Goal: Task Accomplishment & Management: Use online tool/utility

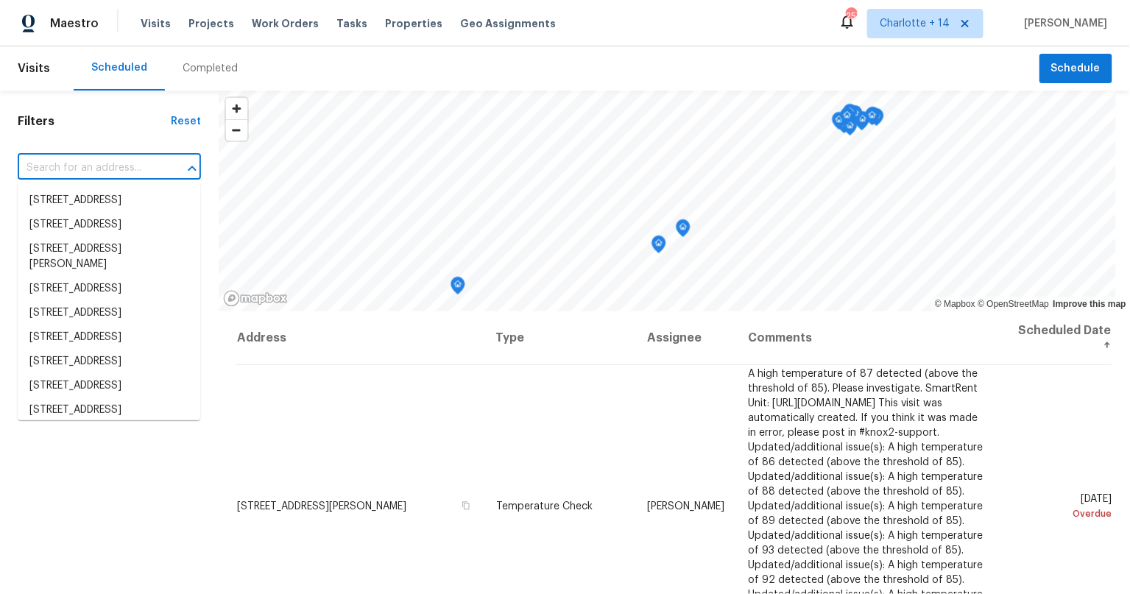
click at [90, 159] on input "text" at bounding box center [89, 168] width 142 height 23
paste input "1542 W Kerry Ln"
type input "1542 W Kerry Ln"
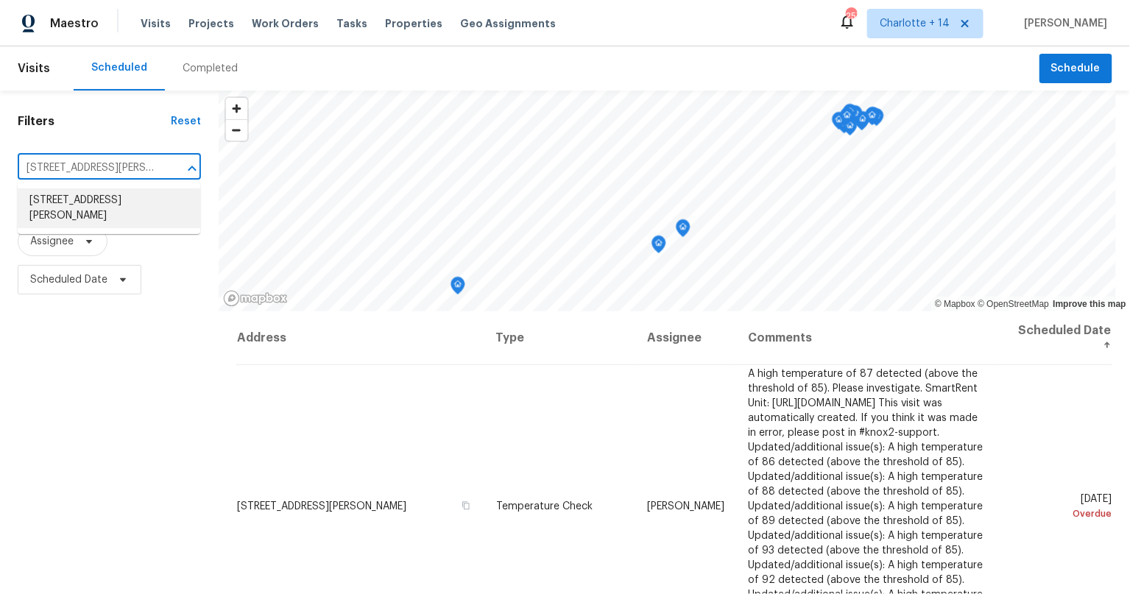
click at [40, 217] on li "1542 W Kerry Ln, Phoenix, AZ 85027" at bounding box center [109, 208] width 183 height 40
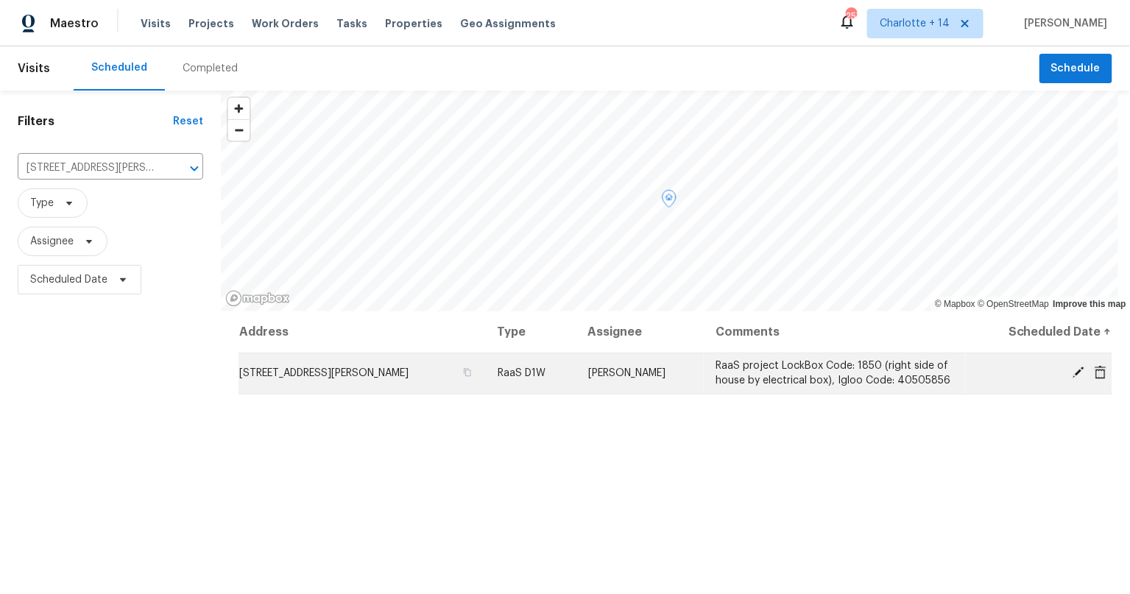
click at [1072, 371] on icon at bounding box center [1078, 372] width 13 height 13
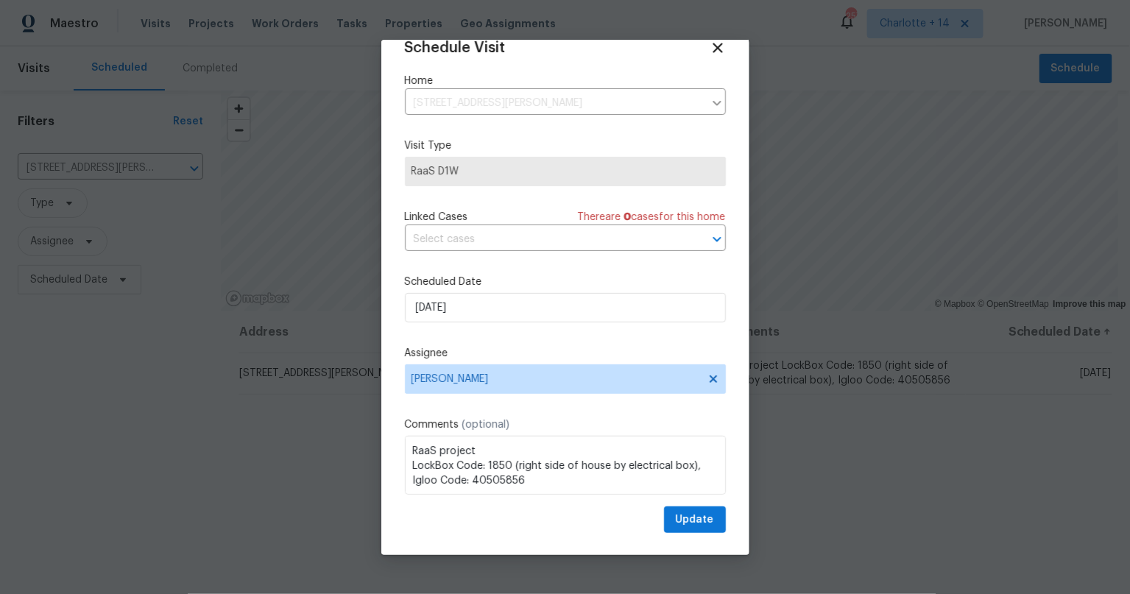
scroll to position [1, 0]
click at [233, 472] on div at bounding box center [565, 297] width 1130 height 594
click at [137, 459] on div at bounding box center [565, 297] width 1130 height 594
click at [709, 48] on icon at bounding box center [717, 47] width 17 height 17
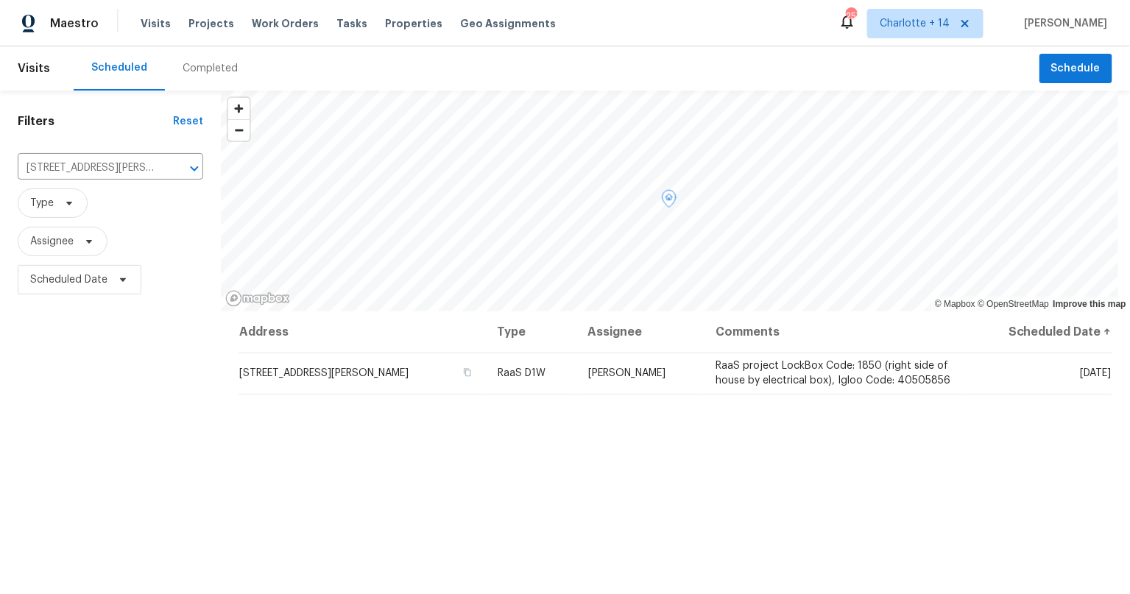
click at [189, 460] on div "Filters Reset 1542 W Kerry Ln, Phoenix, AZ 85027 ​ Type Assignee Scheduled Date" at bounding box center [110, 439] width 221 height 696
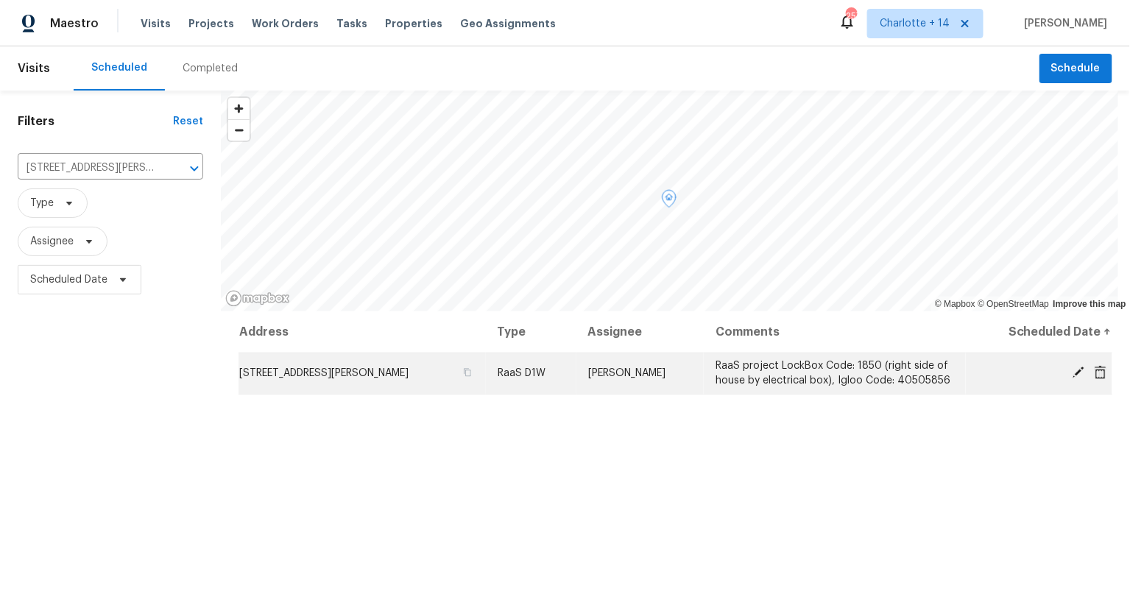
click at [339, 377] on span "1542 W Kerry Ln, Phoenix, AZ 85027" at bounding box center [323, 373] width 169 height 10
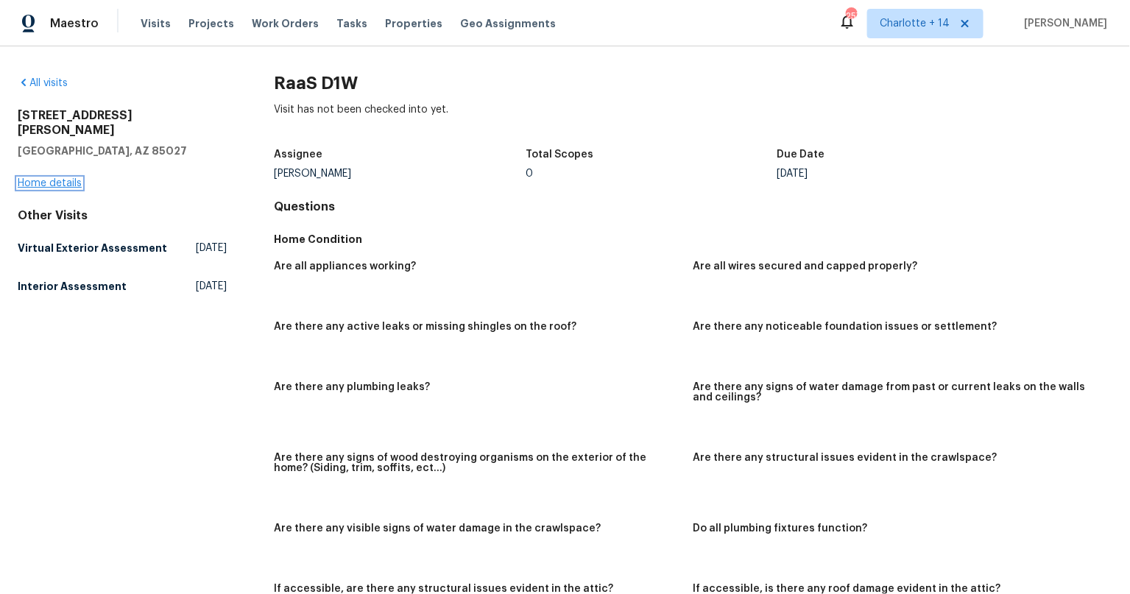
click at [66, 178] on link "Home details" at bounding box center [50, 183] width 64 height 10
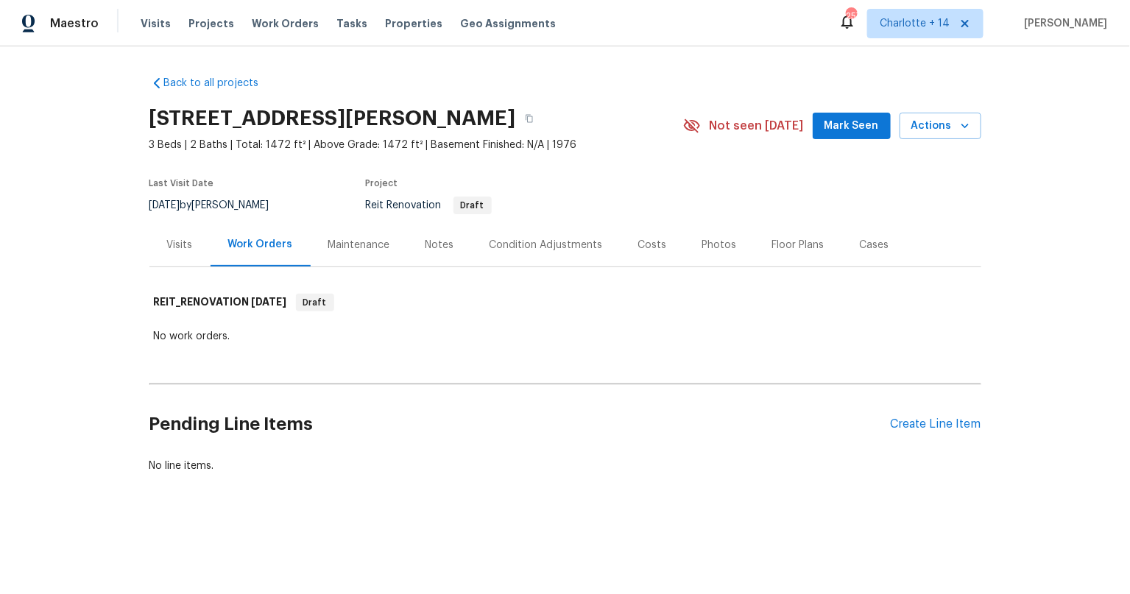
click at [434, 245] on div "Notes" at bounding box center [439, 245] width 29 height 15
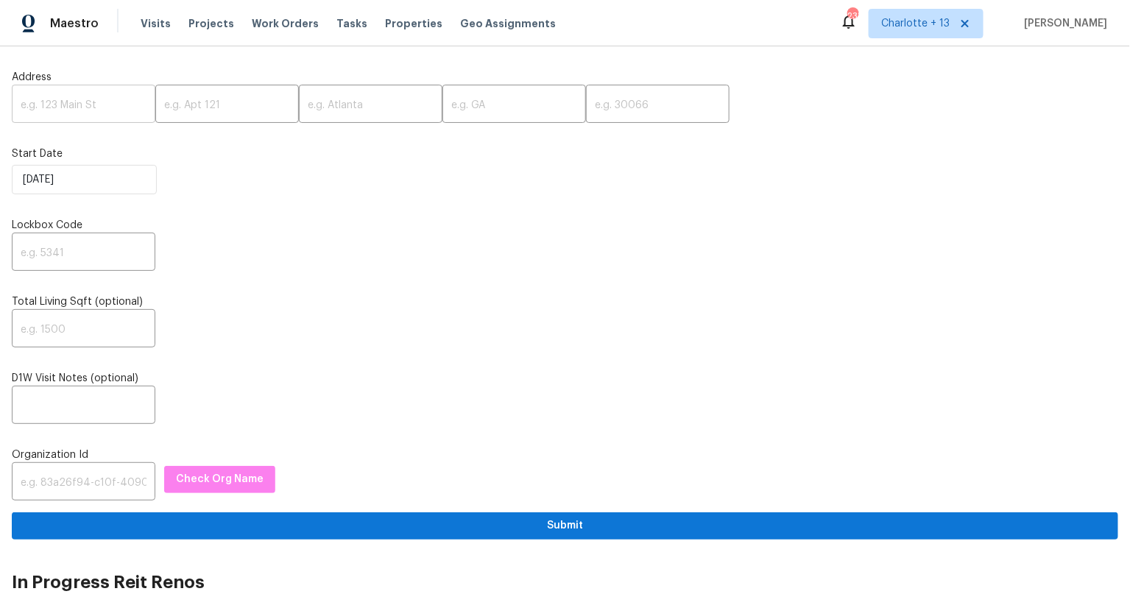
click at [79, 104] on input "text" at bounding box center [84, 105] width 144 height 35
paste input "[STREET_ADDRESS]"
click at [129, 105] on input "1338 Crest Dr, Lake Worth Beach, FL 33461" at bounding box center [84, 105] width 144 height 35
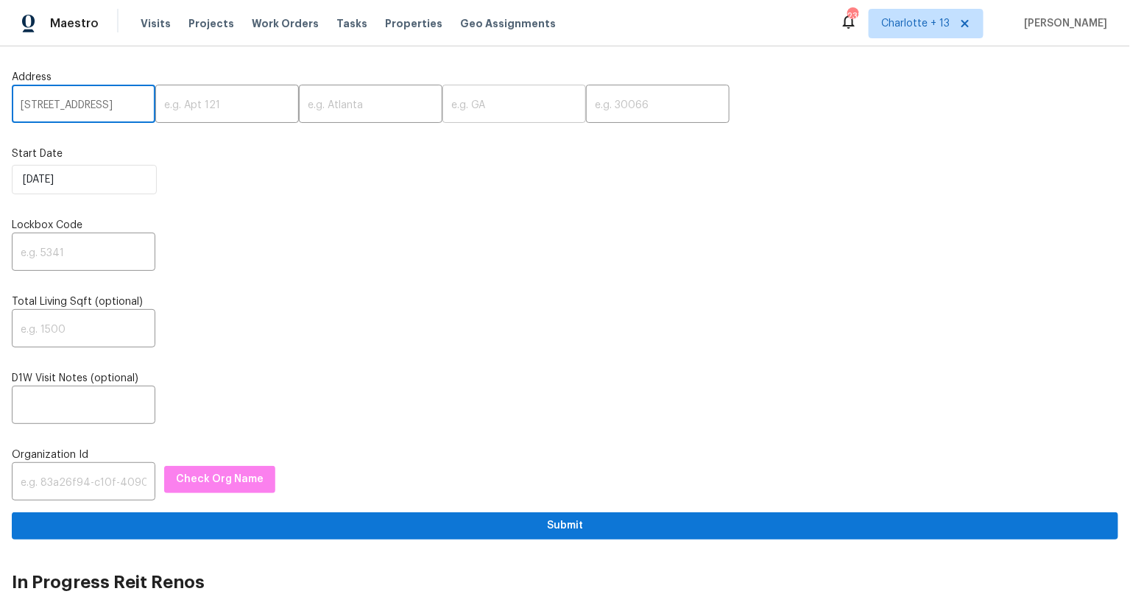
scroll to position [0, 56]
type input "1338 Crest Dr, Lake Worth Beach, FL"
click at [594, 98] on input "text" at bounding box center [658, 105] width 144 height 35
paste input "33461"
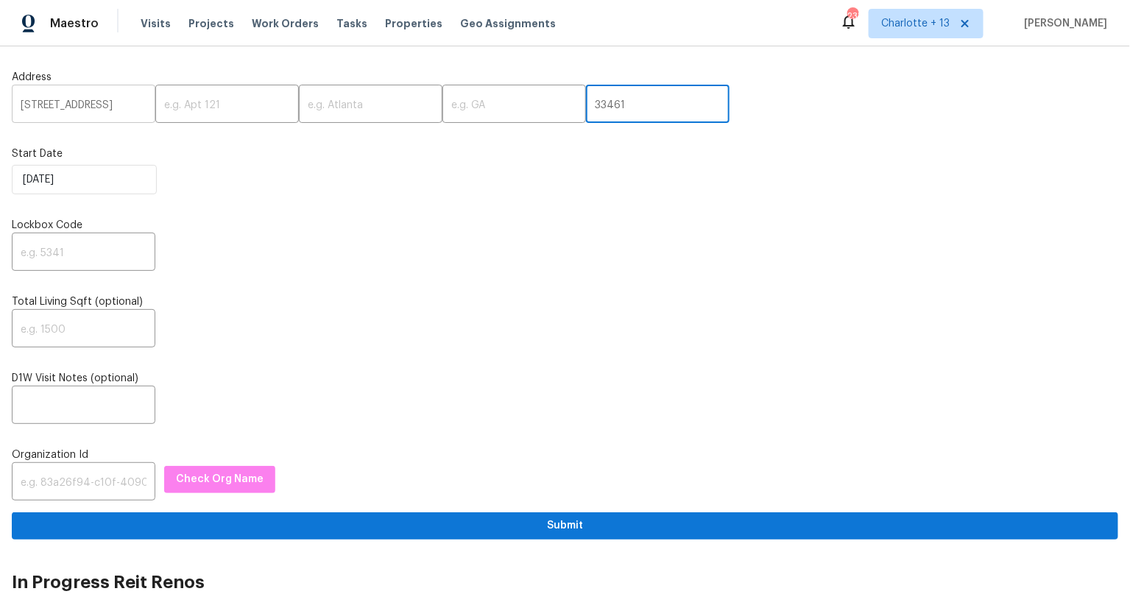
type input "33461"
click at [119, 101] on input "1338 Crest Dr, Lake Worth Beach, FL" at bounding box center [84, 105] width 144 height 35
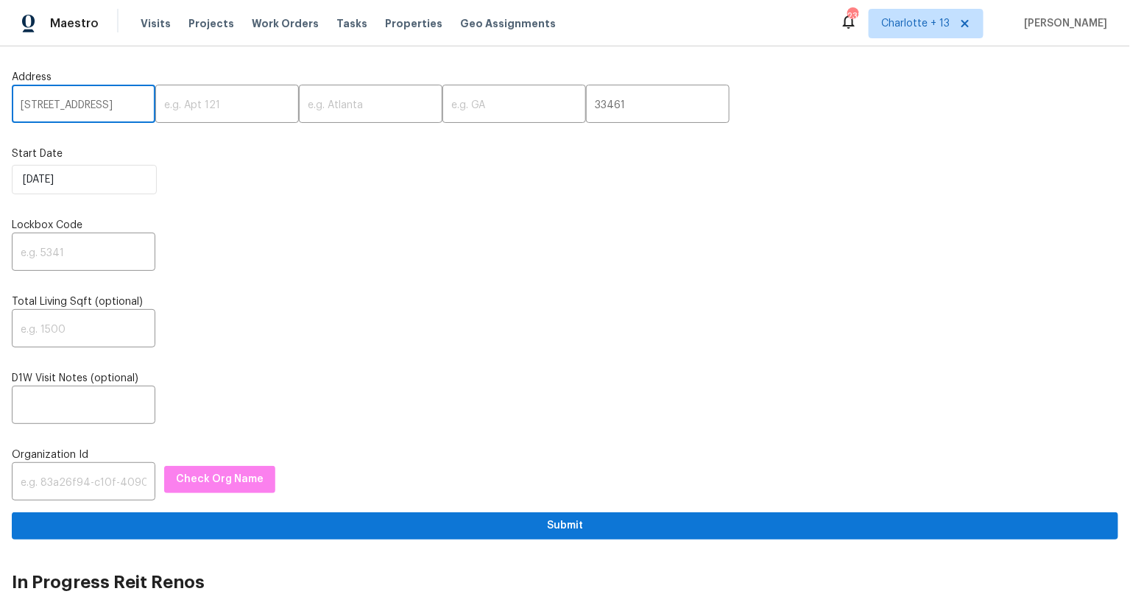
click at [119, 101] on input "1338 Crest Dr, Lake Worth Beach, FL" at bounding box center [84, 105] width 144 height 35
click at [103, 105] on input "1338 Crest Dr, Lake Worth Beach, FL" at bounding box center [84, 105] width 144 height 35
click at [92, 106] on input "1338 Crest Dr, Lake Worth Beach, FL" at bounding box center [84, 105] width 144 height 35
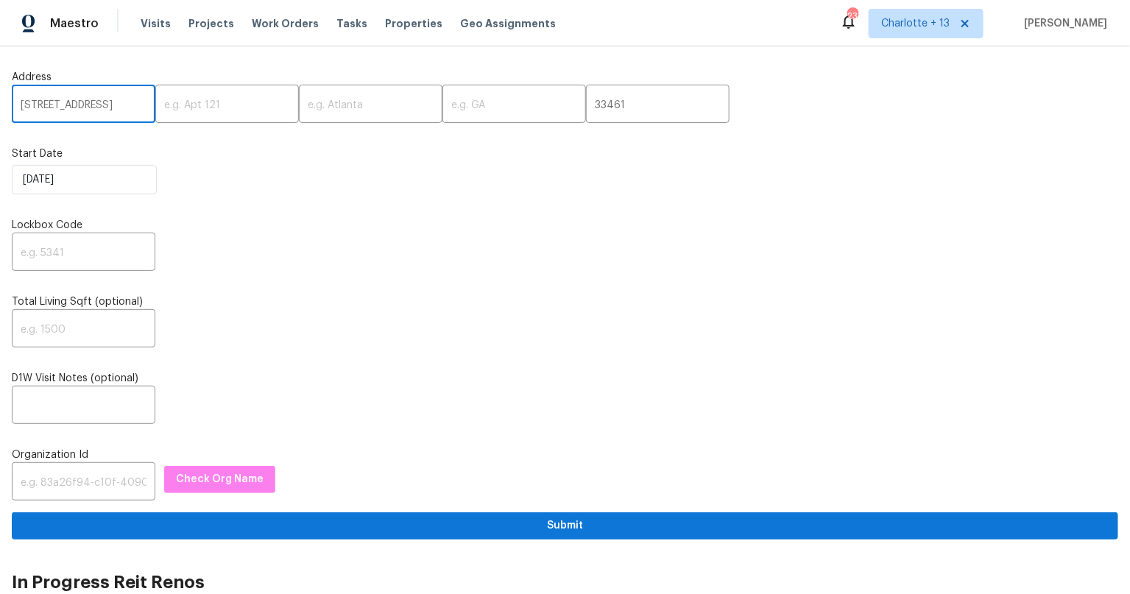
drag, startPoint x: 92, startPoint y: 106, endPoint x: 118, endPoint y: 105, distance: 25.8
click at [118, 105] on input "1338 Crest Dr, Lake Worth Beach, FL" at bounding box center [84, 105] width 144 height 35
type input "1338 Crest Dr, FL"
click at [341, 106] on input "text" at bounding box center [371, 105] width 144 height 35
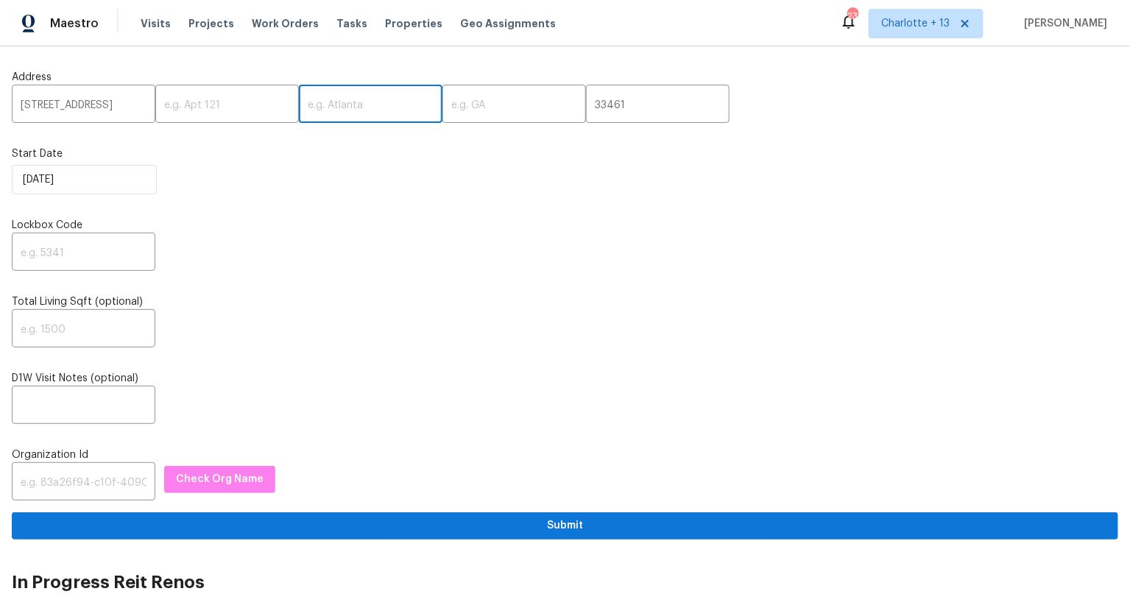
paste input "Lake Worth Beach,"
type input "Lake Worth Beach,"
click at [95, 107] on input "1338 Crest Dr, FL" at bounding box center [84, 105] width 144 height 35
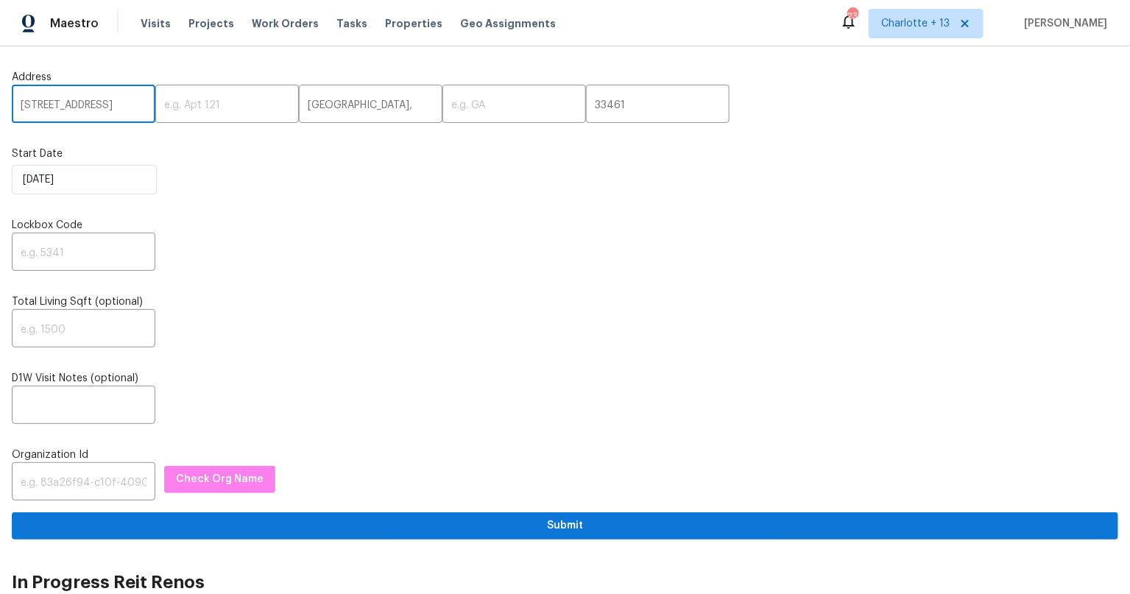
click at [95, 107] on input "1338 Crest Dr, FL" at bounding box center [84, 105] width 144 height 35
type input "1338 Crest Dr,"
click at [461, 110] on input "text" at bounding box center [514, 105] width 144 height 35
paste input "FL"
type input "FL"
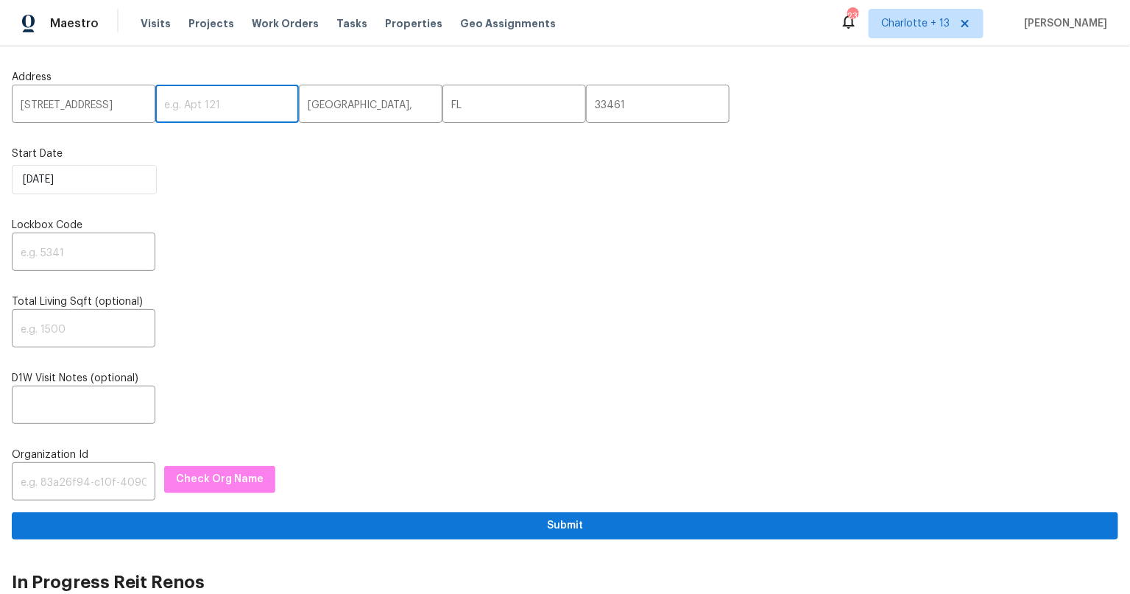
drag, startPoint x: 225, startPoint y: 114, endPoint x: 192, endPoint y: 132, distance: 37.9
click at [224, 115] on input "text" at bounding box center [227, 105] width 144 height 35
click at [132, 113] on input "1338 Crest Dr," at bounding box center [84, 105] width 144 height 35
type input "1338 Crest Dr"
click at [55, 247] on input "text" at bounding box center [84, 253] width 144 height 35
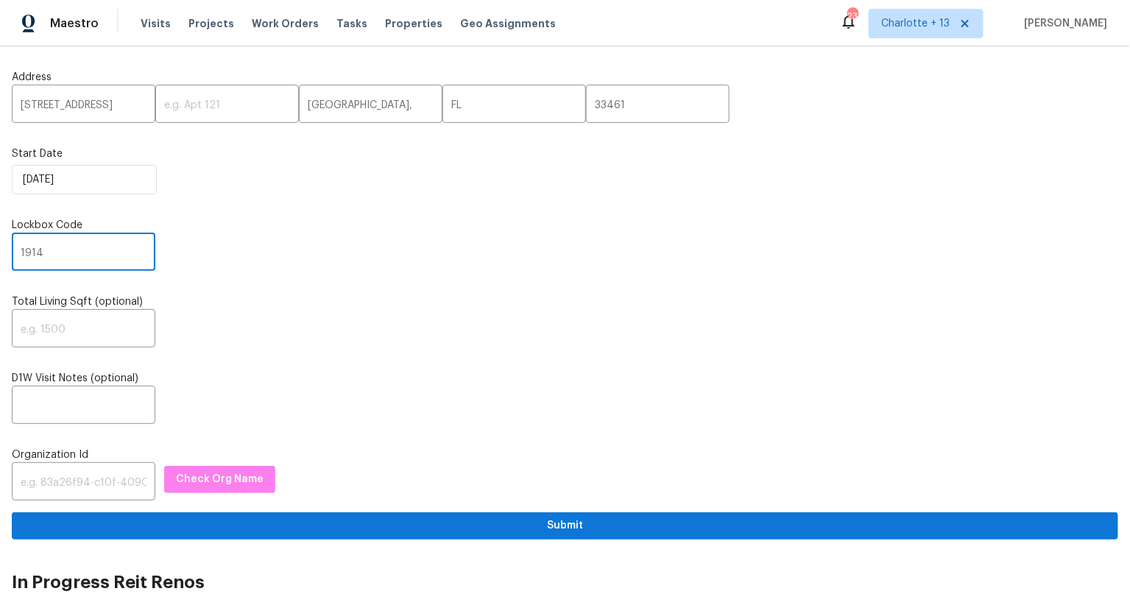
type input "1914"
click at [492, 372] on label "D1W Visit Notes (optional)" at bounding box center [565, 378] width 1106 height 15
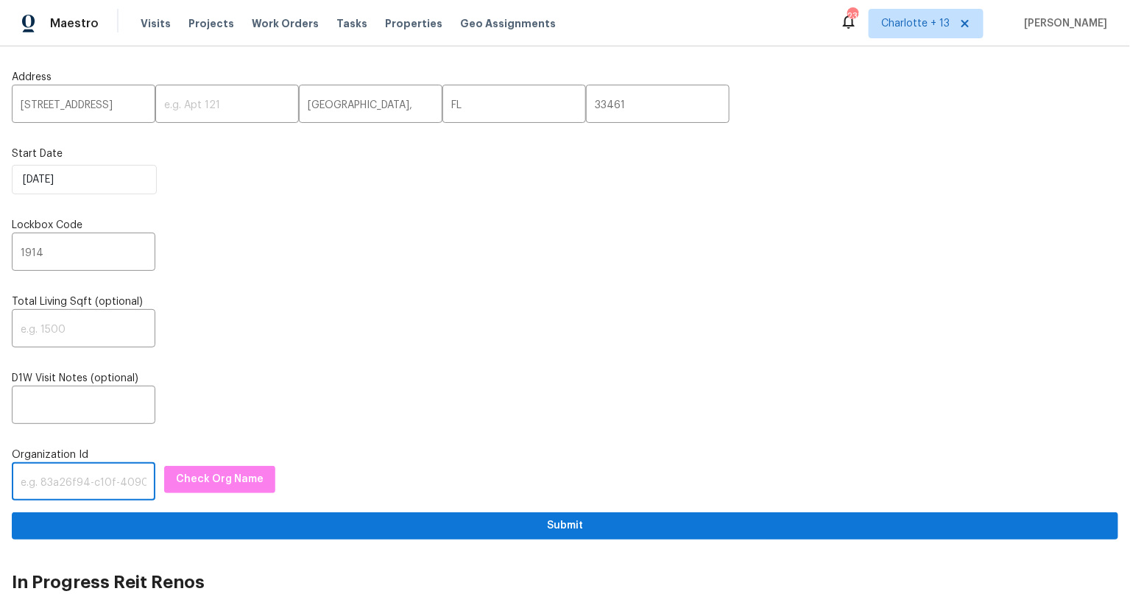
drag, startPoint x: 51, startPoint y: 472, endPoint x: 61, endPoint y: 477, distance: 11.5
click at [52, 473] on input "text" at bounding box center [84, 483] width 144 height 35
paste input "845f7ff3-78ac-4044-be1e-2a70ff45d03f"
type input "845f7ff3-78ac-4044-be1e-2a70ff45d03f"
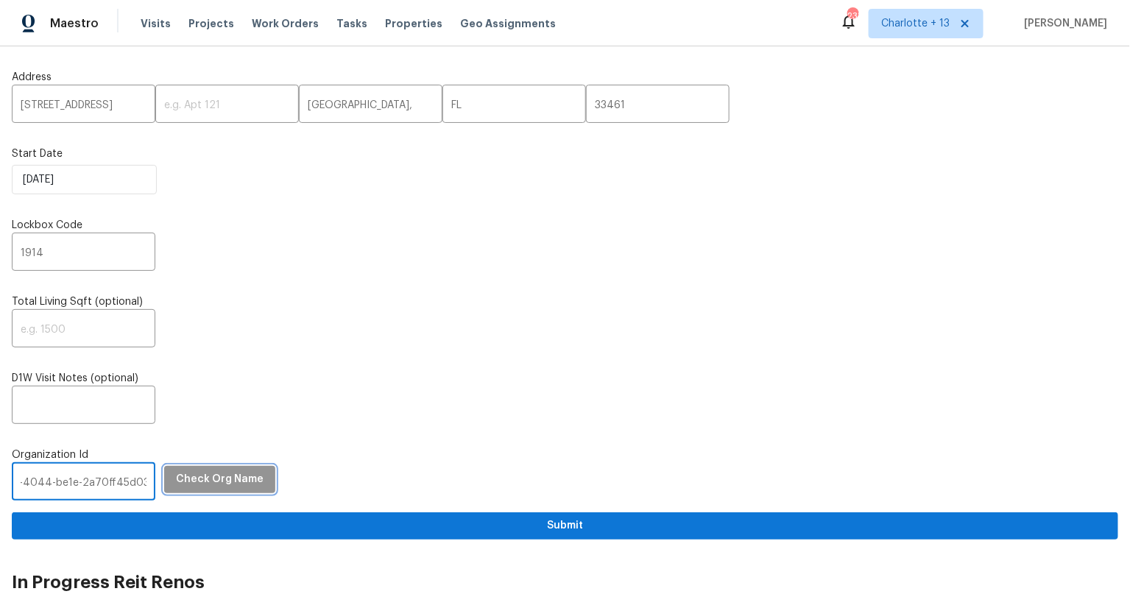
click at [205, 479] on span "Check Org Name" at bounding box center [220, 479] width 88 height 18
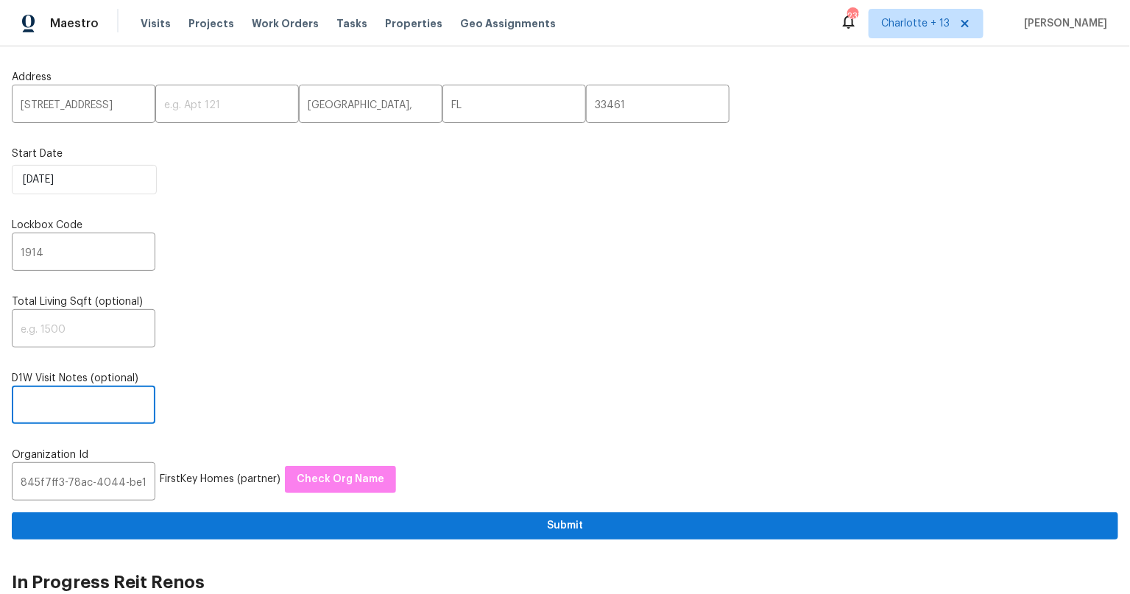
click at [99, 407] on input "text" at bounding box center [84, 406] width 144 height 35
paste input "Lockbox: 1914 (front door or garage)"
click at [101, 409] on input "Lockbox: 1914 (front door or garage)" at bounding box center [84, 406] width 144 height 35
drag, startPoint x: 90, startPoint y: 407, endPoint x: 221, endPoint y: 406, distance: 131.0
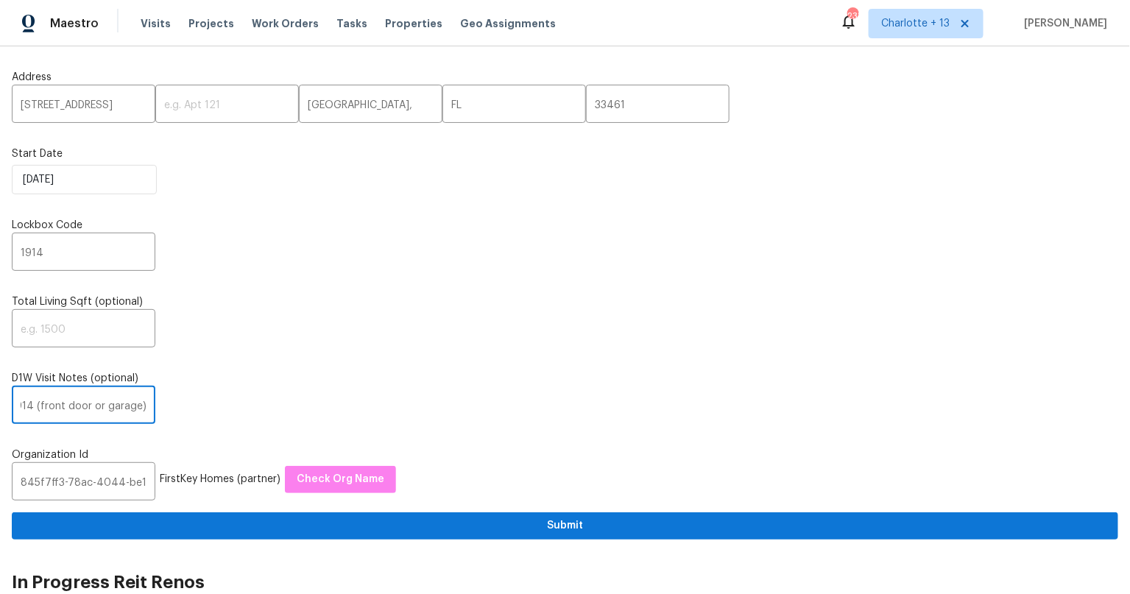
click at [221, 406] on div "Lockbox: 1914 (front door or garage) ​" at bounding box center [565, 406] width 1106 height 35
click at [135, 403] on input "Lockbox: 1914 (front door or garage)" at bounding box center [84, 406] width 144 height 35
click at [140, 408] on input "Lockbox: 1914 (front door or garage)" at bounding box center [84, 406] width 144 height 35
paste input "Home is currently listed and has experienced multiple fallthroughs - Please wal…"
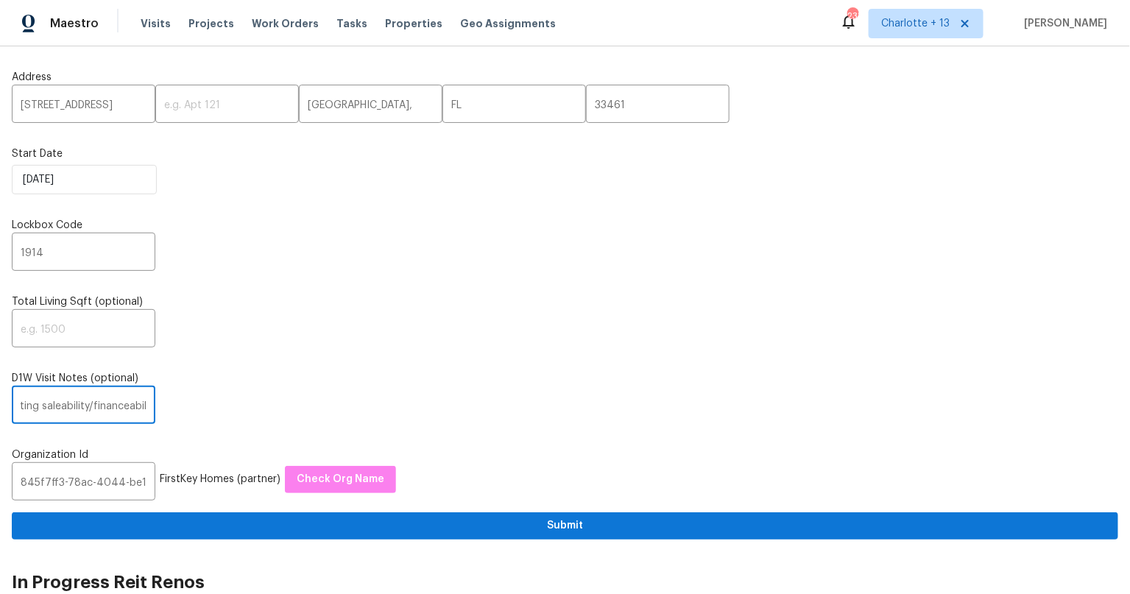
type input "Lockbox: 1914 (front door or garage)Home is currently listed and has experience…"
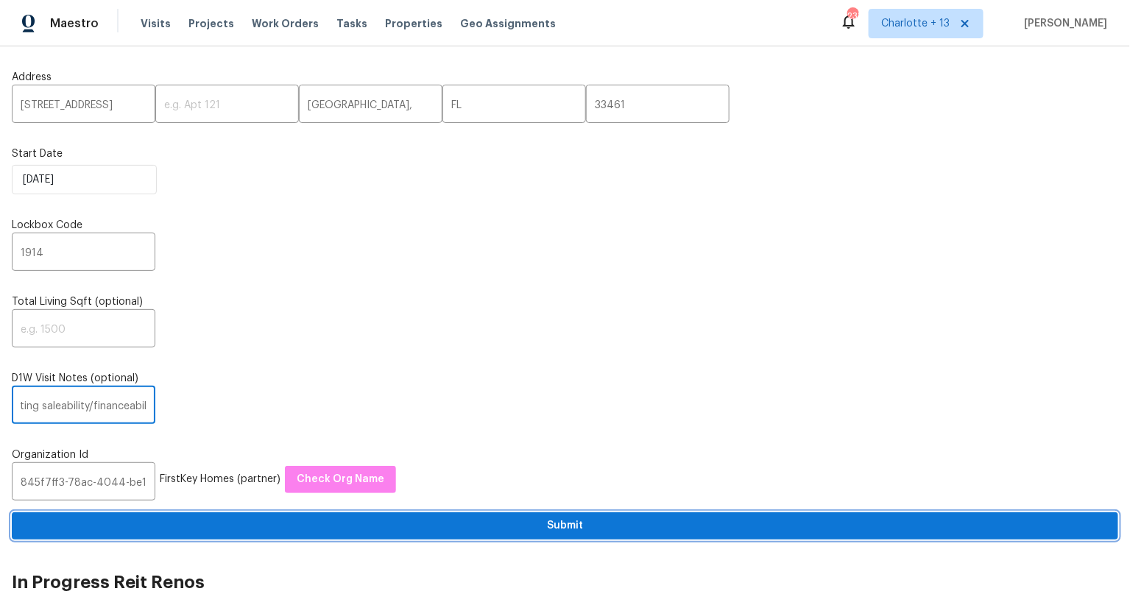
click at [560, 523] on span "Submit" at bounding box center [565, 526] width 1083 height 18
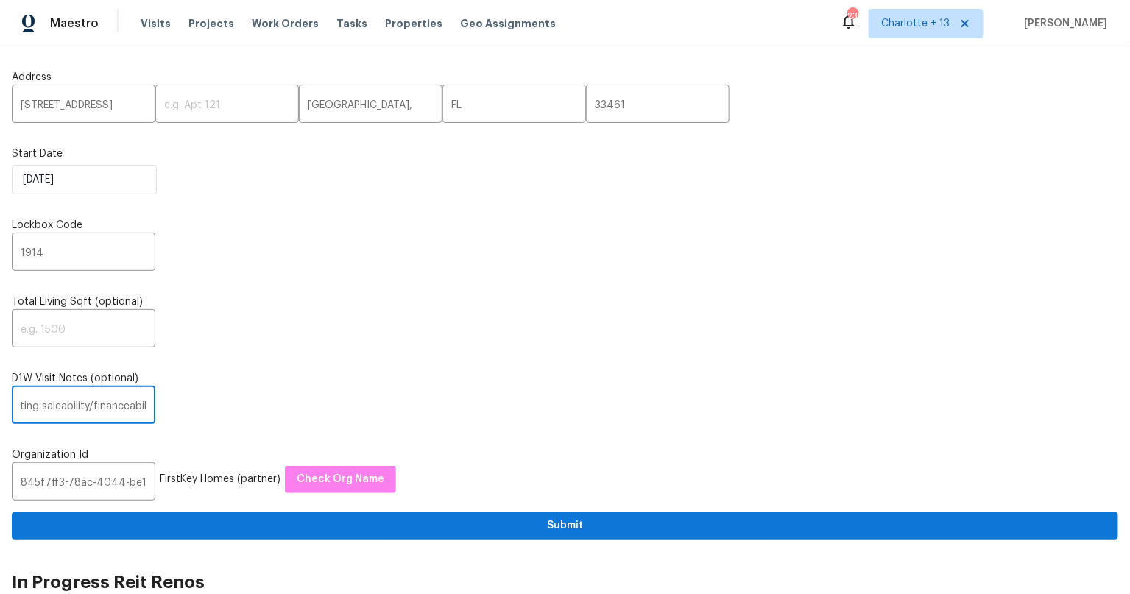
scroll to position [0, 0]
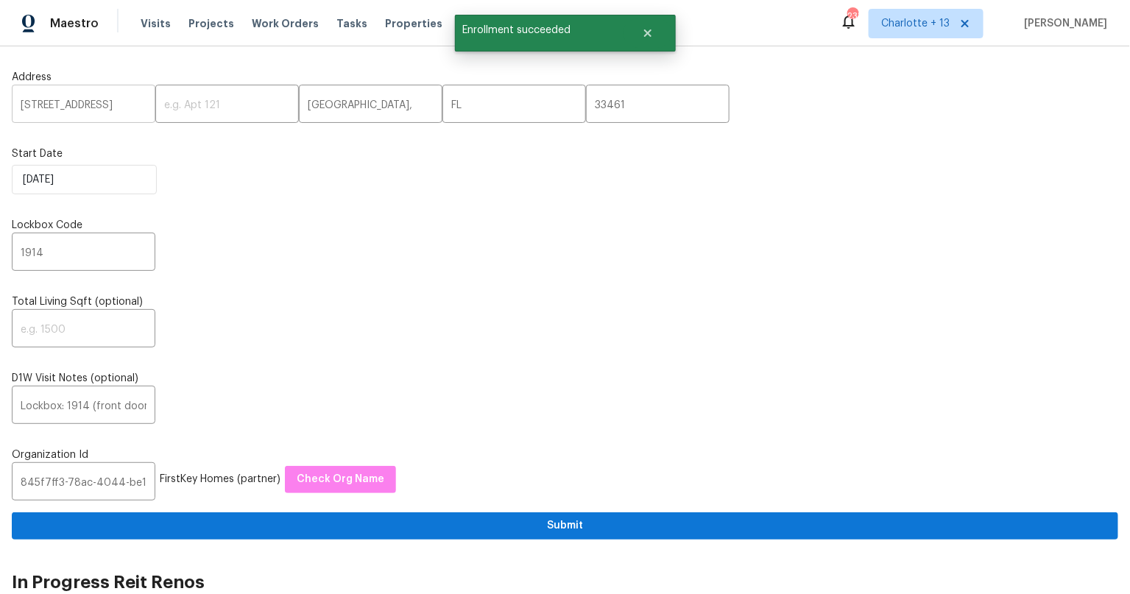
click at [51, 107] on input "1338 Crest Dr" at bounding box center [84, 105] width 144 height 35
click at [58, 104] on input "1338 Crest Dr" at bounding box center [84, 105] width 144 height 35
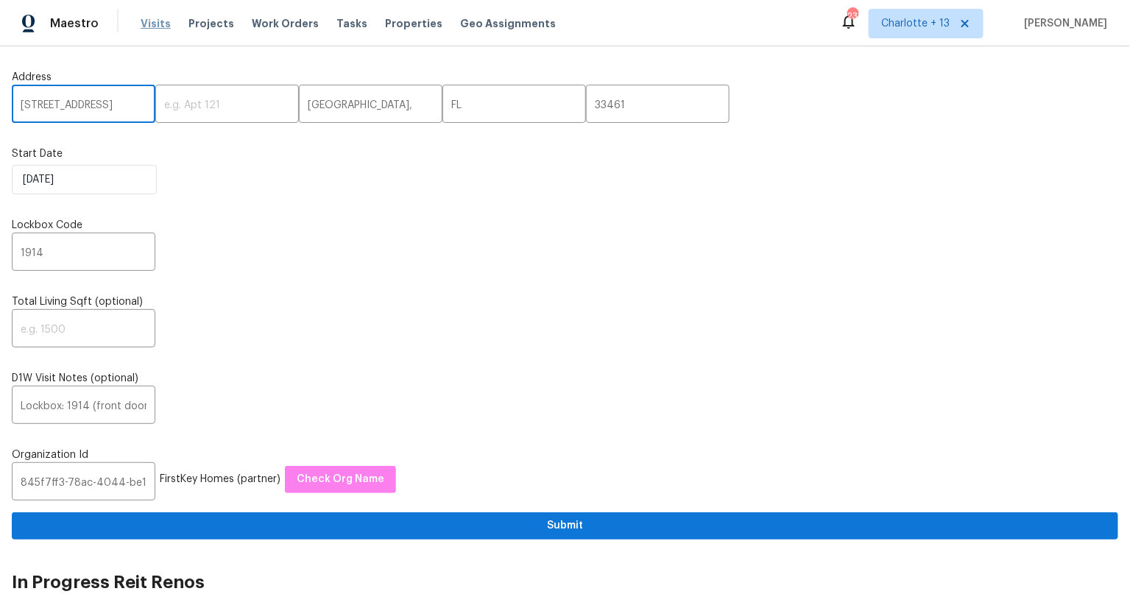
click at [149, 19] on span "Visits" at bounding box center [156, 23] width 30 height 15
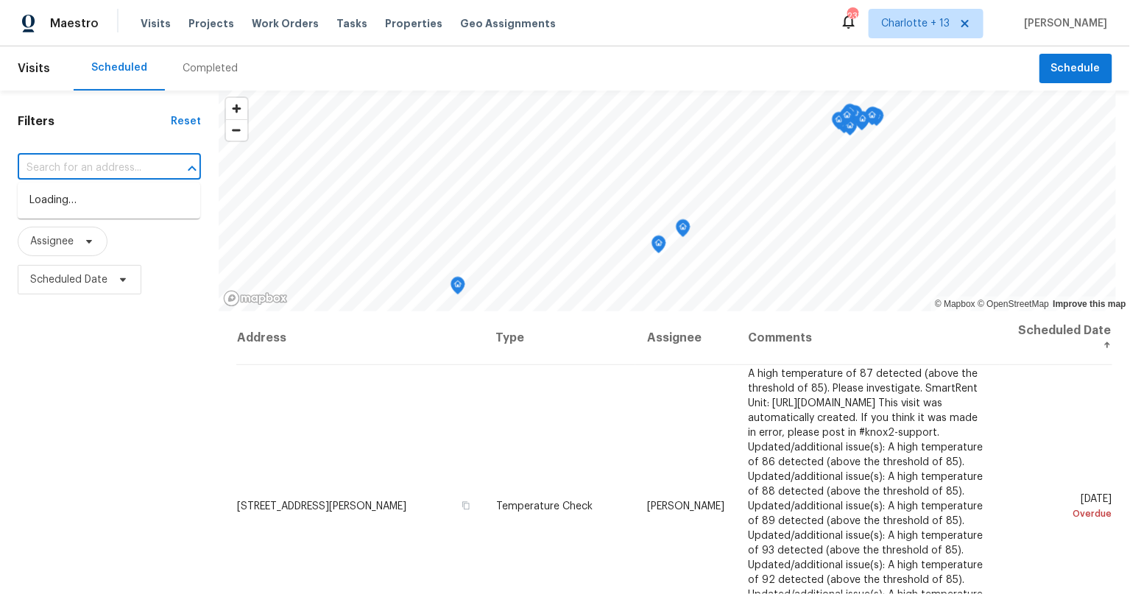
click at [73, 169] on input "text" at bounding box center [89, 168] width 142 height 23
click at [939, 5] on div "Maestro Visits Projects Work Orders Tasks Properties Geo Assignments 233 Charlo…" at bounding box center [565, 23] width 1130 height 46
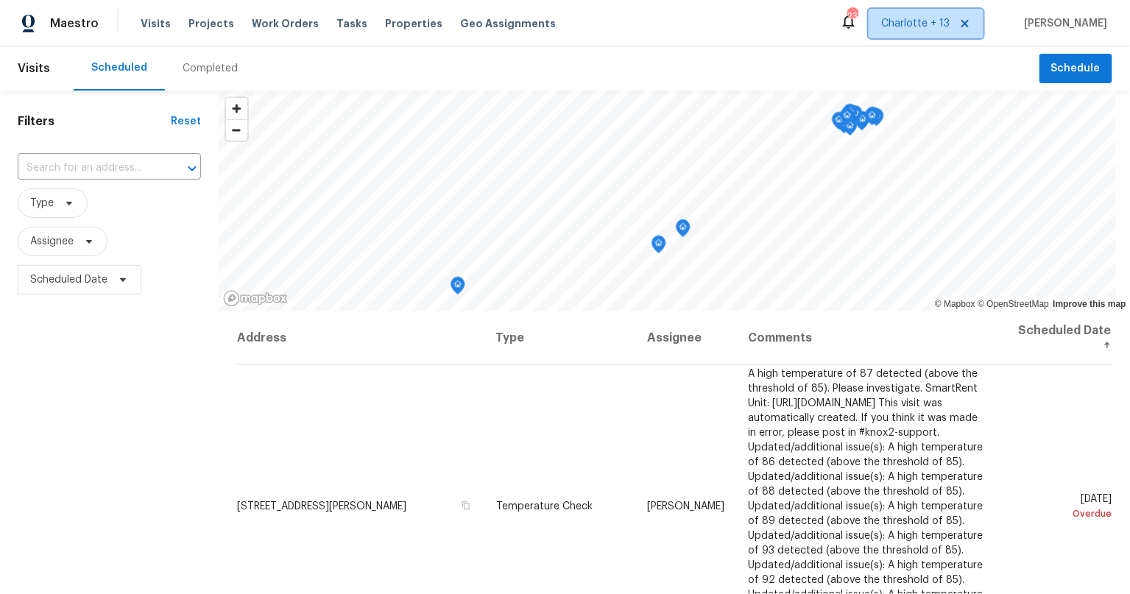
click at [940, 25] on span "Charlotte + 13" at bounding box center [915, 23] width 68 height 15
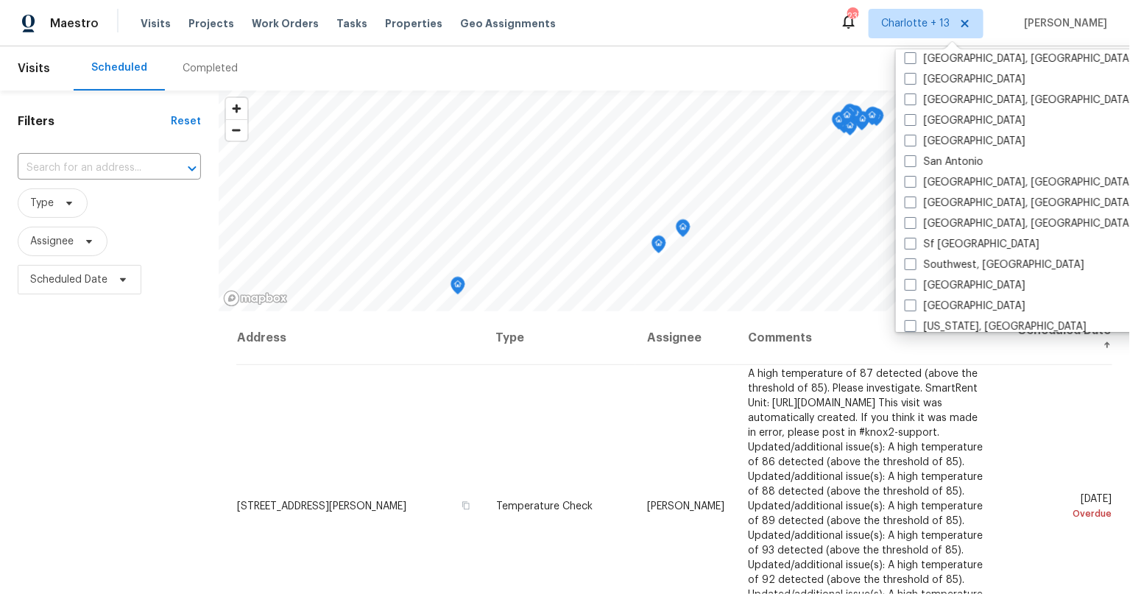
scroll to position [985, 0]
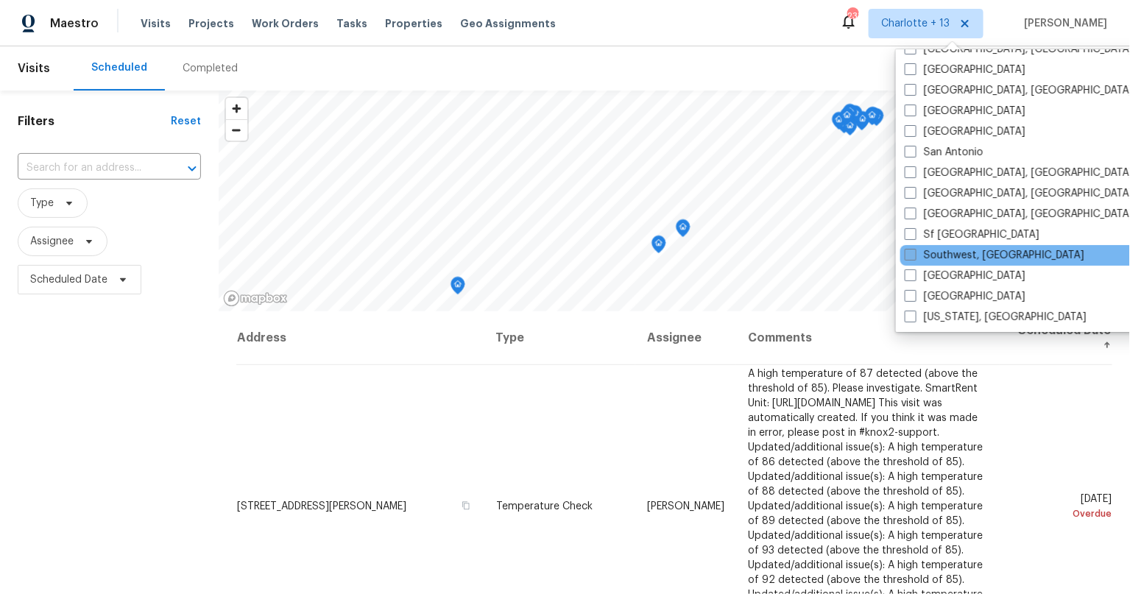
click at [918, 252] on label "Southwest, FL" at bounding box center [995, 255] width 180 height 15
click at [914, 252] on input "Southwest, FL" at bounding box center [910, 253] width 10 height 10
checkbox input "true"
click at [101, 176] on input "text" at bounding box center [89, 168] width 142 height 23
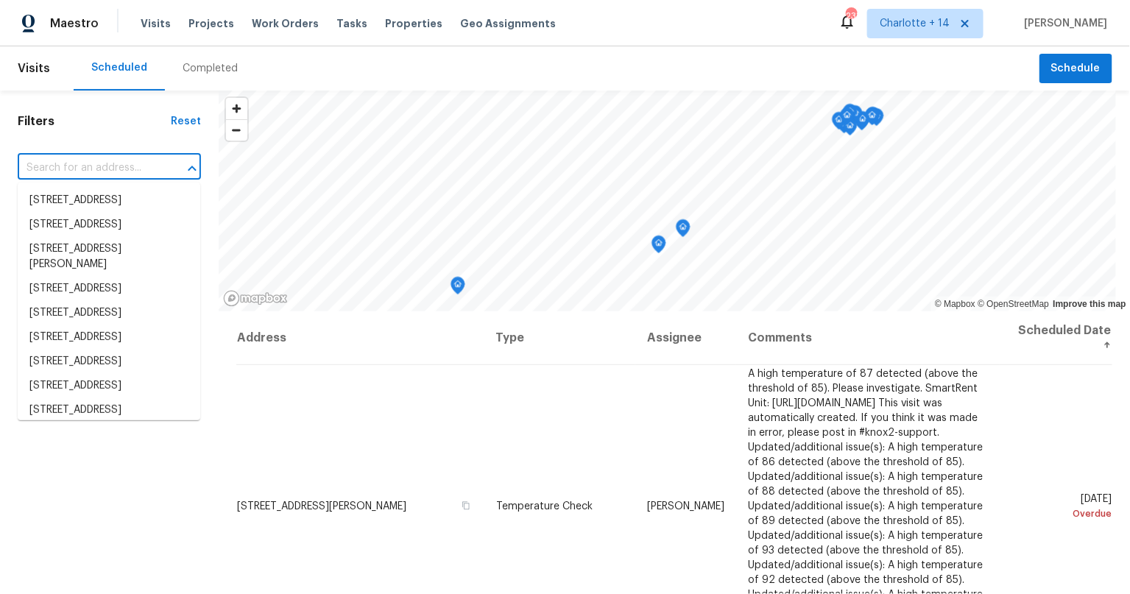
paste input "1338 Crest Dr"
type input "1338 Crest Dr"
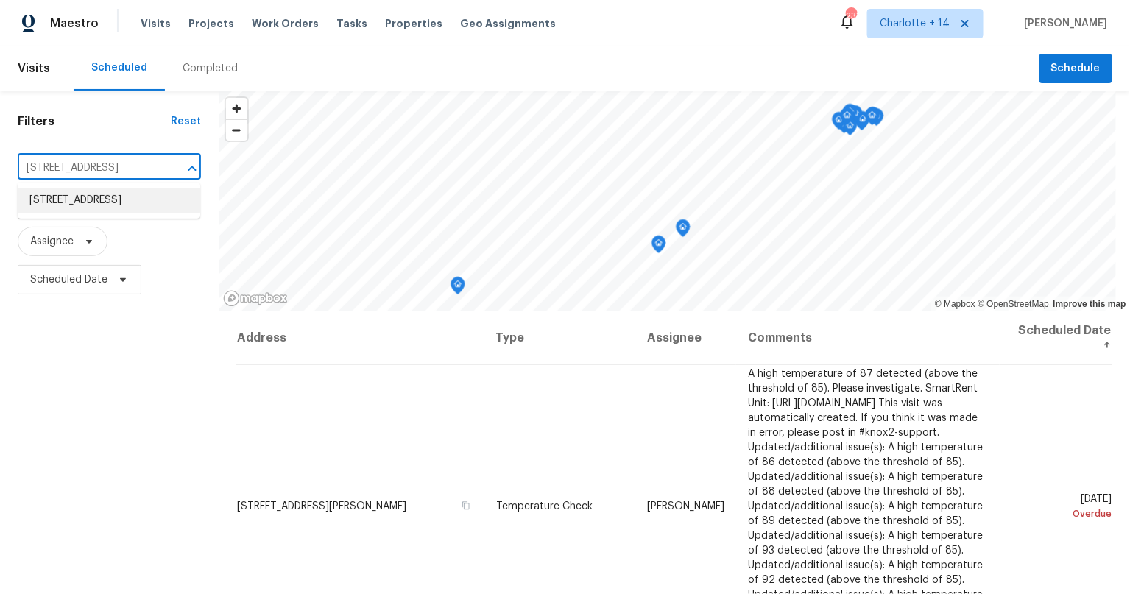
click at [69, 209] on li "[STREET_ADDRESS]" at bounding box center [109, 200] width 183 height 24
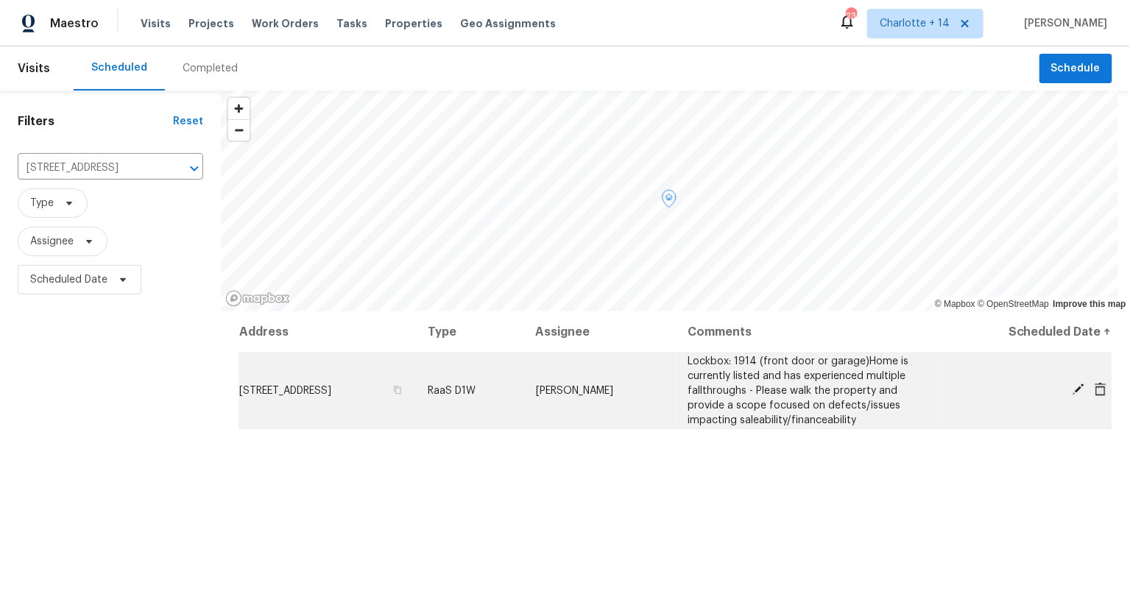
click at [1072, 383] on icon at bounding box center [1078, 389] width 13 height 13
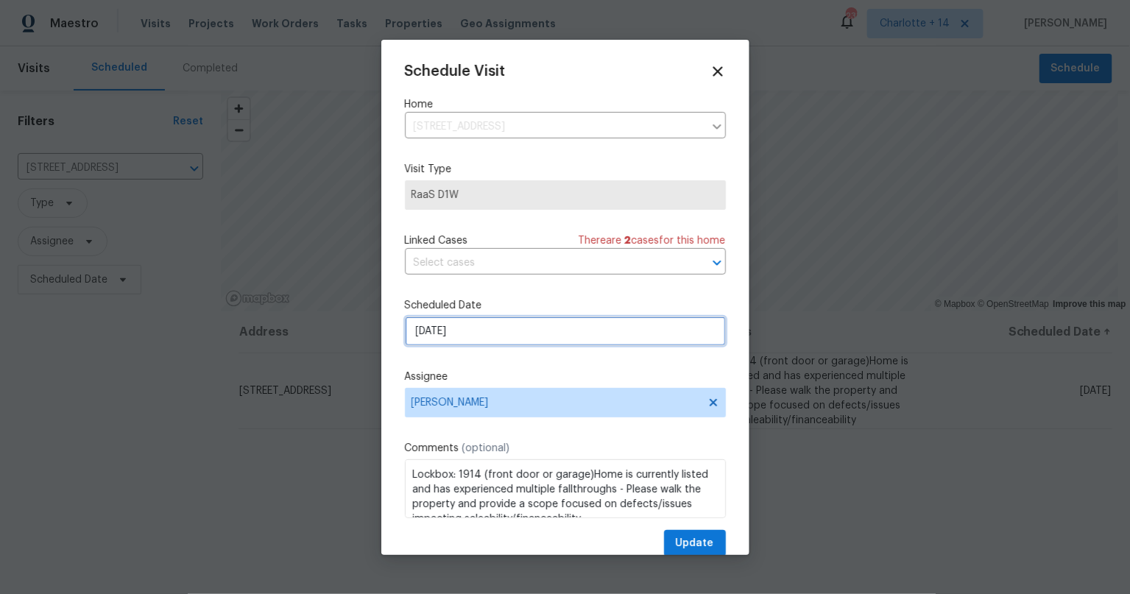
click at [462, 331] on input "[DATE]" at bounding box center [565, 331] width 321 height 29
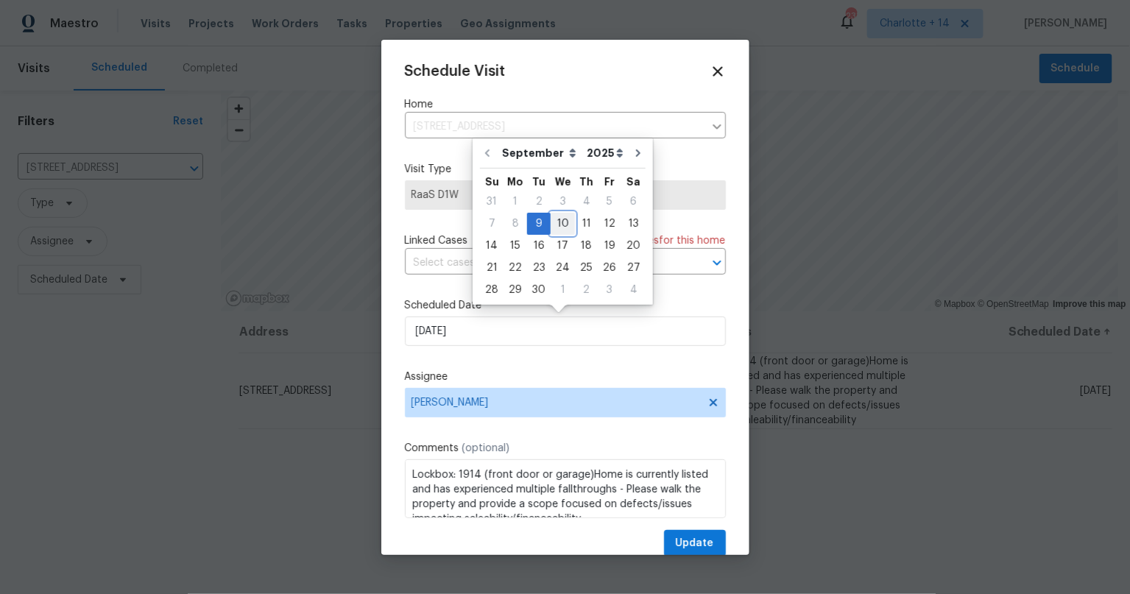
click at [560, 224] on div "10" at bounding box center [563, 223] width 24 height 21
type input "9/10/2025"
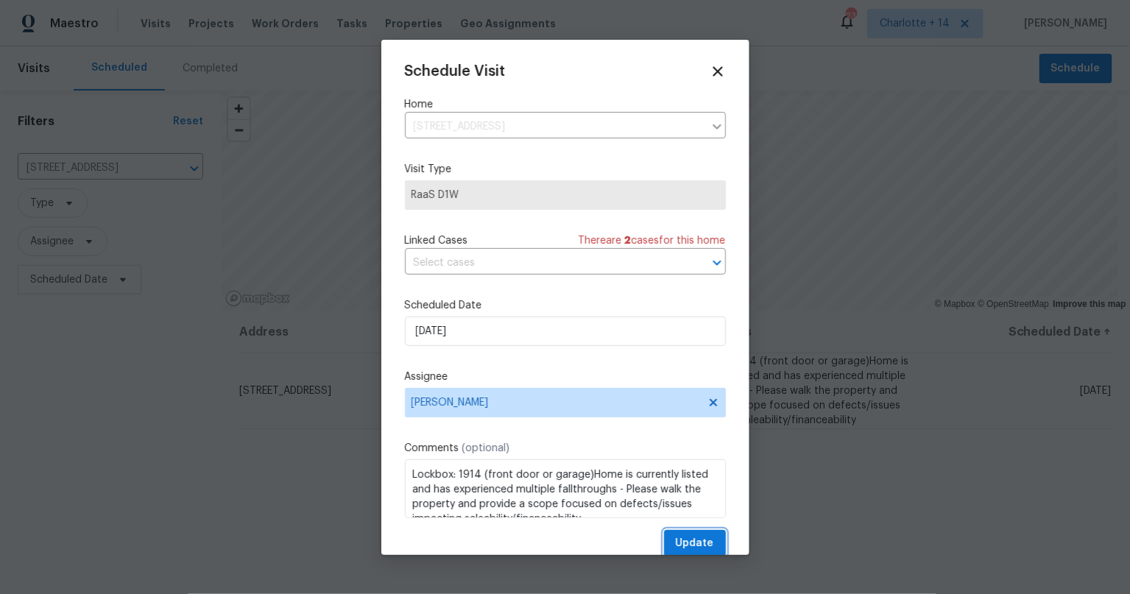
click at [690, 540] on span "Update" at bounding box center [695, 543] width 38 height 18
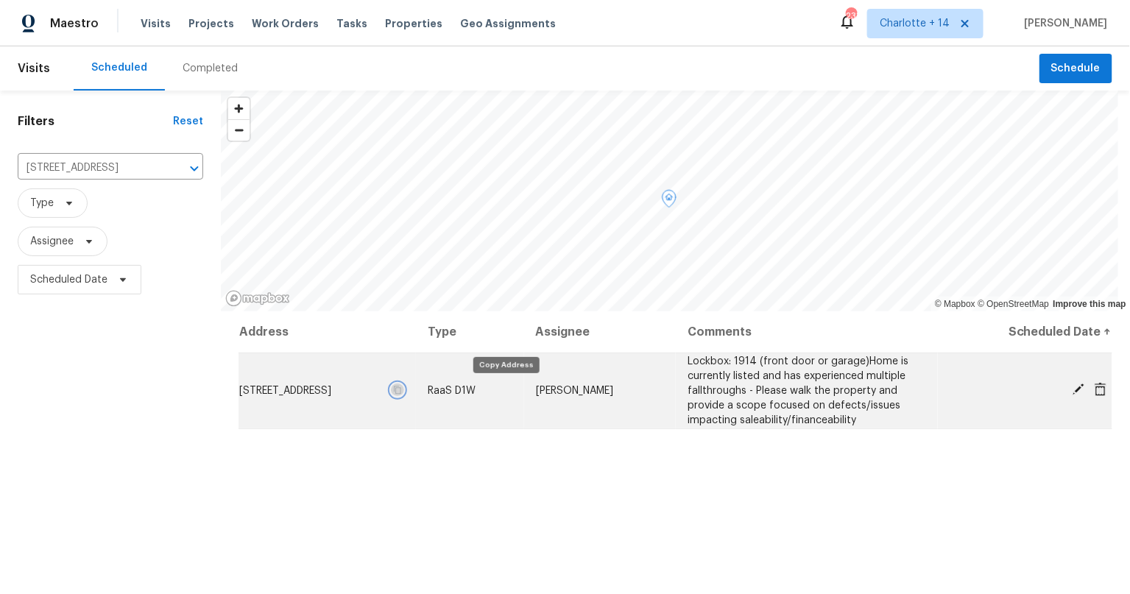
click at [402, 393] on icon "button" at bounding box center [398, 390] width 7 height 8
click at [613, 391] on span "[PERSON_NAME]" at bounding box center [574, 391] width 77 height 10
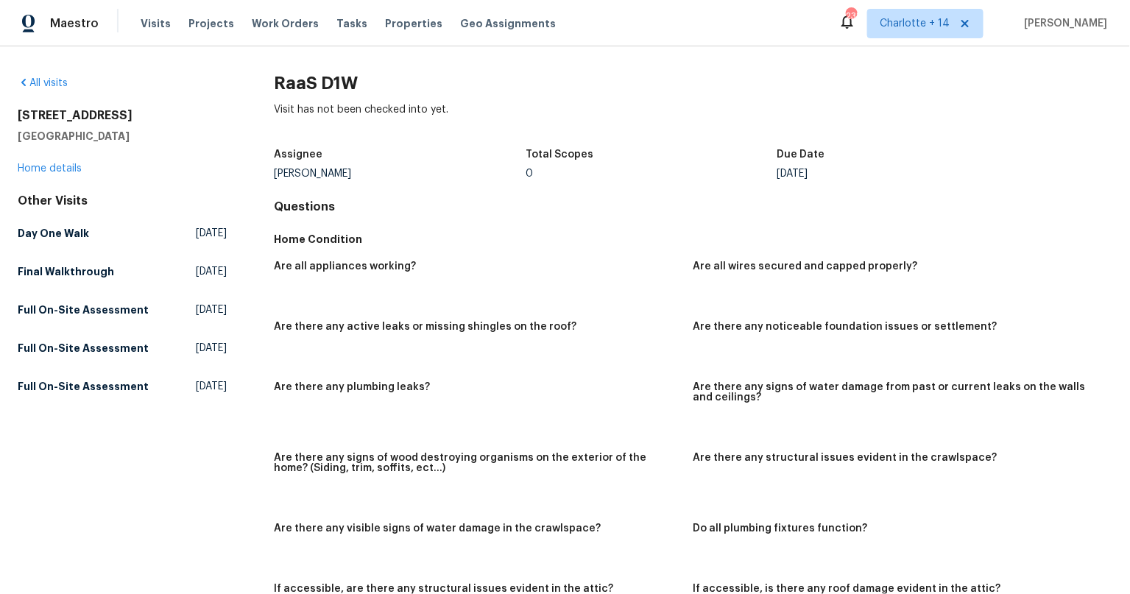
click at [308, 167] on div "Assignee" at bounding box center [401, 158] width 252 height 19
click at [68, 165] on link "Home details" at bounding box center [50, 168] width 64 height 10
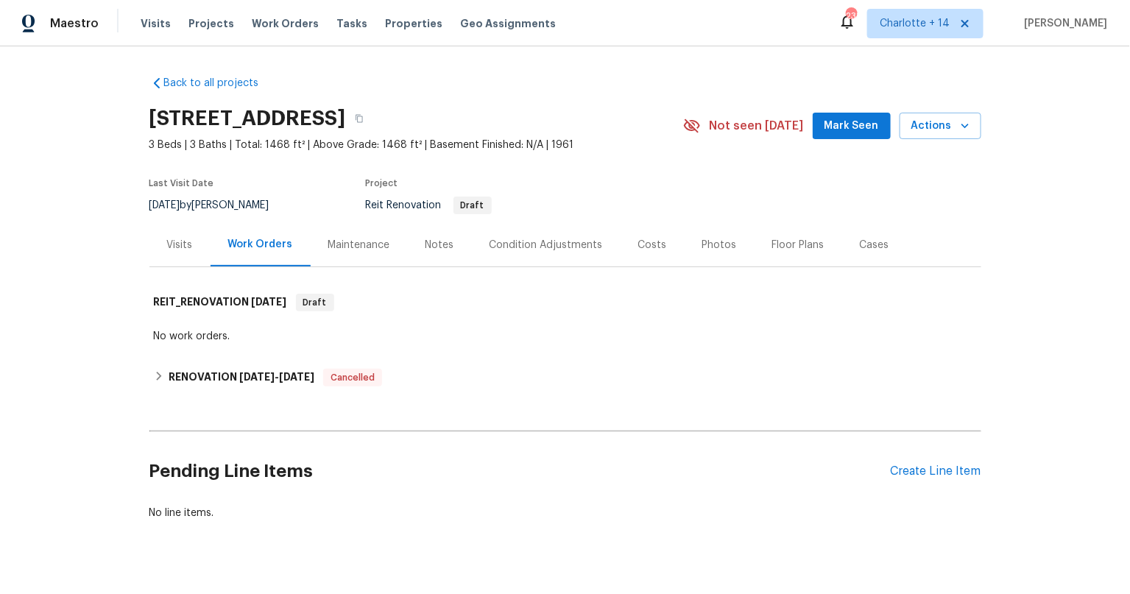
click at [425, 241] on div "Notes" at bounding box center [439, 245] width 29 height 15
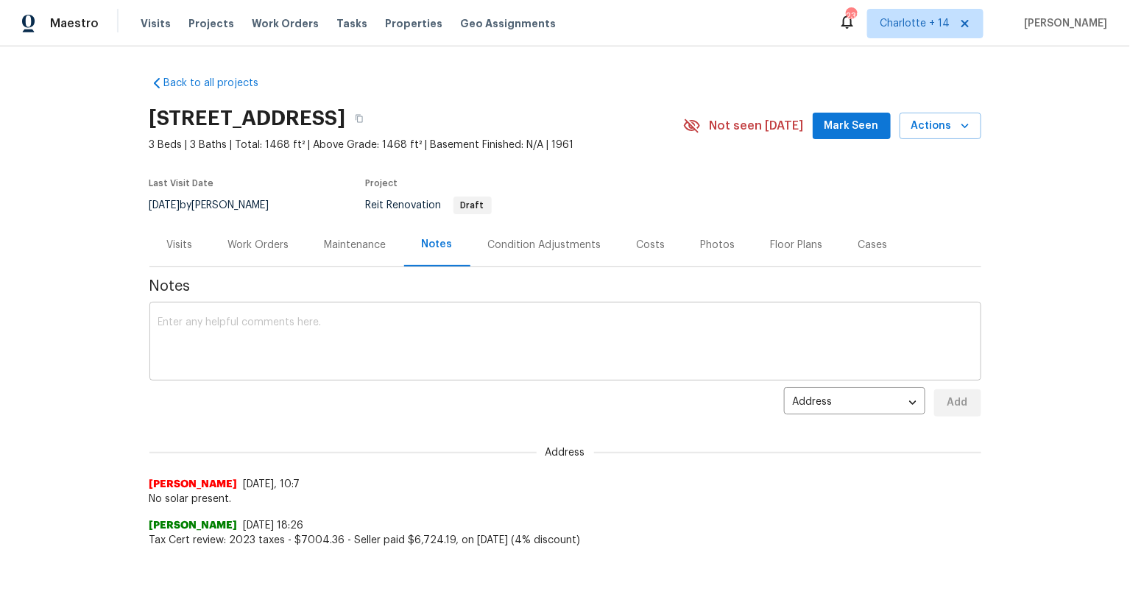
click at [354, 322] on textarea at bounding box center [565, 343] width 814 height 52
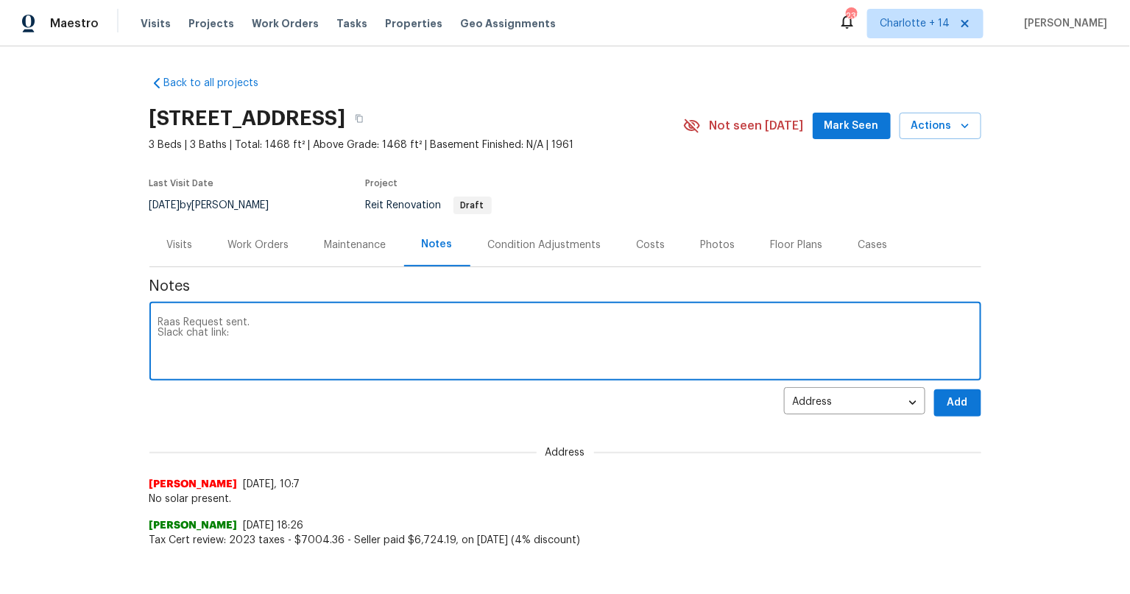
paste textarea "https://opendoor.slack.com/archives/C07MY6AKJKG/p1757445206107979"
type textarea "Raas Request sent. Slack chat link: https://opendoor.slack.com/archives/C07MY6A…"
click at [954, 400] on span "Add" at bounding box center [958, 403] width 24 height 18
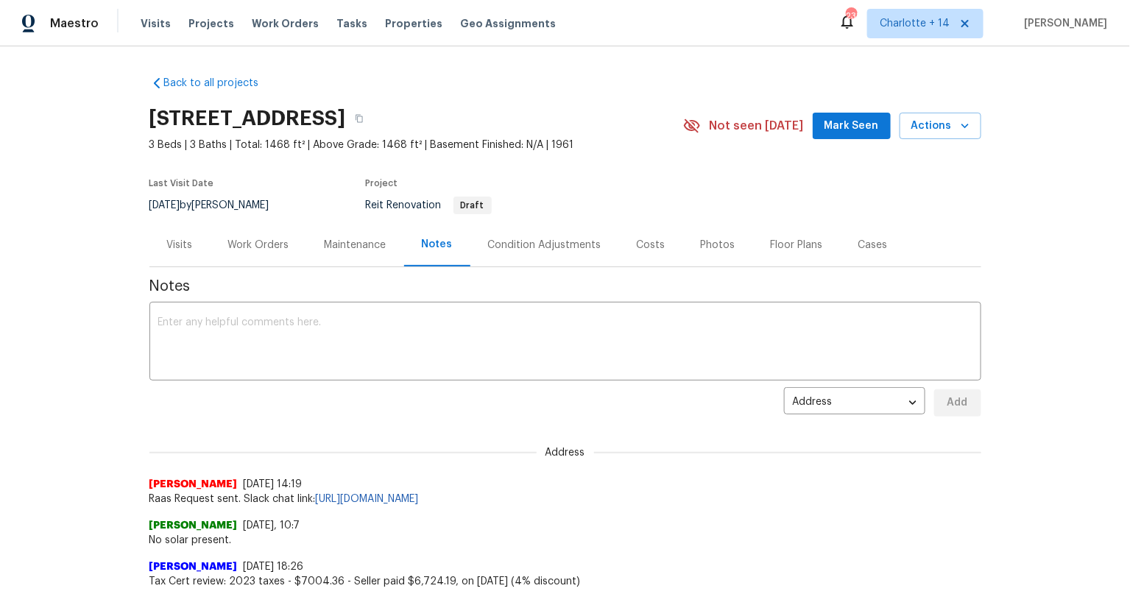
click at [172, 239] on div "Visits" at bounding box center [180, 245] width 26 height 15
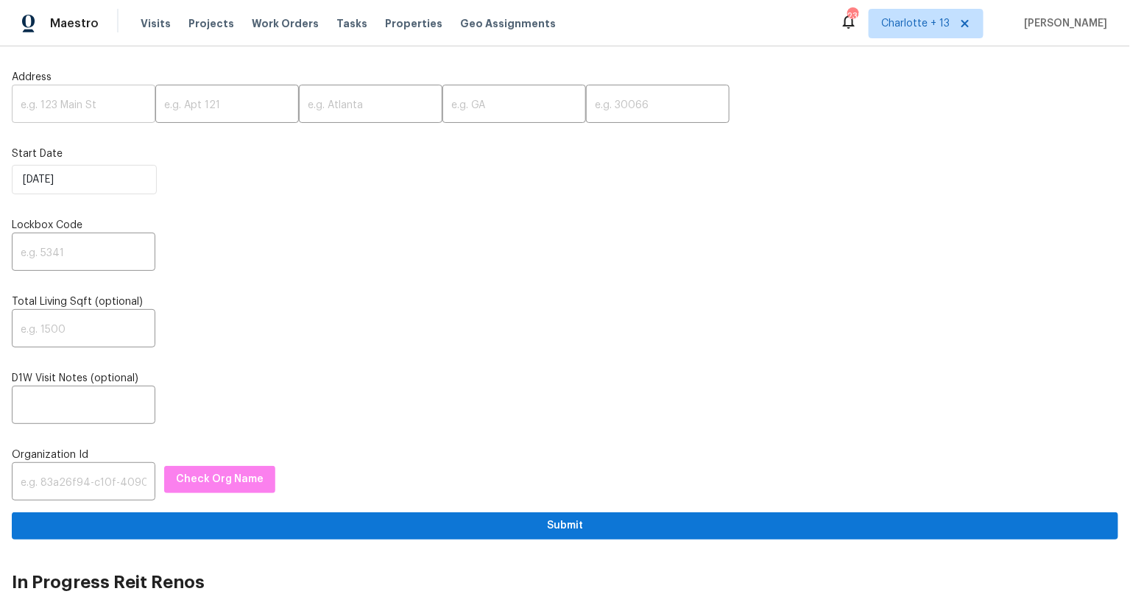
click at [79, 105] on input "text" at bounding box center [84, 105] width 144 height 35
paste input "[STREET_ADDRESS]"
click at [119, 111] on input "13710 Maximos Dr, Houston, TX 77083" at bounding box center [84, 105] width 144 height 35
click at [119, 110] on input "13710 Maximos Dr, Houston, TX 77083" at bounding box center [84, 105] width 144 height 35
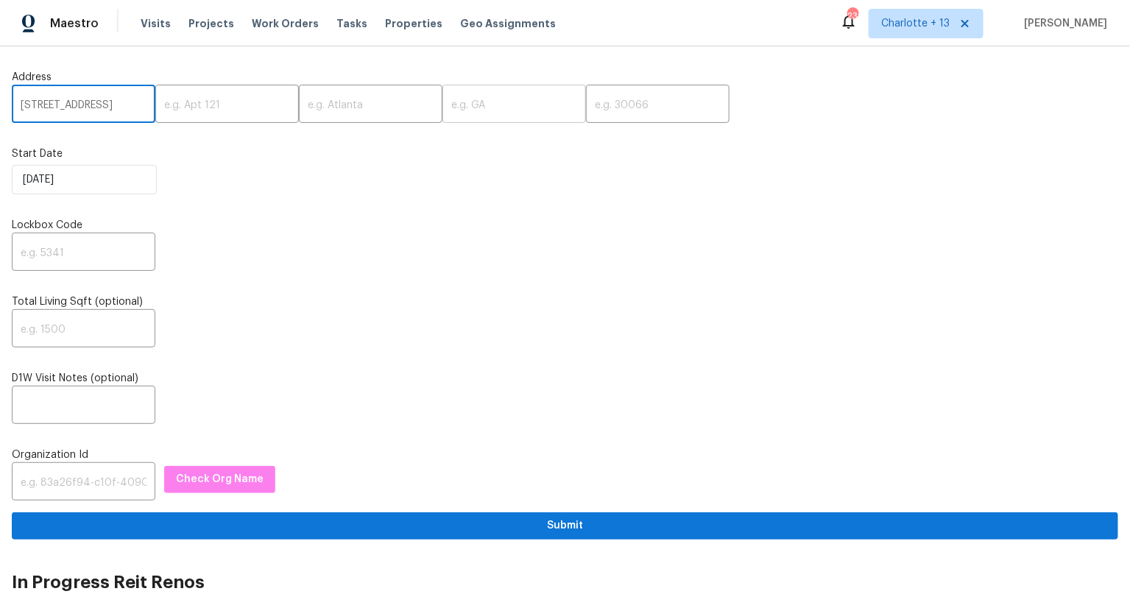
scroll to position [0, 33]
type input "13710 Maximos Dr, Houston, TX"
click at [586, 111] on input "text" at bounding box center [658, 105] width 144 height 35
paste input "77083"
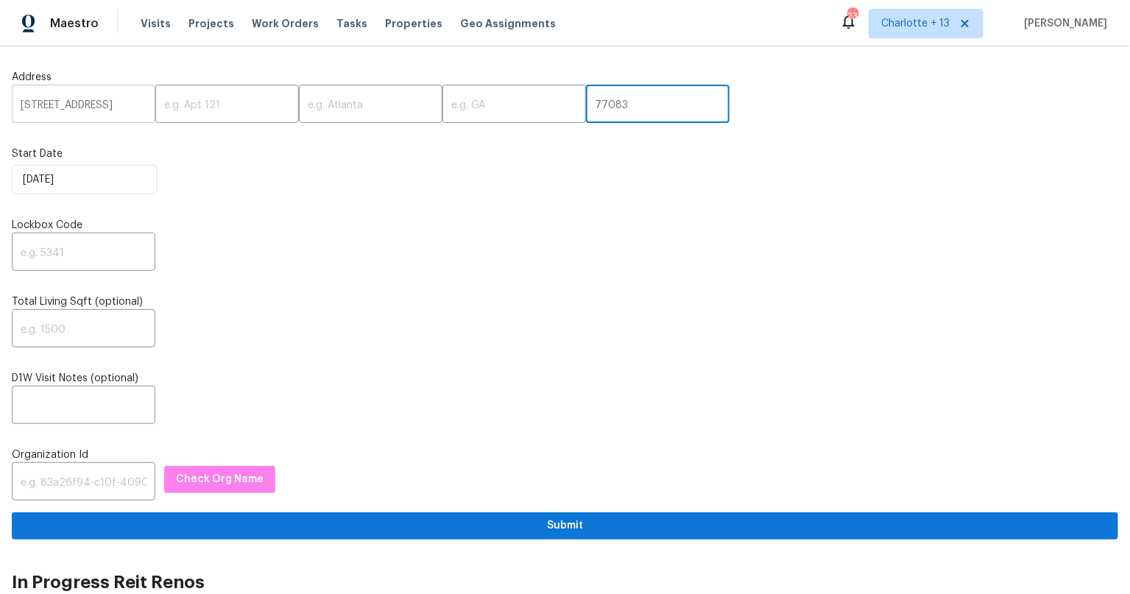
type input "77083"
click at [132, 103] on input "13710 Maximos Dr, Houston, TX" at bounding box center [84, 105] width 144 height 35
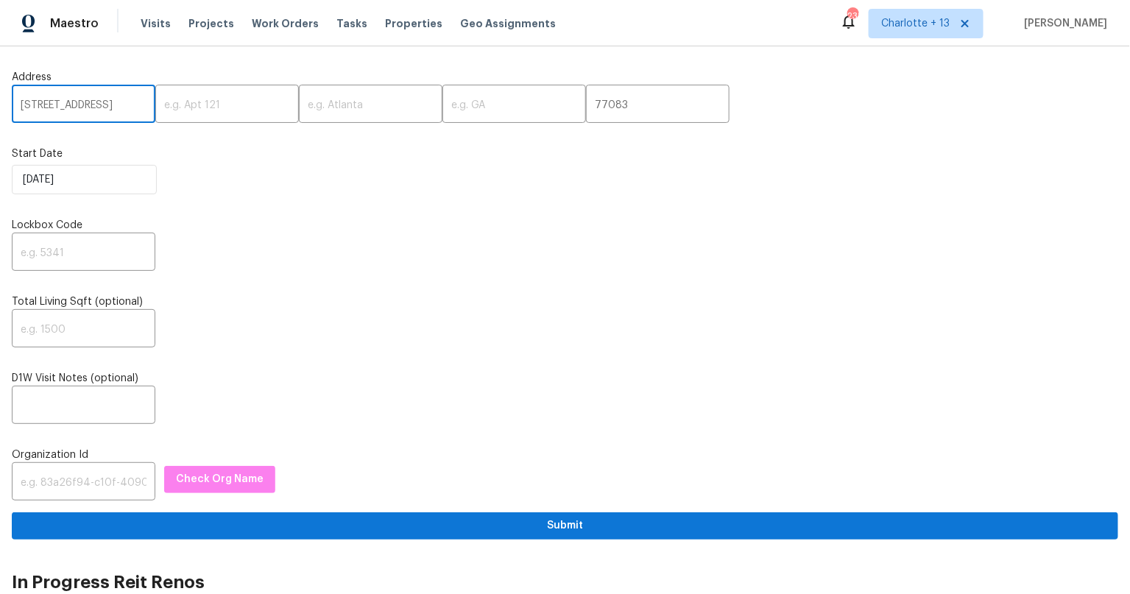
click at [132, 103] on input "13710 Maximos Dr, Houston, TX" at bounding box center [84, 105] width 144 height 35
type input "13710 Maximos Dr,, TX"
click at [345, 107] on input "text" at bounding box center [371, 105] width 144 height 35
paste input "Houston"
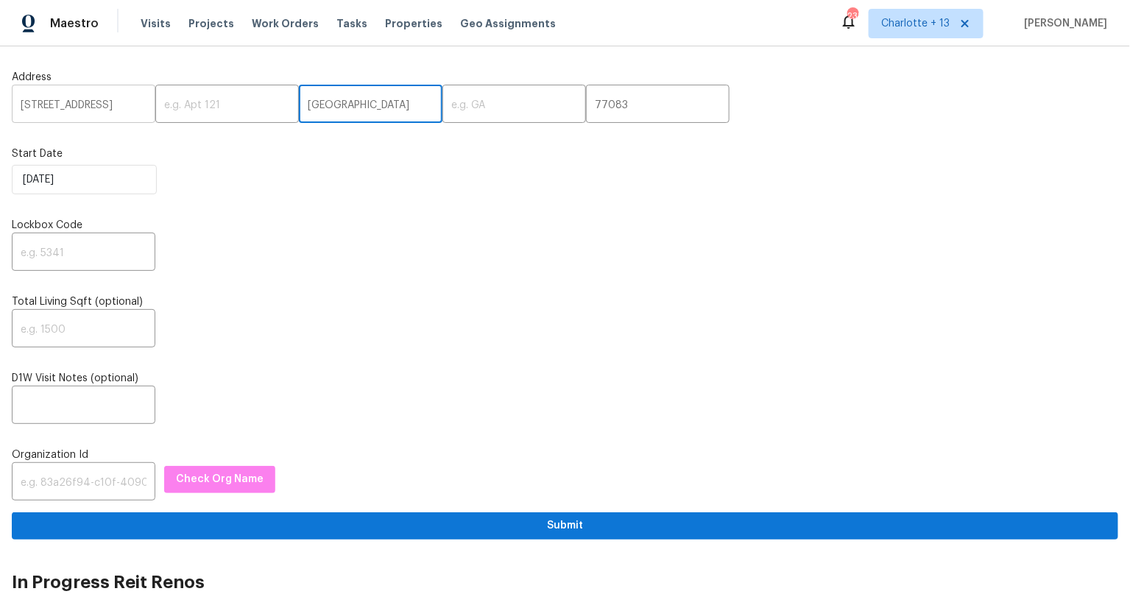
type input "Houston"
click at [124, 107] on input "13710 Maximos Dr,, TX" at bounding box center [84, 105] width 144 height 35
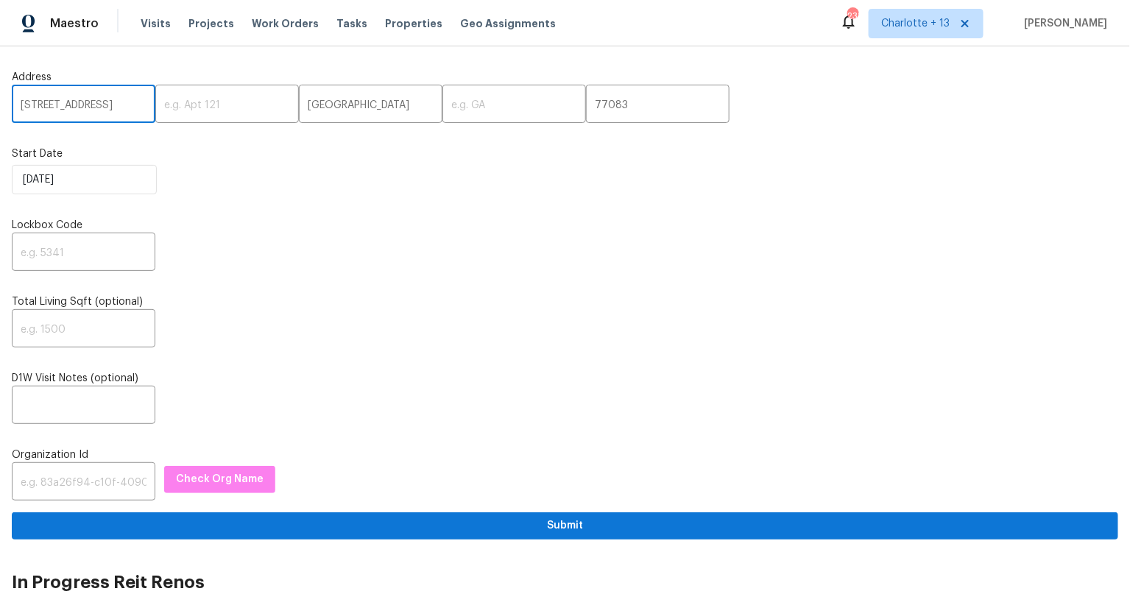
click at [124, 107] on input "13710 Maximos Dr,, TX" at bounding box center [84, 105] width 144 height 35
type input "13710 Maximos Dr,,"
click at [456, 103] on input "text" at bounding box center [514, 105] width 144 height 35
paste input "[GEOGRAPHIC_DATA]"
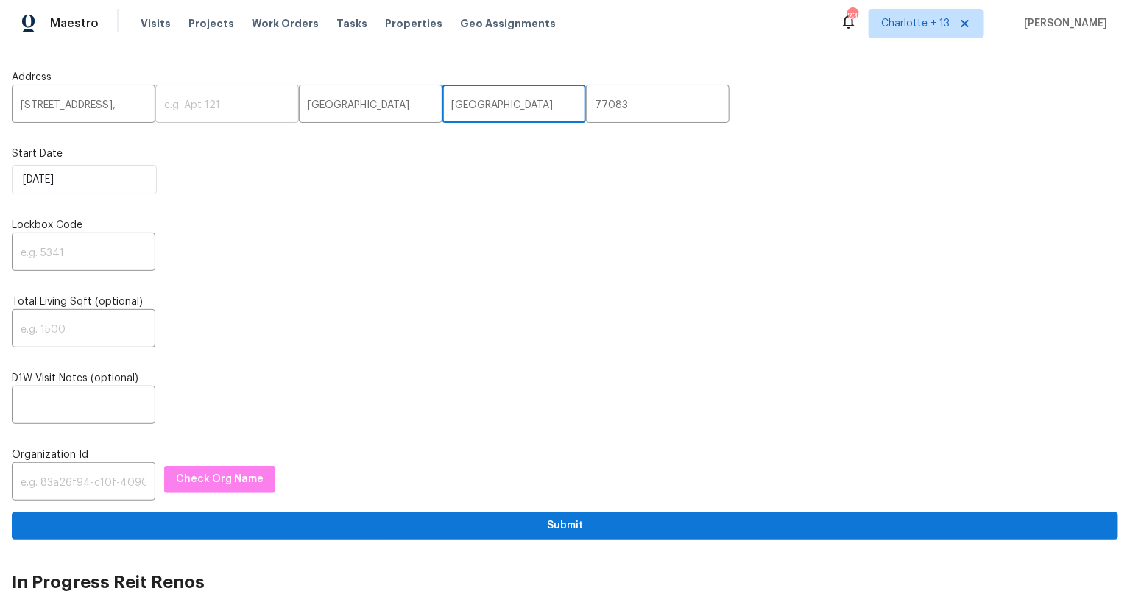
type input "[GEOGRAPHIC_DATA]"
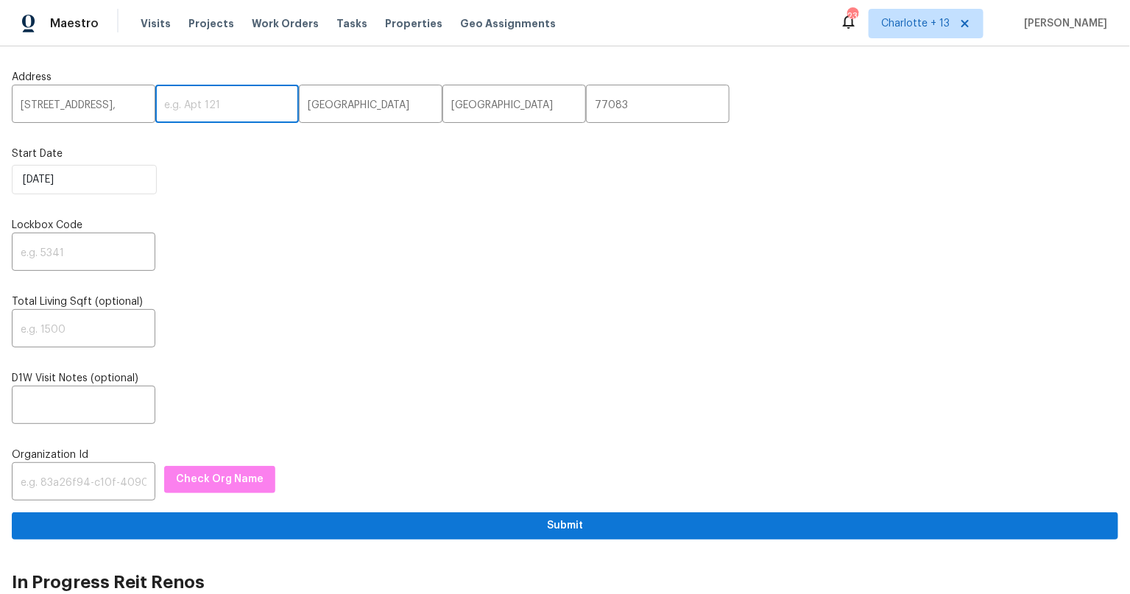
click at [204, 105] on input "text" at bounding box center [227, 105] width 144 height 35
click at [127, 106] on input "13710 Maximos Dr,," at bounding box center [84, 105] width 144 height 35
type input "13710 Maximos Dr"
click at [78, 238] on input "text" at bounding box center [84, 253] width 144 height 35
click at [79, 252] on input "text" at bounding box center [84, 253] width 144 height 35
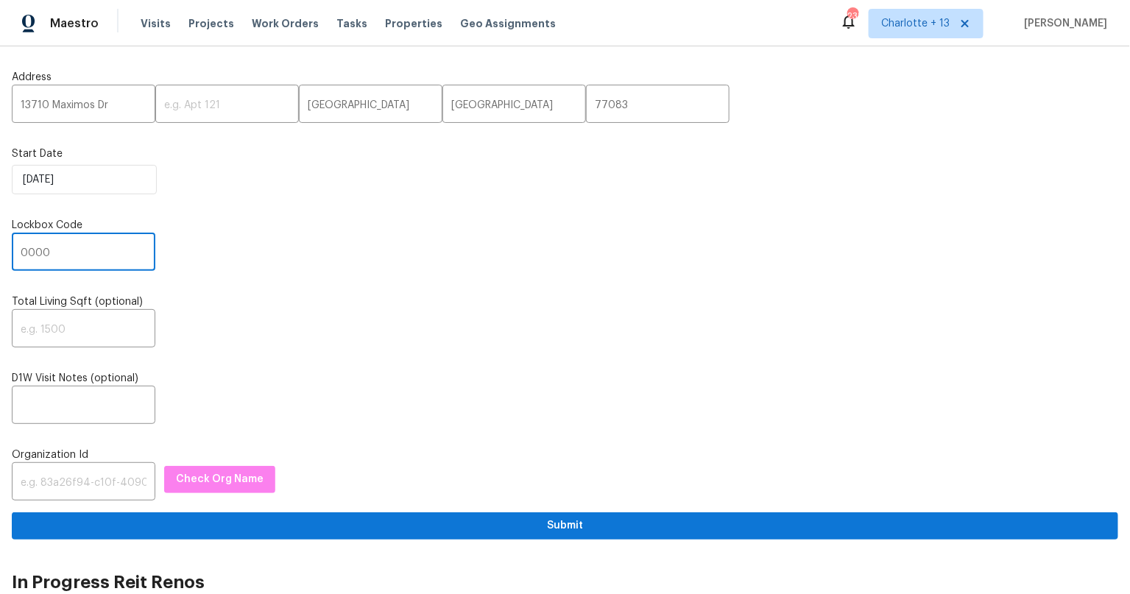
type input "0000"
click at [296, 330] on div "​" at bounding box center [565, 330] width 1106 height 35
click at [82, 392] on input "text" at bounding box center [84, 406] width 144 height 35
paste input "Lockbox: (1914/1915/1850/1399) Igloo: 54809440"
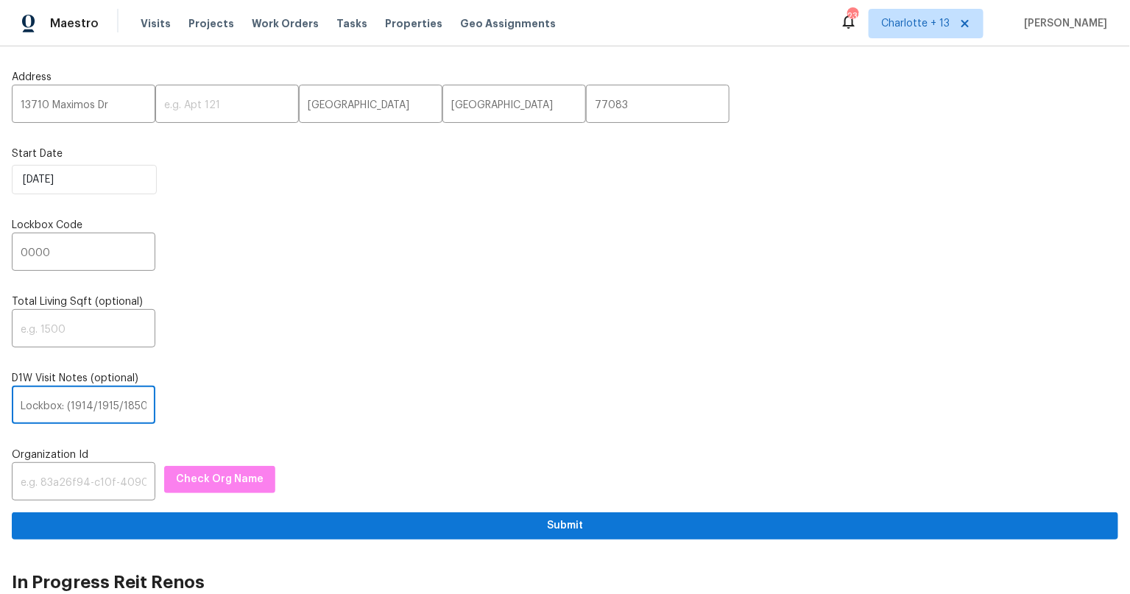
click at [131, 407] on input "Lockbox: (1914/1915/1850/1399) Igloo: 54809440" at bounding box center [84, 406] width 144 height 35
drag, startPoint x: 123, startPoint y: 401, endPoint x: 165, endPoint y: 407, distance: 42.4
click at [175, 405] on div "Lockbox: (1914/1915/1850/1399) Igloo: 54809440 ​" at bounding box center [565, 406] width 1106 height 35
click at [141, 406] on input "Lockbox: (1914/1915/1850/1399) Igloo: 54809440" at bounding box center [84, 406] width 144 height 35
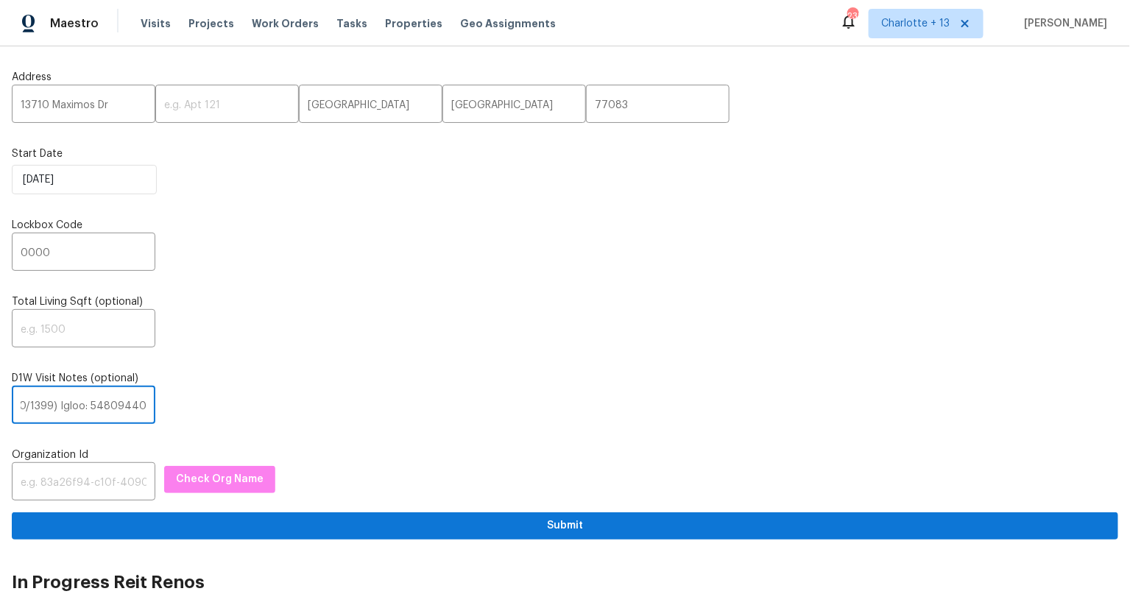
paste input "Home is currently listed and has experienced multiple fallthroughs - Please wal…"
type input "Lockbox: (1914/1915/1850/1399) Igloo: 54809440 Home is currently listed and has…"
click at [79, 489] on input "text" at bounding box center [84, 483] width 144 height 35
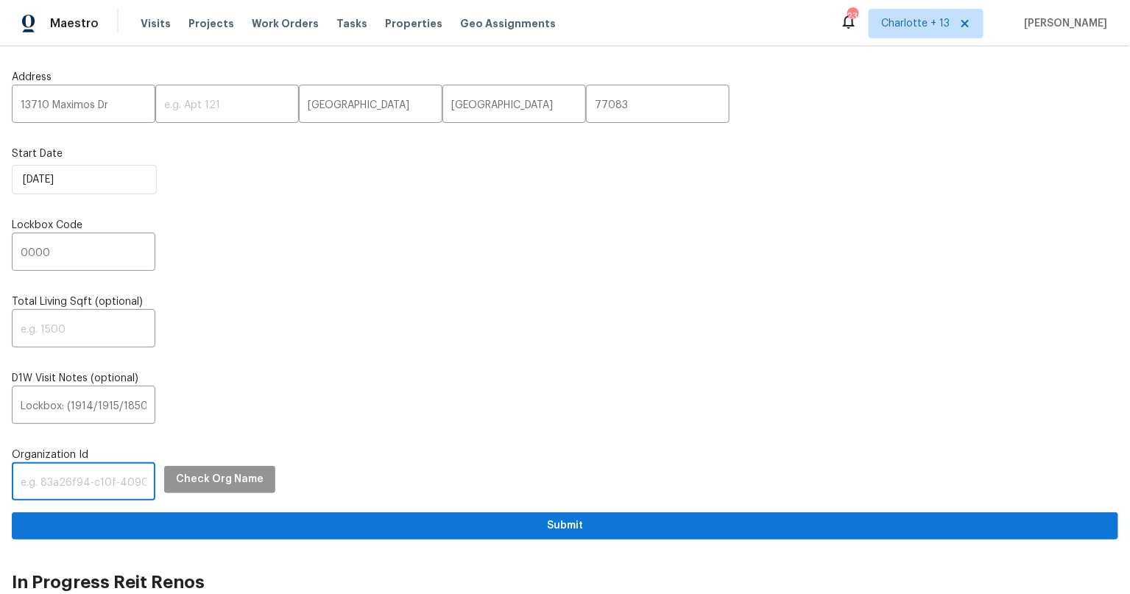
paste input "845f7ff3-78ac-4044-be1e-2a70ff45d03f"
type input "845f7ff3-78ac-4044-be1e-2a70ff45d03f"
click at [225, 478] on span "Check Org Name" at bounding box center [220, 479] width 88 height 18
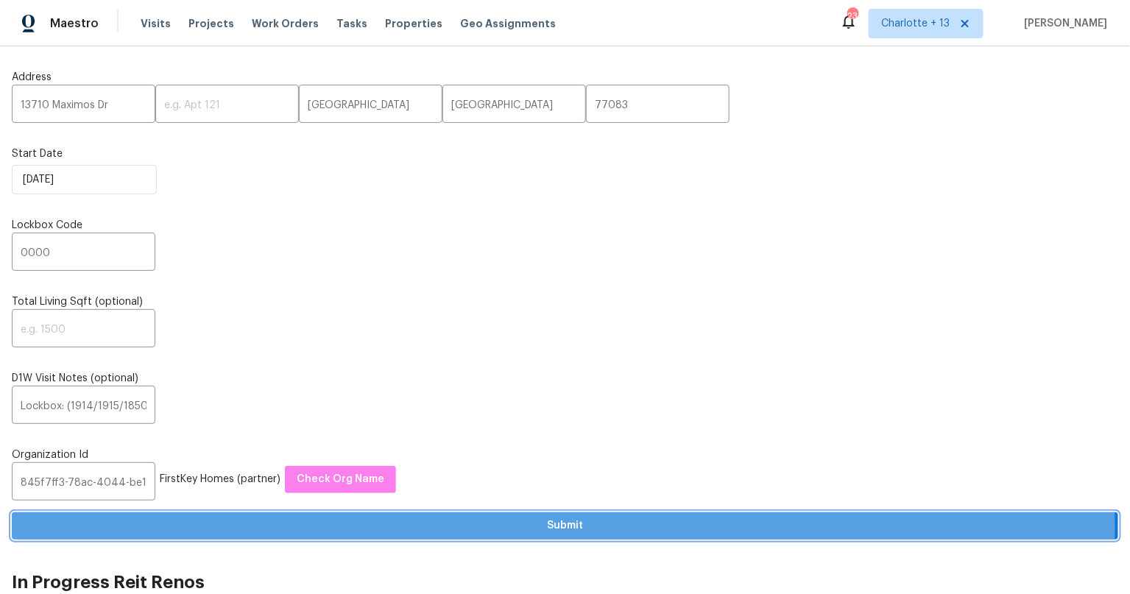
click at [563, 524] on span "Submit" at bounding box center [565, 526] width 1083 height 18
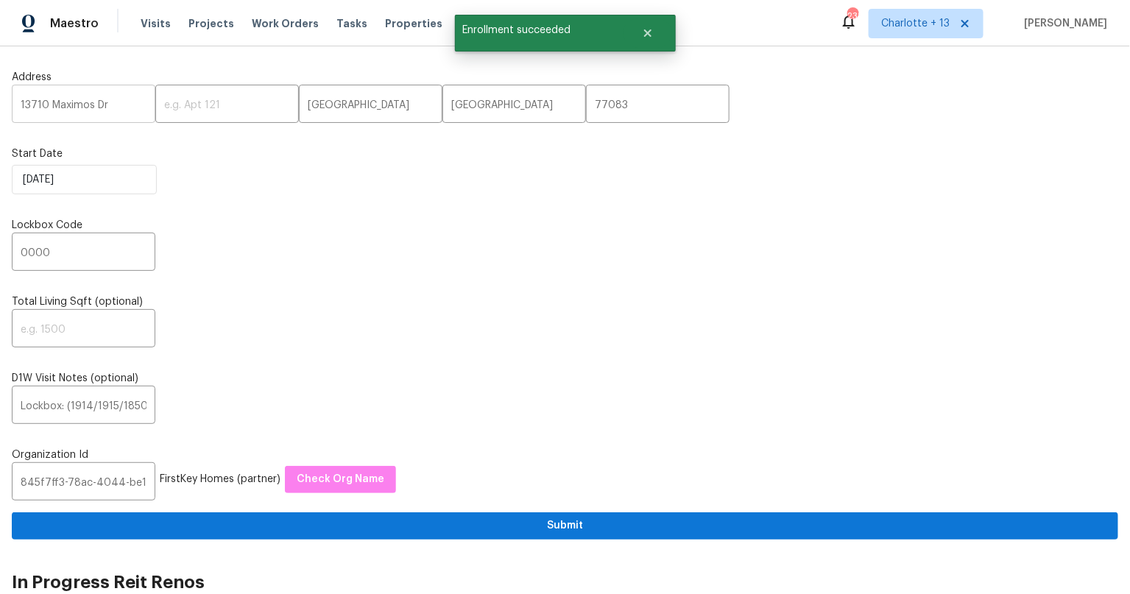
click at [40, 105] on input "13710 Maximos Dr" at bounding box center [84, 105] width 144 height 35
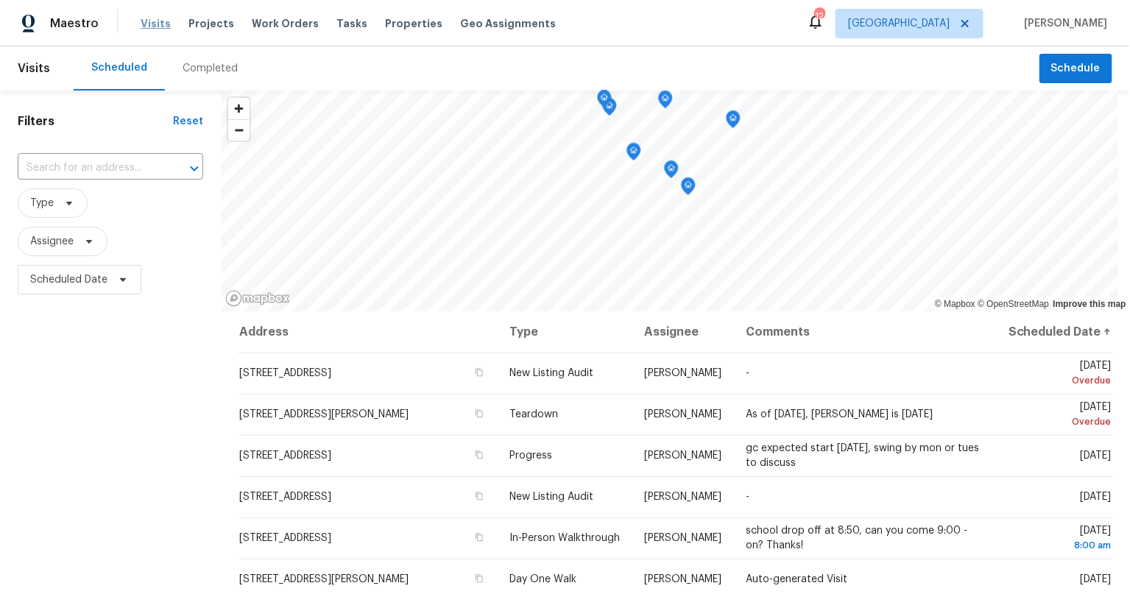
click at [156, 23] on span "Visits" at bounding box center [156, 23] width 30 height 15
click at [950, 24] on span "[GEOGRAPHIC_DATA]" at bounding box center [899, 23] width 102 height 15
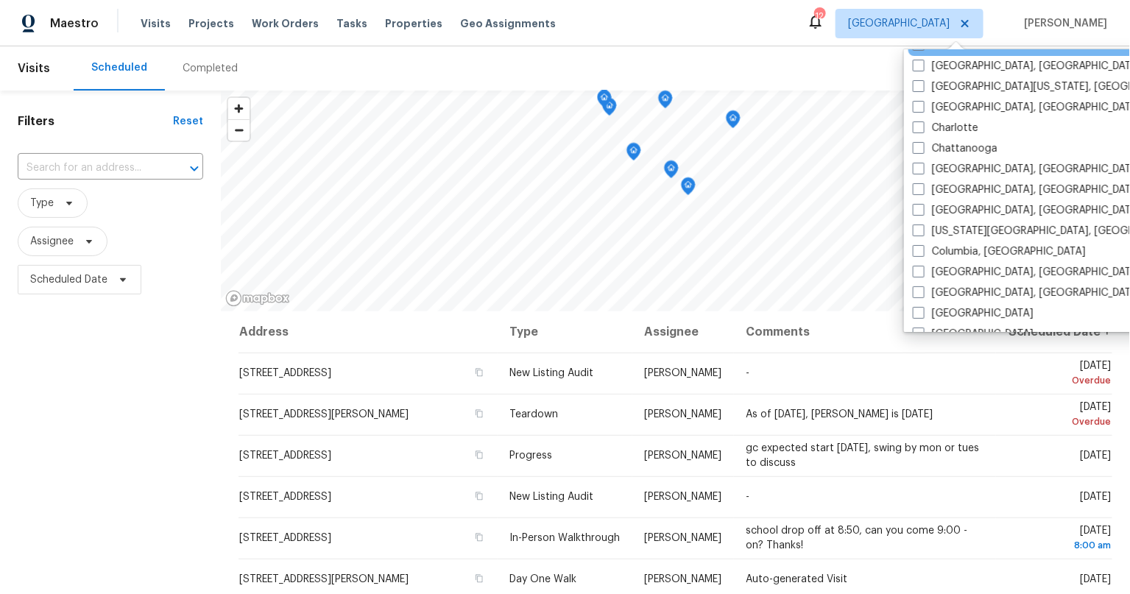
scroll to position [275, 0]
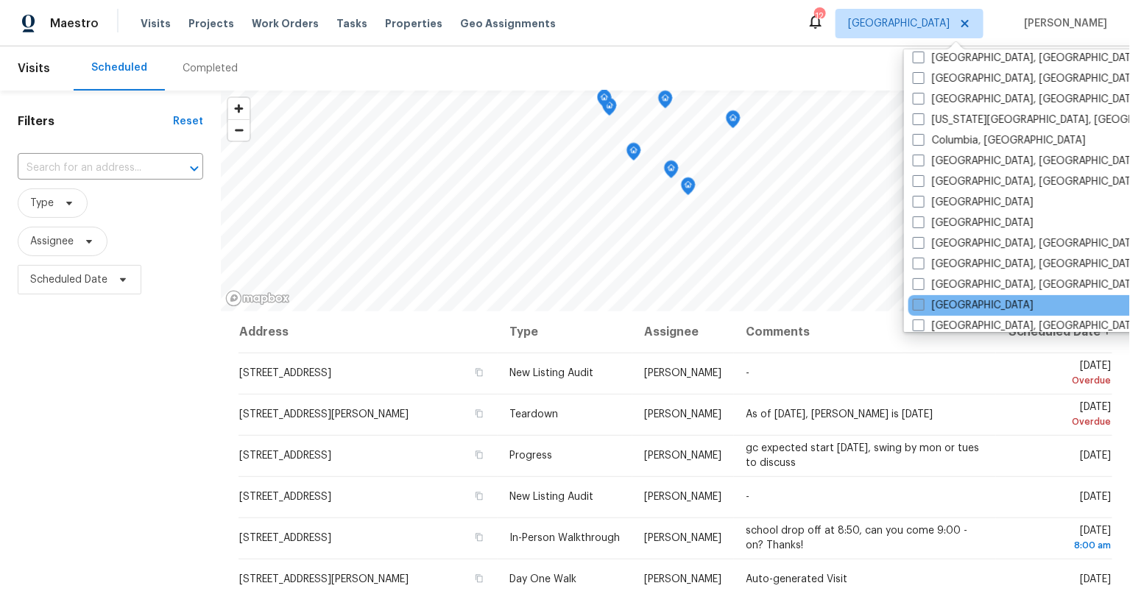
click at [924, 299] on span at bounding box center [919, 305] width 12 height 12
click at [922, 298] on input "[GEOGRAPHIC_DATA]" at bounding box center [918, 303] width 10 height 10
checkbox input "true"
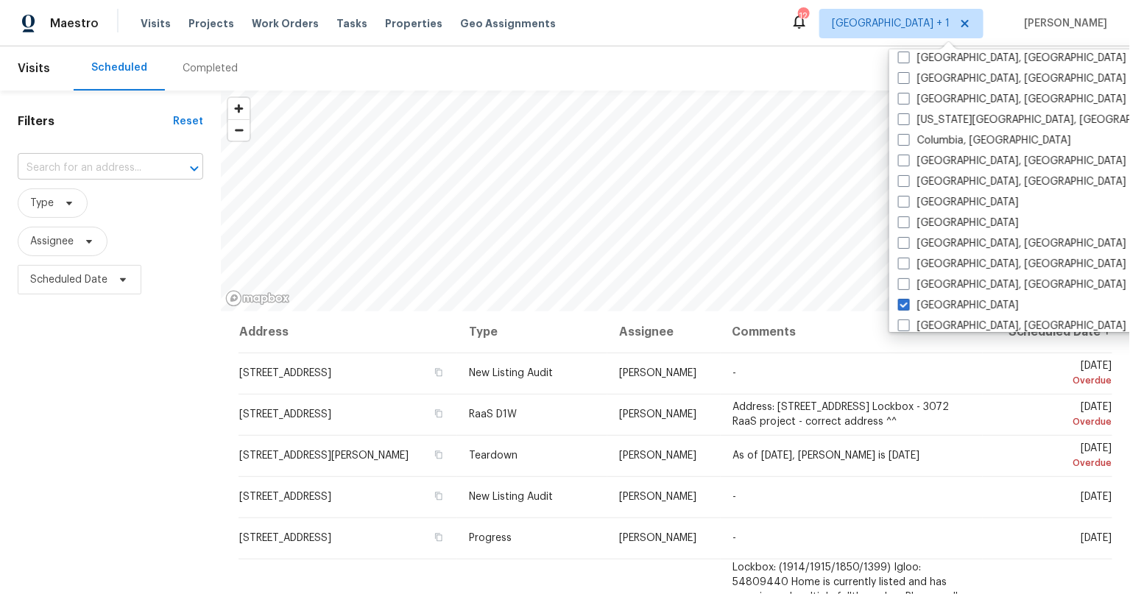
click at [70, 174] on input "text" at bounding box center [90, 168] width 144 height 23
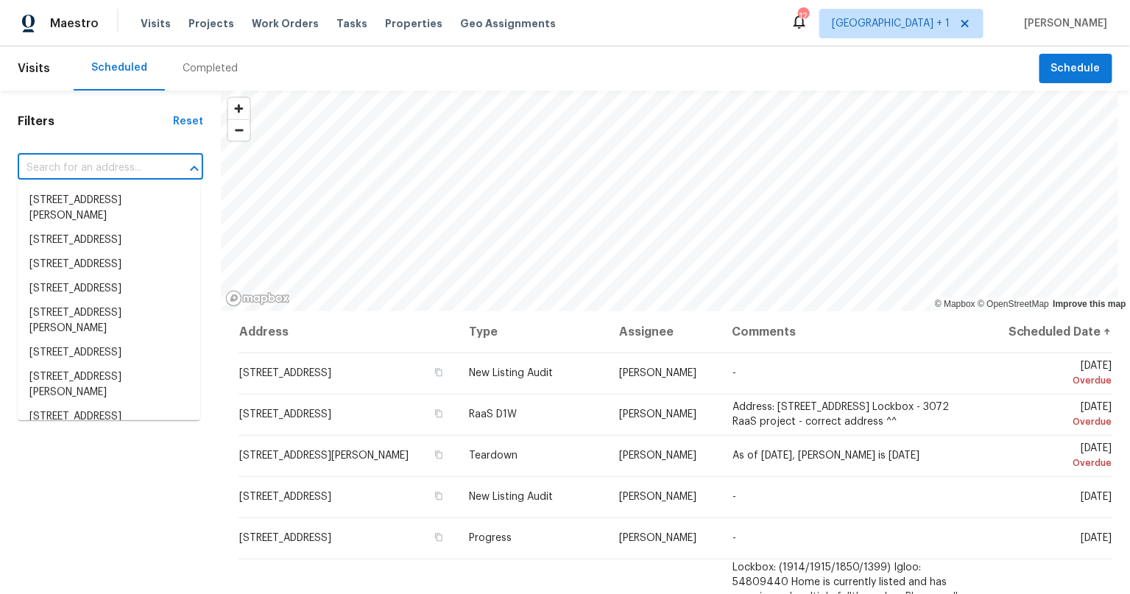
paste input "13710 Maximos Dr"
type input "13710 Maximos Dr"
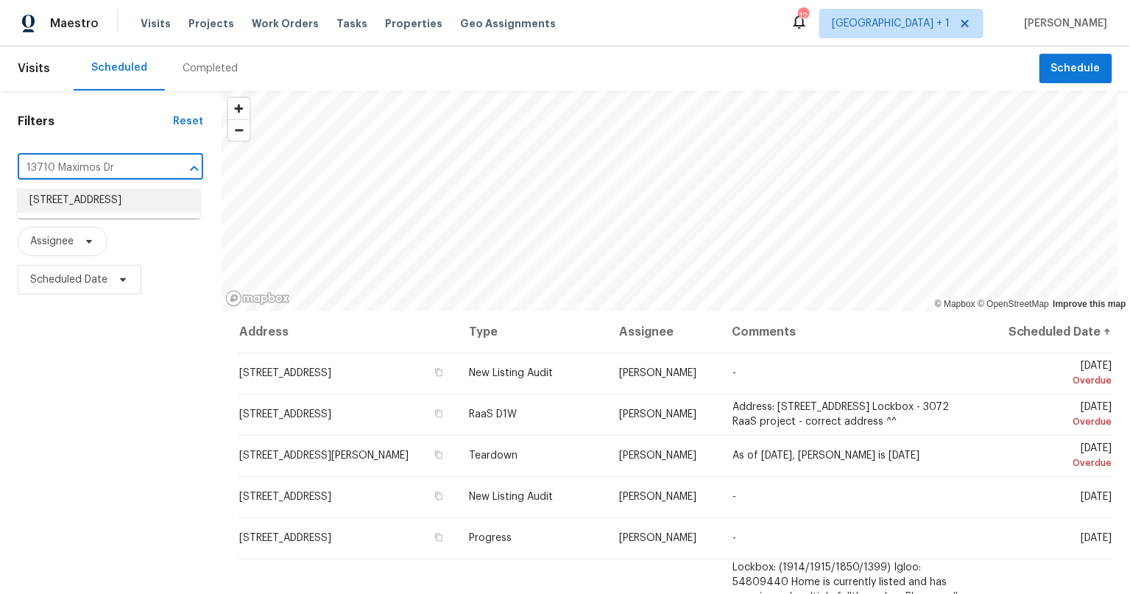
click at [66, 202] on li "[STREET_ADDRESS]" at bounding box center [109, 200] width 183 height 24
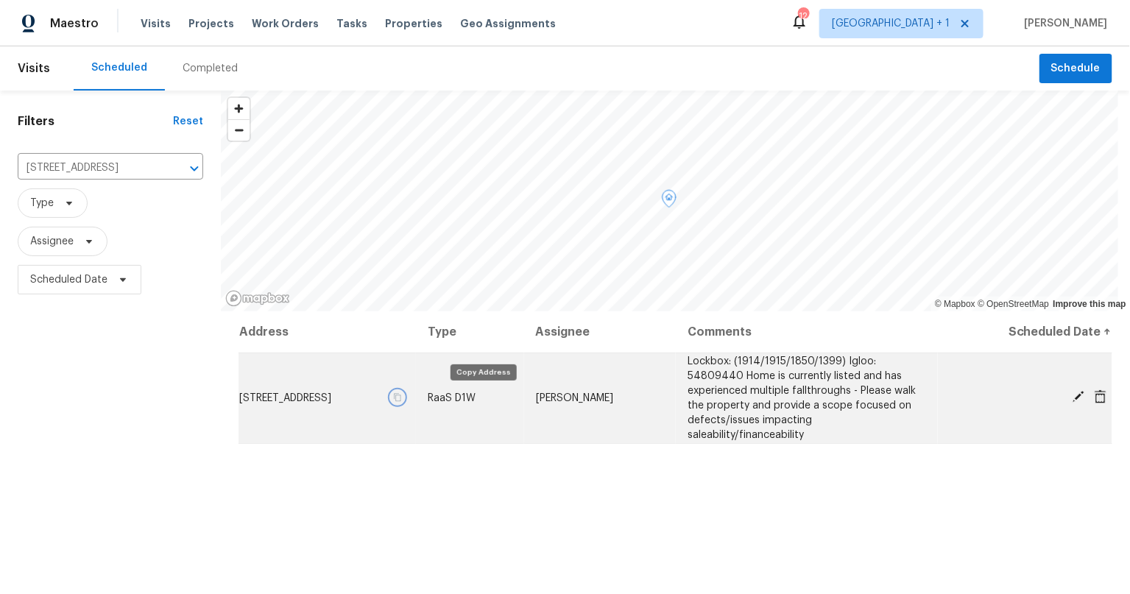
click at [402, 399] on icon "button" at bounding box center [397, 397] width 9 height 9
click at [402, 393] on icon "button" at bounding box center [398, 397] width 7 height 8
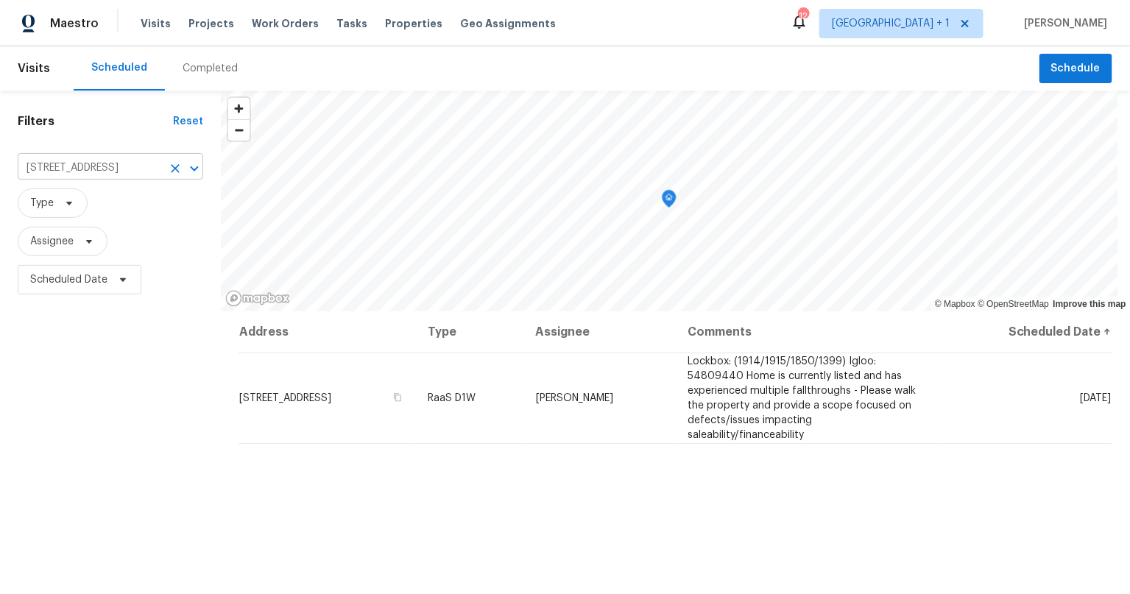
click at [66, 160] on input "[STREET_ADDRESS]" at bounding box center [90, 168] width 144 height 23
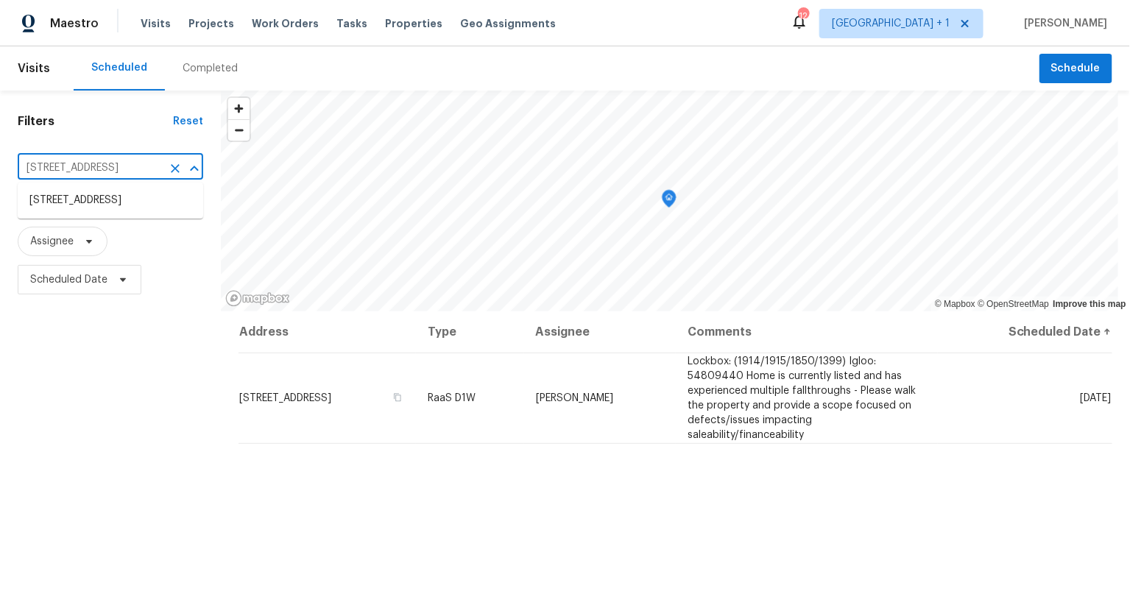
click at [66, 160] on input "13710 Maximos Dr, Houston, TX 77083" at bounding box center [90, 168] width 144 height 23
paste input "20019 Nightbird Trl"
type input "20019 Nightbird Trl"
click at [122, 203] on li "[STREET_ADDRESS][PERSON_NAME]" at bounding box center [110, 208] width 185 height 40
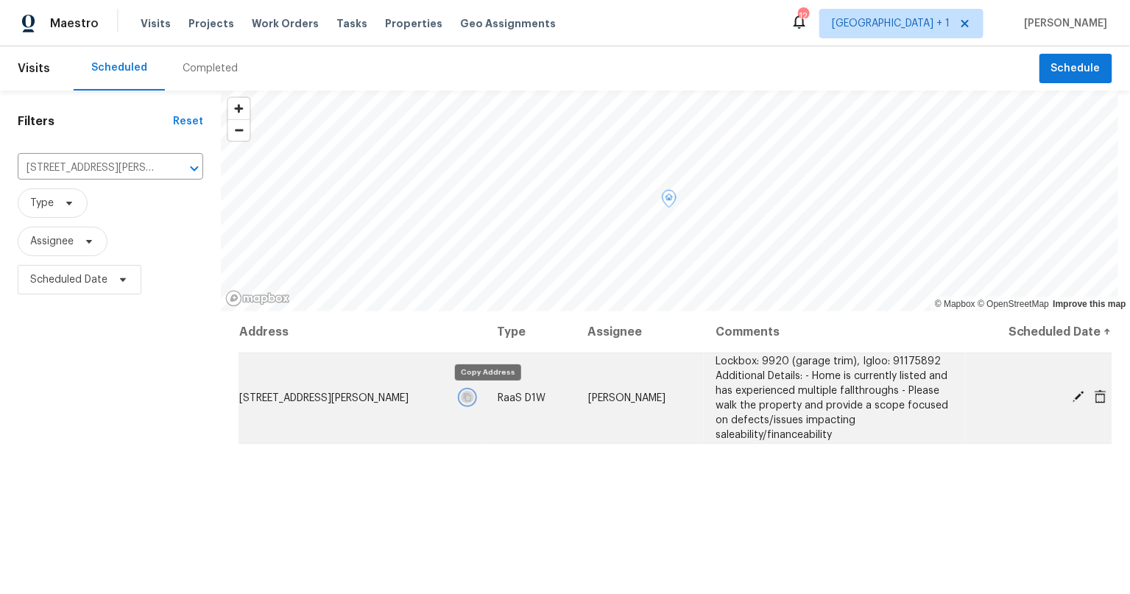
click at [472, 397] on icon "button" at bounding box center [467, 397] width 9 height 9
click at [341, 400] on span "[STREET_ADDRESS][PERSON_NAME]" at bounding box center [323, 398] width 169 height 10
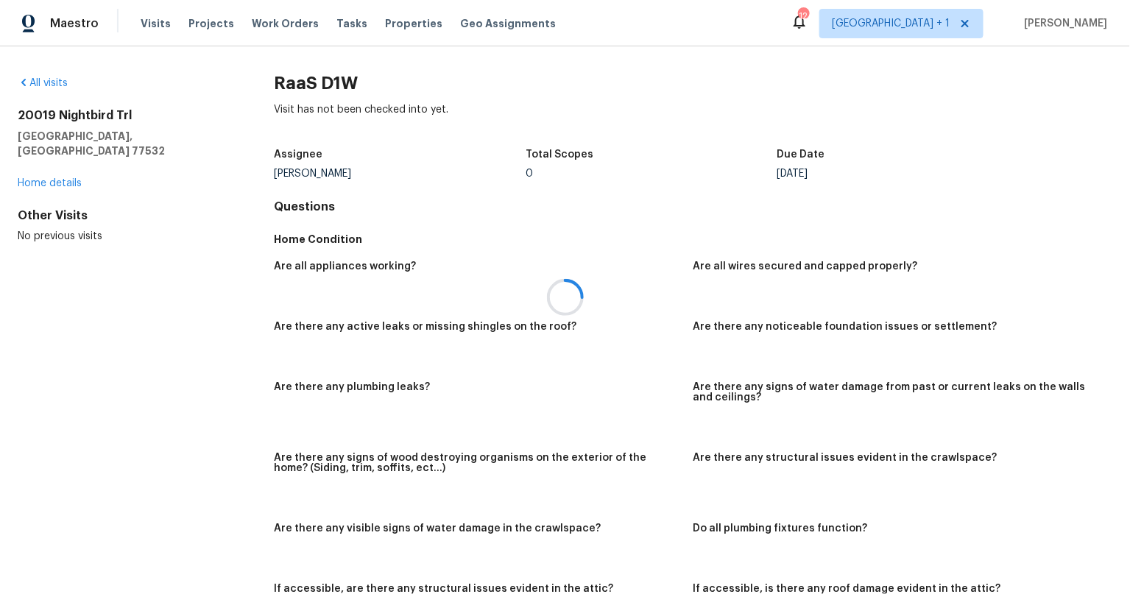
click at [40, 163] on div at bounding box center [565, 297] width 1130 height 594
click at [42, 166] on div at bounding box center [565, 297] width 1130 height 594
click at [68, 178] on link "Home details" at bounding box center [50, 183] width 64 height 10
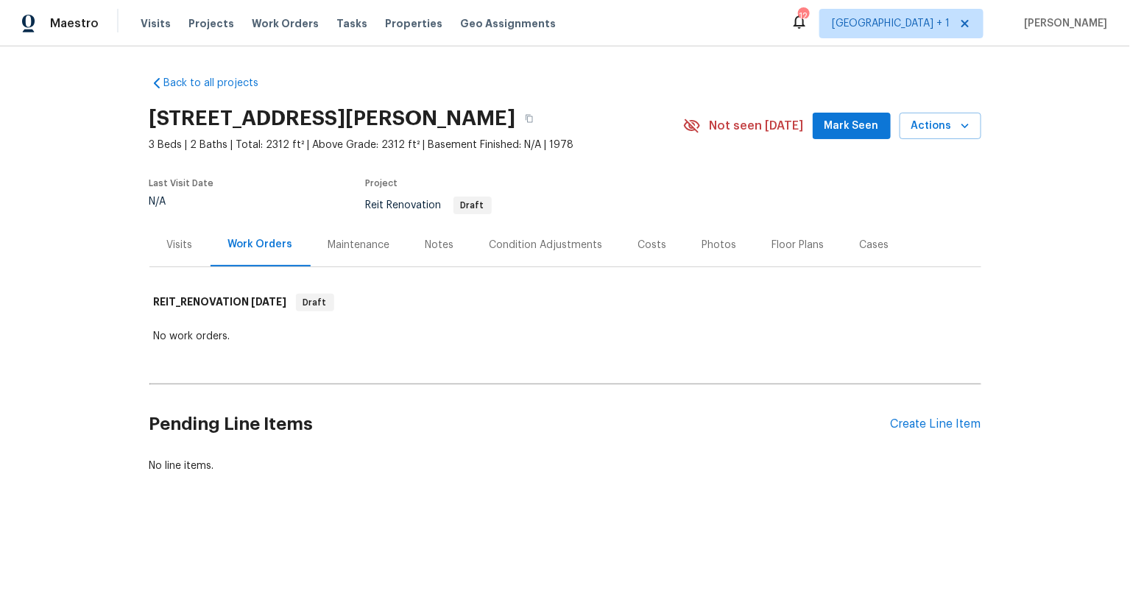
click at [435, 241] on div "Notes" at bounding box center [439, 245] width 29 height 15
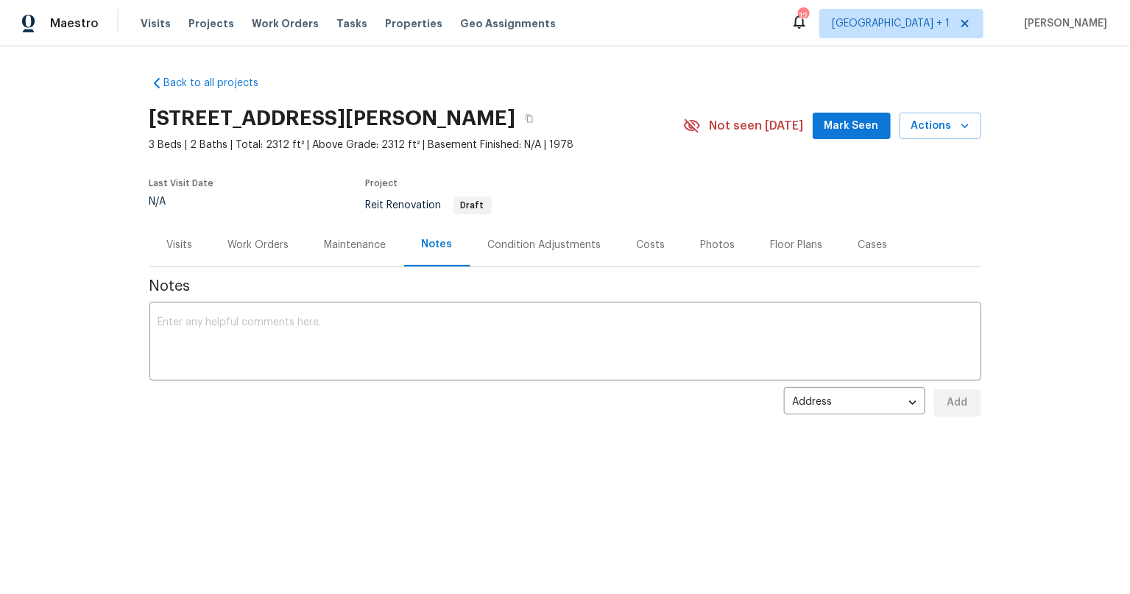
click at [174, 244] on div "Visits" at bounding box center [180, 245] width 26 height 15
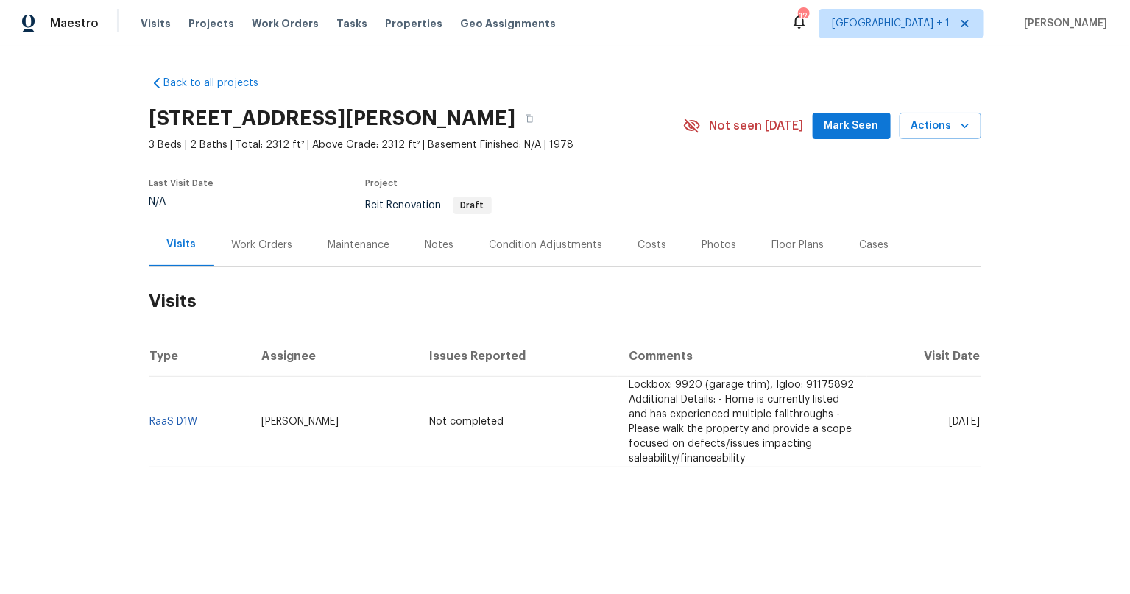
click at [425, 247] on div "Notes" at bounding box center [439, 245] width 29 height 15
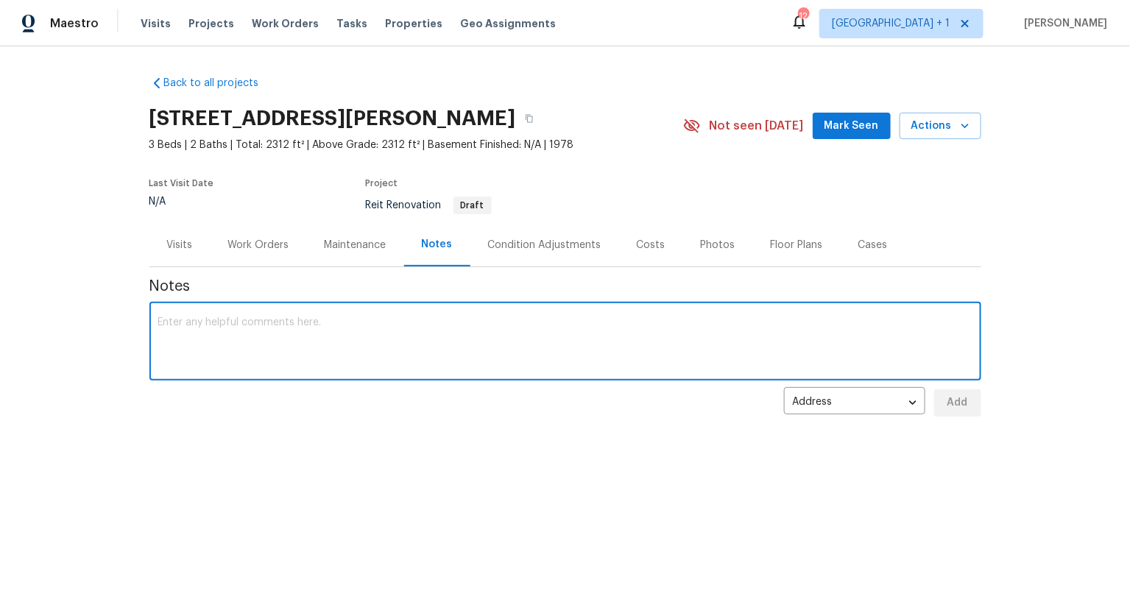
click at [287, 328] on textarea at bounding box center [565, 343] width 814 height 52
paste textarea "https://opendoor.slack.com/archives/C07MY6AKJKG/p1757446399666169"
type textarea "Raas request. Slack link here: https://opendoor.slack.com/archives/C07MY6AKJKG/…"
click at [950, 397] on span "Add" at bounding box center [958, 403] width 24 height 18
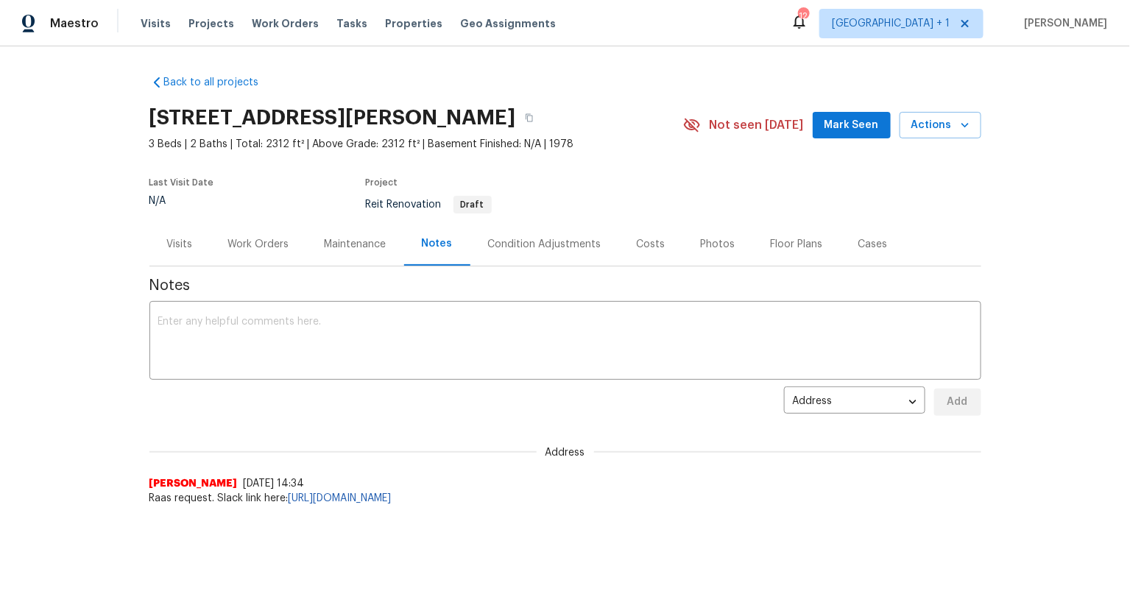
scroll to position [12, 0]
click at [325, 237] on div "Maintenance" at bounding box center [356, 244] width 62 height 15
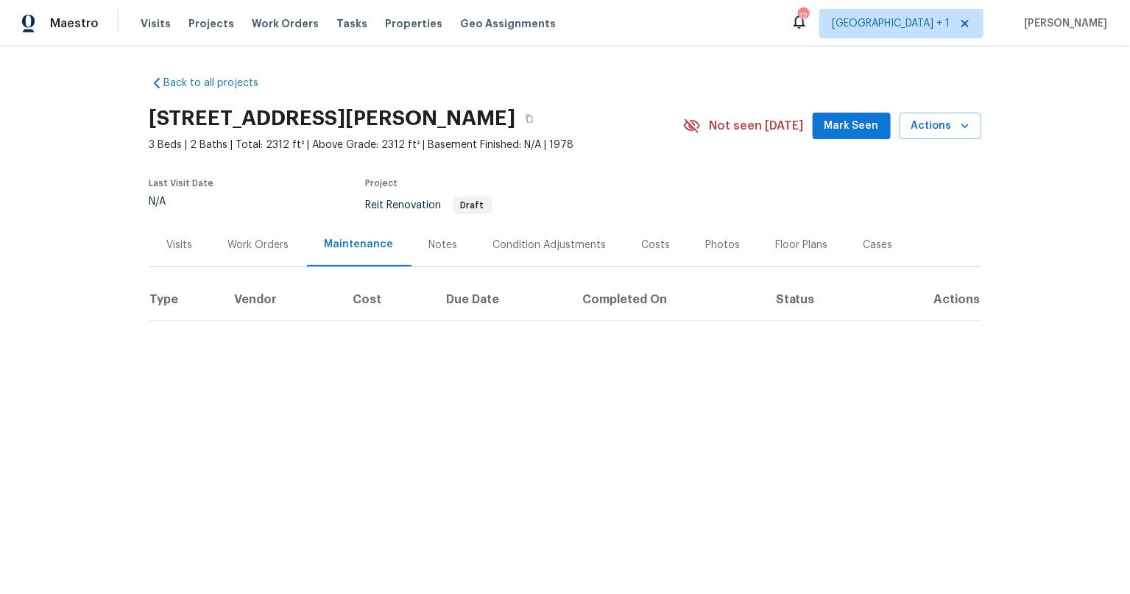
click at [255, 238] on div "Work Orders" at bounding box center [258, 245] width 61 height 15
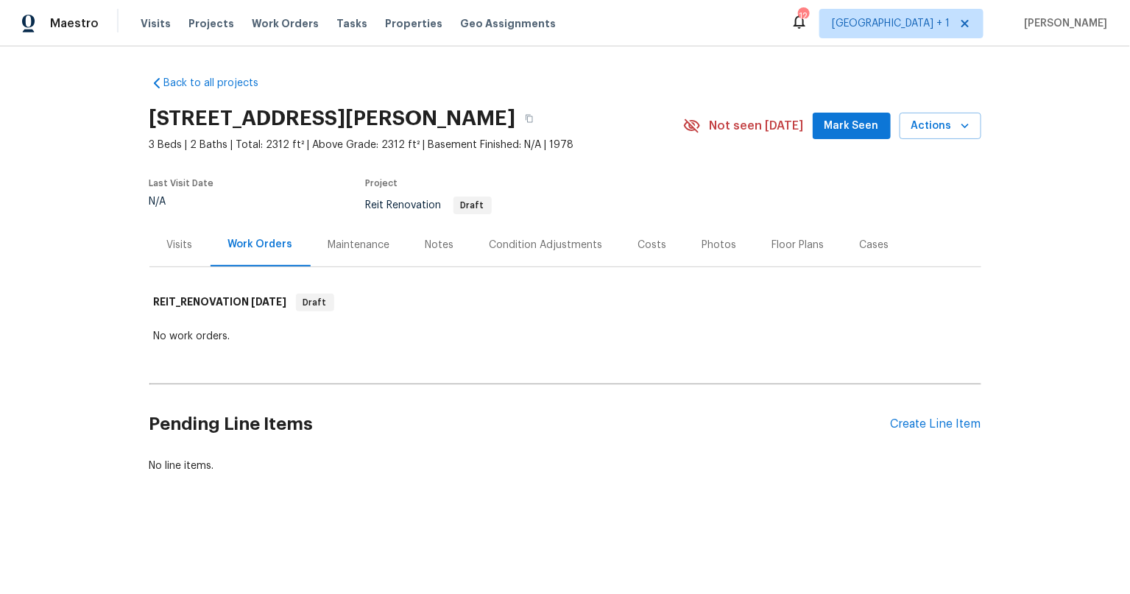
click at [185, 241] on div "Visits" at bounding box center [180, 245] width 26 height 15
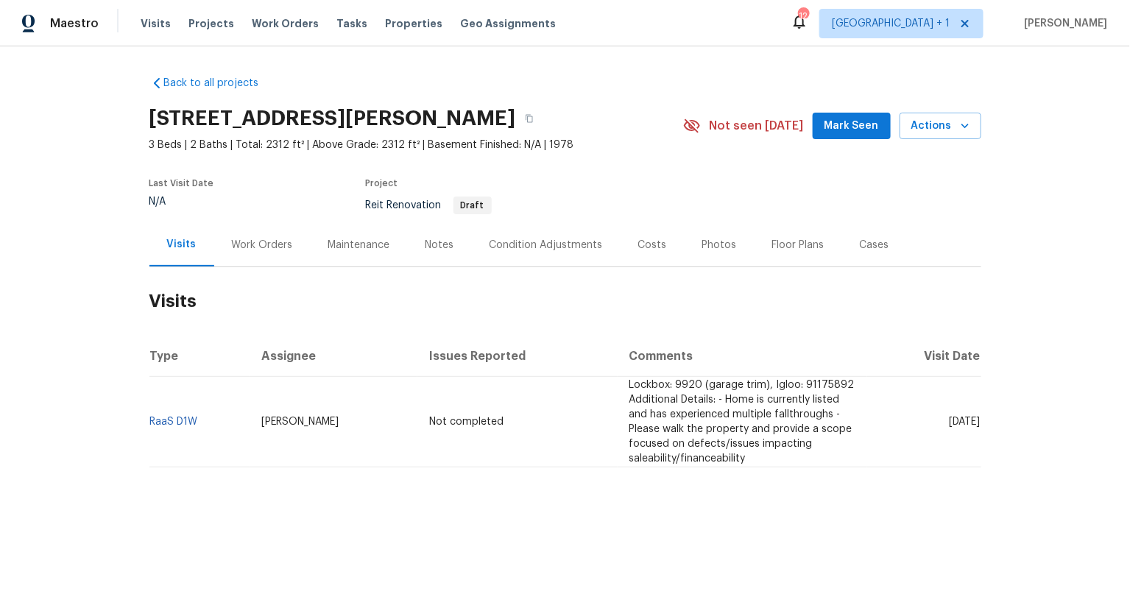
click at [51, 427] on div "Back to all projects 20019 Nightbird Trl, Crosby, TX 77532 3 Beds | 2 Baths | T…" at bounding box center [565, 306] width 1130 height 521
click at [110, 395] on div "Back to all projects 20019 Nightbird Trl, Crosby, TX 77532 3 Beds | 2 Baths | T…" at bounding box center [565, 306] width 1130 height 521
click at [844, 129] on span "Mark Seen" at bounding box center [851, 126] width 54 height 18
drag, startPoint x: 67, startPoint y: 336, endPoint x: 102, endPoint y: 96, distance: 243.3
click at [83, 303] on div "Back to all projects 20019 Nightbird Trl, Crosby, TX 77532 3 Beds | 2 Baths | T…" at bounding box center [565, 306] width 1130 height 521
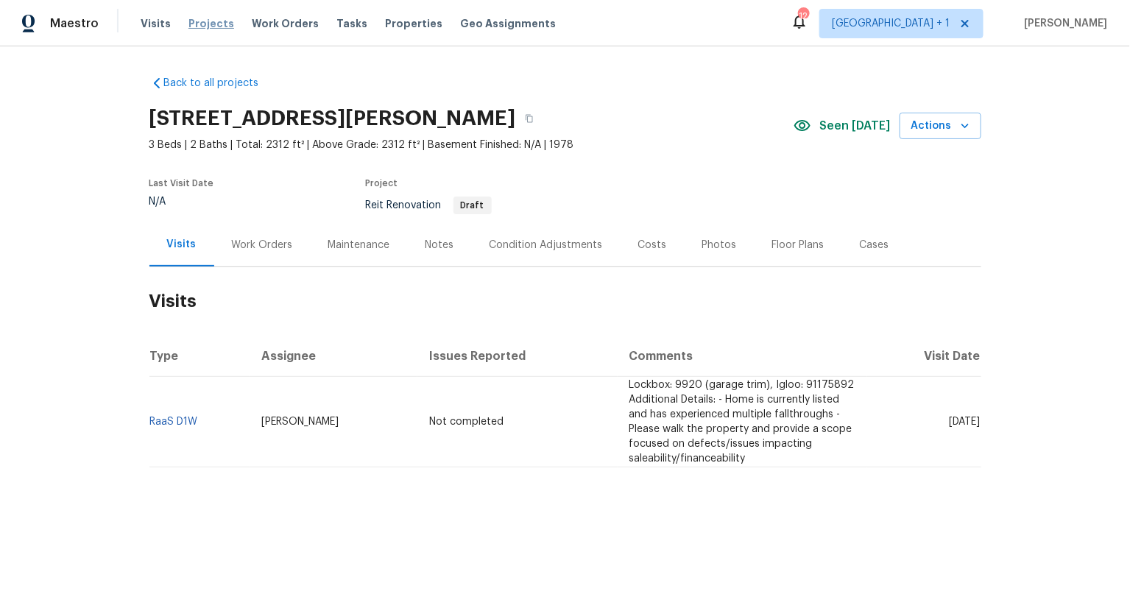
click at [202, 23] on span "Projects" at bounding box center [211, 23] width 46 height 15
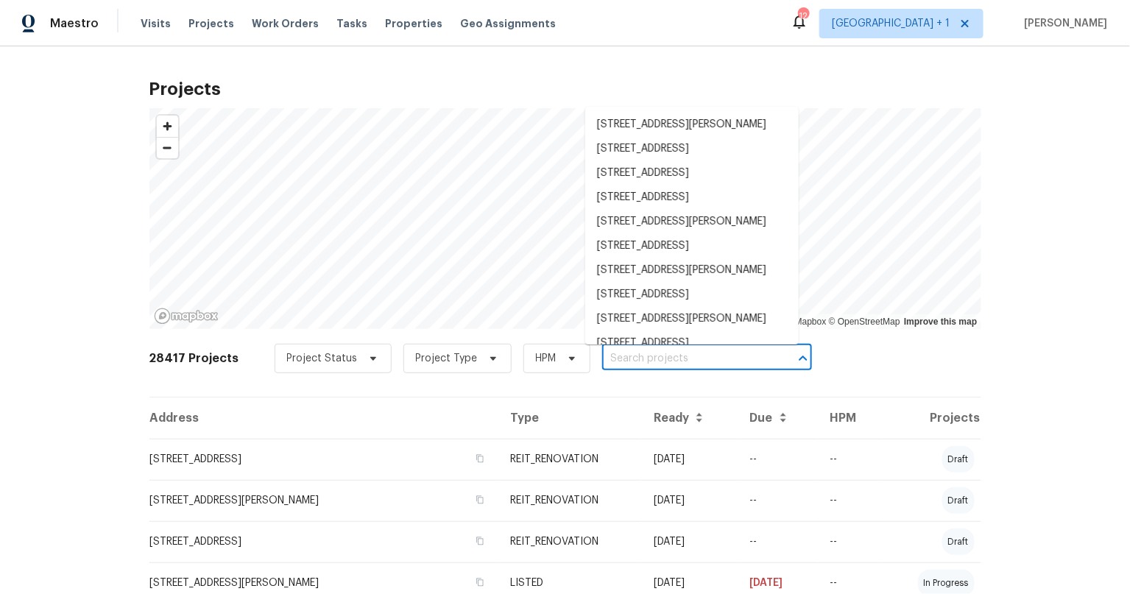
drag, startPoint x: 633, startPoint y: 356, endPoint x: 647, endPoint y: 363, distance: 15.5
click at [633, 356] on input "text" at bounding box center [686, 358] width 169 height 23
paste input "12710 Skyknoll Ln"
type input "12710 Skyknoll Ln"
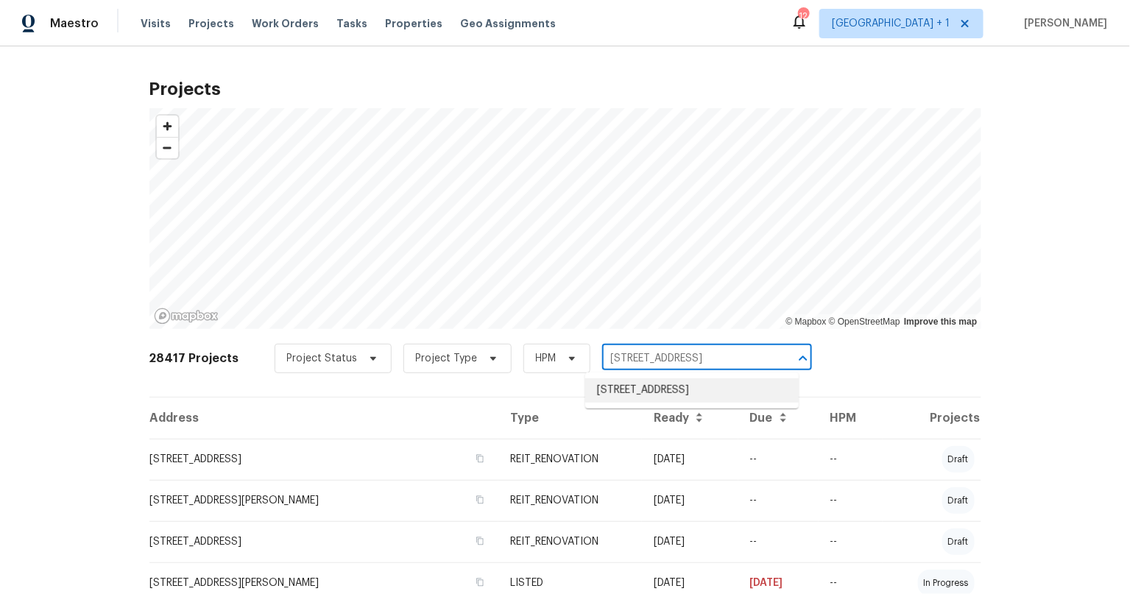
click at [662, 383] on li "12710 Skyknoll Ln, Houston, TX 77082" at bounding box center [691, 390] width 213 height 24
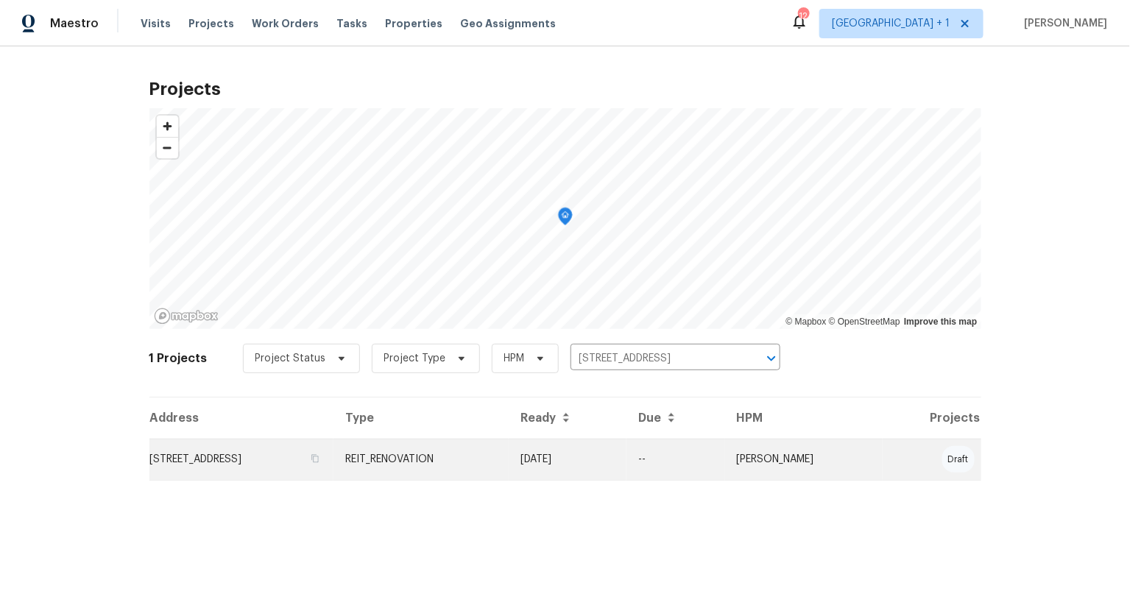
click at [191, 459] on td "12710 Skyknoll Ln, Houston, TX 77082" at bounding box center [241, 459] width 185 height 41
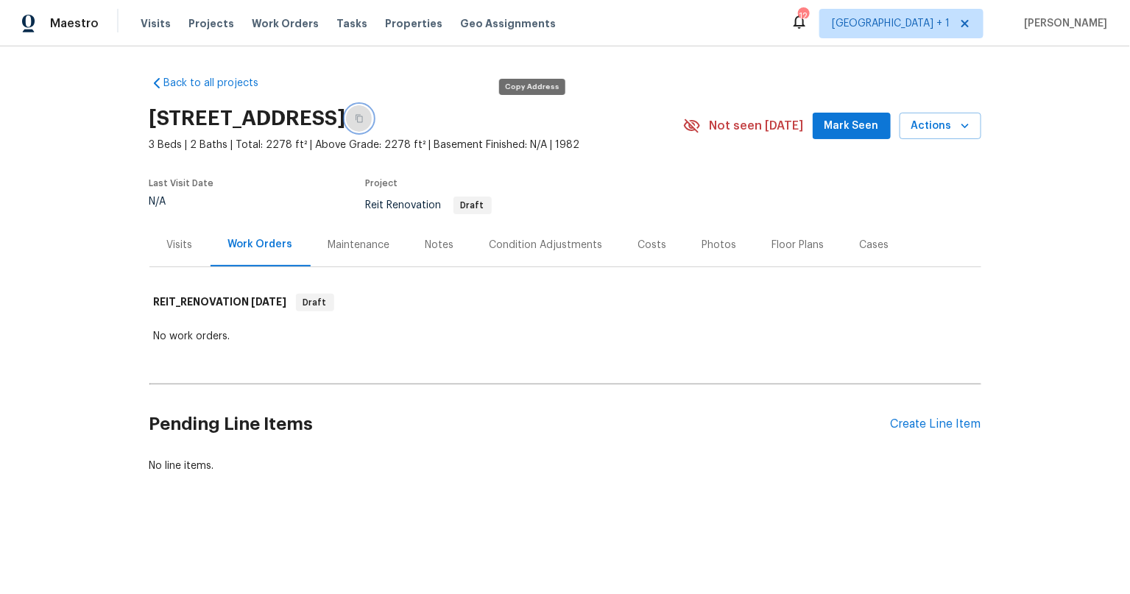
click at [364, 116] on icon "button" at bounding box center [359, 118] width 9 height 9
click at [364, 115] on icon "button" at bounding box center [359, 118] width 9 height 9
click at [442, 244] on div "Notes" at bounding box center [439, 245] width 29 height 15
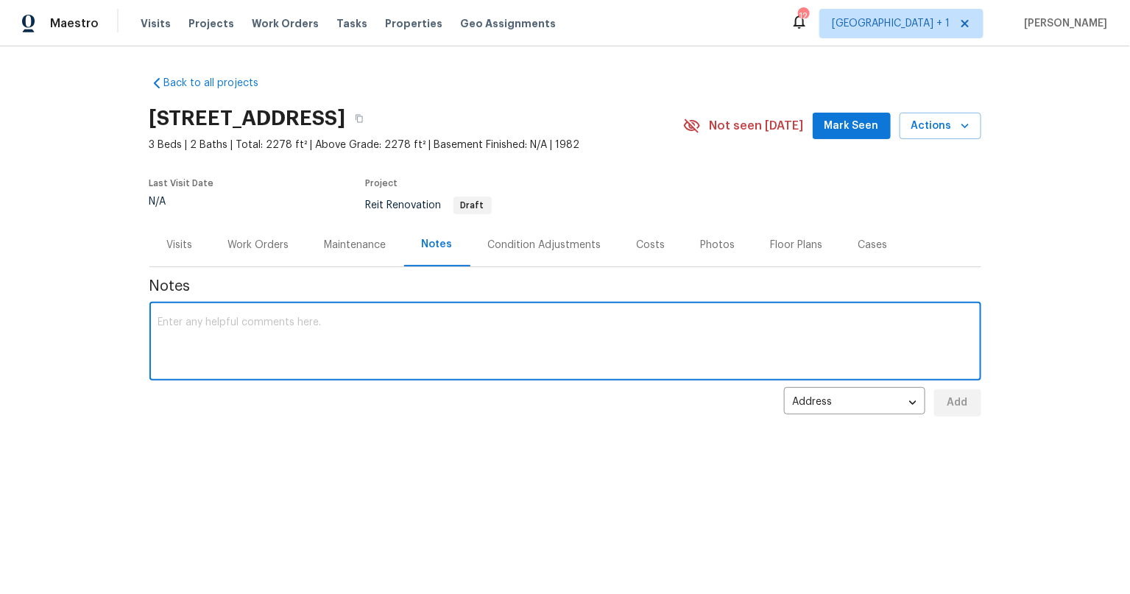
click at [466, 317] on textarea at bounding box center [565, 343] width 814 height 52
paste textarea "https://opendoor.slack.com/archives/C07MY6AKJKG/p1757446979203069"
type textarea "Raas Request. Slack Link: https://opendoor.slack.com/archives/C07MY6AKJKG/p1757…"
click at [966, 403] on button "Add" at bounding box center [957, 402] width 47 height 27
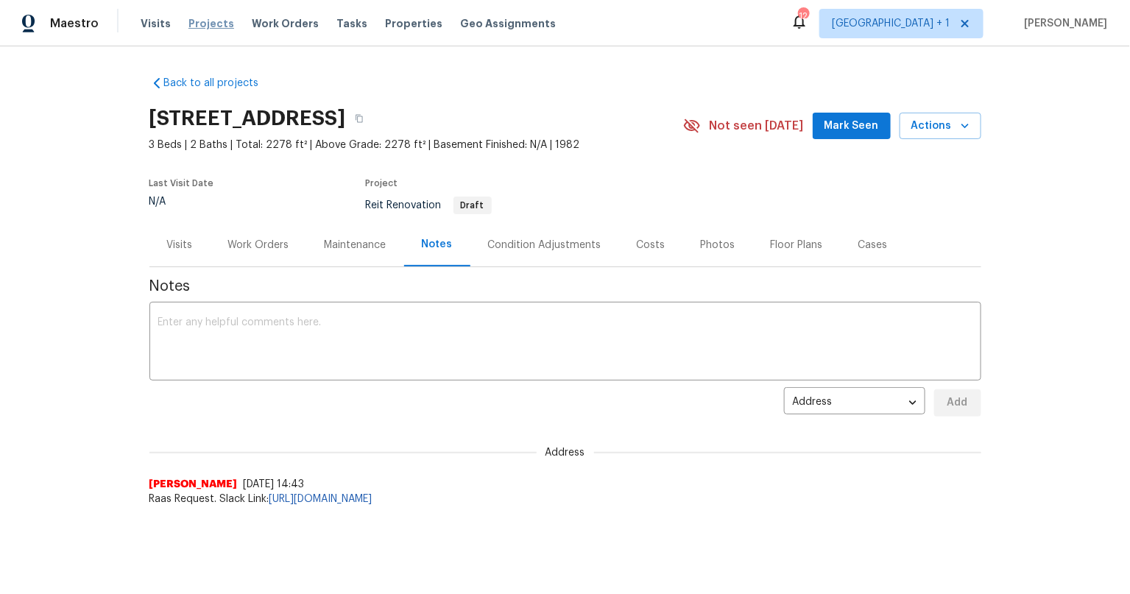
click at [212, 21] on span "Projects" at bounding box center [211, 23] width 46 height 15
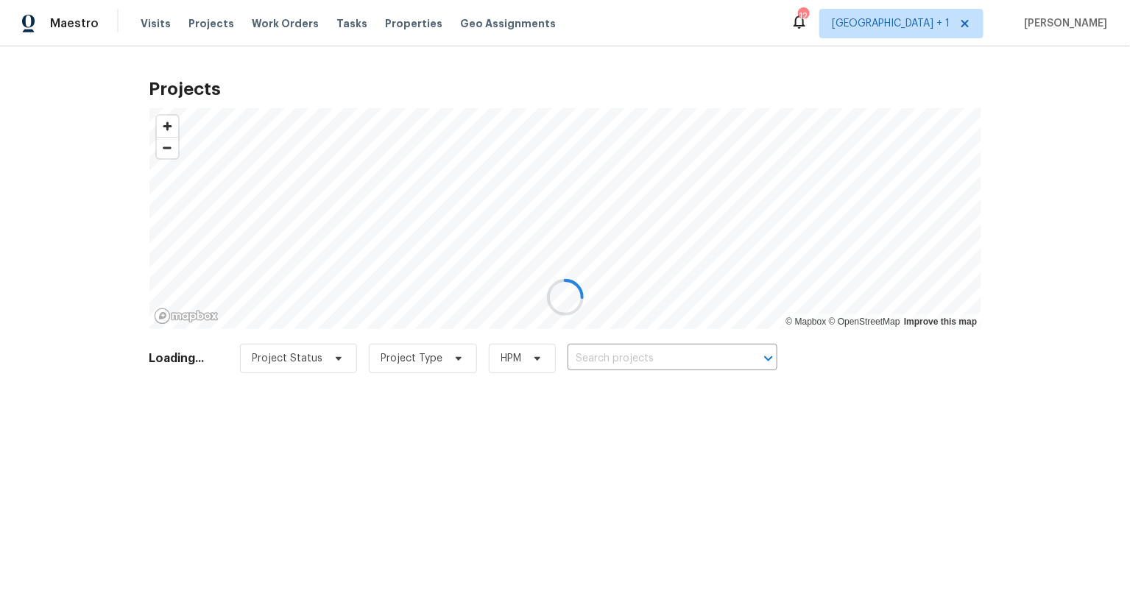
click at [627, 363] on div at bounding box center [565, 297] width 1130 height 594
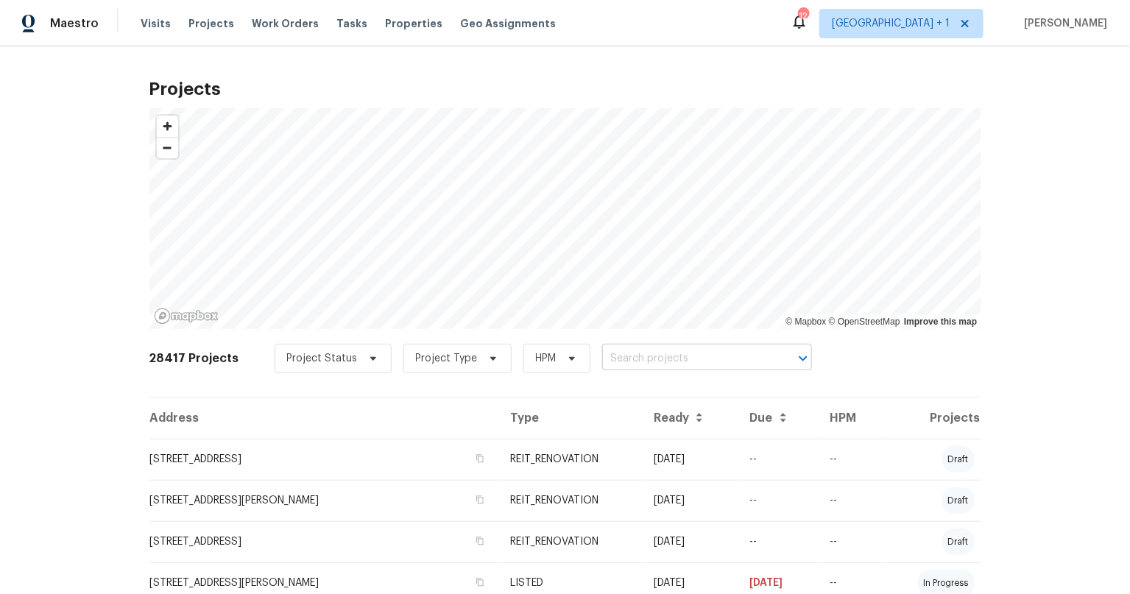
click at [602, 358] on input "text" at bounding box center [686, 358] width 169 height 23
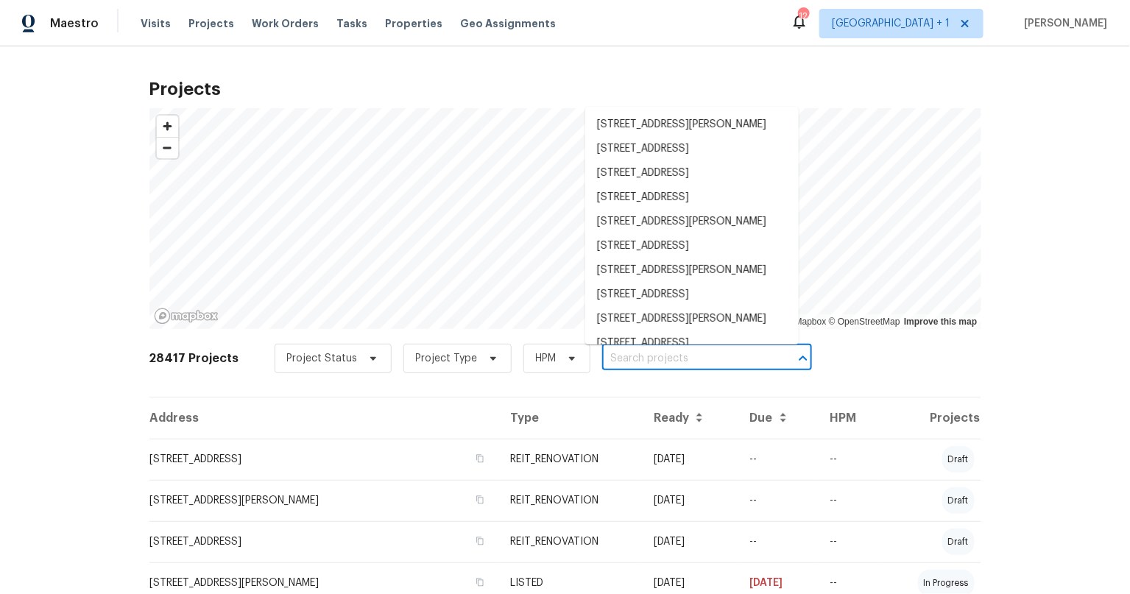
paste input "2105 Sandtree Ct SW"
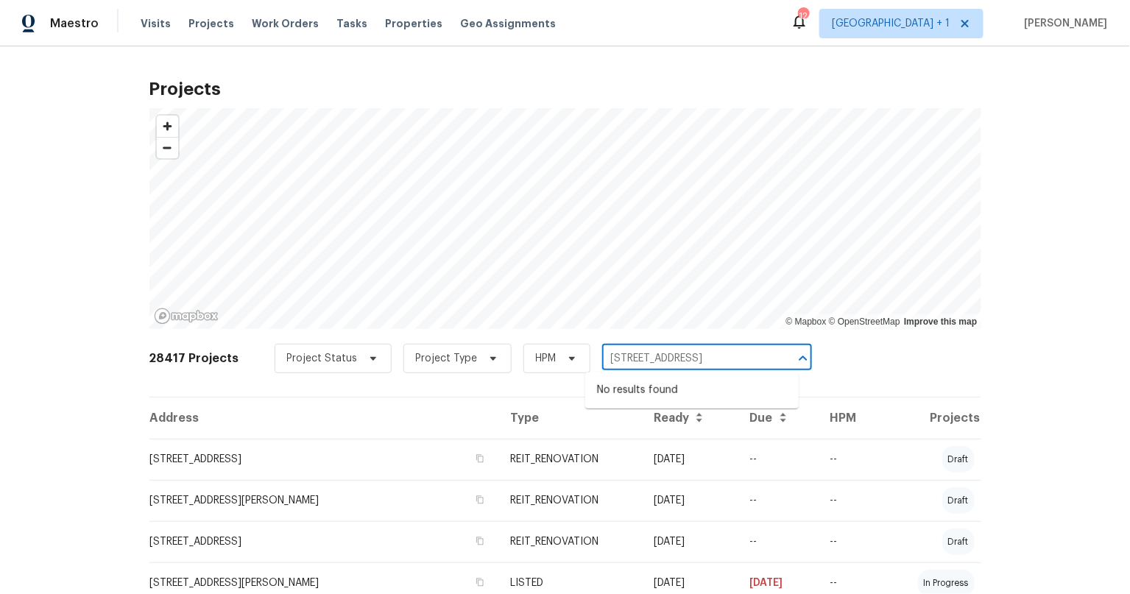
type input "2105 Sandtree Ct SW"
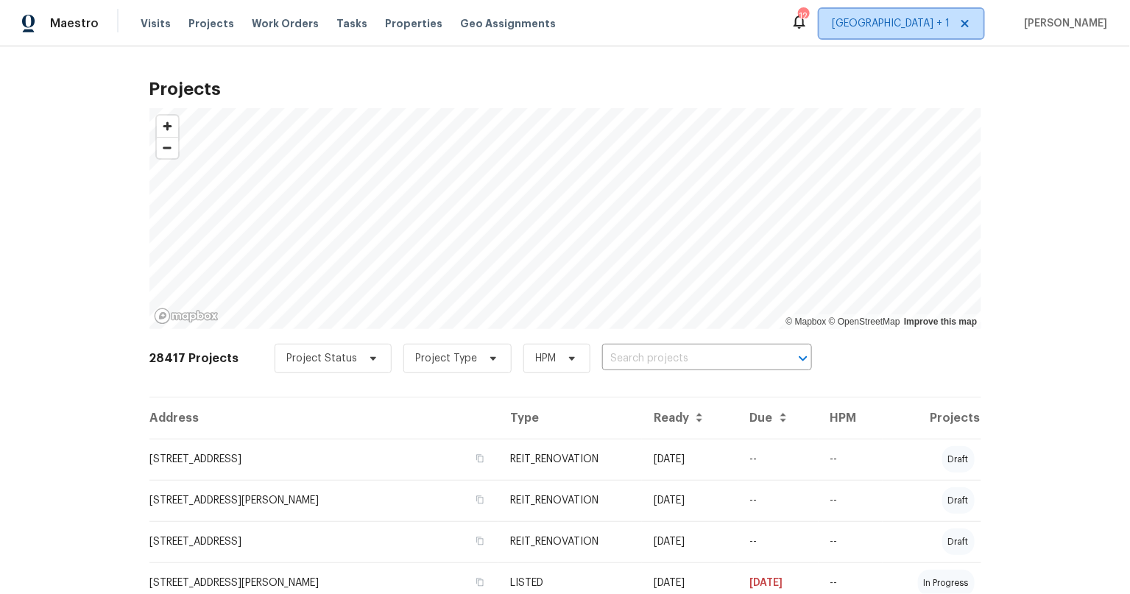
click at [909, 29] on span "Minneapolis + 1" at bounding box center [891, 23] width 118 height 15
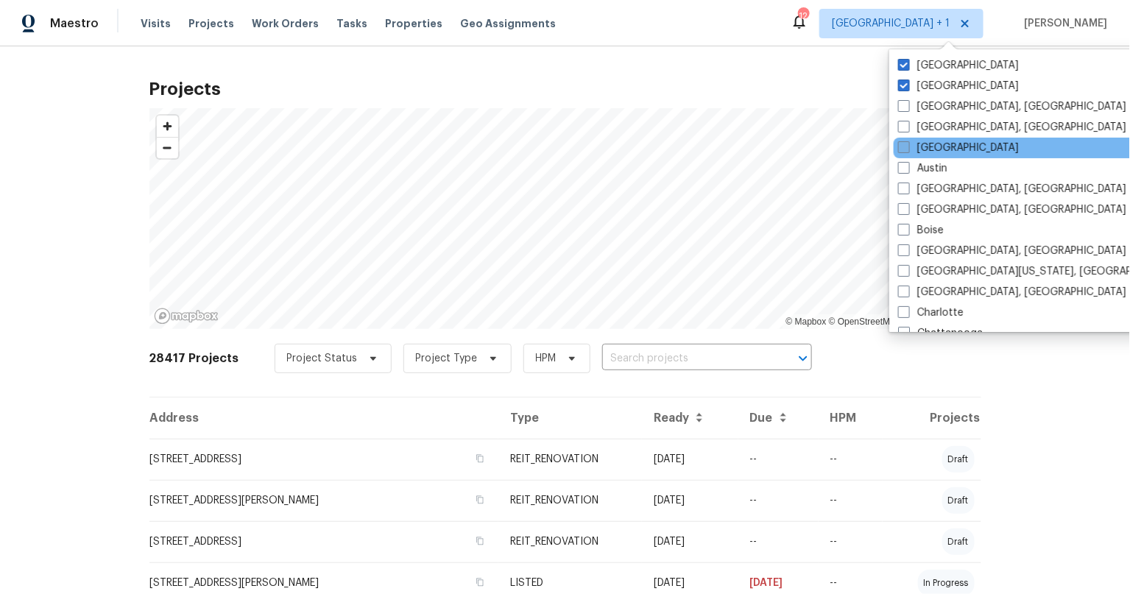
click at [904, 145] on span at bounding box center [904, 147] width 12 height 12
click at [904, 145] on input "Atlanta" at bounding box center [903, 146] width 10 height 10
checkbox input "true"
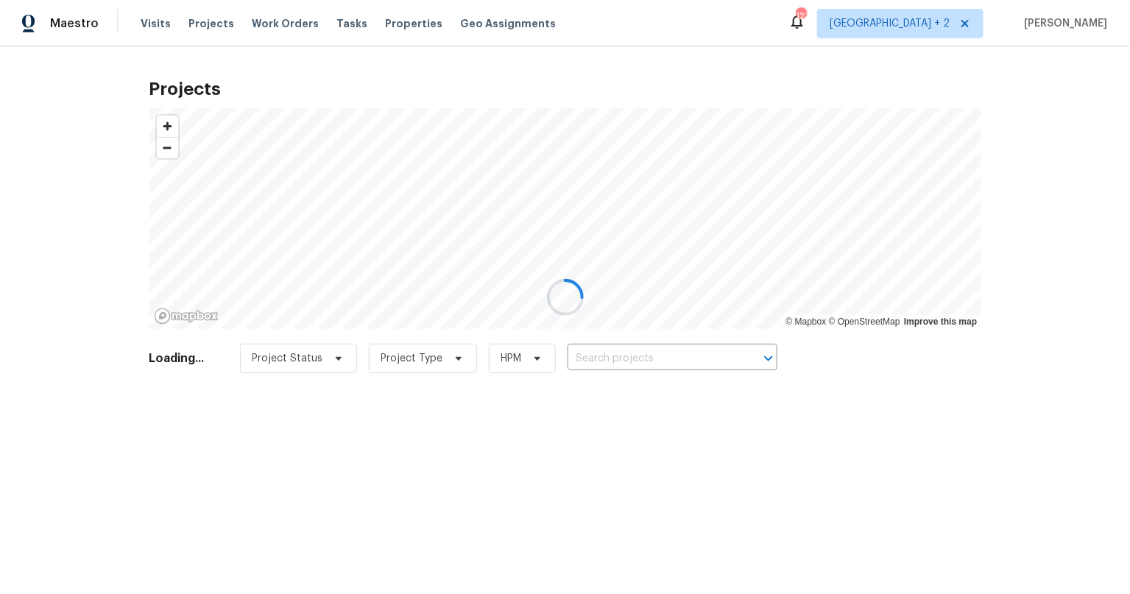
click at [643, 359] on div at bounding box center [565, 297] width 1130 height 594
click at [642, 359] on div at bounding box center [565, 297] width 1130 height 594
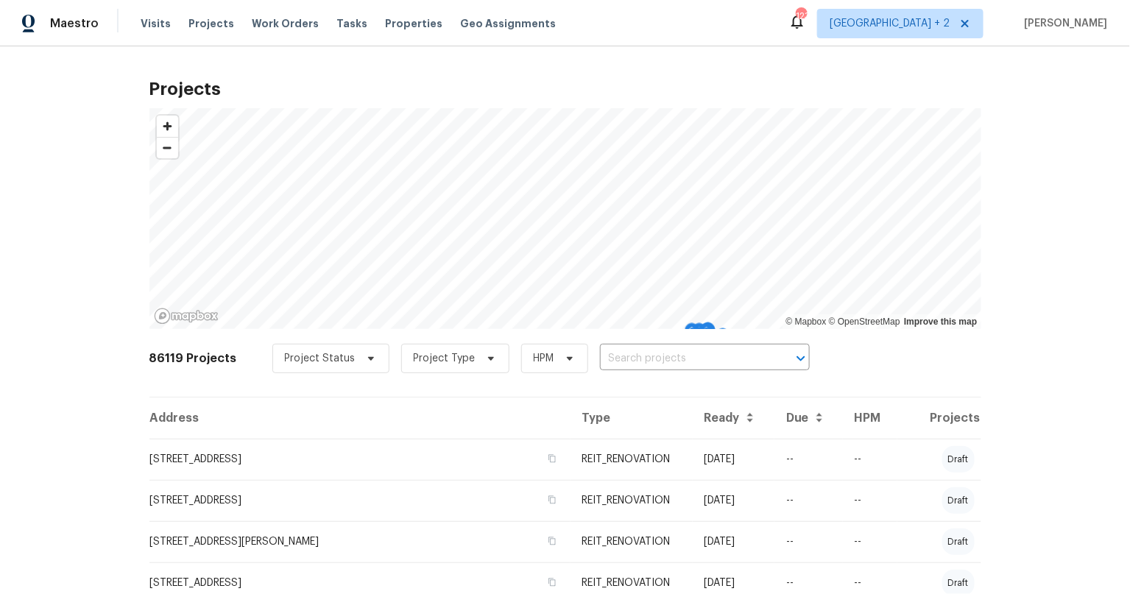
click at [649, 350] on input "text" at bounding box center [684, 358] width 169 height 23
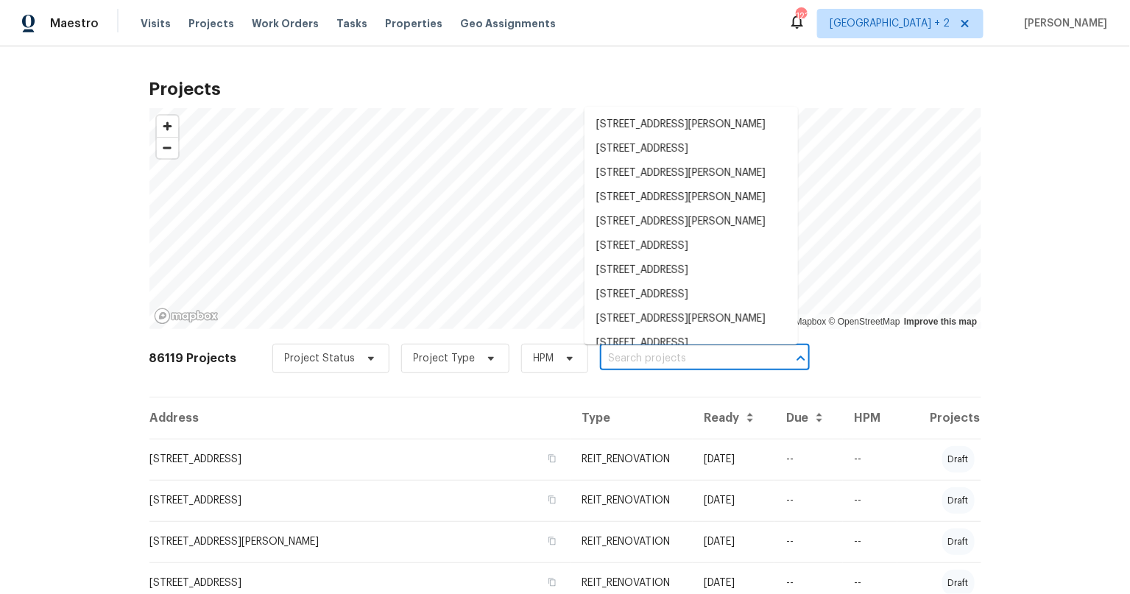
paste input "2105 Sandtree Ct SW"
type input "2105 Sandtree Ct SW"
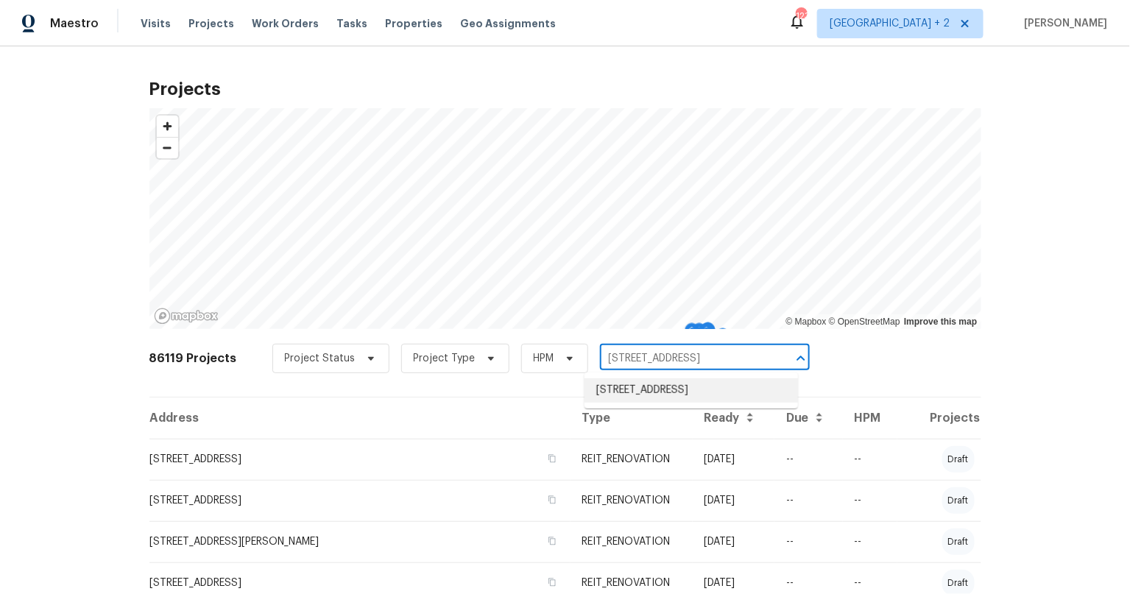
click at [644, 392] on li "2105 Sandtree Ct SW, Atlanta, GA 30331" at bounding box center [690, 390] width 213 height 24
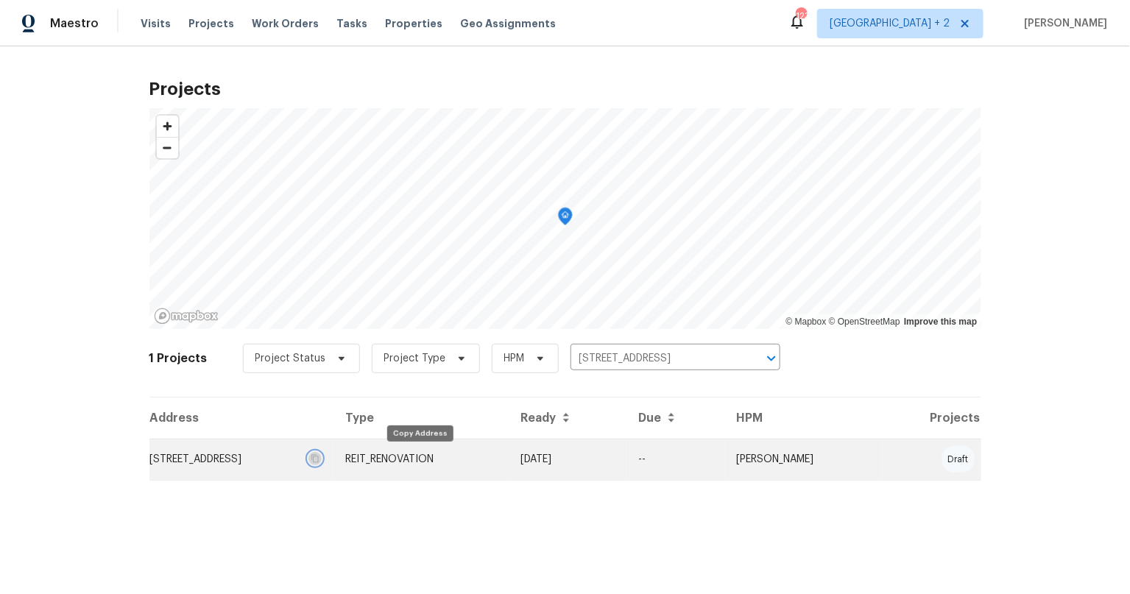
click at [319, 456] on icon "button" at bounding box center [315, 459] width 7 height 8
click at [319, 457] on icon "button" at bounding box center [315, 458] width 9 height 9
click at [280, 456] on td "2105 Sandtree Ct SW, Atlanta, GA 30331" at bounding box center [241, 459] width 185 height 41
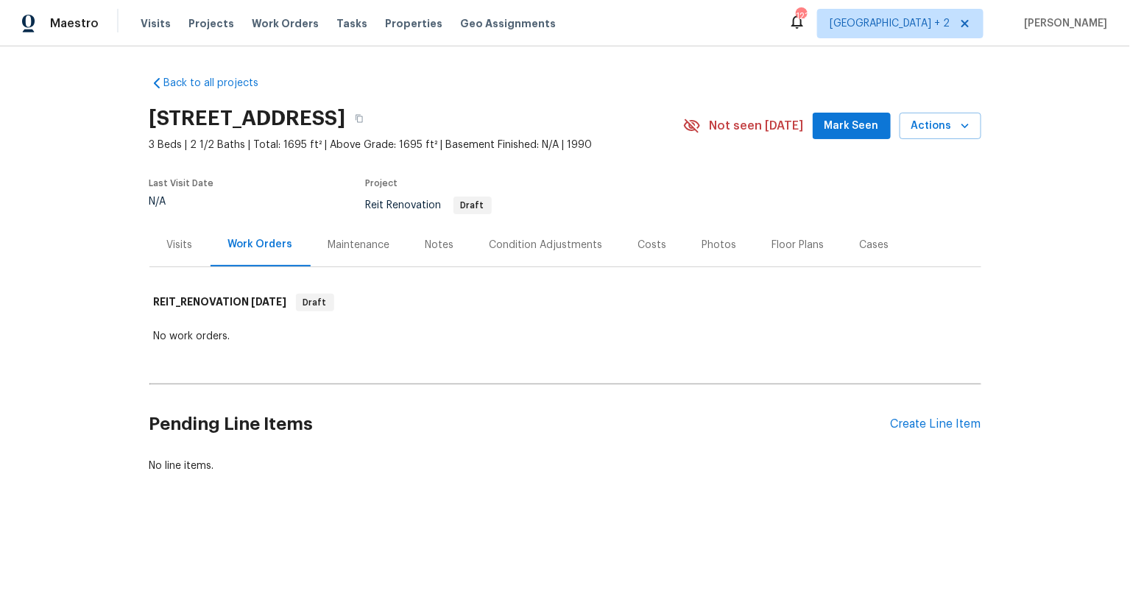
click at [436, 241] on div "Notes" at bounding box center [439, 245] width 29 height 15
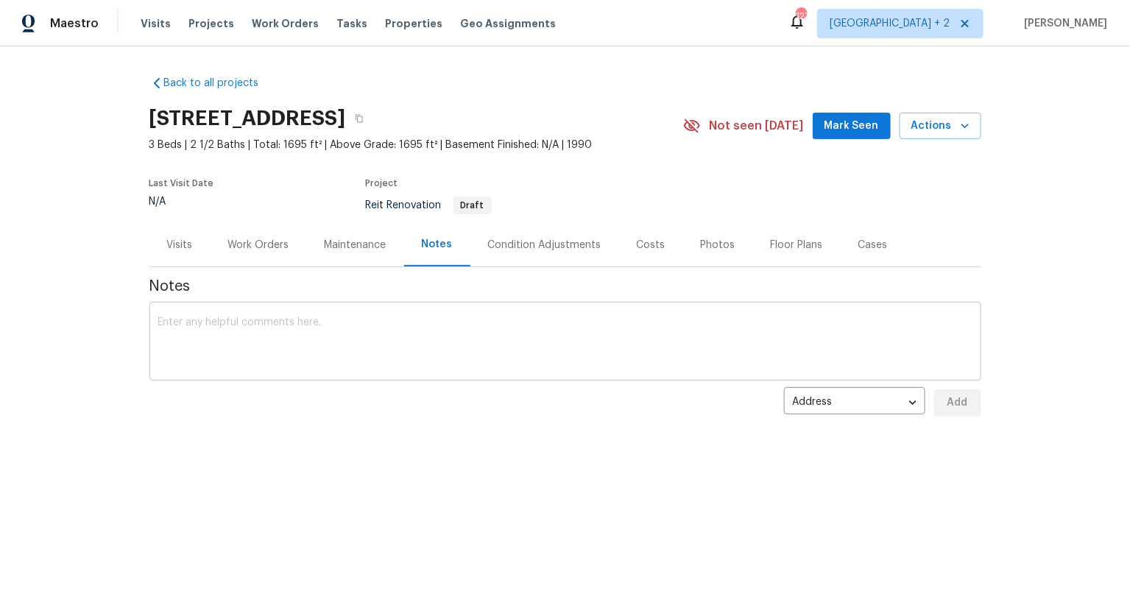
drag, startPoint x: 440, startPoint y: 339, endPoint x: 512, endPoint y: 347, distance: 71.9
click at [449, 339] on textarea at bounding box center [565, 343] width 814 height 52
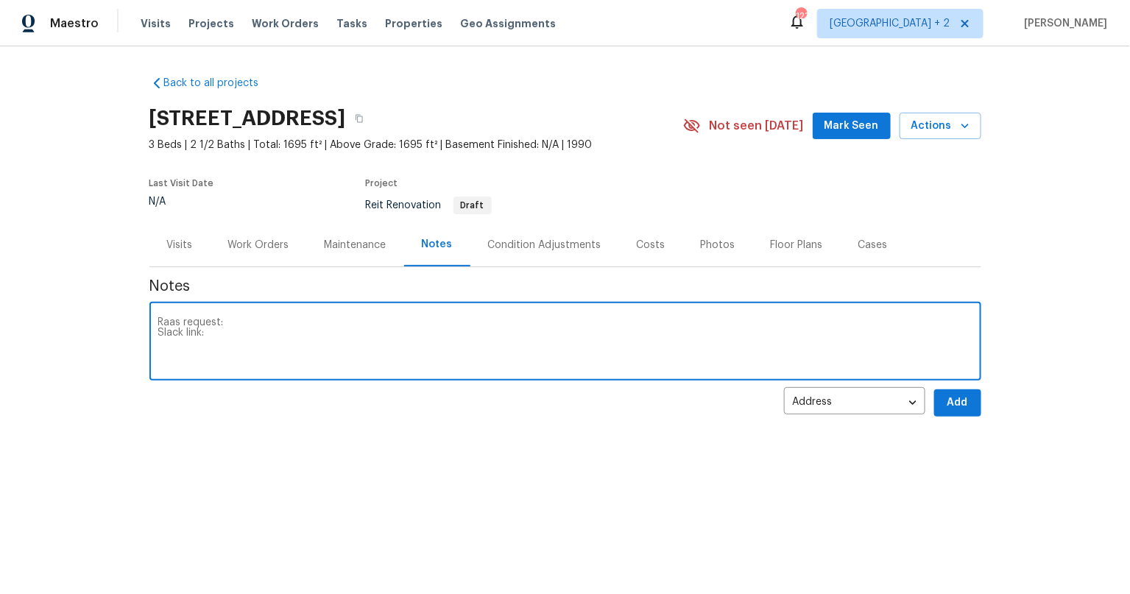
paste textarea "https://opendoor.slack.com/archives/C07MY6AKJKG/p1757447460896349"
click at [248, 314] on div "Raas request: Slack link: https://opendoor.slack.com/archives/C07MY6AKJKG/p1757…" at bounding box center [565, 342] width 832 height 75
click at [250, 317] on textarea "Raas request: Slack link: https://opendoor.slack.com/archives/C07MY6AKJKG/p1757…" at bounding box center [565, 343] width 814 height 52
type textarea "Raas request Slack link: https://opendoor.slack.com/archives/C07MY6AKJKG/p17574…"
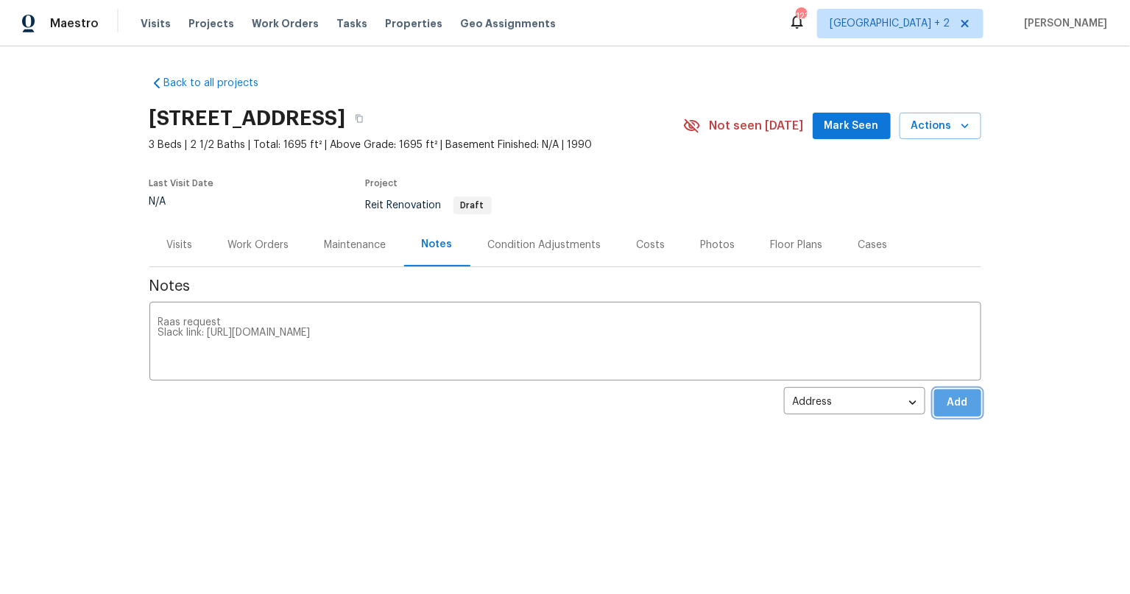
click at [958, 403] on span "Add" at bounding box center [958, 403] width 24 height 18
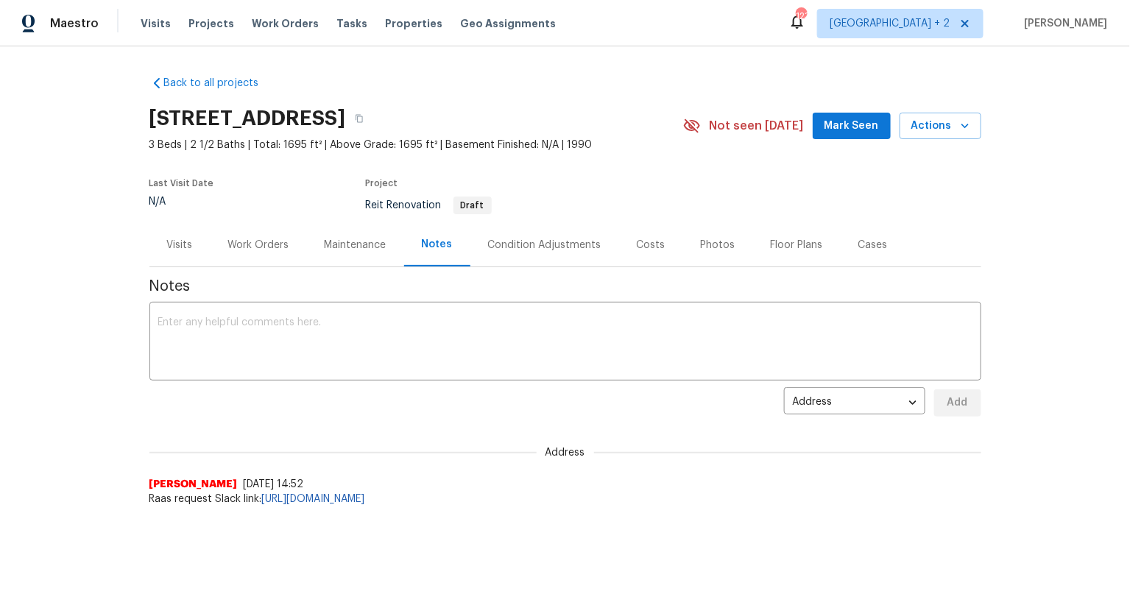
click at [76, 453] on div "Back to all projects 2105 Sandtree Ct SW, Atlanta, GA 30331 3 Beds | 2 1/2 Bath…" at bounding box center [565, 320] width 1130 height 548
click at [207, 25] on span "Projects" at bounding box center [211, 23] width 46 height 15
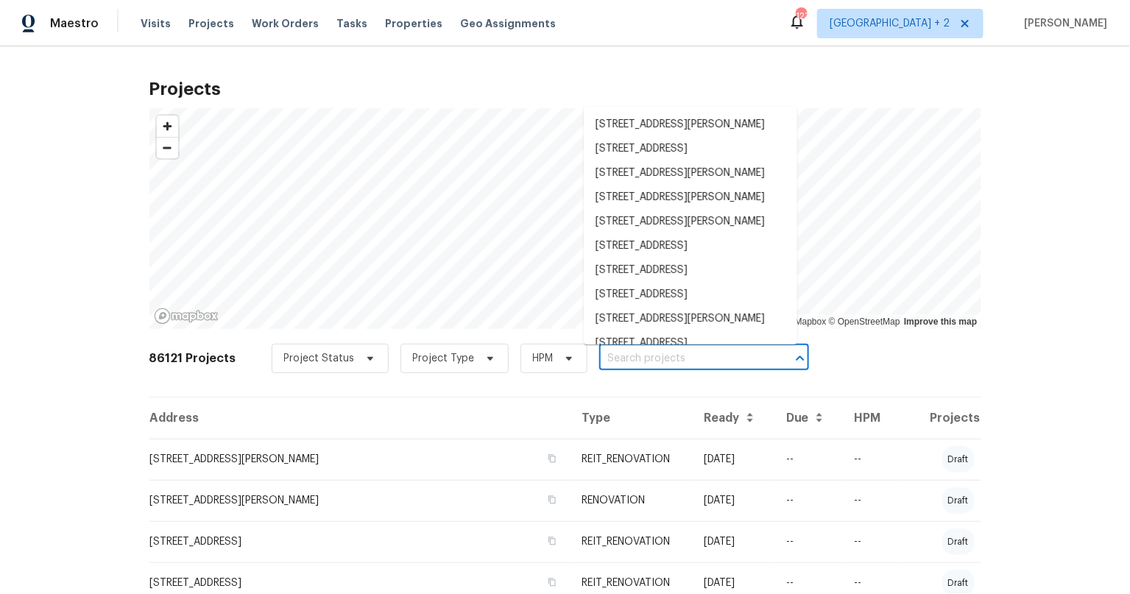
drag, startPoint x: 631, startPoint y: 358, endPoint x: 653, endPoint y: 371, distance: 25.8
click at [634, 359] on input "text" at bounding box center [683, 358] width 169 height 23
paste input "3689 Laurie Woods Ln"
type input "3689 Laurie Woods Ln"
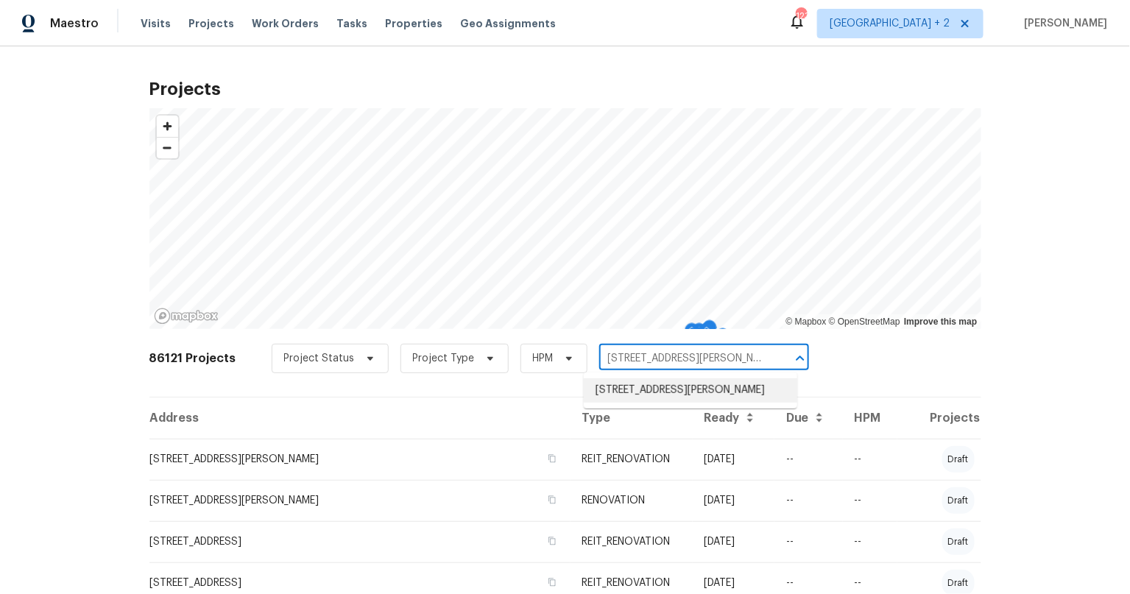
click at [652, 393] on li "3689 Laurie Woods Ln, Decatur, GA 30034" at bounding box center [690, 390] width 213 height 24
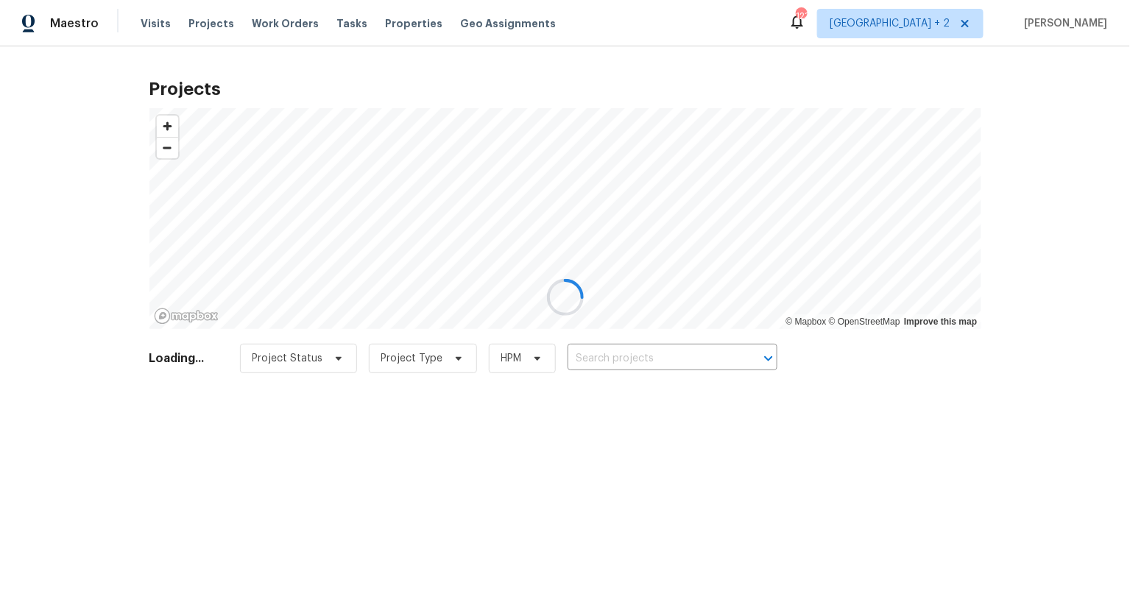
type input "3689 Laurie Woods Ln, Decatur, GA 30034"
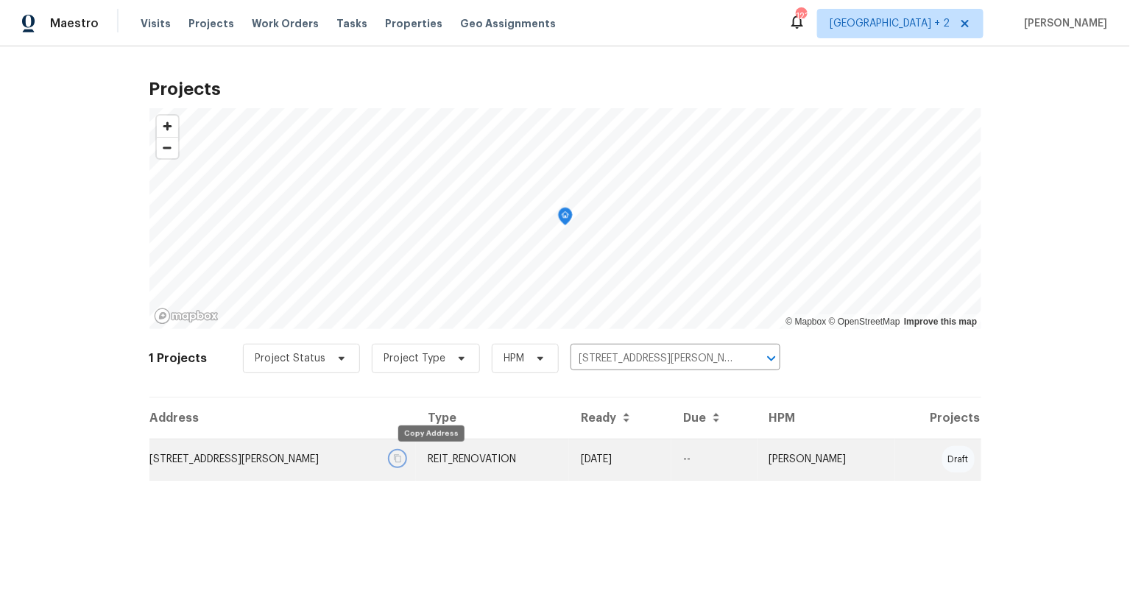
click at [402, 459] on icon "button" at bounding box center [397, 458] width 9 height 9
click at [274, 459] on td "3689 Laurie Woods Ln, Decatur, GA 30034" at bounding box center [282, 459] width 267 height 41
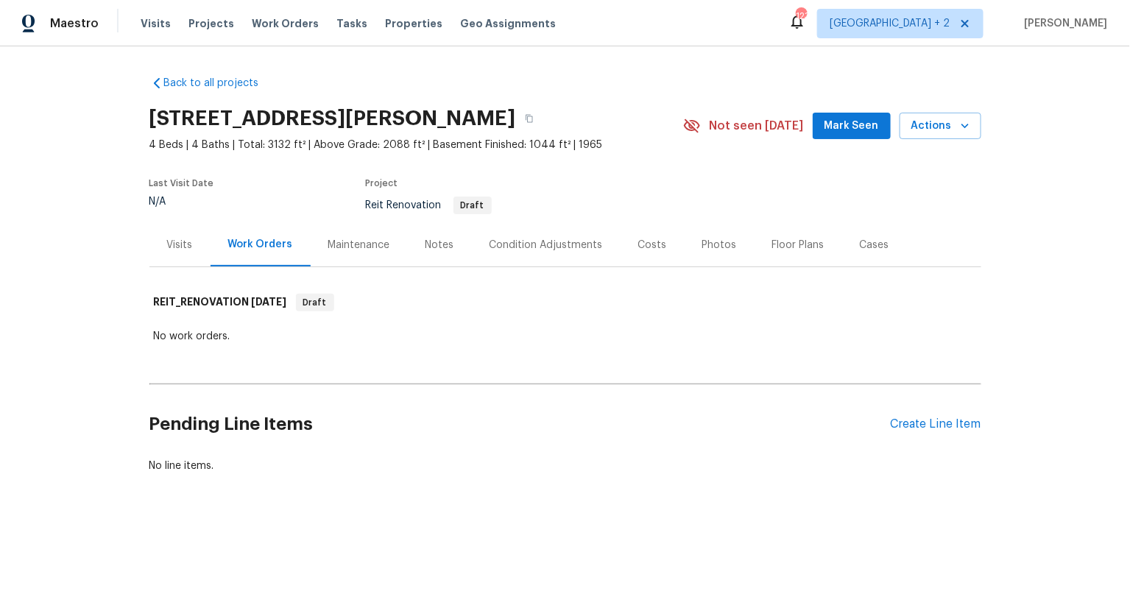
click at [431, 249] on div "Notes" at bounding box center [439, 245] width 29 height 15
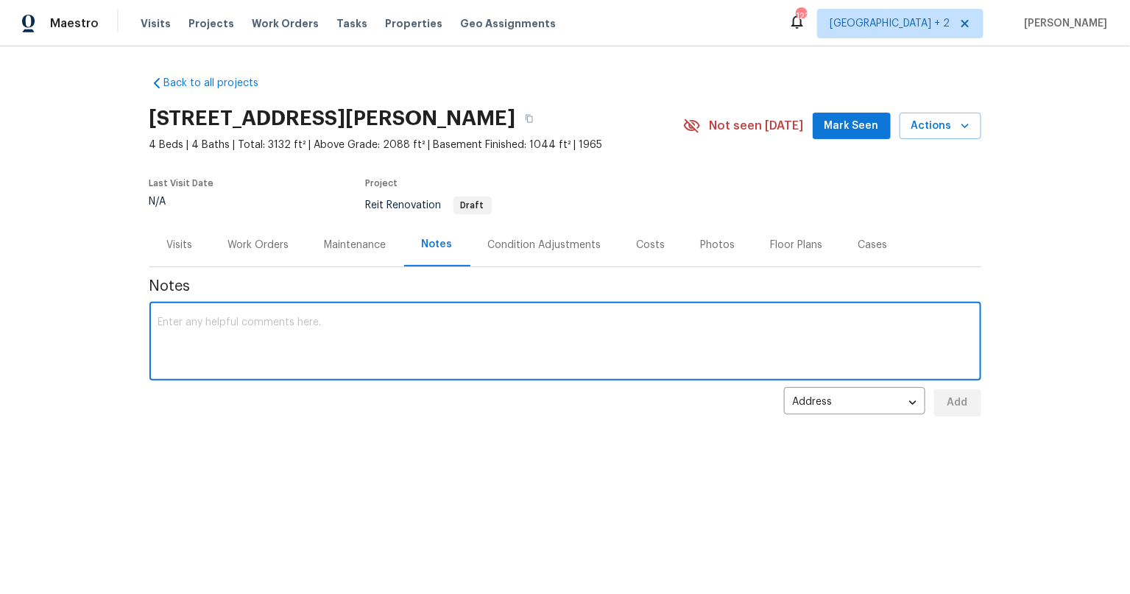
click at [380, 328] on textarea at bounding box center [565, 343] width 814 height 52
paste textarea "https://opendoor.slack.com/archives/C07MY6AKJKG/p1757447916906459"
type textarea "Raas request. Slack Link: https://opendoor.slack.com/archives/C07MY6AKJKG/p1757…"
click at [962, 396] on span "Add" at bounding box center [958, 403] width 24 height 18
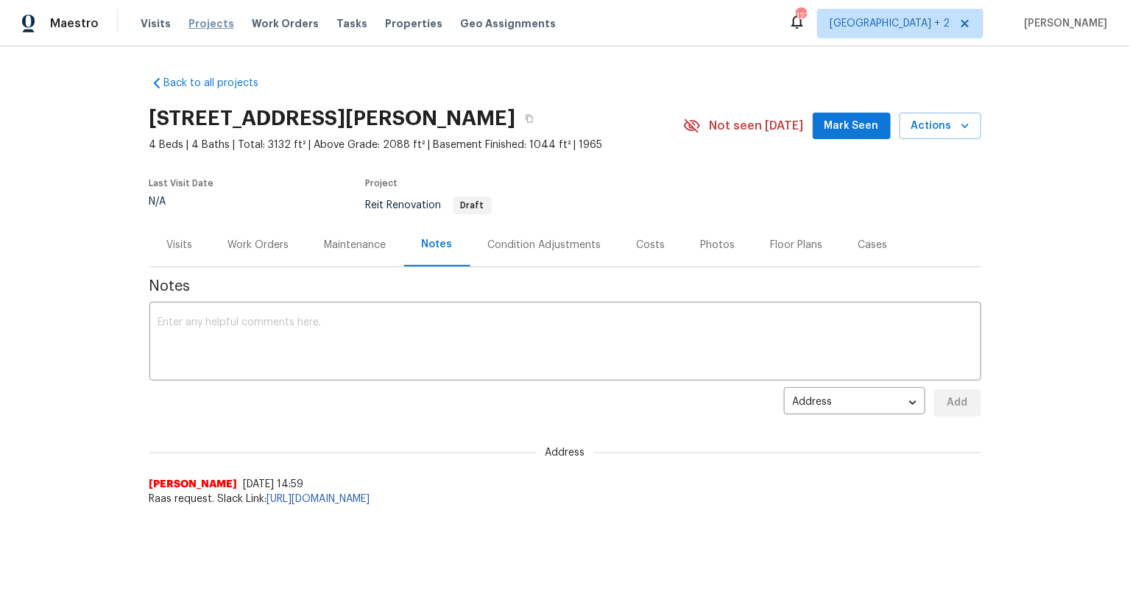
click at [213, 16] on span "Projects" at bounding box center [211, 23] width 46 height 15
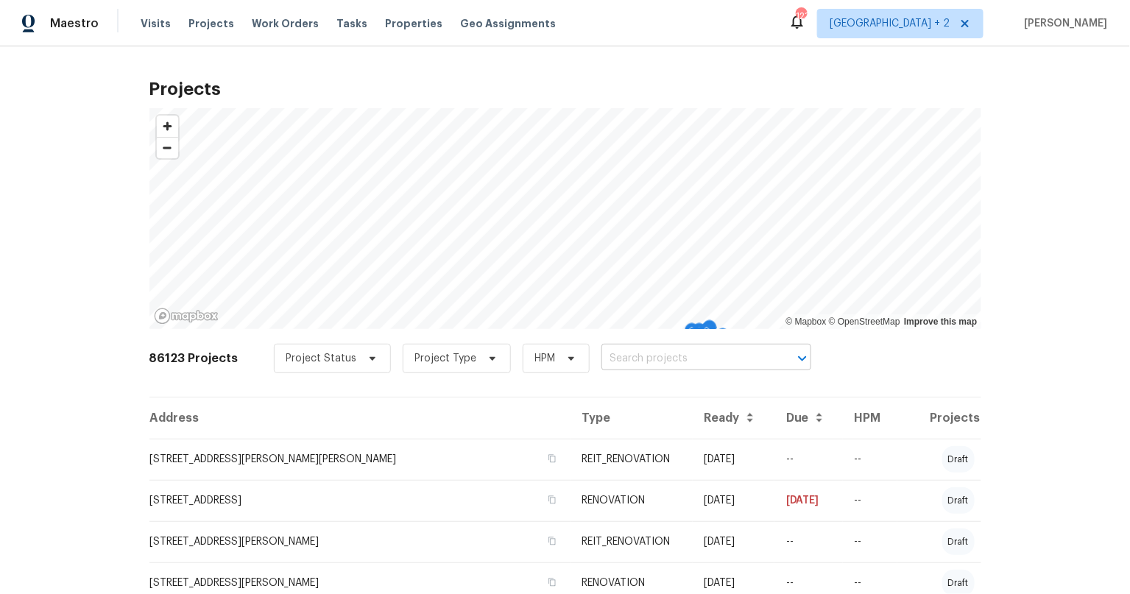
click at [638, 353] on input "text" at bounding box center [685, 358] width 169 height 23
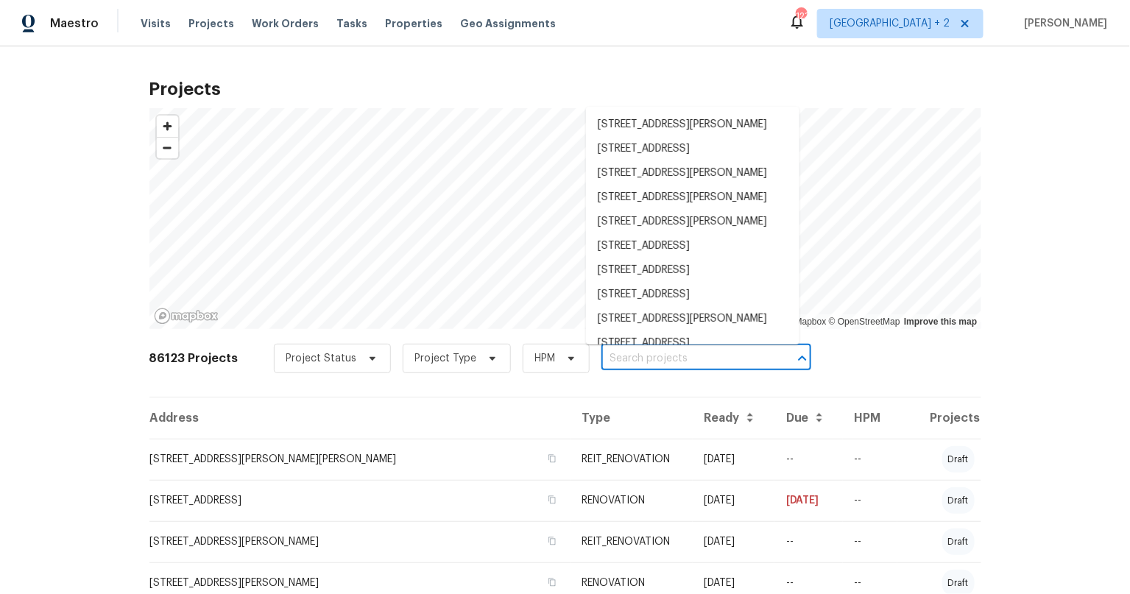
paste input "4480 Joseph Dr"
type input "4480 Joseph Dr"
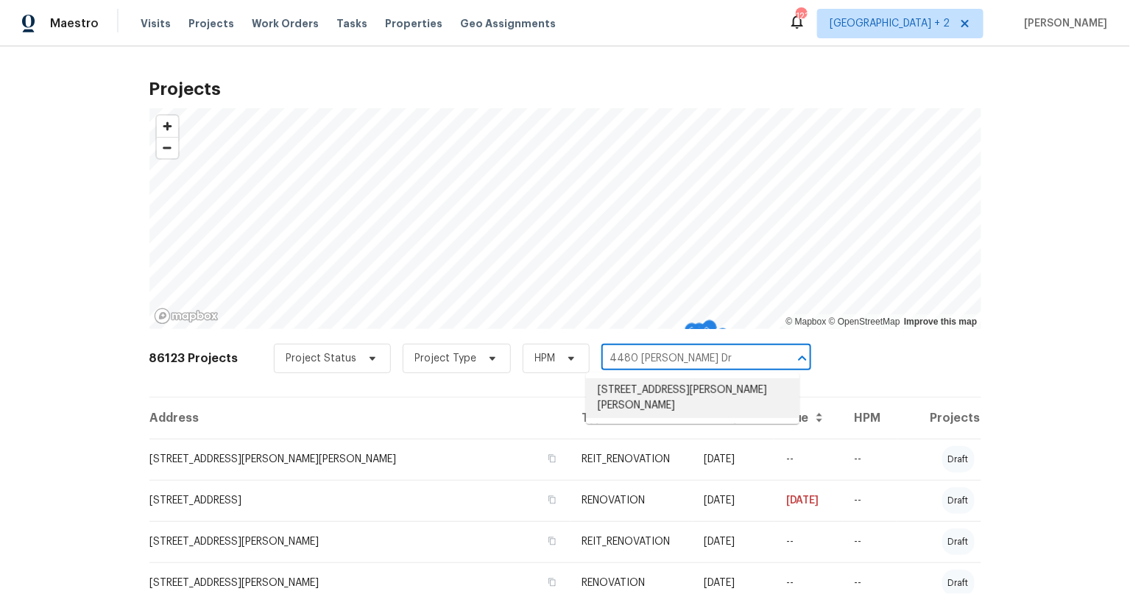
click at [633, 391] on li "4480 Joseph Dr, Snellville, GA 30039" at bounding box center [692, 398] width 213 height 40
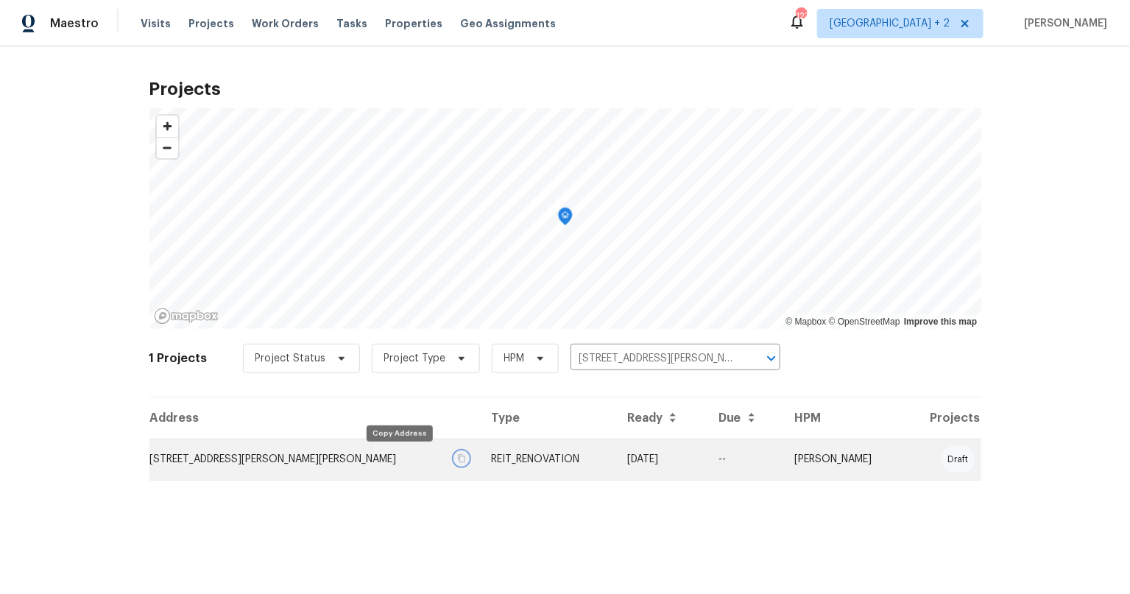
click at [458, 456] on icon "button" at bounding box center [461, 459] width 7 height 8
click at [250, 462] on td "4480 Joseph Dr, Snellville, GA 30039" at bounding box center [314, 459] width 330 height 41
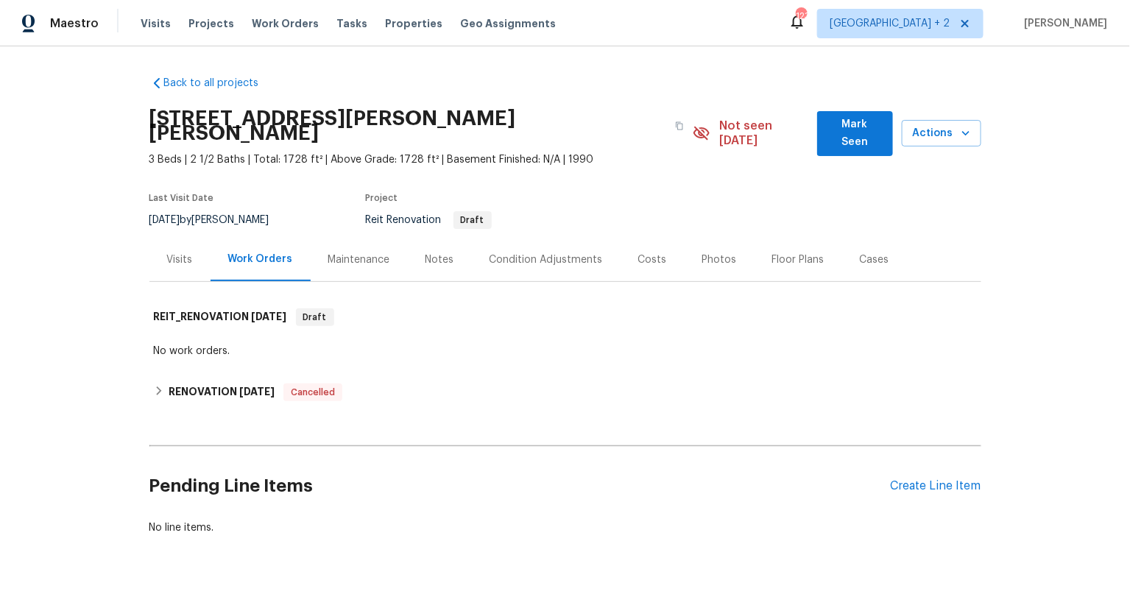
click at [178, 252] on div "Visits" at bounding box center [180, 259] width 26 height 15
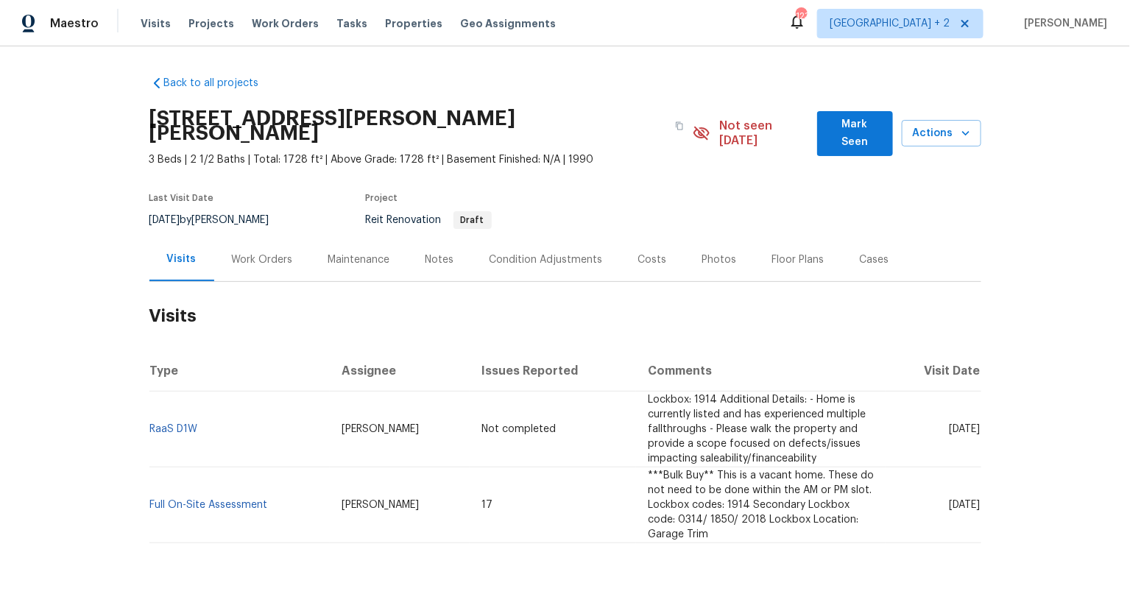
click at [431, 252] on div "Notes" at bounding box center [439, 259] width 29 height 15
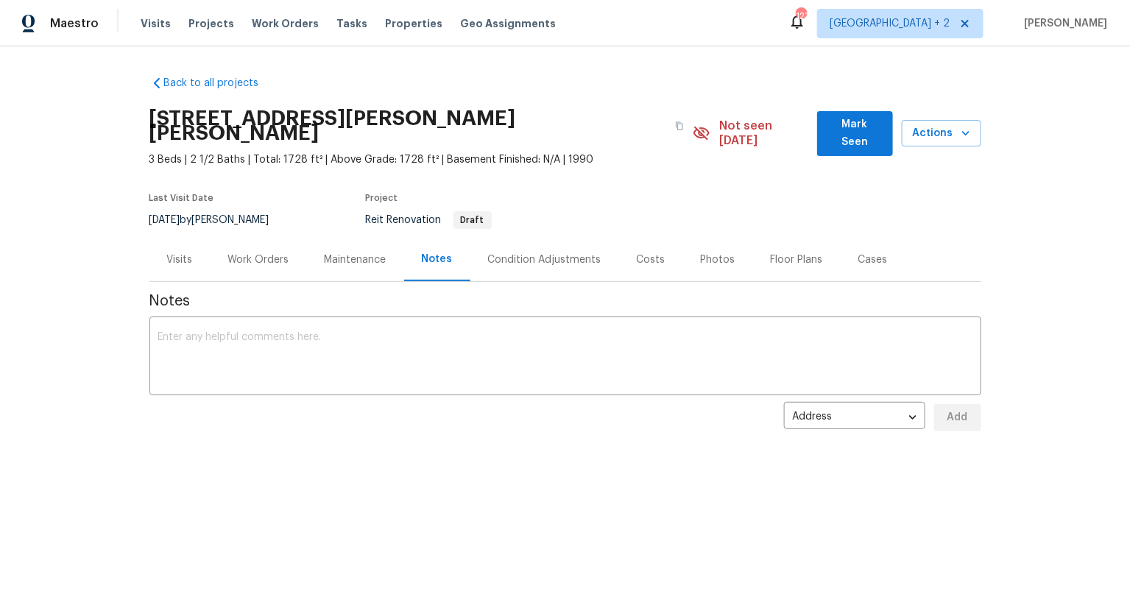
click at [315, 294] on div "Notes x ​ Address address ​ Add" at bounding box center [565, 362] width 832 height 161
click at [336, 320] on div "x ​" at bounding box center [565, 357] width 832 height 75
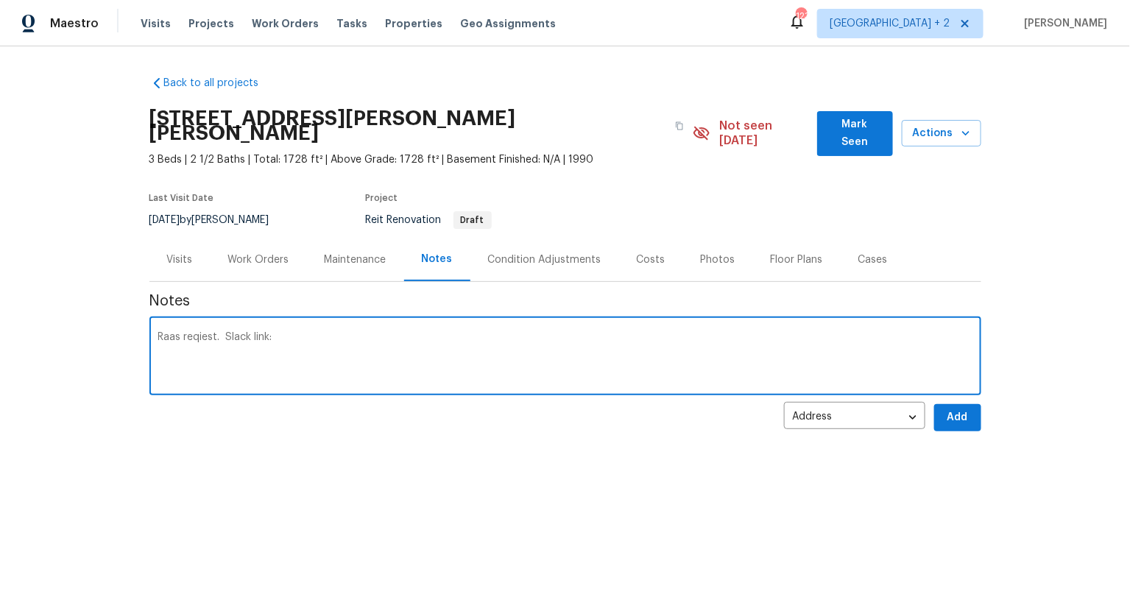
paste textarea "https://opendoor.slack.com/archives/C07MY6AKJKG/p1757448202040399"
type textarea "Raas reqiest. Slack link: https://opendoor.slack.com/archives/C07MY6AKJKG/p1757…"
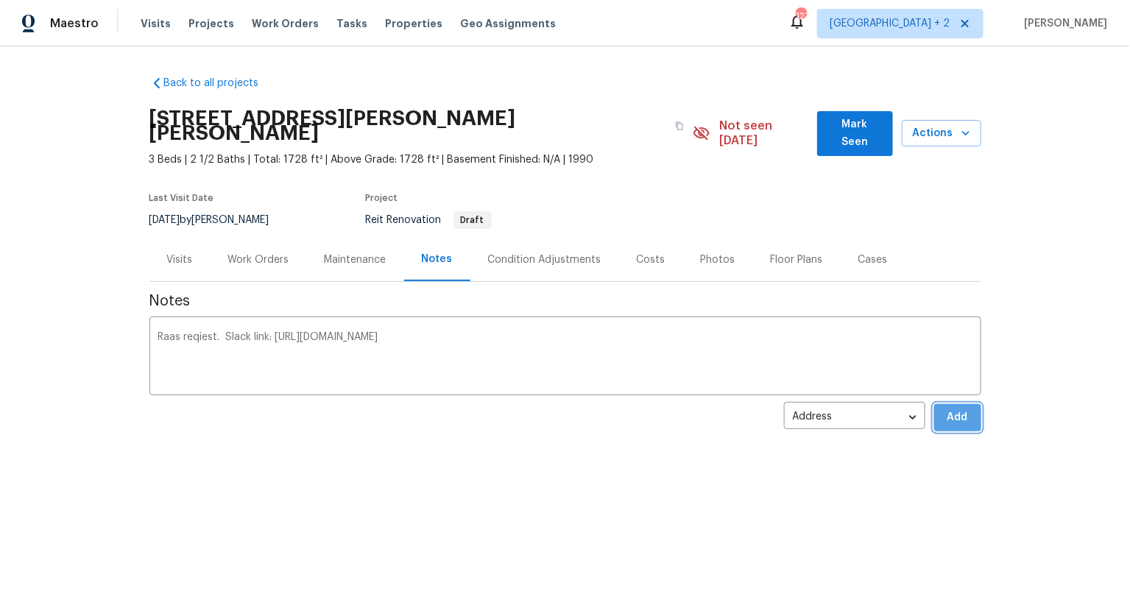
click at [959, 410] on span "Add" at bounding box center [958, 418] width 24 height 18
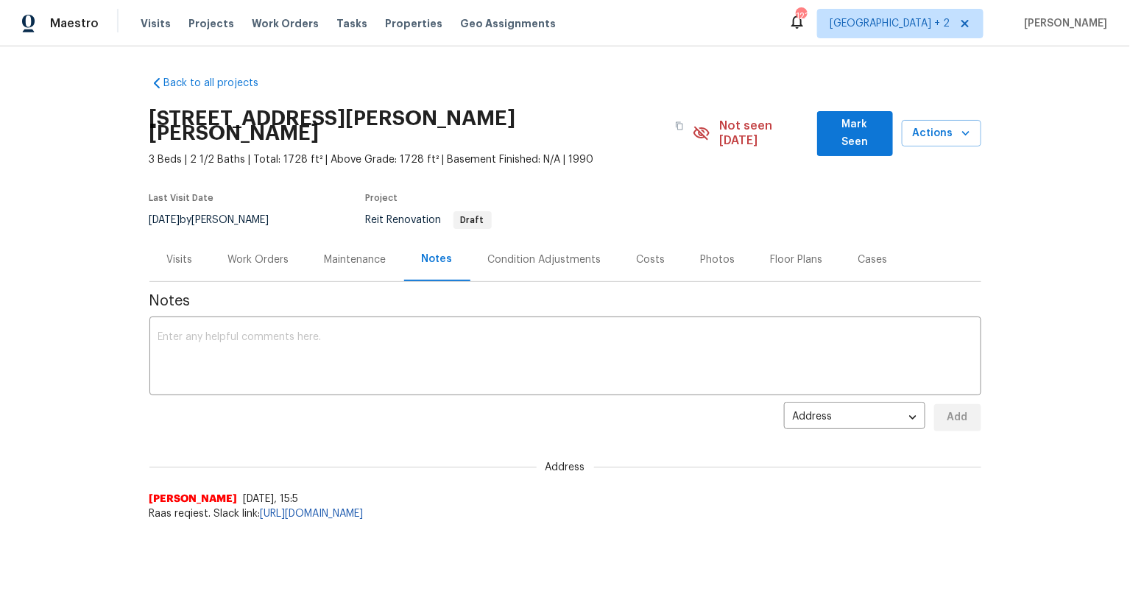
click at [52, 245] on div "Back to all projects 4480 Joseph Dr, Snellville, GA 30039 3 Beds | 2 1/2 Baths …" at bounding box center [565, 320] width 1130 height 548
click at [202, 24] on span "Projects" at bounding box center [211, 23] width 46 height 15
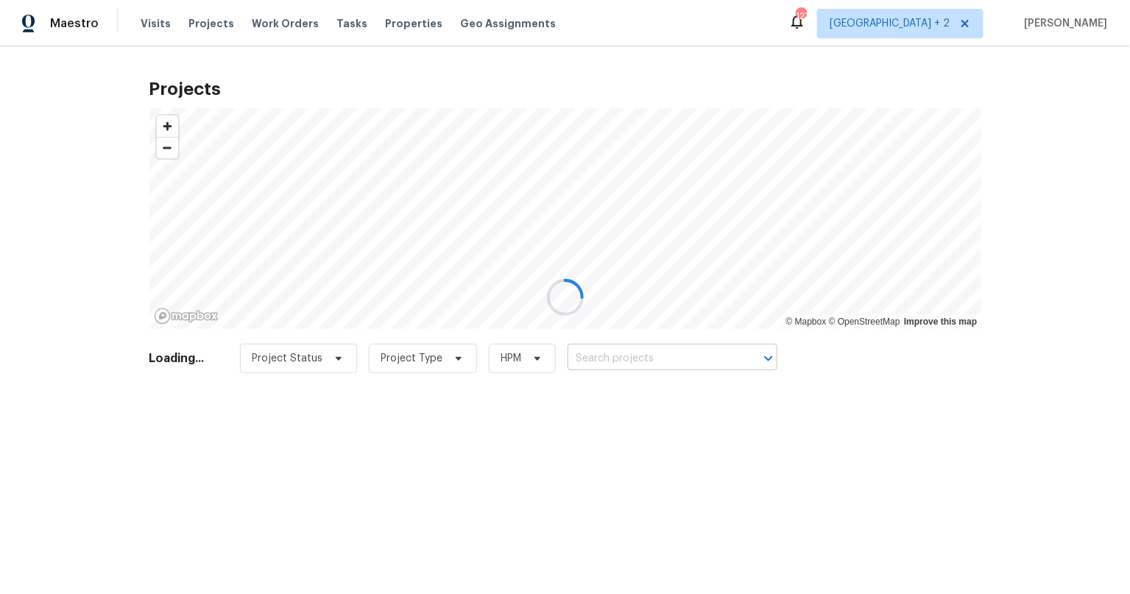
click at [637, 354] on input "text" at bounding box center [652, 358] width 169 height 23
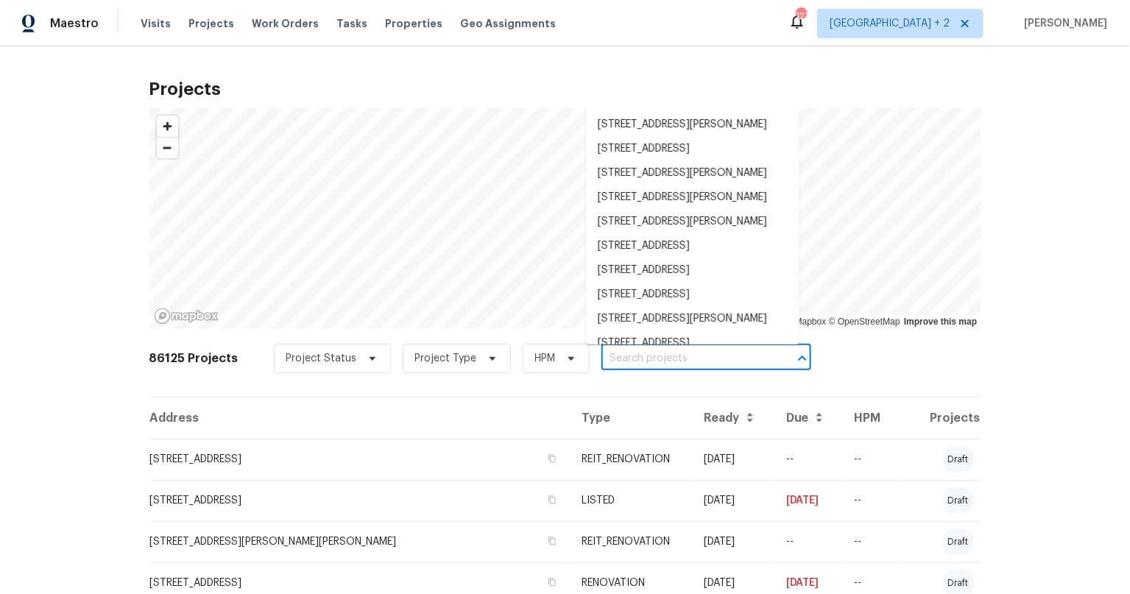
paste input "6112 Shadow Rock Ln"
type input "6112 Shadow Rock Ln"
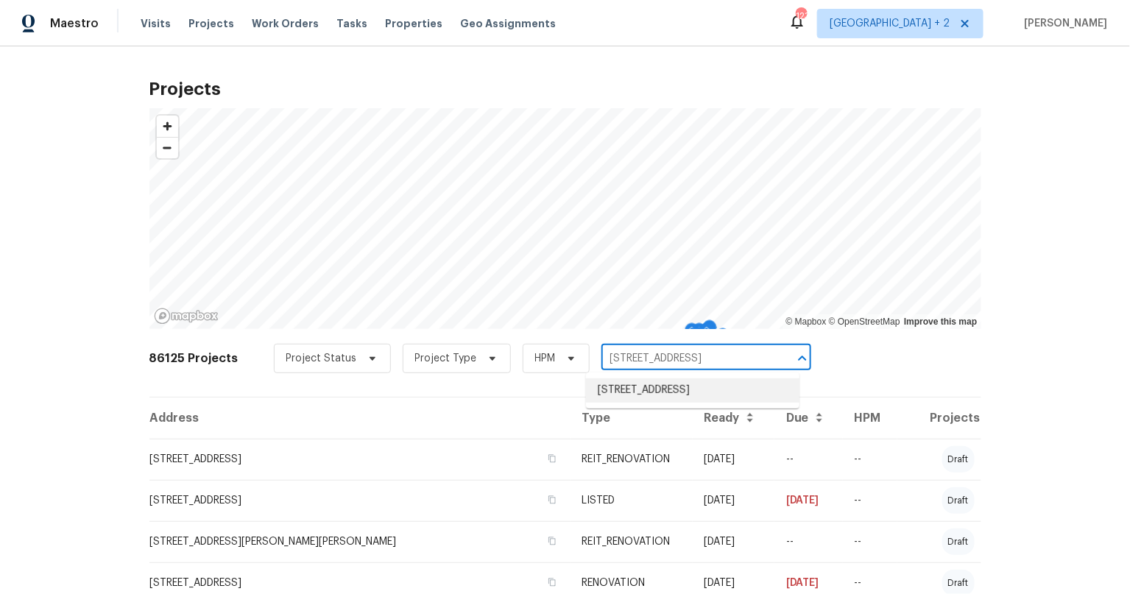
click at [644, 391] on li "6112 Shadow Rock Ln, Lithonia, GA 30058" at bounding box center [692, 390] width 213 height 24
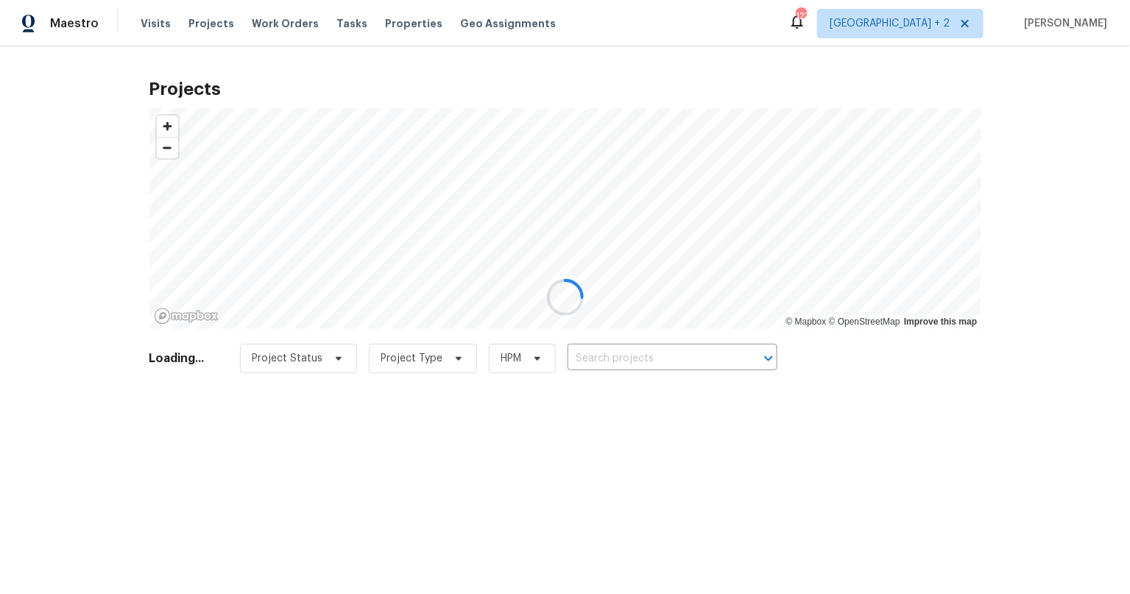
type input "6112 Shadow Rock Ln, Lithonia, GA 30058"
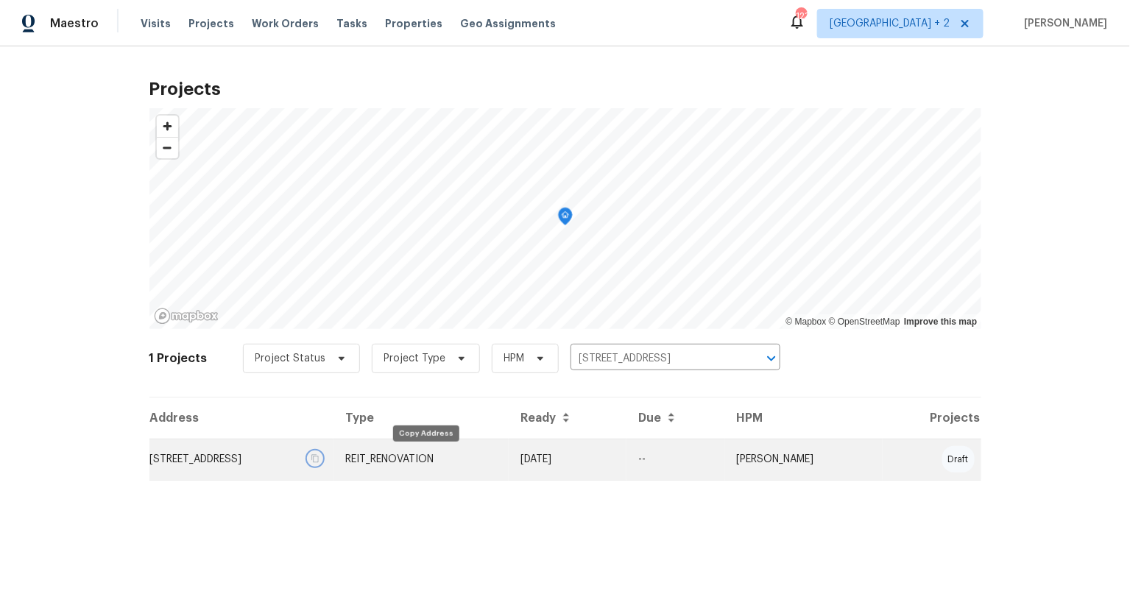
click at [319, 458] on icon "button" at bounding box center [315, 458] width 9 height 9
click at [319, 455] on icon "button" at bounding box center [315, 458] width 9 height 9
click at [280, 465] on td "6112 Shadow Rock Ln, Lithonia, GA 30058" at bounding box center [241, 459] width 185 height 41
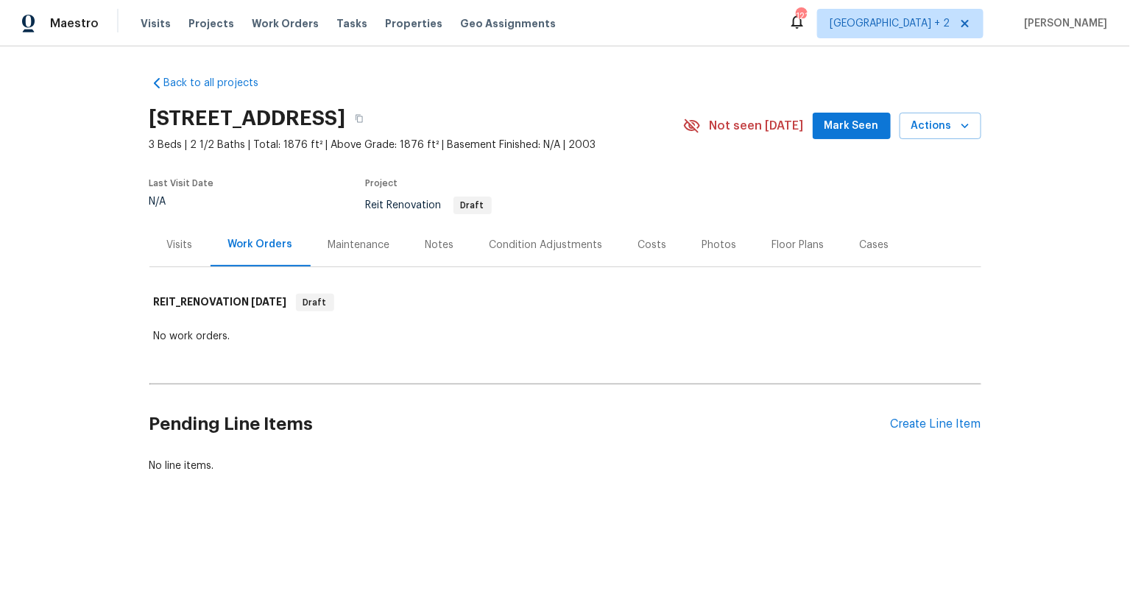
click at [425, 244] on div "Notes" at bounding box center [439, 245] width 29 height 15
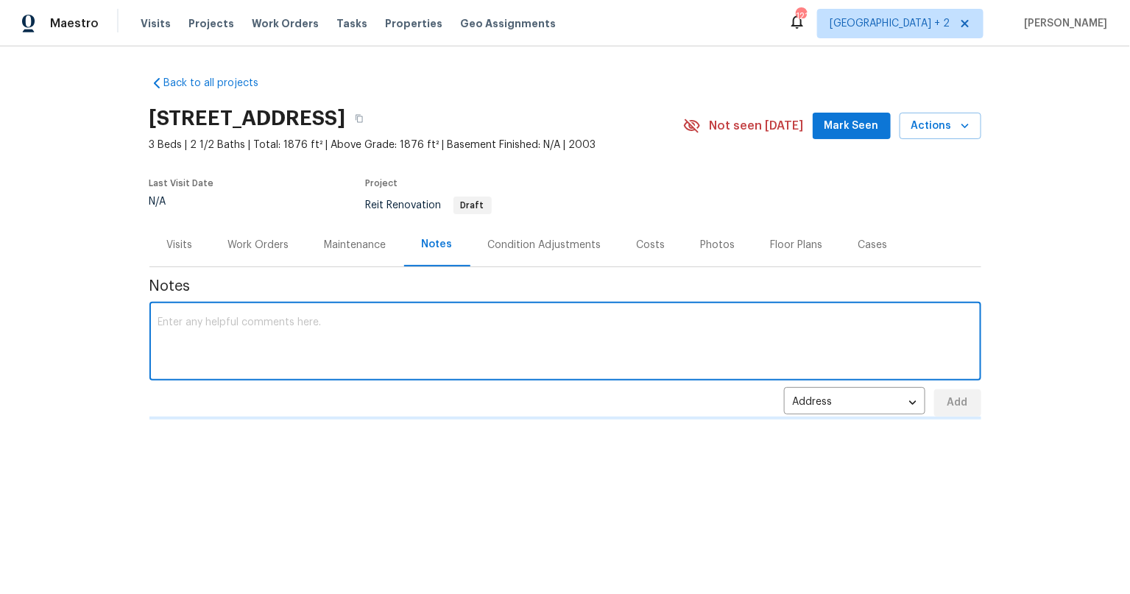
click at [328, 329] on textarea at bounding box center [565, 343] width 814 height 52
paste textarea "https://opendoor.slack.com/archives/C07MY6AKJKG/p1757448577827869"
type textarea "Raas Request. Slack link: https://opendoor.slack.com/archives/C07MY6AKJKG/p1757…"
click at [610, 411] on div "Address address ​ Add" at bounding box center [565, 402] width 832 height 27
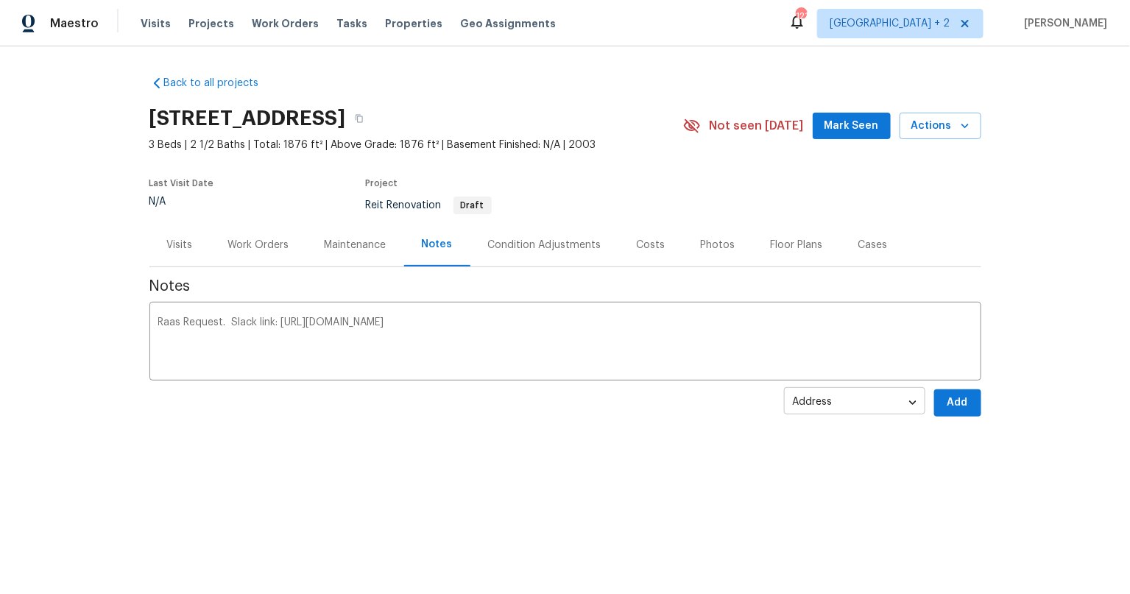
drag, startPoint x: 559, startPoint y: 448, endPoint x: 863, endPoint y: 418, distance: 306.2
click at [559, 448] on div "Back to all projects 6112 Shadow Rock Ln, Lithonia, GA 30058 3 Beds | 2 1/2 Bat…" at bounding box center [565, 281] width 1130 height 470
click at [976, 405] on div "Back to all projects 6112 Shadow Rock Ln, Lithonia, GA 30058 3 Beds | 2 1/2 Bat…" at bounding box center [565, 281] width 1130 height 470
click at [946, 397] on span "Add" at bounding box center [958, 403] width 24 height 18
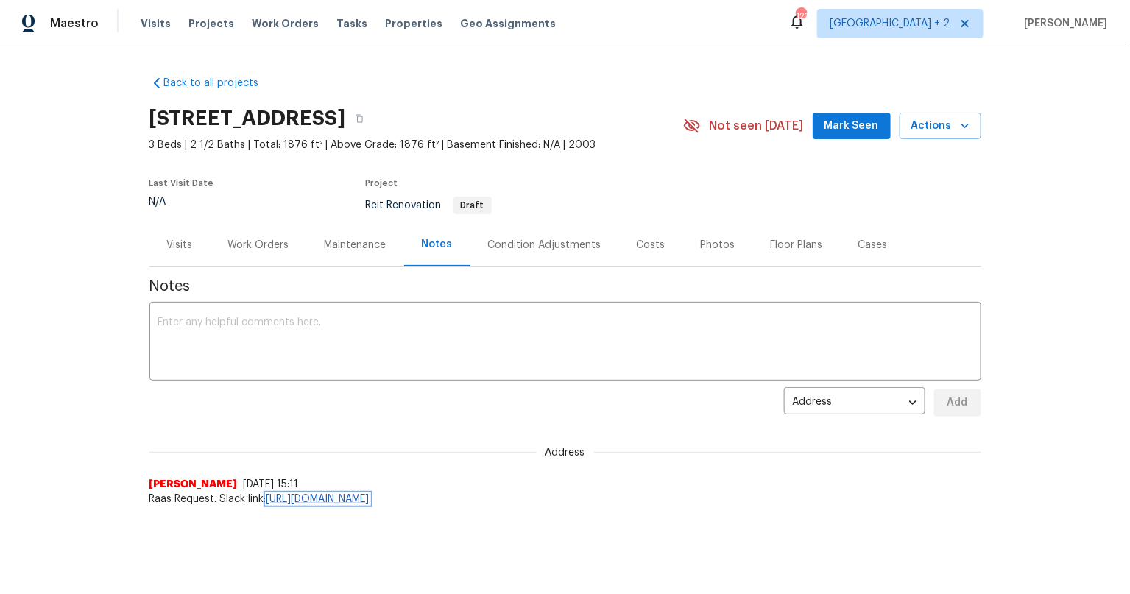
click at [370, 498] on link "https://opendoor.slack.com/archives/C07MY6AKJKG/p1757448577827869" at bounding box center [317, 499] width 103 height 10
click at [167, 241] on div "Visits" at bounding box center [180, 245] width 26 height 15
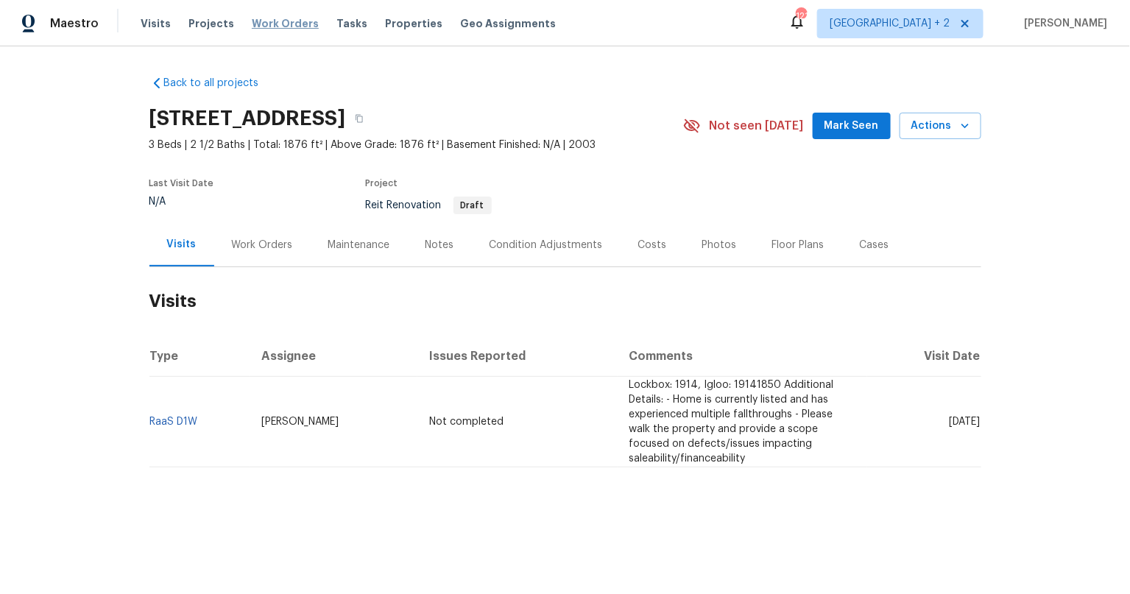
click at [277, 18] on span "Work Orders" at bounding box center [285, 23] width 67 height 15
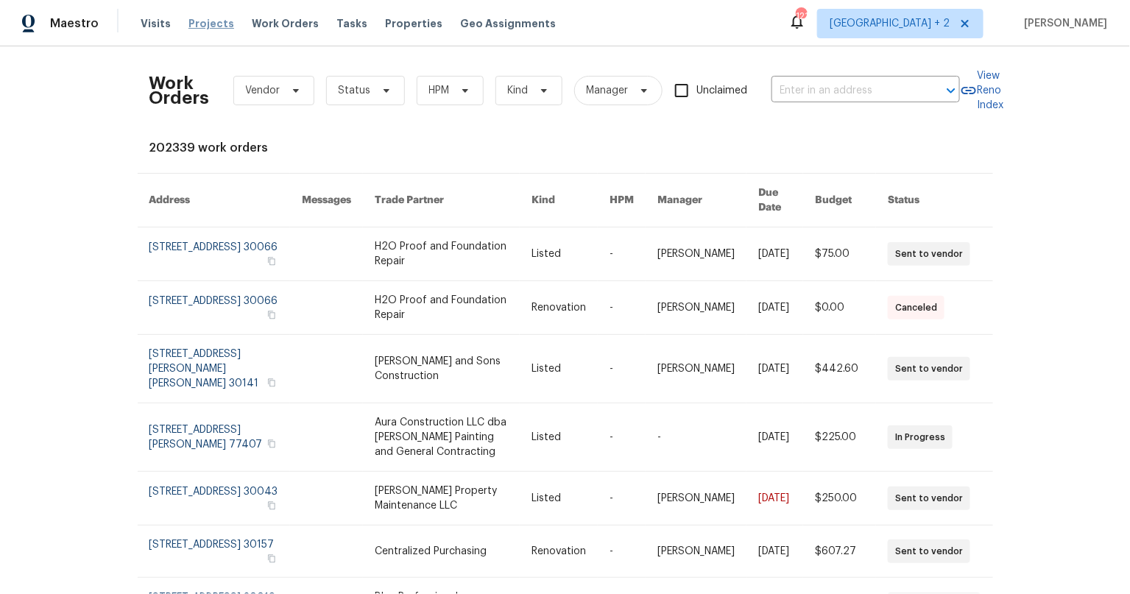
click at [190, 26] on span "Projects" at bounding box center [211, 23] width 46 height 15
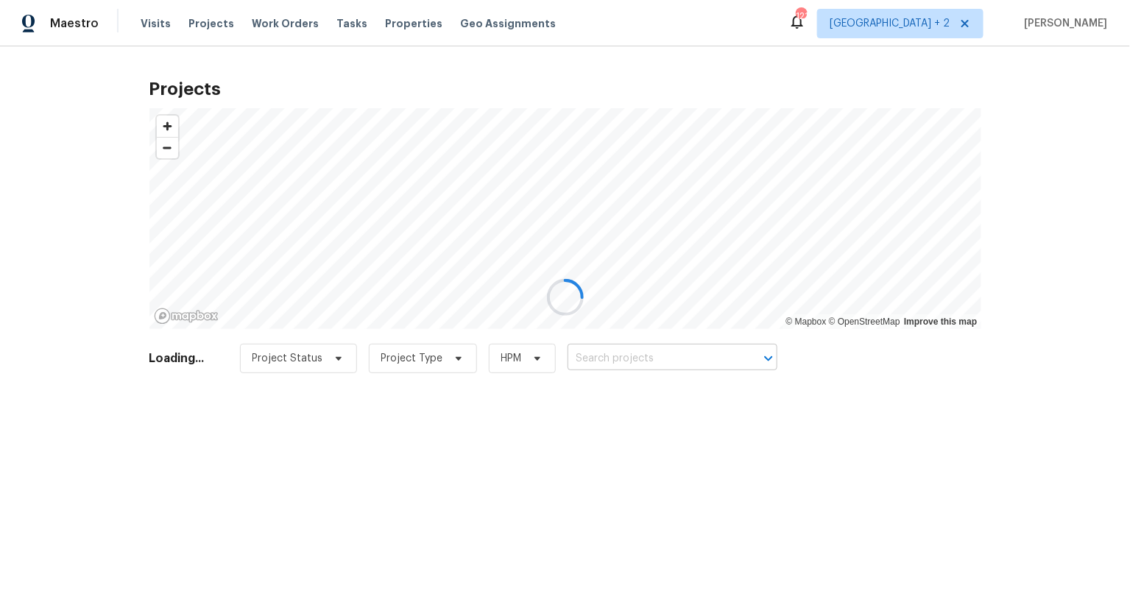
drag, startPoint x: 643, startPoint y: 354, endPoint x: 622, endPoint y: 356, distance: 21.5
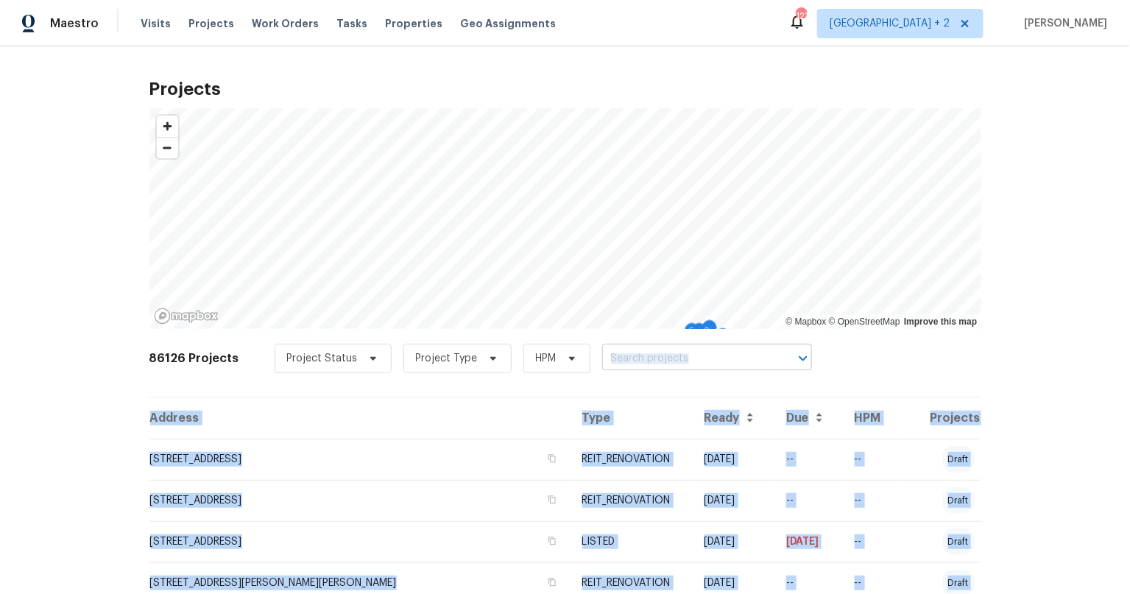
click at [632, 364] on input "text" at bounding box center [686, 358] width 169 height 23
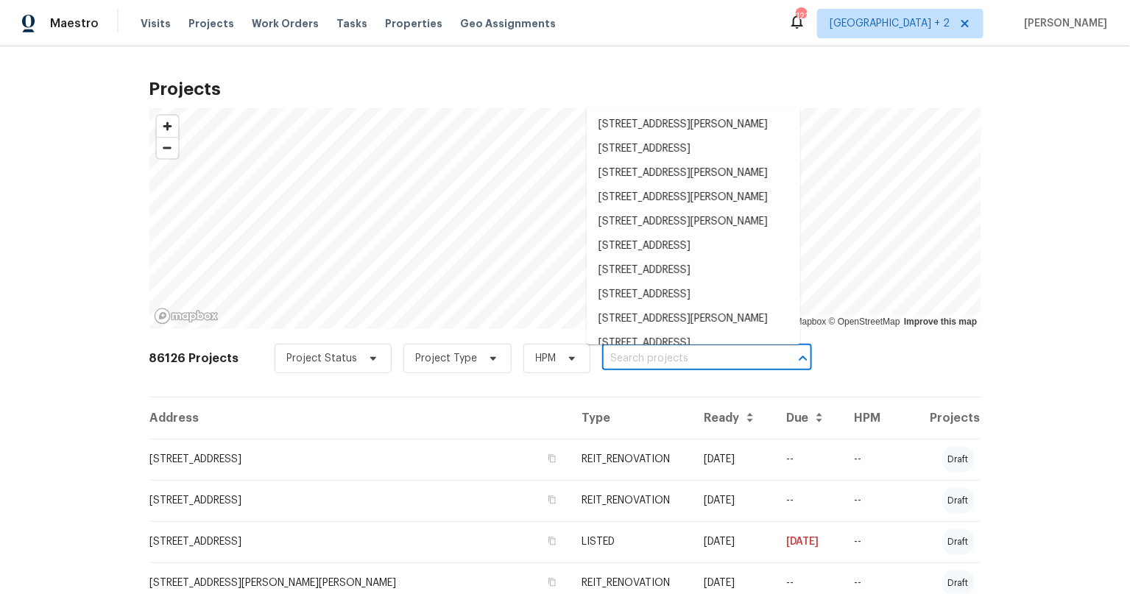
paste input "8455 Cedar Creek Rdg"
type input "8455 Cedar Creek Rdg"
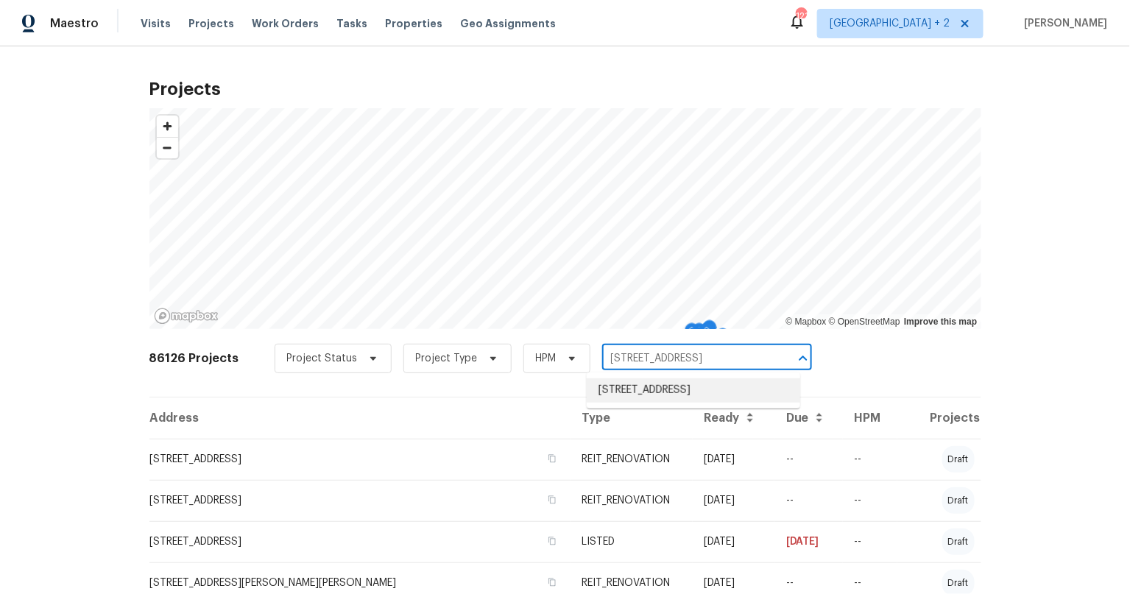
click at [643, 386] on li "8455 Cedar Creek Rdg, Riverdale, GA 30274" at bounding box center [693, 390] width 213 height 24
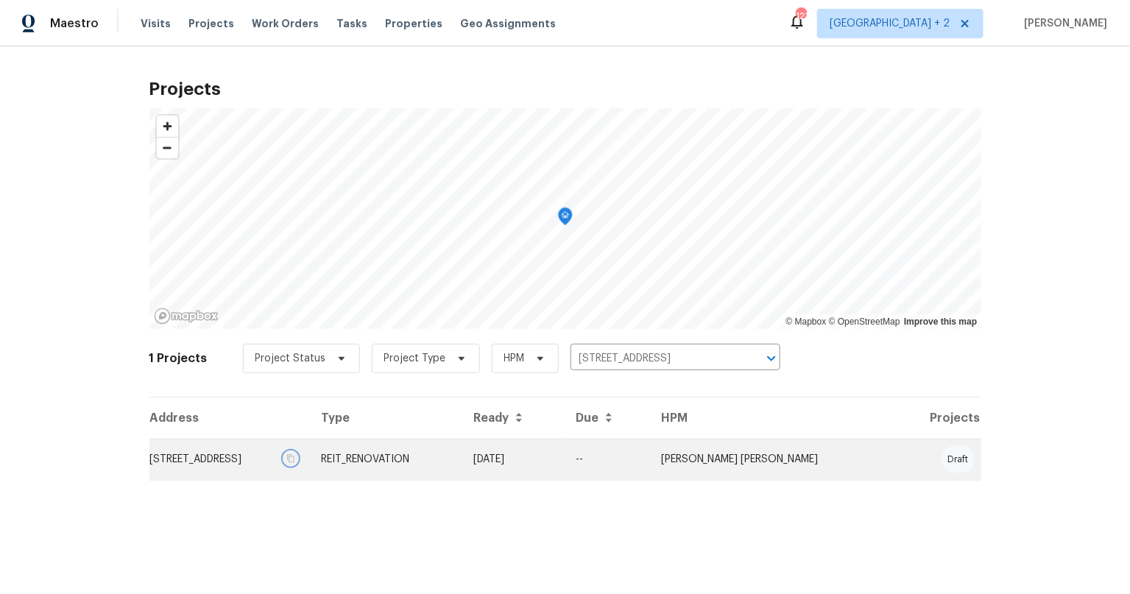
click at [295, 454] on icon "button" at bounding box center [290, 458] width 9 height 9
click at [295, 462] on icon "button" at bounding box center [291, 459] width 7 height 8
click at [275, 458] on td "8455 Cedar Creek Rdg, Riverdale, GA 30274" at bounding box center [229, 459] width 160 height 41
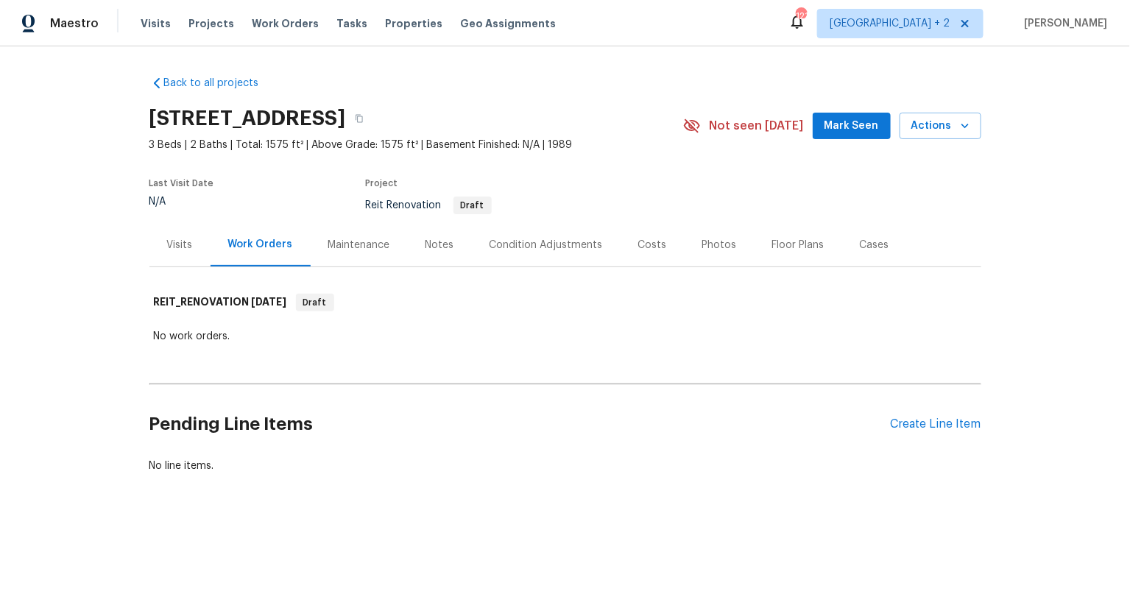
click at [179, 246] on div "Visits" at bounding box center [180, 245] width 26 height 15
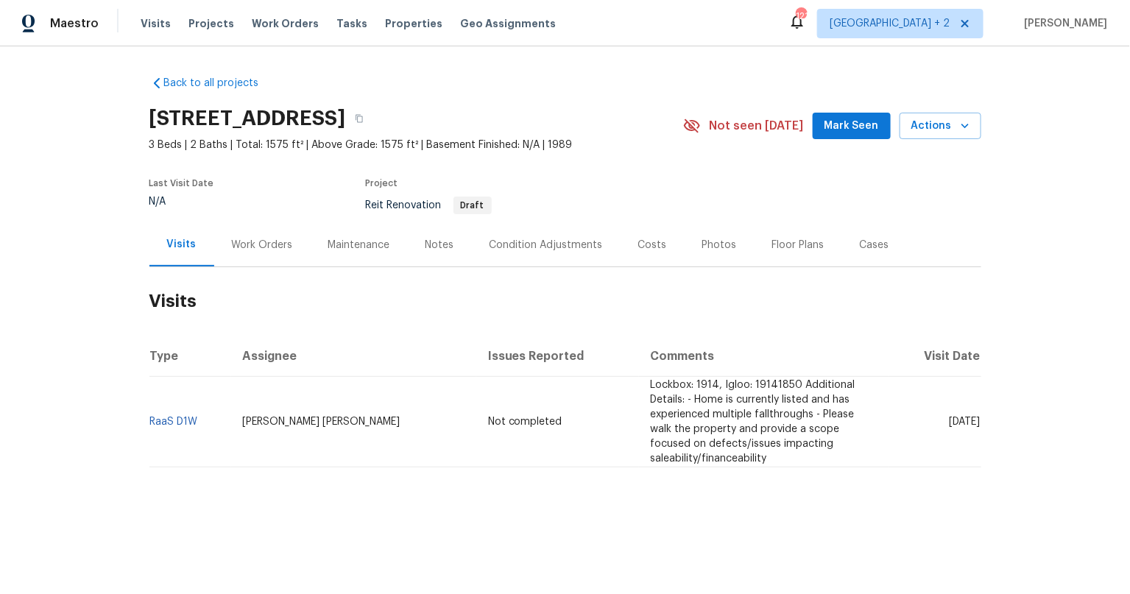
click at [435, 238] on div "Notes" at bounding box center [439, 245] width 29 height 15
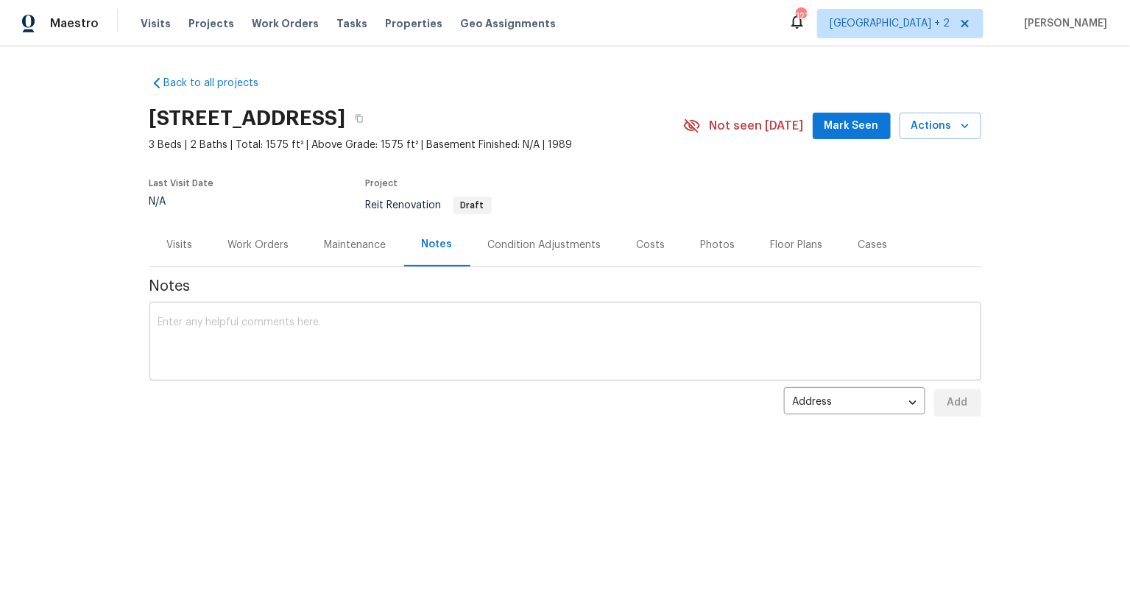
click at [286, 326] on textarea at bounding box center [565, 343] width 814 height 52
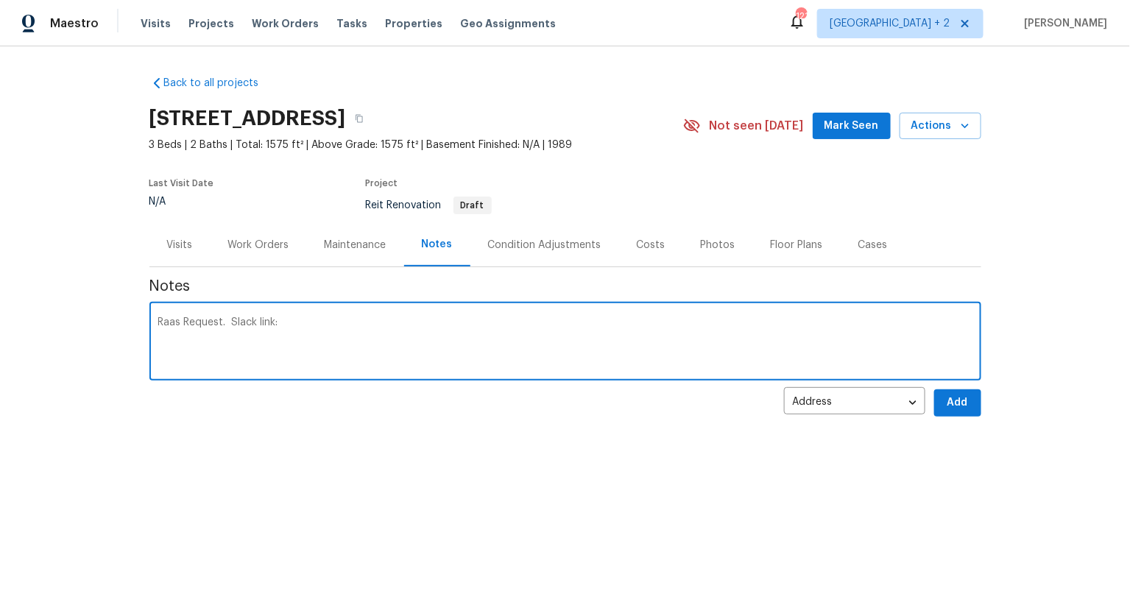
click at [351, 328] on textarea "Raas Request. Slack link:" at bounding box center [565, 343] width 814 height 52
paste textarea "https://opendoor.slack.com/archives/C07MY6AKJKG/p1757449019848869"
type textarea "Raas Request. Slack link: https://opendoor.slack.com/archives/C07MY6AKJKG/p1757…"
click at [950, 403] on span "Add" at bounding box center [958, 403] width 24 height 18
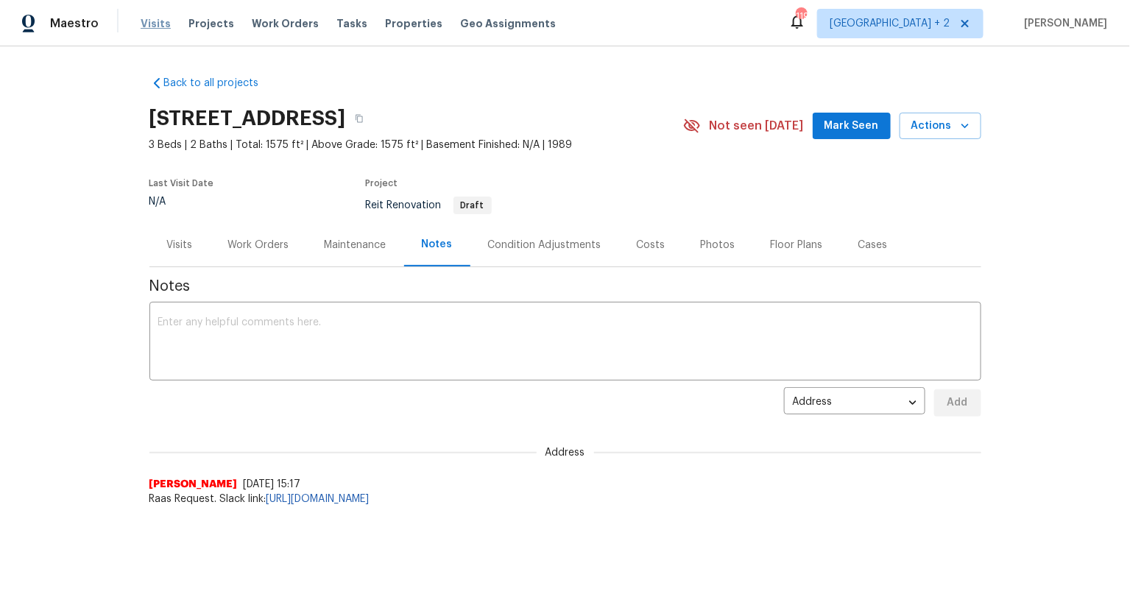
click at [158, 21] on span "Visits" at bounding box center [156, 23] width 30 height 15
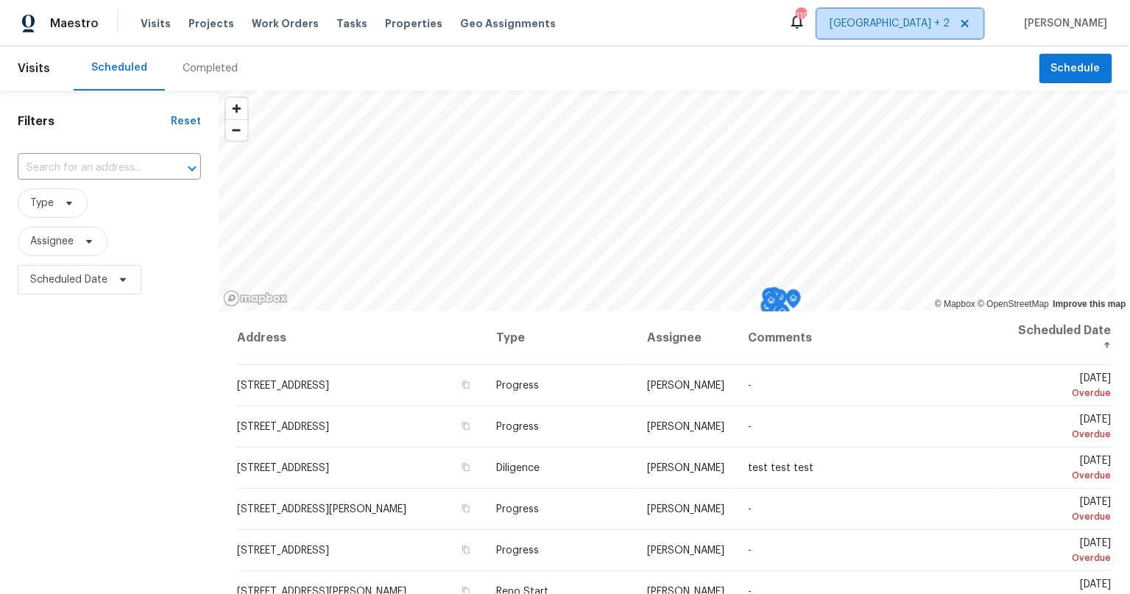
click at [928, 18] on span "Minneapolis + 2" at bounding box center [890, 23] width 120 height 15
click at [68, 199] on icon at bounding box center [69, 203] width 12 height 12
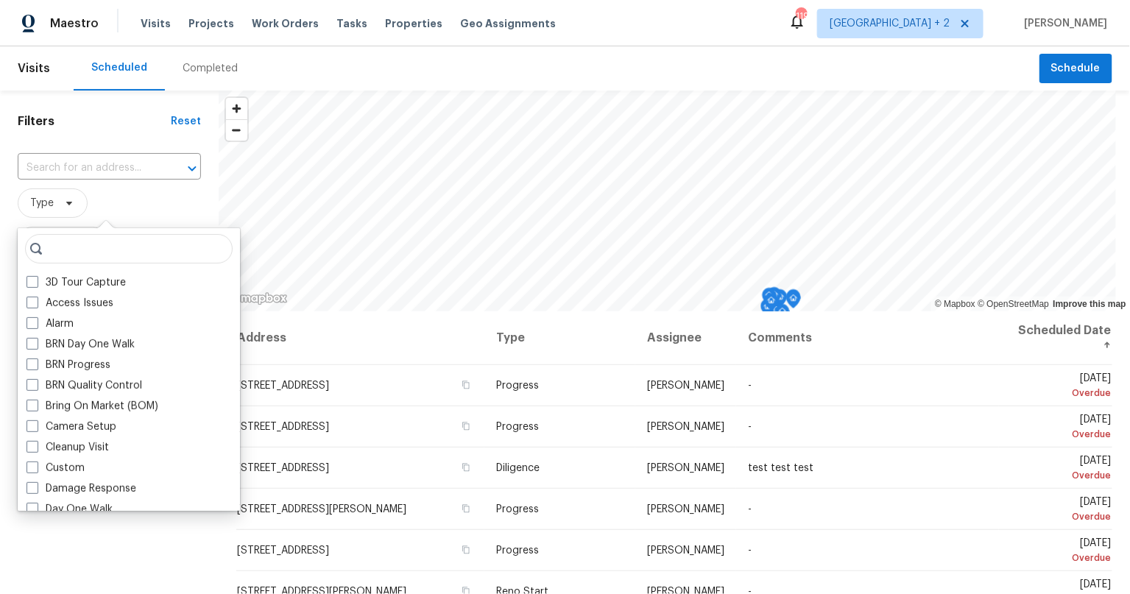
click at [158, 209] on span "Type" at bounding box center [109, 202] width 183 height 29
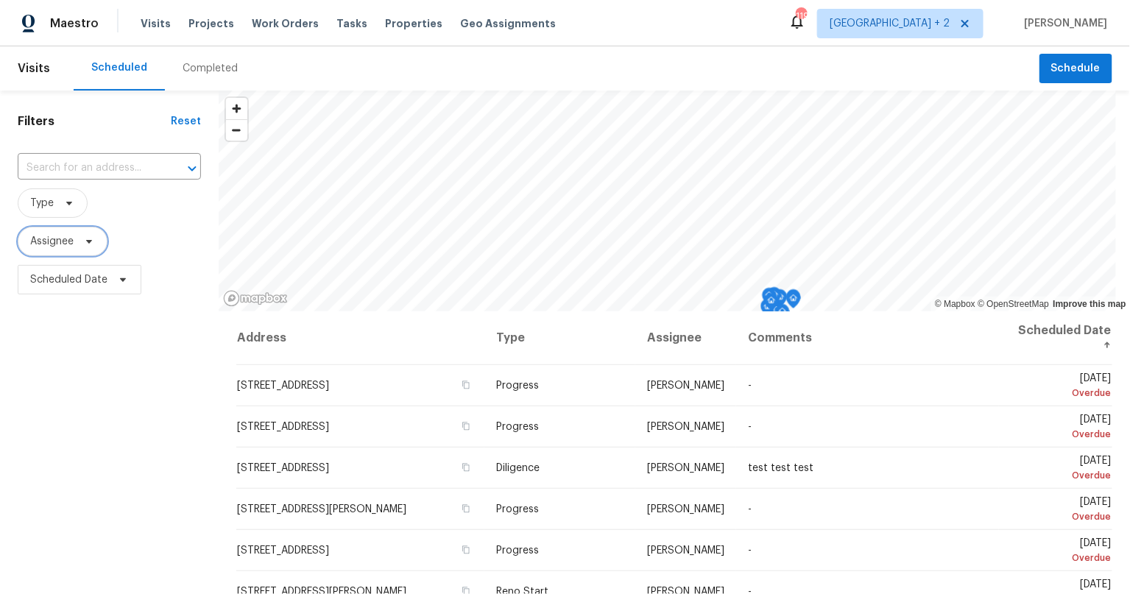
click at [77, 246] on span "Assignee" at bounding box center [63, 241] width 90 height 29
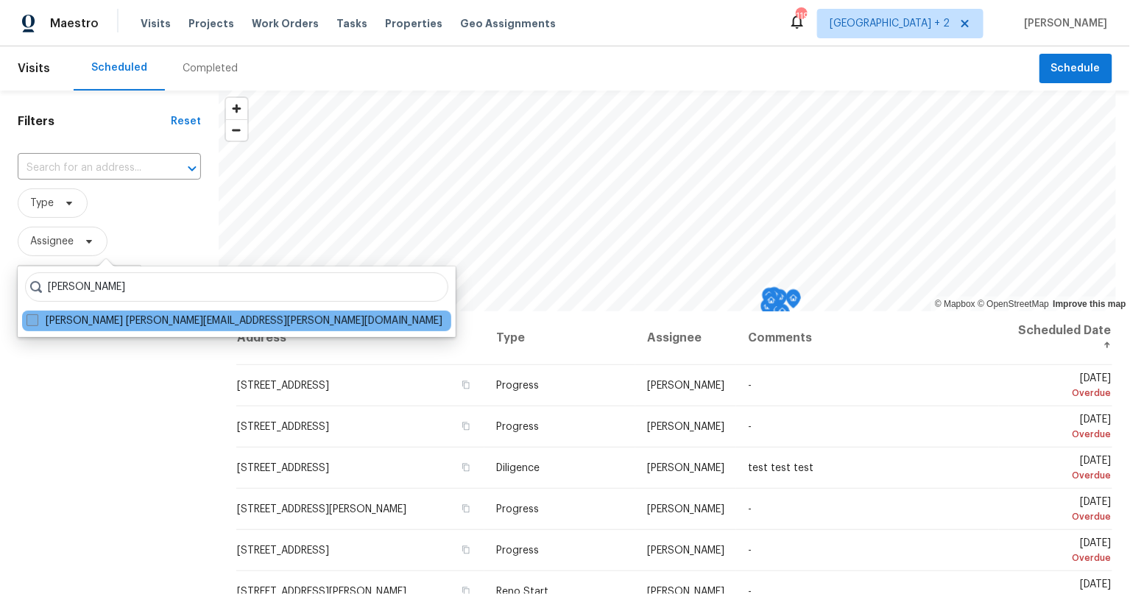
type input "tim godfrey"
click at [90, 324] on label "Tim Godfrey tim.godfrey@opendoor.com" at bounding box center [234, 321] width 416 height 15
click at [36, 323] on input "Tim Godfrey tim.godfrey@opendoor.com" at bounding box center [31, 319] width 10 height 10
checkbox input "true"
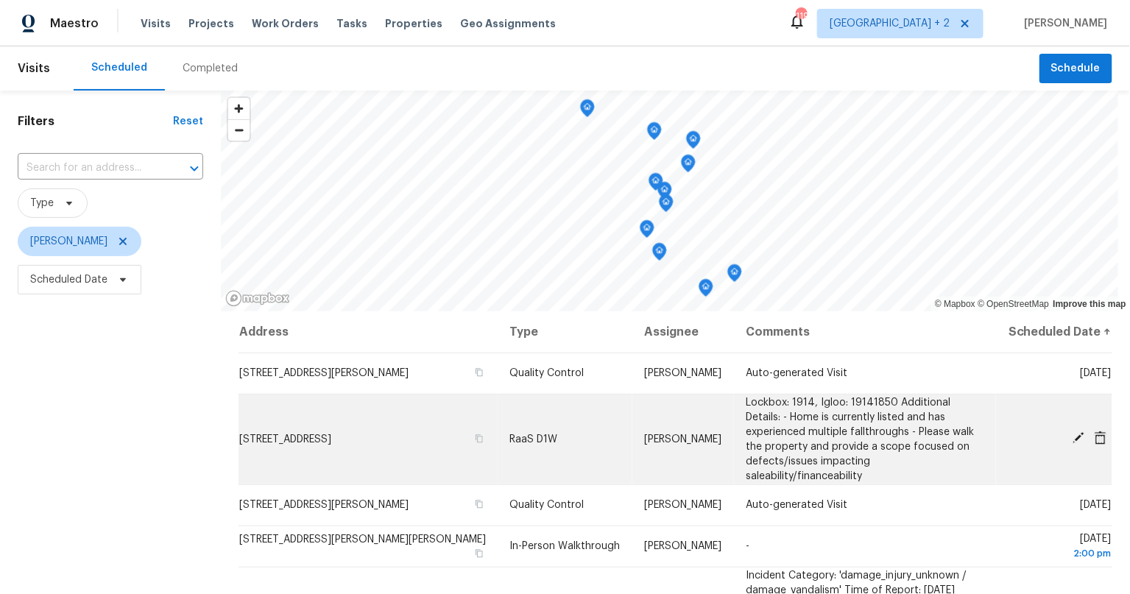
drag, startPoint x: 159, startPoint y: 481, endPoint x: 276, endPoint y: 425, distance: 129.4
click at [159, 481] on div "Filters Reset ​ Type Tim Godfrey Scheduled Date" at bounding box center [110, 439] width 221 height 696
click at [331, 436] on span "[STREET_ADDRESS]" at bounding box center [285, 439] width 92 height 10
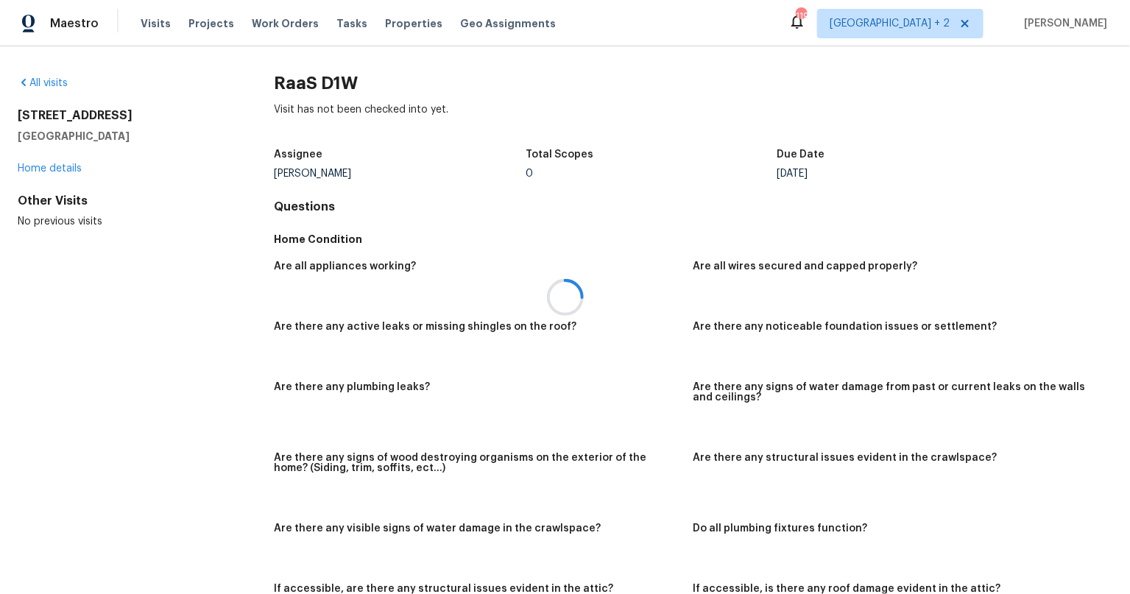
click at [52, 167] on div at bounding box center [565, 297] width 1130 height 594
click at [59, 168] on link "Home details" at bounding box center [50, 168] width 64 height 10
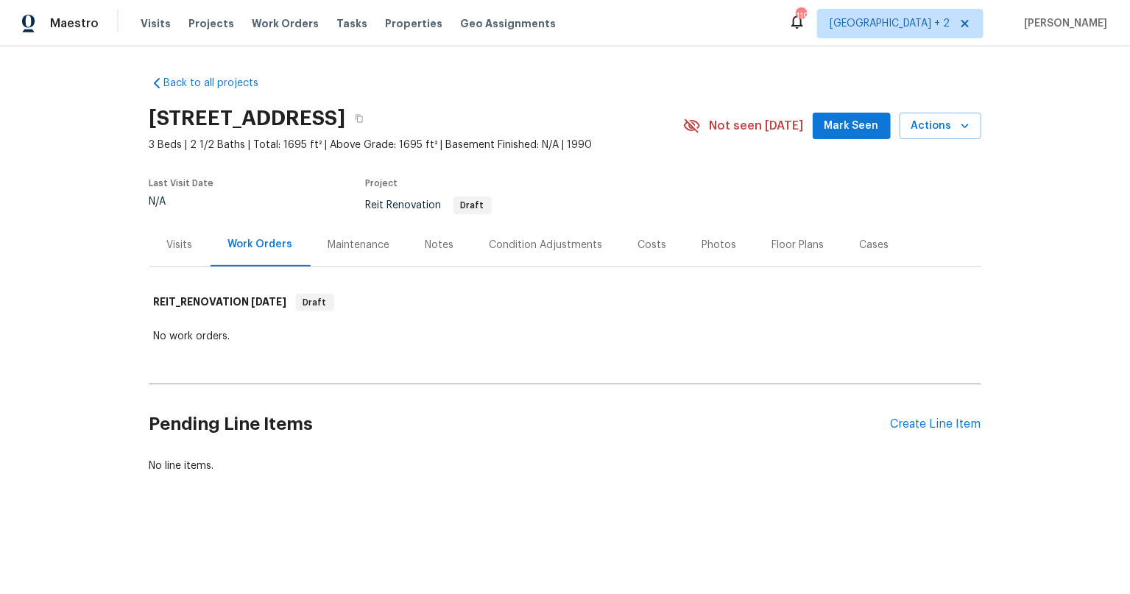
click at [436, 247] on div "Notes" at bounding box center [439, 245] width 29 height 15
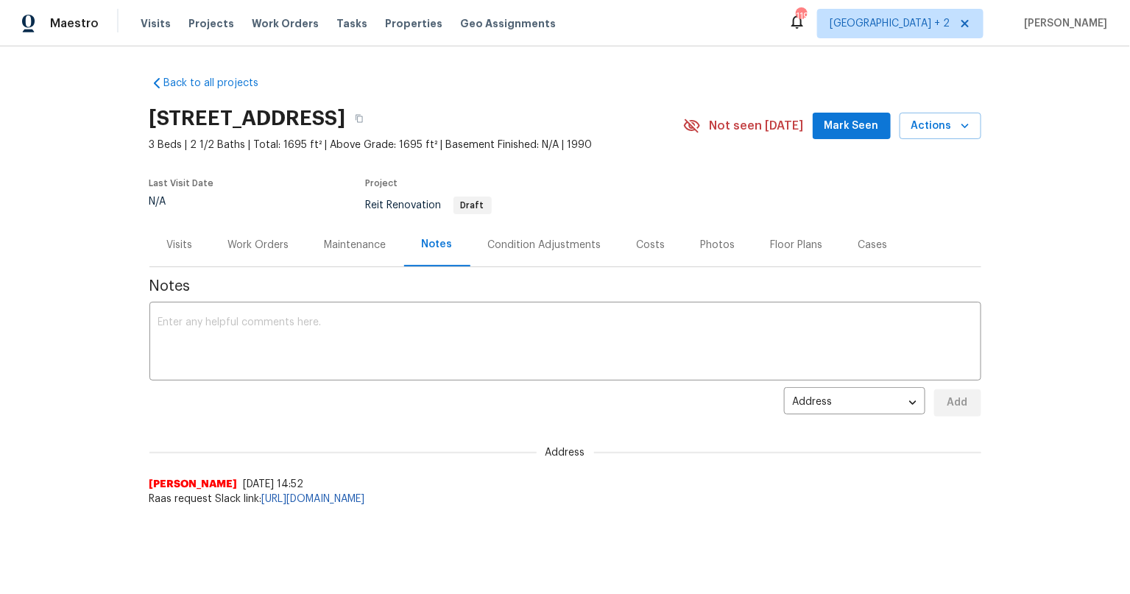
click at [110, 391] on div "Back to all projects 2105 Sandtree Ct SW, Atlanta, GA 30331 3 Beds | 2 1/2 Bath…" at bounding box center [565, 320] width 1130 height 548
click at [222, 24] on span "Projects" at bounding box center [211, 23] width 46 height 15
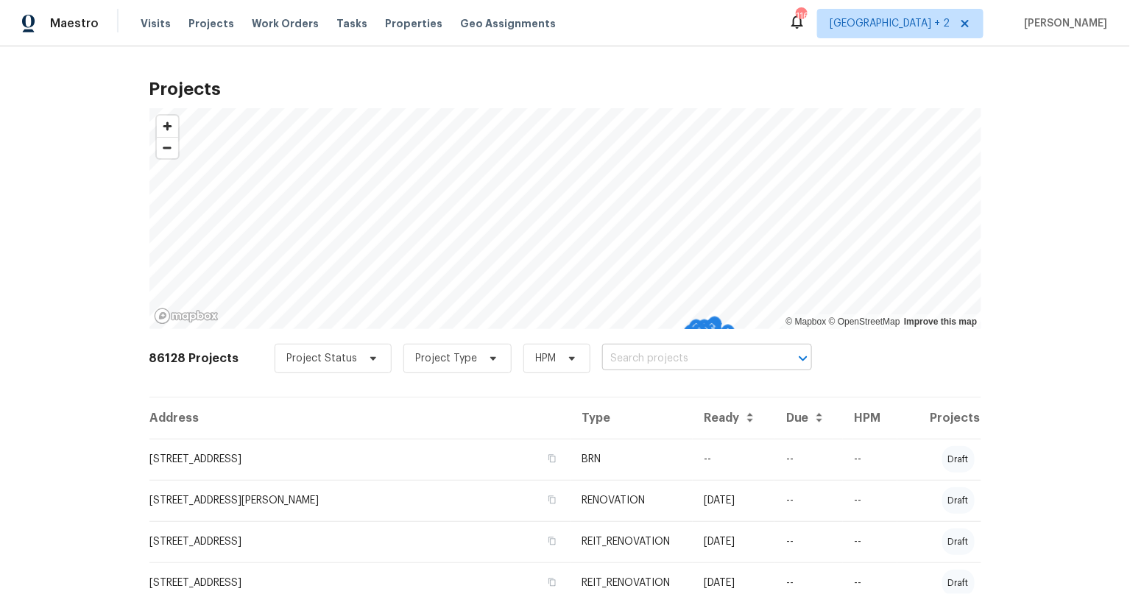
click at [664, 365] on input "text" at bounding box center [686, 358] width 169 height 23
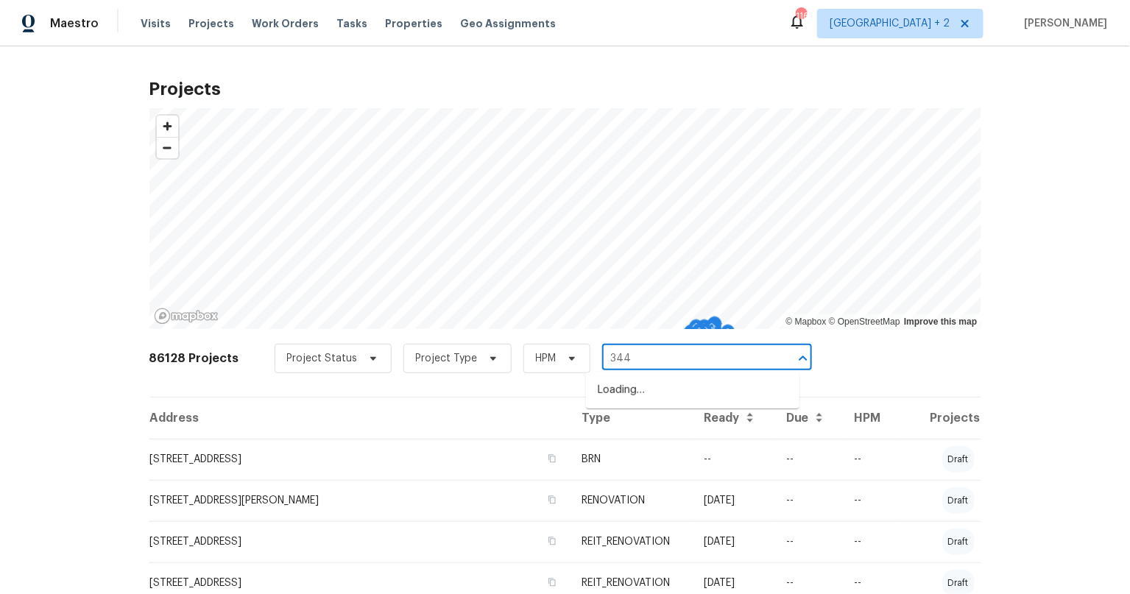
type input "3449"
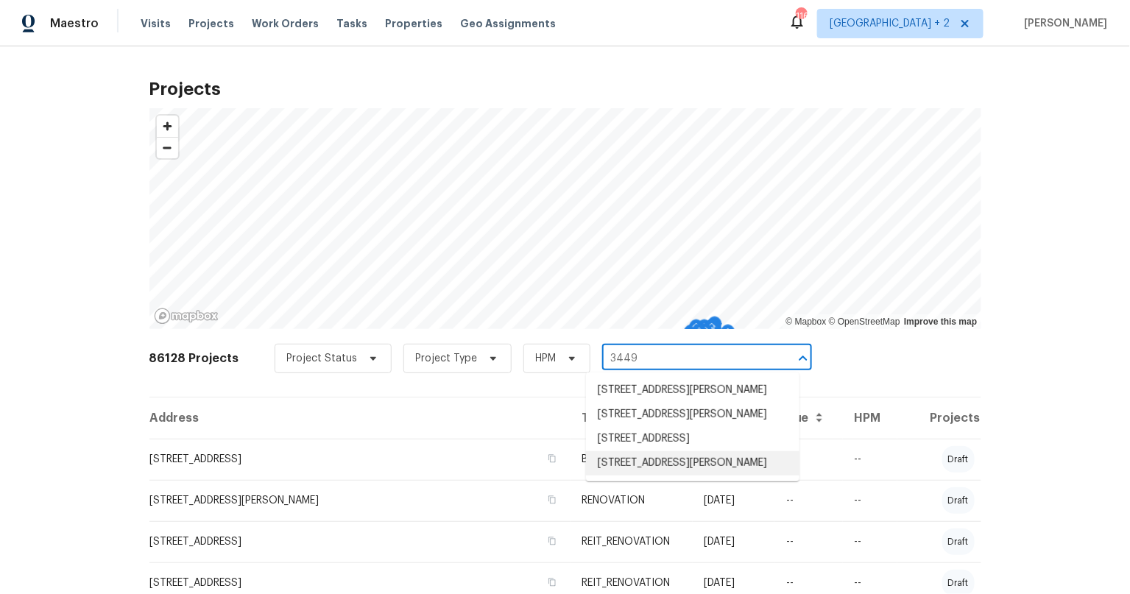
click at [660, 475] on li "3449 Hyland Dr, Decatur, GA 30032" at bounding box center [692, 463] width 213 height 24
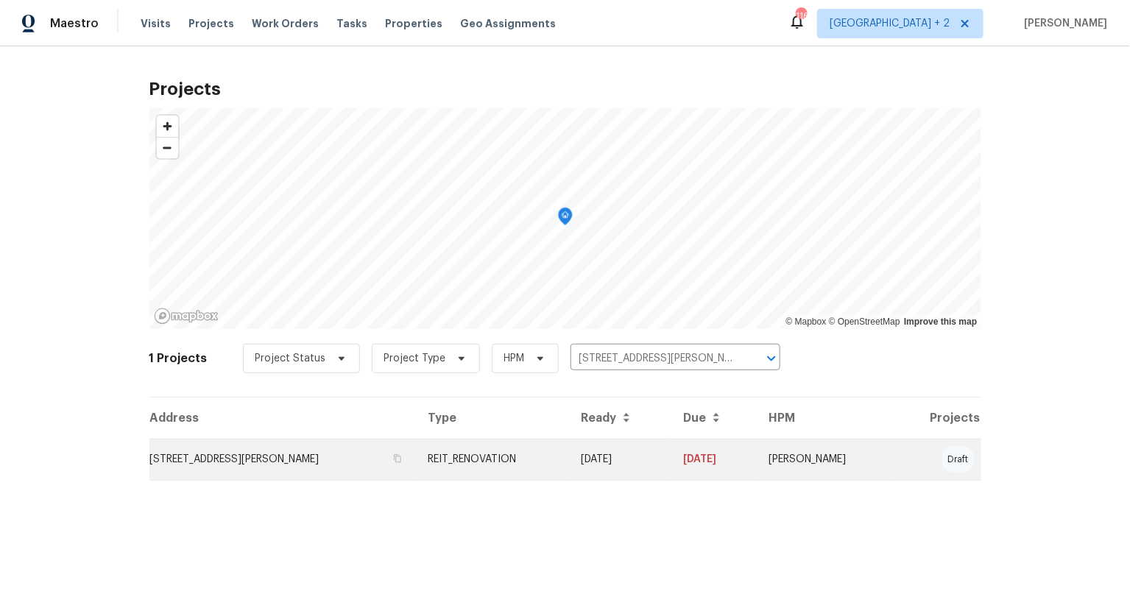
click at [263, 459] on td "3449 Hyland Dr, Decatur, GA 30032" at bounding box center [282, 459] width 267 height 41
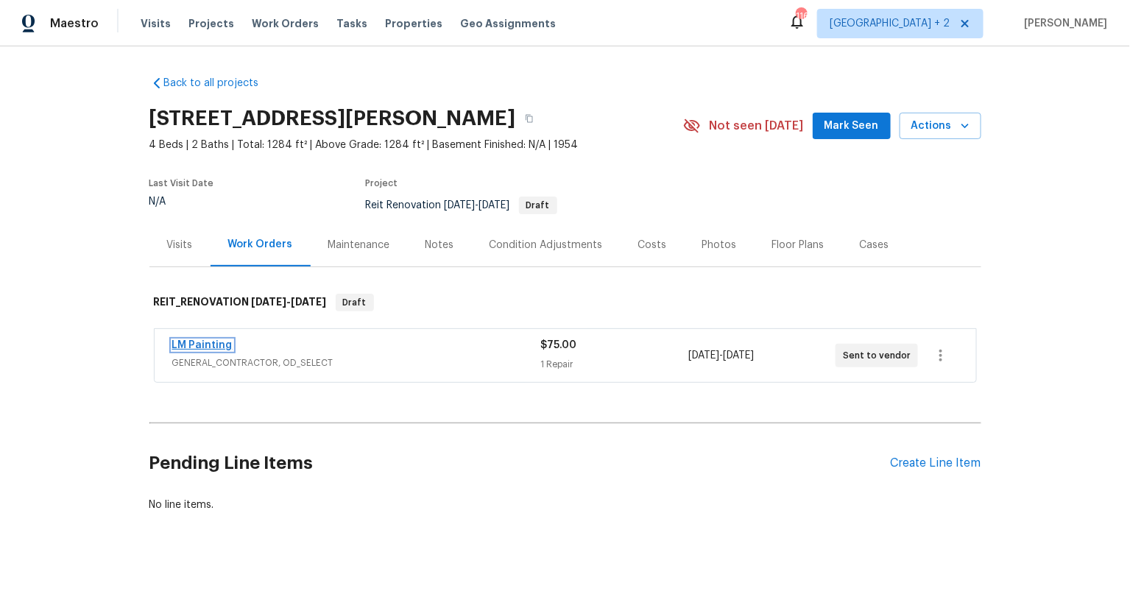
click at [211, 346] on link "LM Painting" at bounding box center [202, 345] width 60 height 10
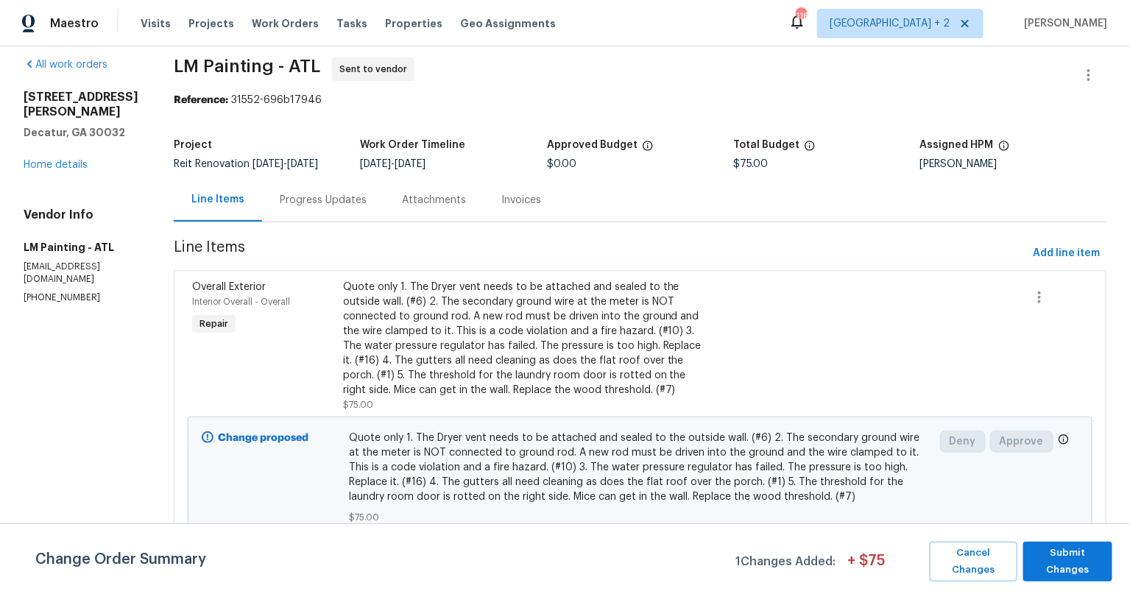
scroll to position [28, 0]
click at [367, 193] on div "Progress Updates" at bounding box center [323, 200] width 87 height 15
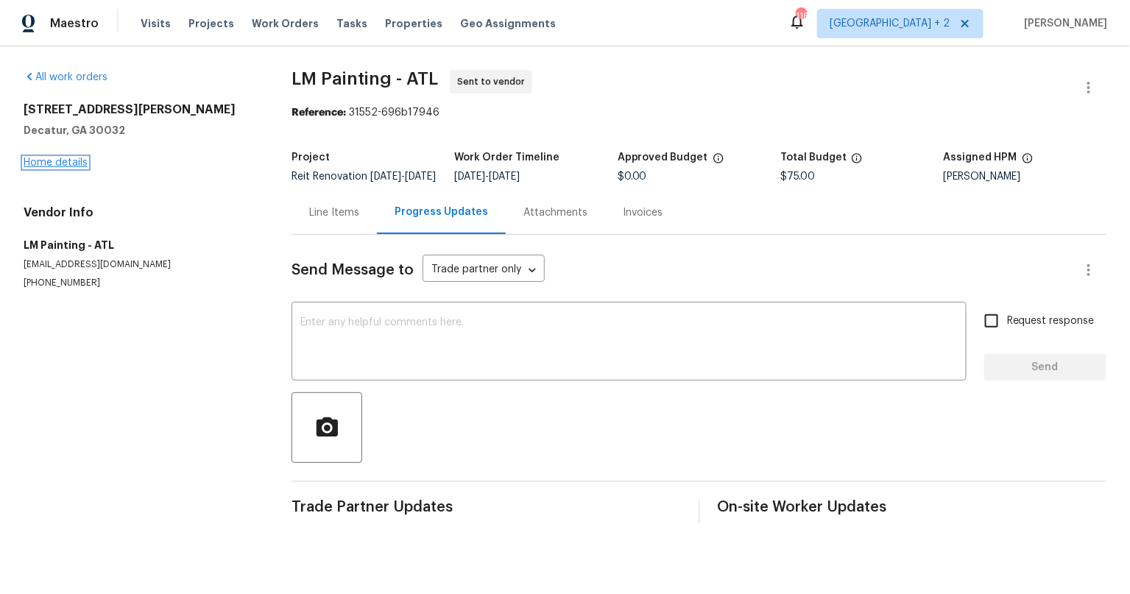
click at [68, 159] on link "Home details" at bounding box center [56, 163] width 64 height 10
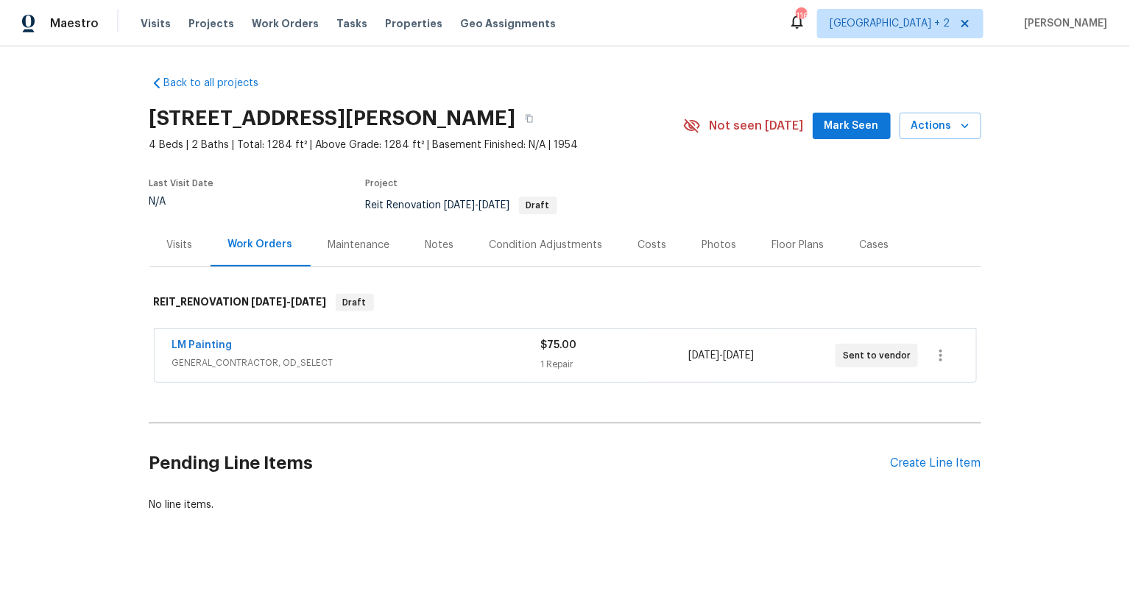
click at [408, 241] on div "Notes" at bounding box center [440, 244] width 64 height 43
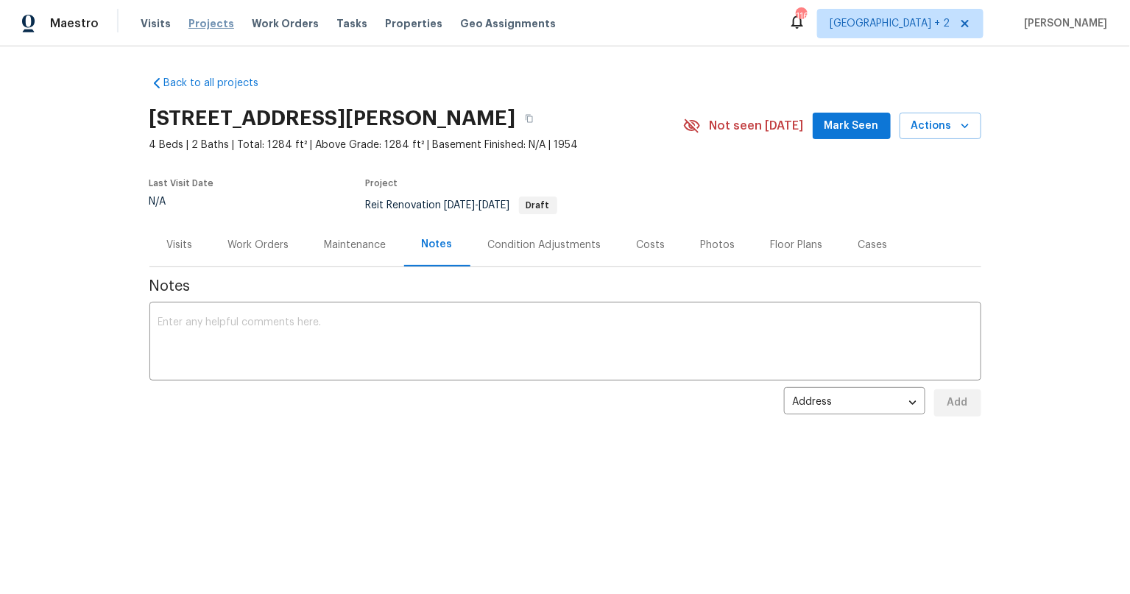
click at [208, 26] on span "Projects" at bounding box center [211, 23] width 46 height 15
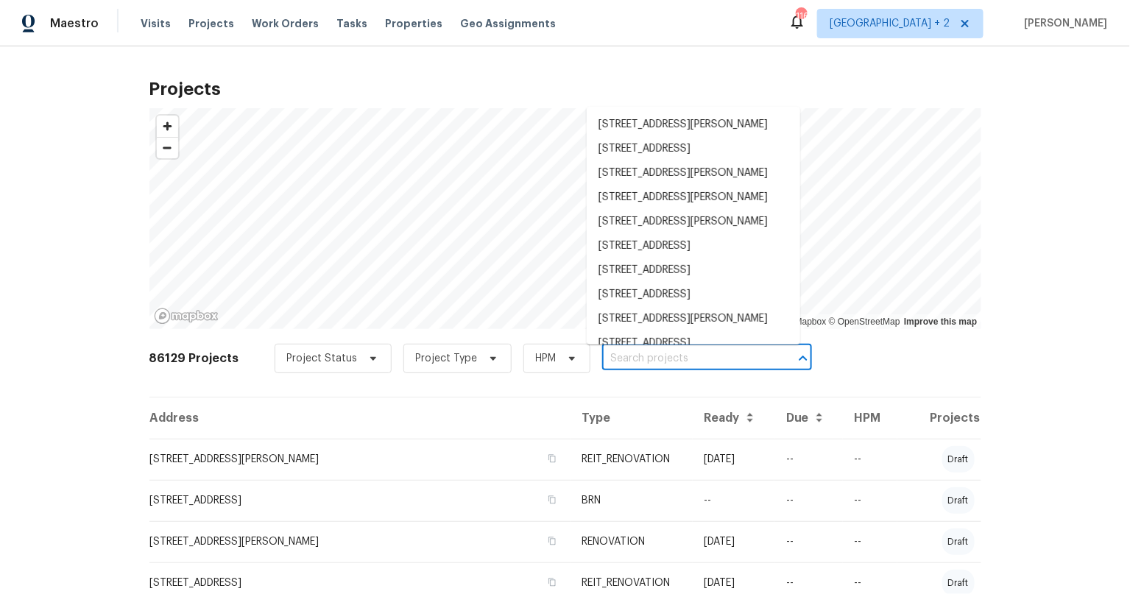
click at [607, 360] on input "text" at bounding box center [686, 358] width 169 height 23
paste input "2112 Dewberry Ln"
type input "2112 Dewberry Ln"
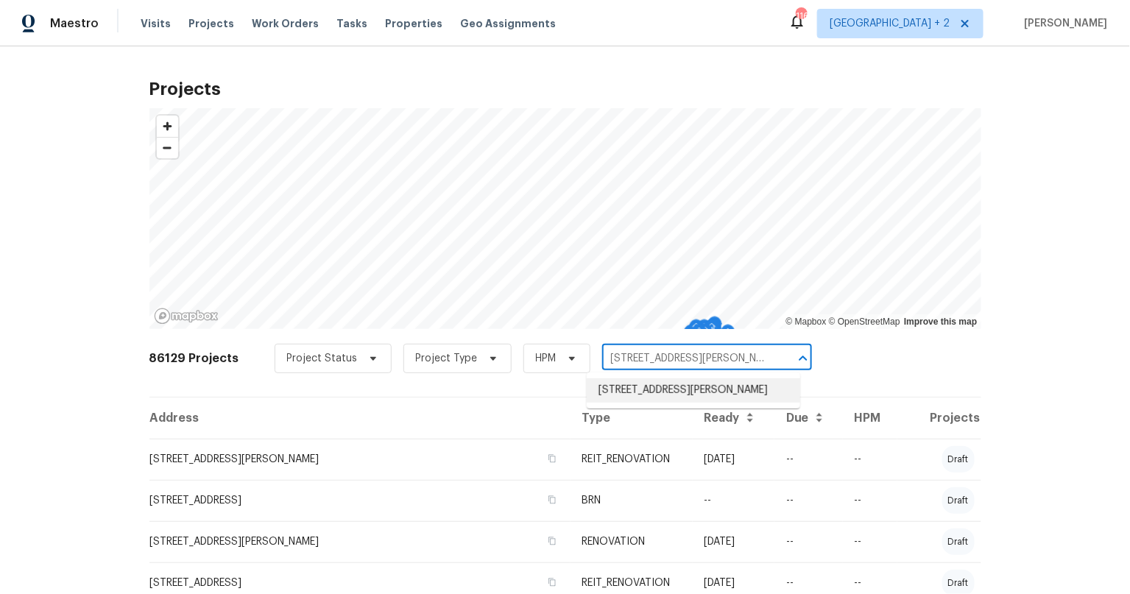
click at [673, 388] on li "2112 Dewberry Ln, Pasadena, TX 77502" at bounding box center [693, 390] width 213 height 24
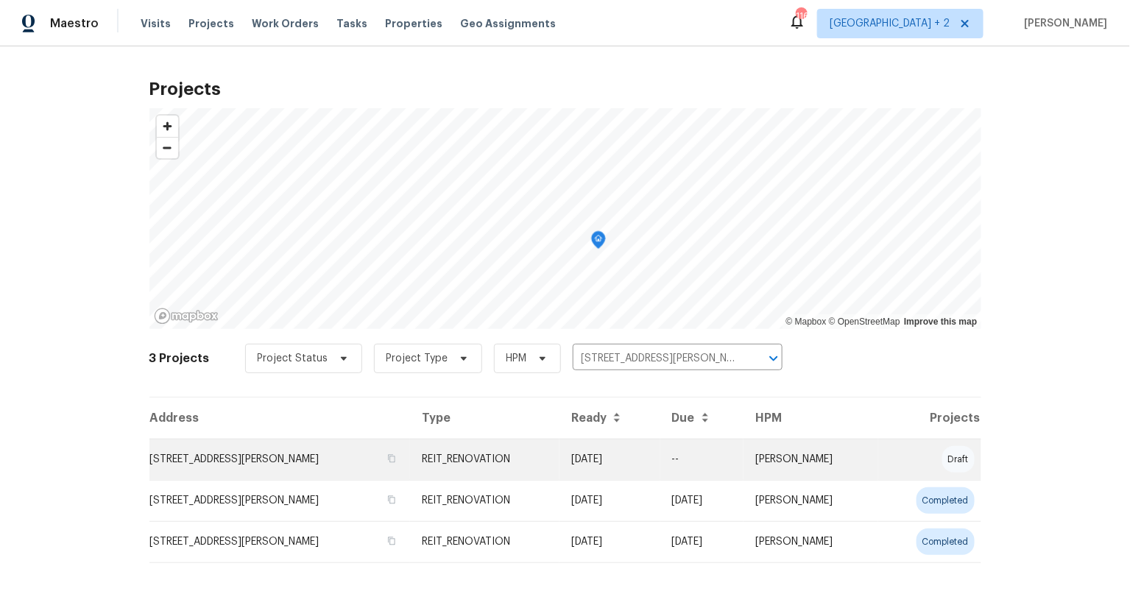
click at [281, 459] on td "2112 Dewberry Ln, Pasadena, TX 77502" at bounding box center [279, 459] width 261 height 41
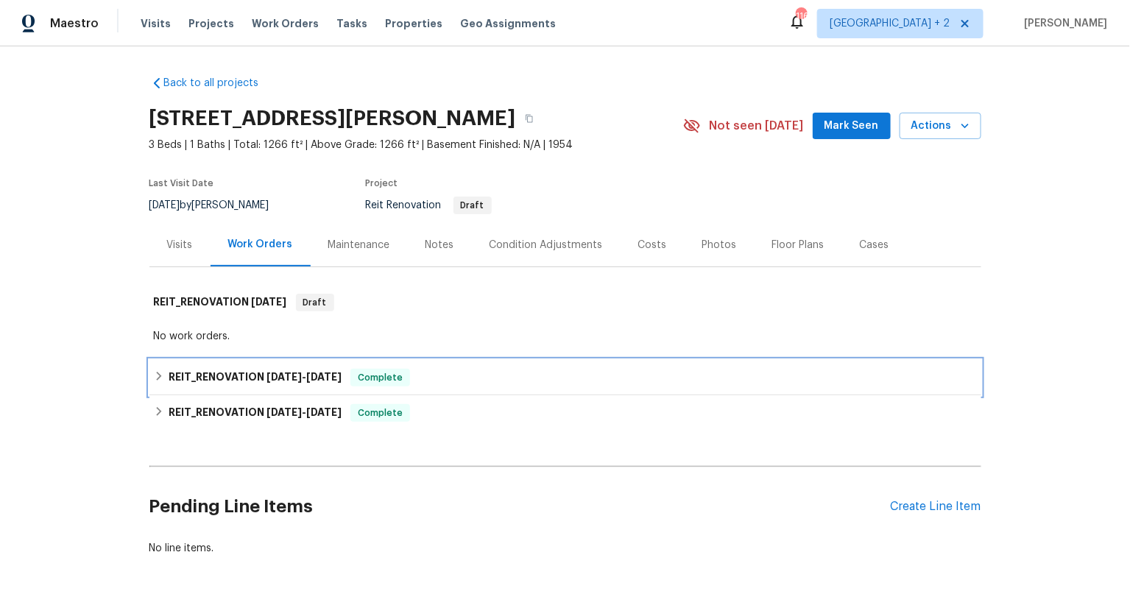
click at [158, 378] on icon at bounding box center [159, 376] width 10 height 10
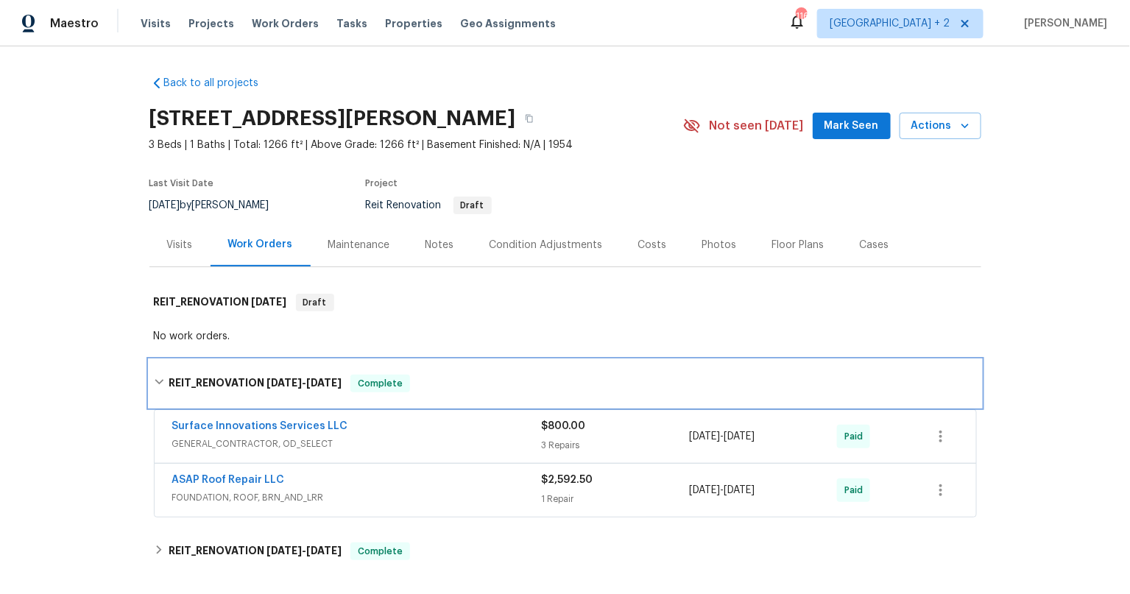
click at [158, 378] on div "REIT_RENOVATION 8/6/25 - 8/13/25 Complete" at bounding box center [565, 384] width 823 height 18
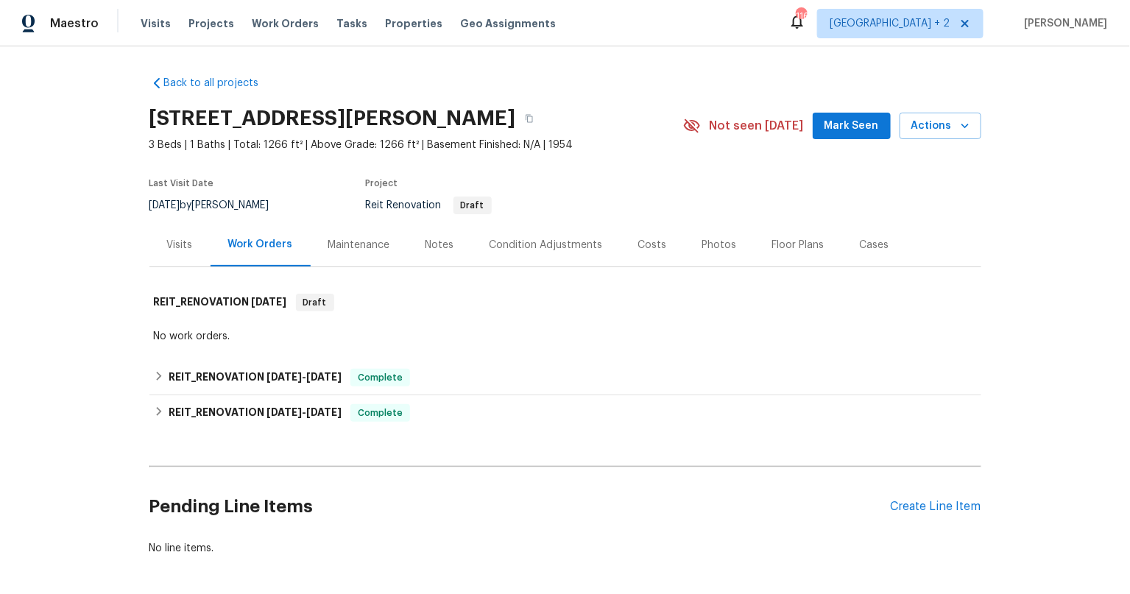
click at [436, 243] on div "Notes" at bounding box center [439, 245] width 29 height 15
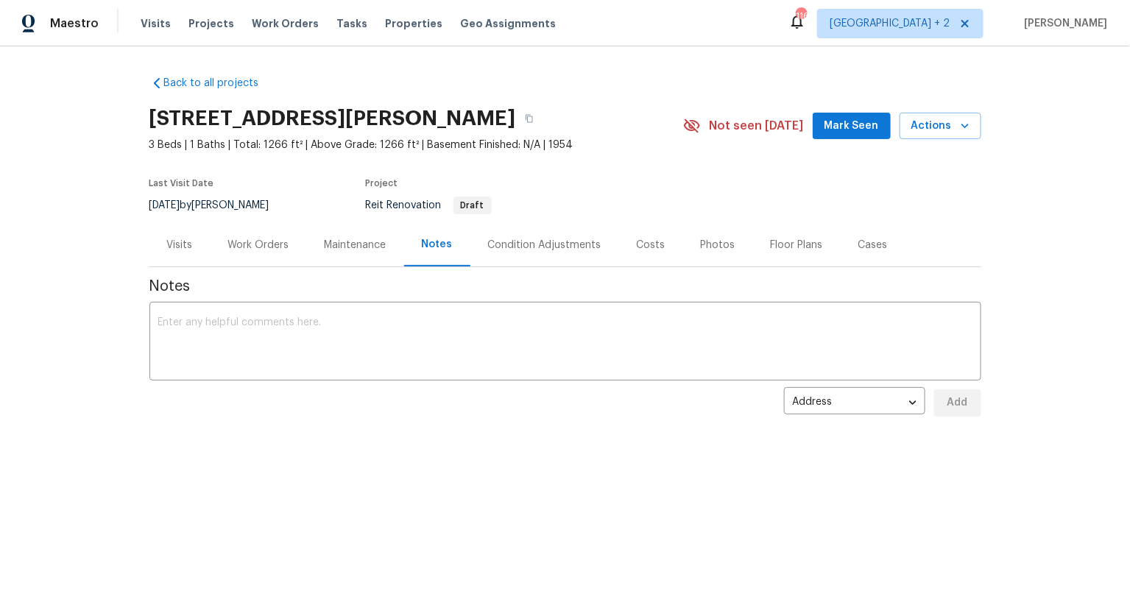
click at [268, 243] on div "Work Orders" at bounding box center [258, 245] width 61 height 15
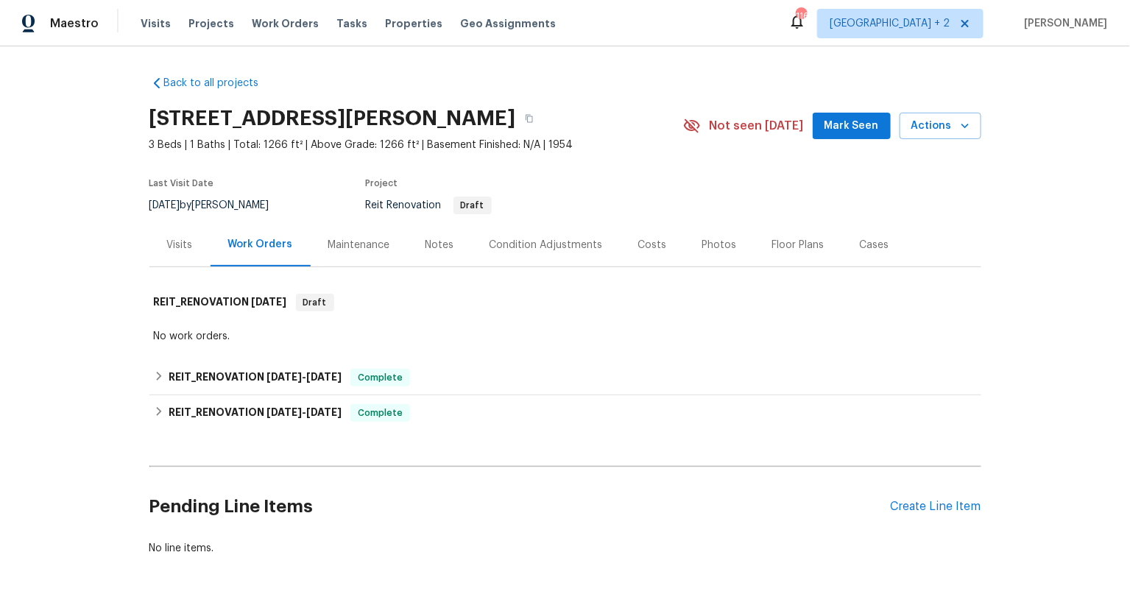
click at [168, 246] on div "Visits" at bounding box center [180, 245] width 26 height 15
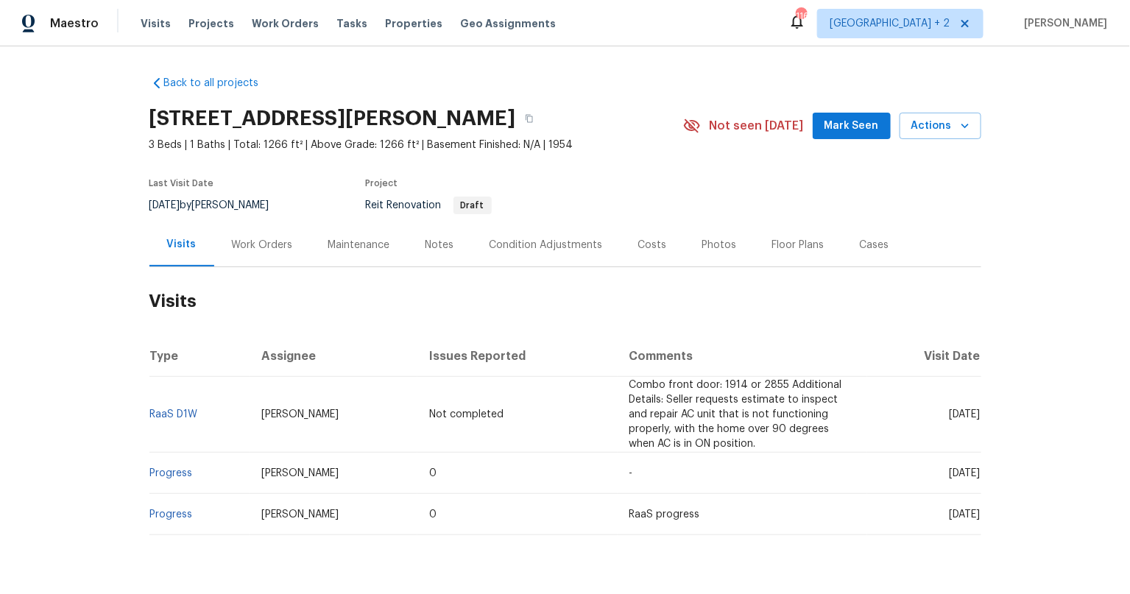
click at [442, 244] on div "Notes" at bounding box center [439, 245] width 29 height 15
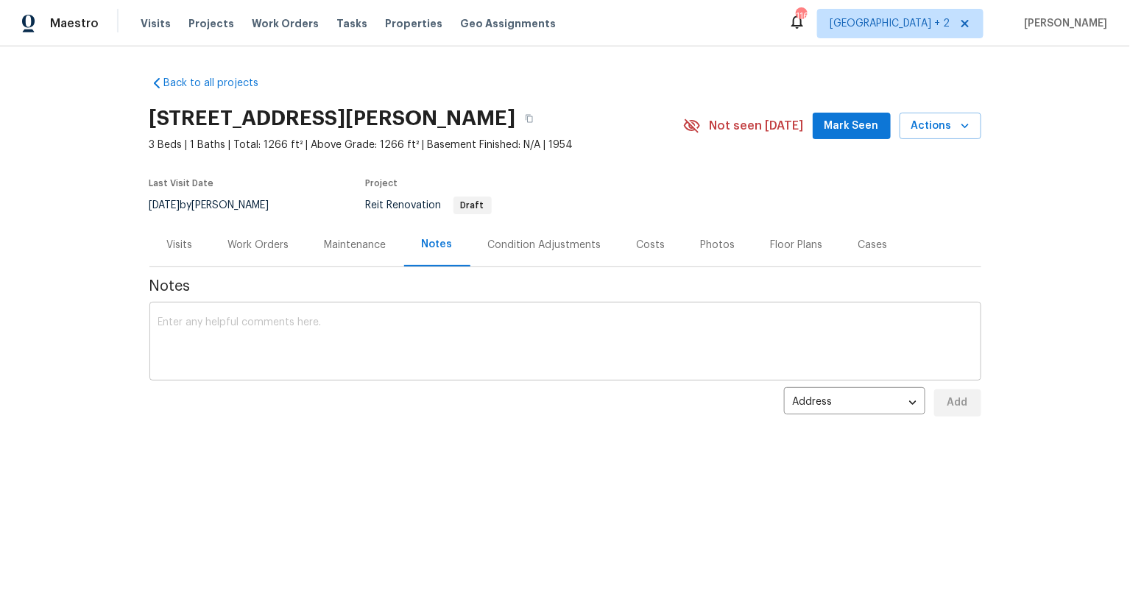
click at [309, 333] on textarea at bounding box center [565, 343] width 814 height 52
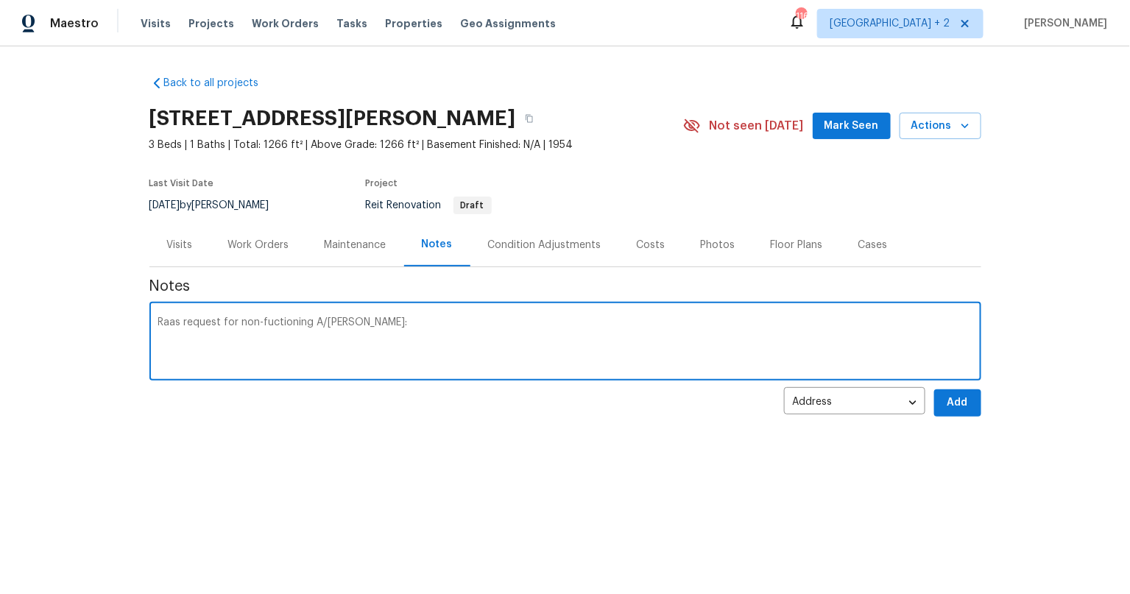
paste textarea "https://opendoor.slack.com/archives/C07MY6AKJKG/p1757452293109649"
click at [258, 321] on textarea "Raas request for non-fuctioning A/C. Slack: https://opendoor.slack.com/archives…" at bounding box center [565, 343] width 814 height 52
click at [166, 326] on textarea "Raas request for functioning A/C. Slack: https://opendoor.slack.com/archives/C0…" at bounding box center [565, 343] width 814 height 52
click at [233, 323] on textarea "Raas request for functioning A/C. Slack: https://opendoor.slack.com/archives/C0…" at bounding box center [565, 343] width 814 height 52
type textarea "Raas request for non functioning A/C. Slack: https://opendoor.slack.com/archive…"
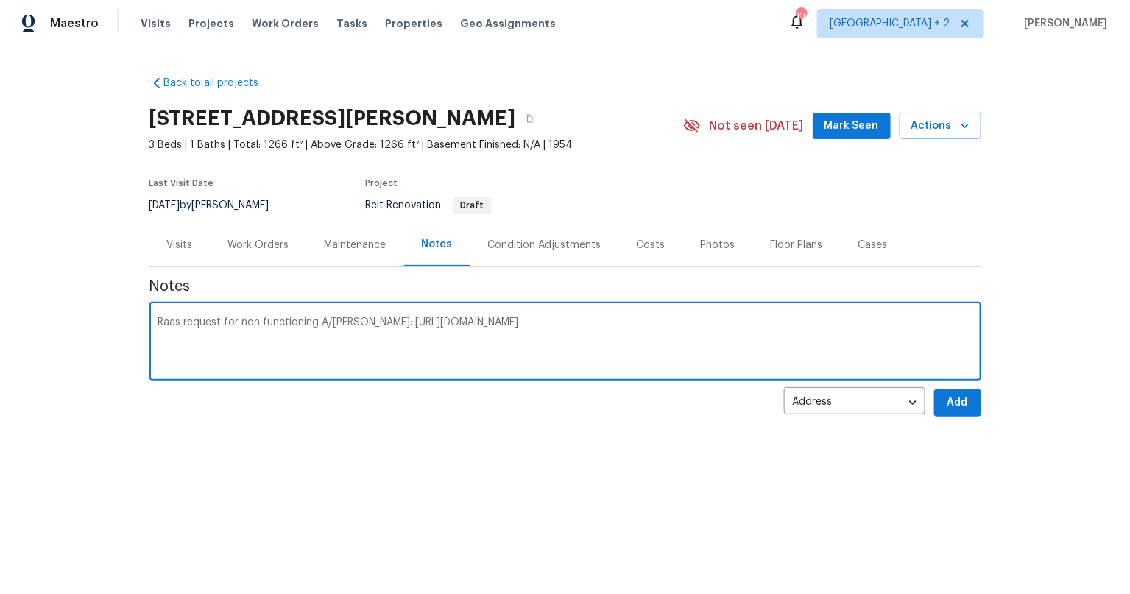
drag, startPoint x: 389, startPoint y: 316, endPoint x: 405, endPoint y: 314, distance: 15.6
click at [389, 316] on div "Raas request for non functioning A/C. Slack: https://opendoor.slack.com/archive…" at bounding box center [565, 342] width 832 height 75
click at [961, 403] on span "Add" at bounding box center [958, 403] width 24 height 18
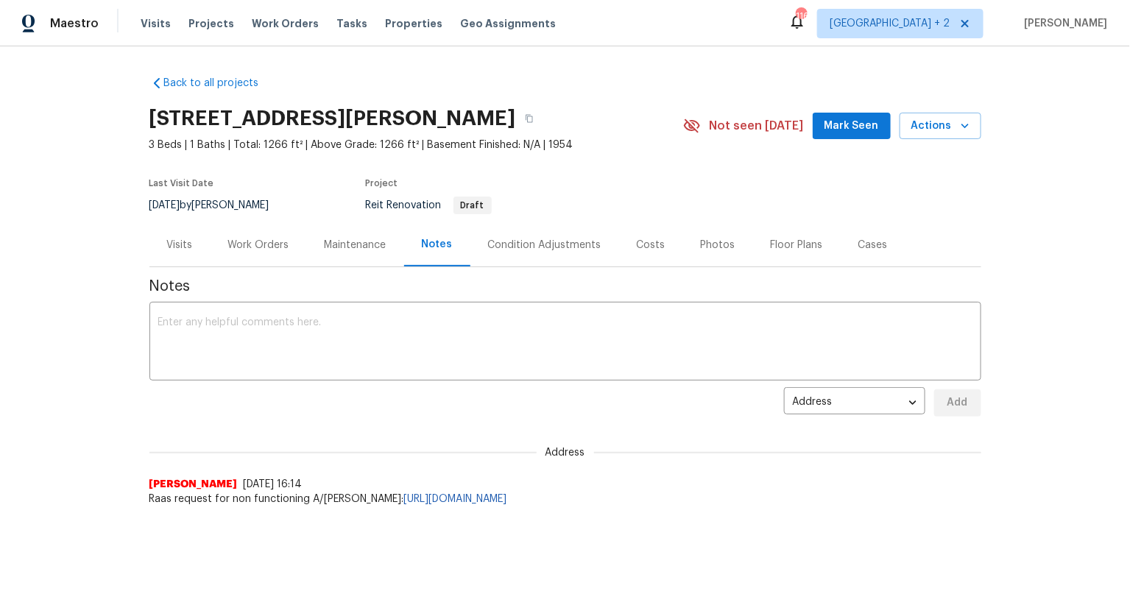
click at [127, 425] on div "Back to all projects 2112 Dewberry Ln, Pasadena, TX 77502 3 Beds | 1 Baths | To…" at bounding box center [565, 320] width 1130 height 548
click at [248, 237] on div "Work Orders" at bounding box center [258, 244] width 61 height 15
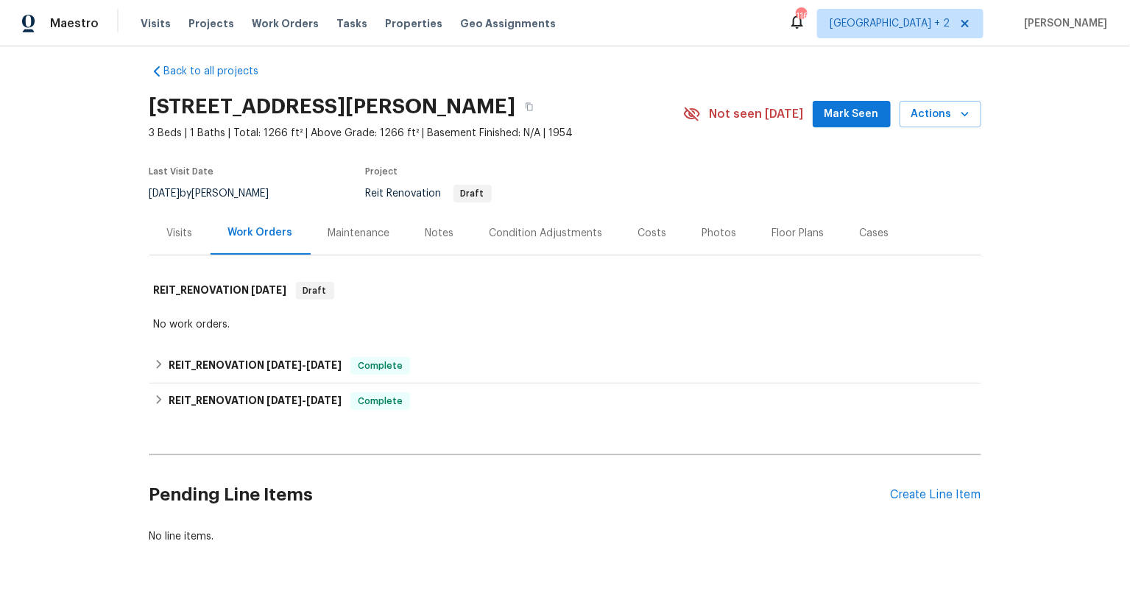
click at [197, 239] on div "Visits" at bounding box center [179, 232] width 61 height 43
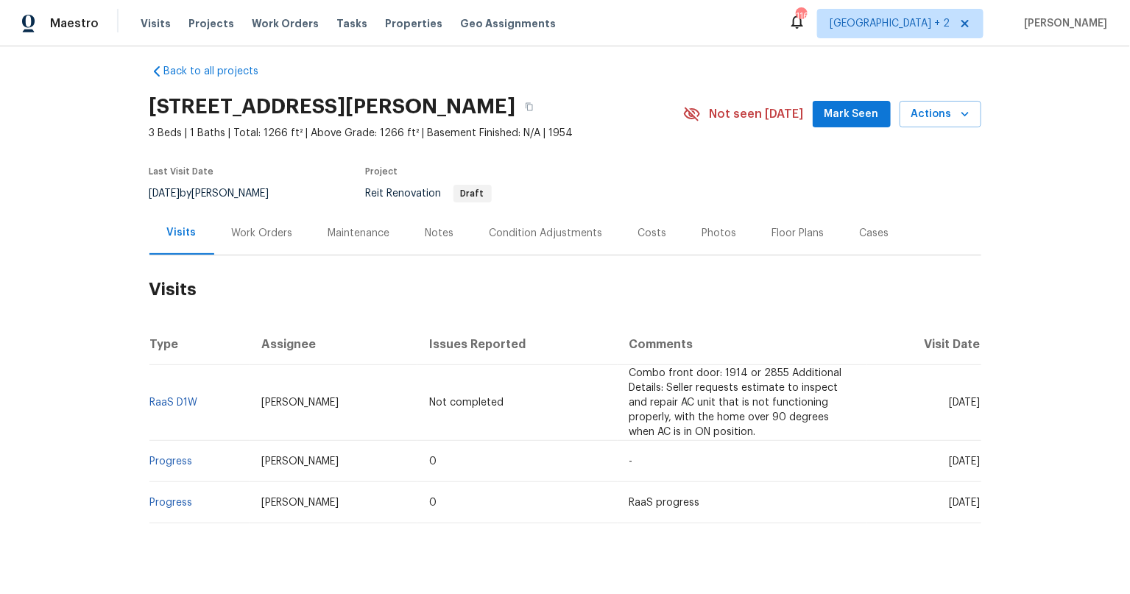
click at [950, 406] on span "Tue, Sep 09 2025" at bounding box center [965, 402] width 31 height 10
click at [533, 109] on icon "button" at bounding box center [529, 107] width 7 height 8
click at [156, 26] on span "Visits" at bounding box center [156, 23] width 30 height 15
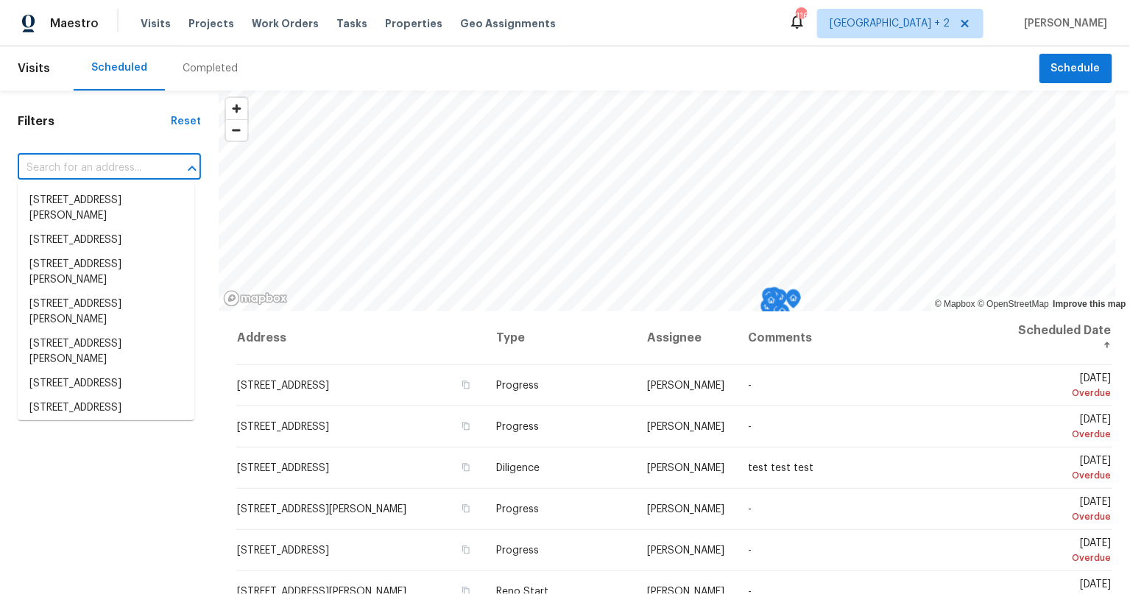
click at [82, 172] on input "text" at bounding box center [89, 168] width 142 height 23
paste input "2112 Dewberry Ln, Pasadena, TX 77502"
type input "2112 Dewberry Ln, Pasadena, TX 77502"
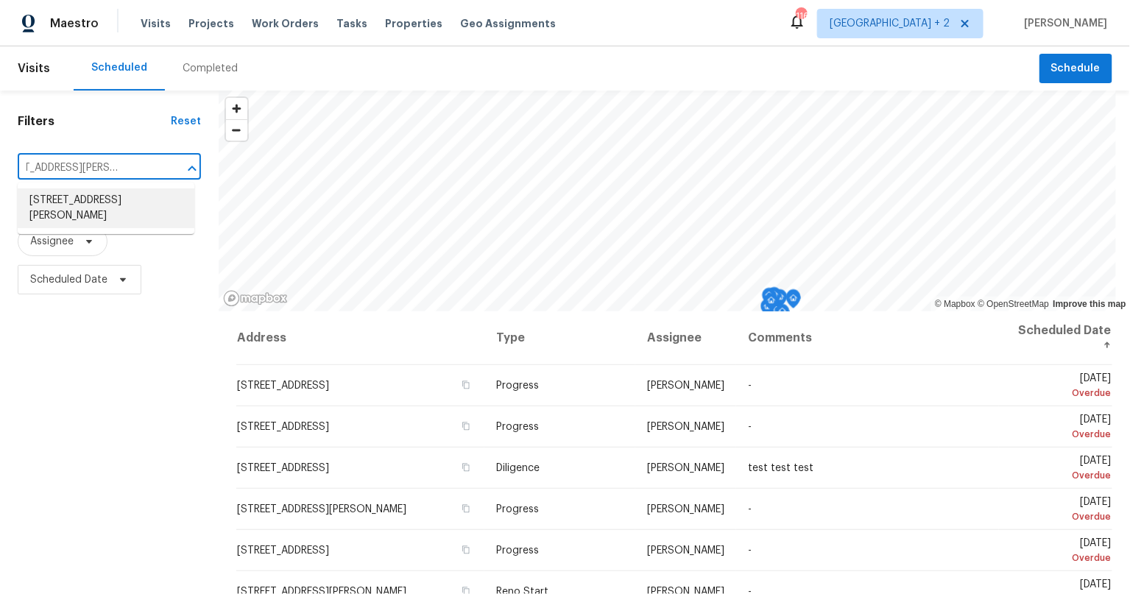
click at [62, 203] on li "2112 Dewberry Ln, Pasadena, TX 77502" at bounding box center [106, 208] width 177 height 40
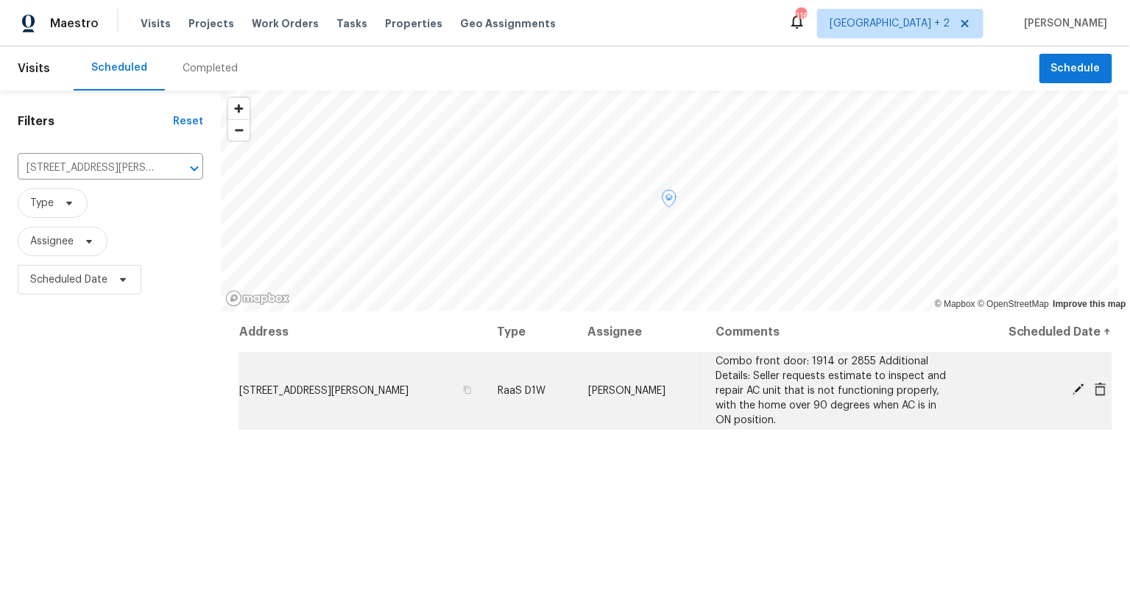
click at [1072, 392] on icon at bounding box center [1078, 389] width 12 height 12
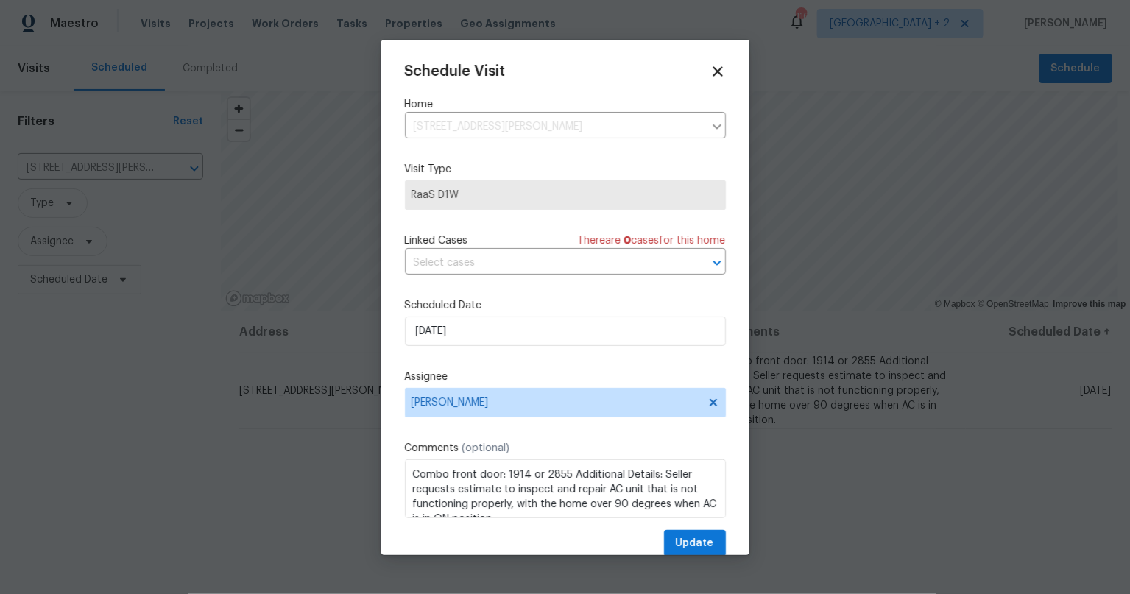
click at [492, 189] on span "RaaS D1W" at bounding box center [565, 195] width 308 height 15
click at [471, 194] on span "RaaS D1W" at bounding box center [565, 195] width 308 height 15
click at [429, 470] on textarea "Combo front door: 1914 or 2855 Additional Details: Seller requests estimate to …" at bounding box center [565, 488] width 321 height 59
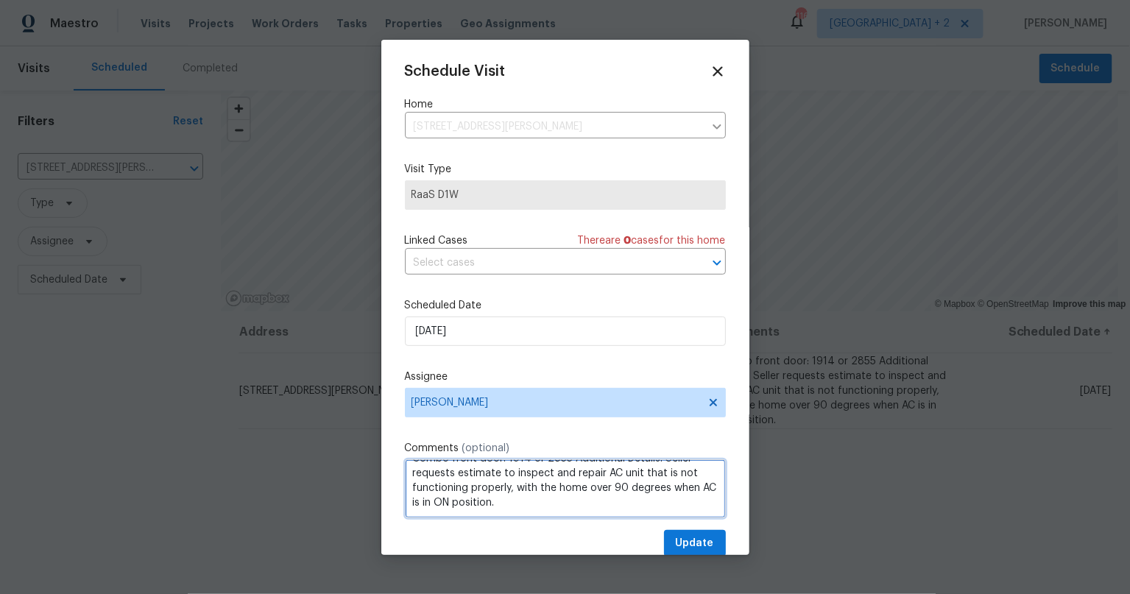
scroll to position [24, 0]
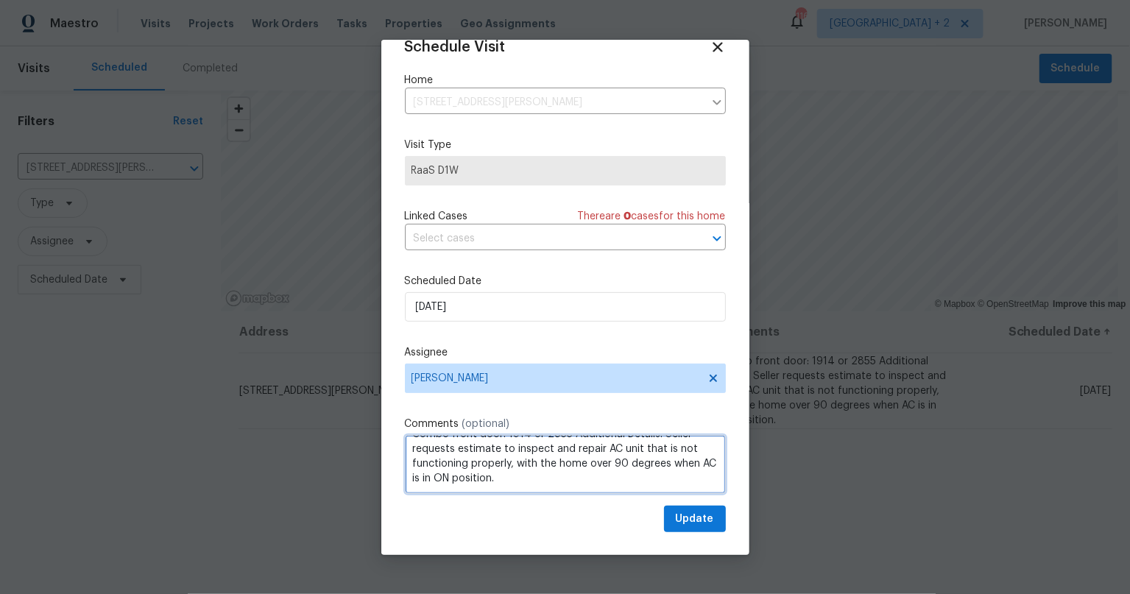
drag, startPoint x: 461, startPoint y: 500, endPoint x: 573, endPoint y: 576, distance: 135.6
click at [570, 577] on div "Schedule Visit Home 2112 Dewberry Ln, Pasadena, TX 77502 ​ Visit Type RaaS D1W …" at bounding box center [565, 297] width 1130 height 594
click at [713, 46] on icon at bounding box center [718, 47] width 10 height 10
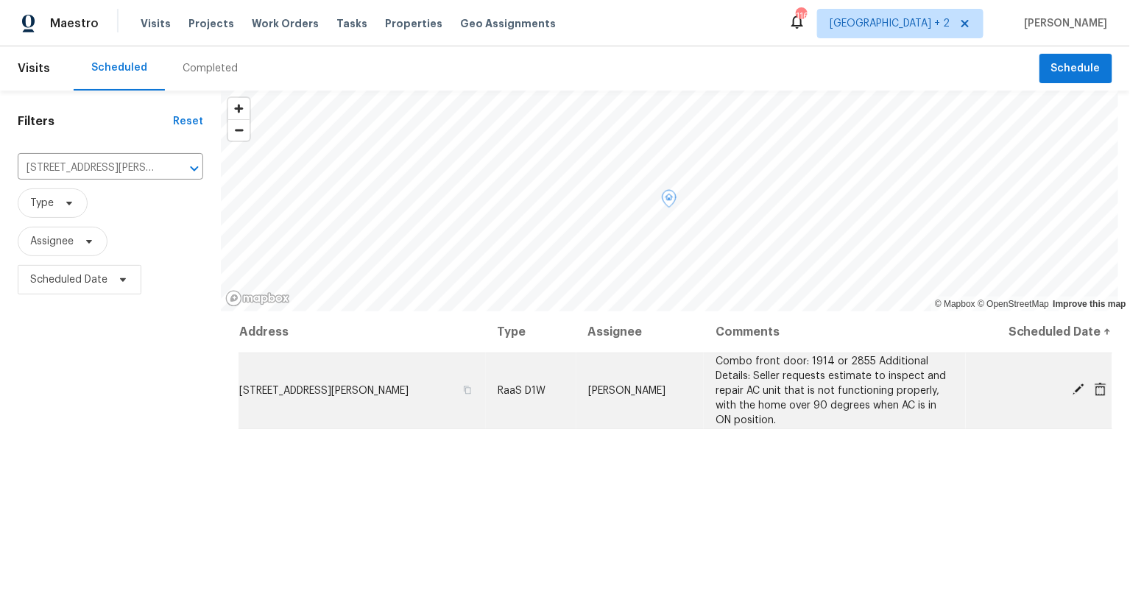
click at [1095, 389] on icon at bounding box center [1101, 389] width 12 height 13
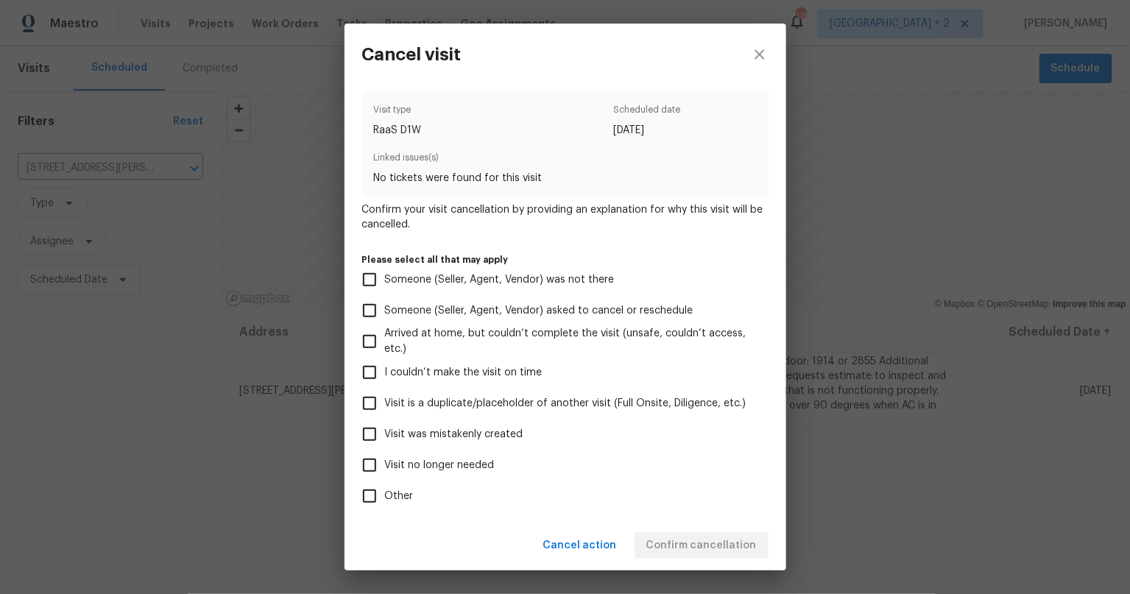
click at [364, 439] on input "Visit was mistakenly created" at bounding box center [369, 434] width 31 height 31
checkbox input "true"
click at [687, 550] on span "Confirm cancellation" at bounding box center [701, 546] width 110 height 18
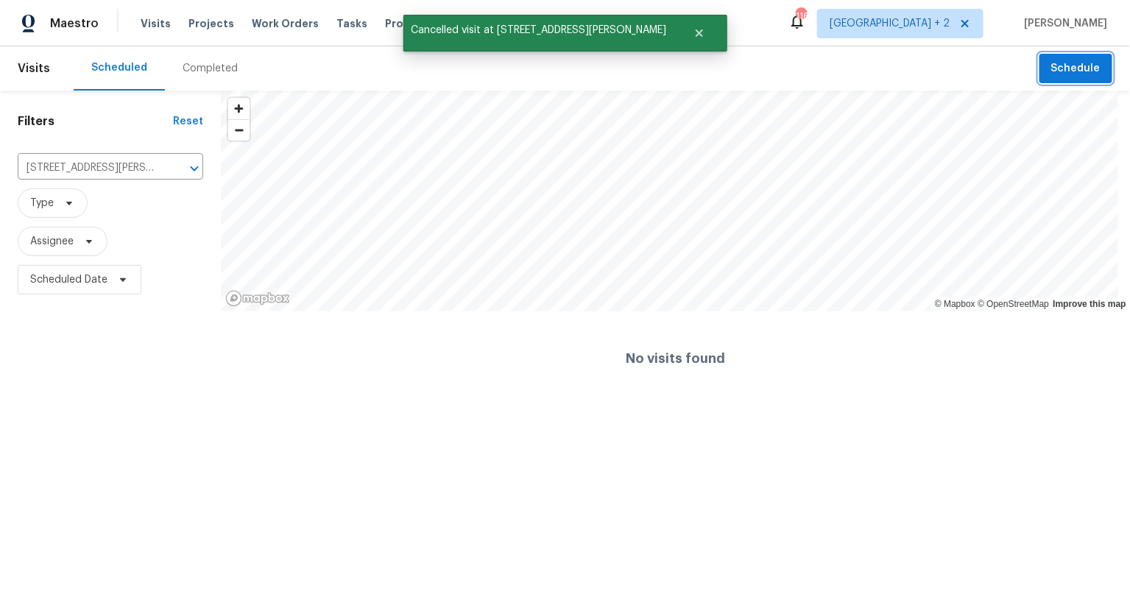
click at [1091, 67] on button "Schedule" at bounding box center [1075, 69] width 73 height 30
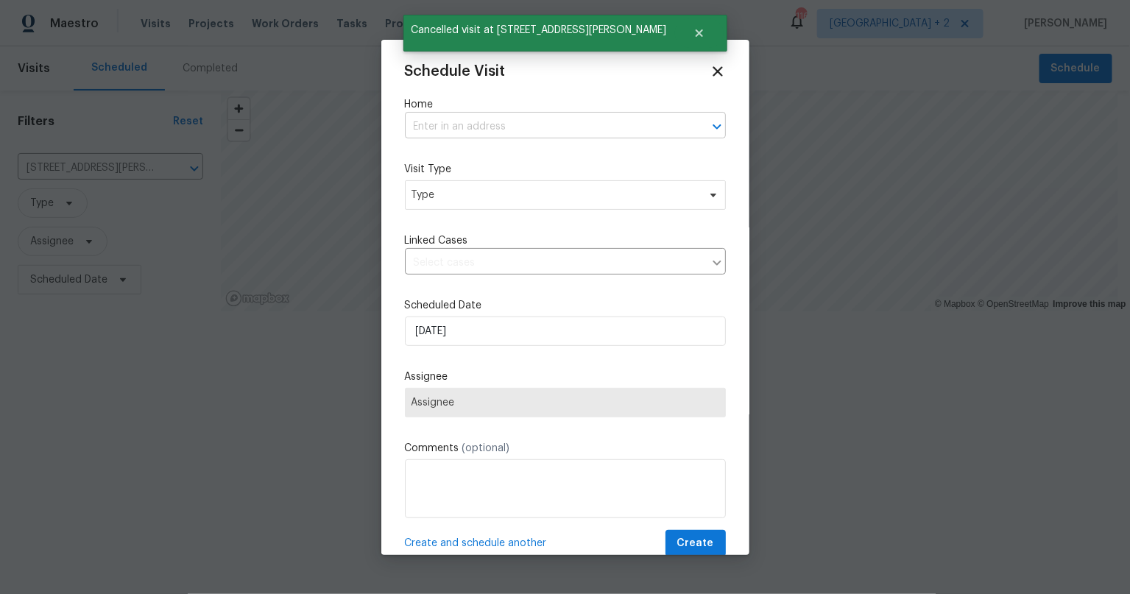
click at [502, 127] on input "text" at bounding box center [545, 127] width 280 height 23
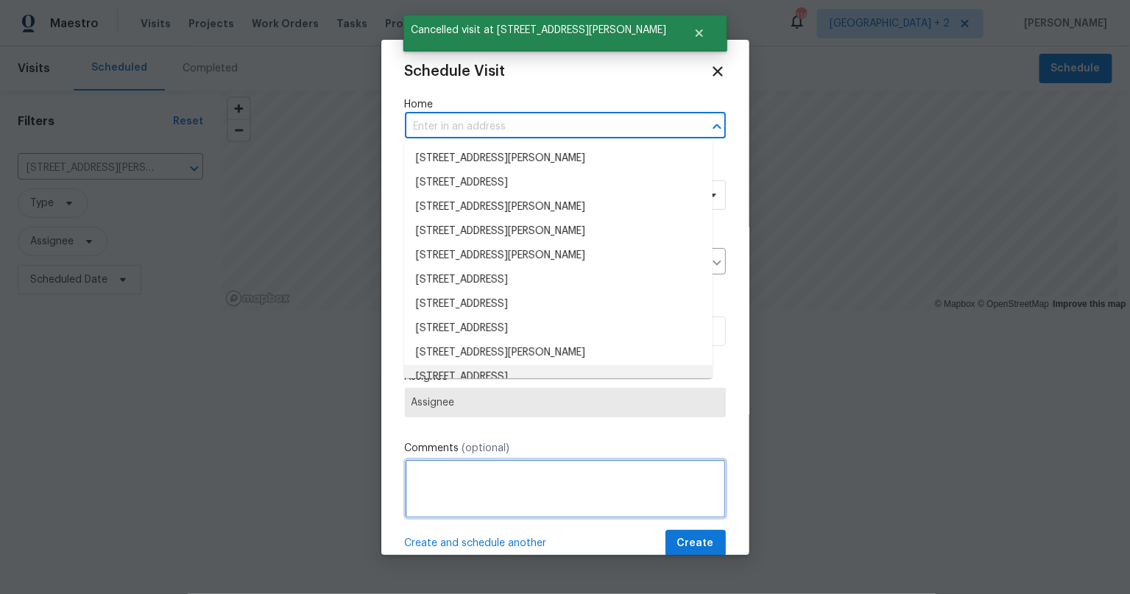
click at [501, 477] on textarea at bounding box center [565, 488] width 321 height 59
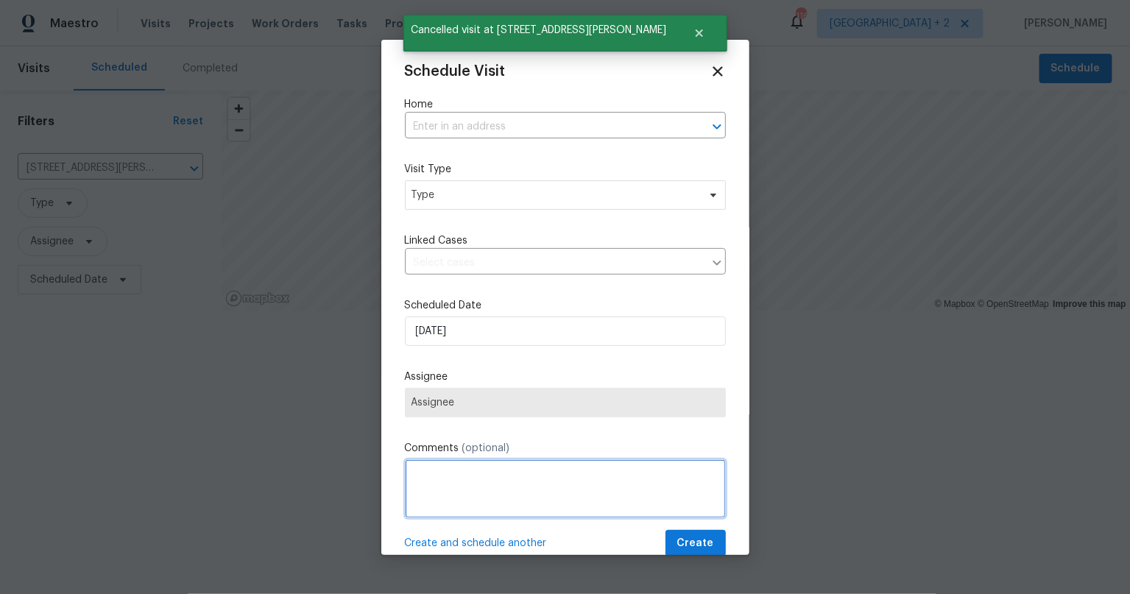
paste textarea "Combo front door: 1914 or 2855 Additional Details: Seller requests estimate to …"
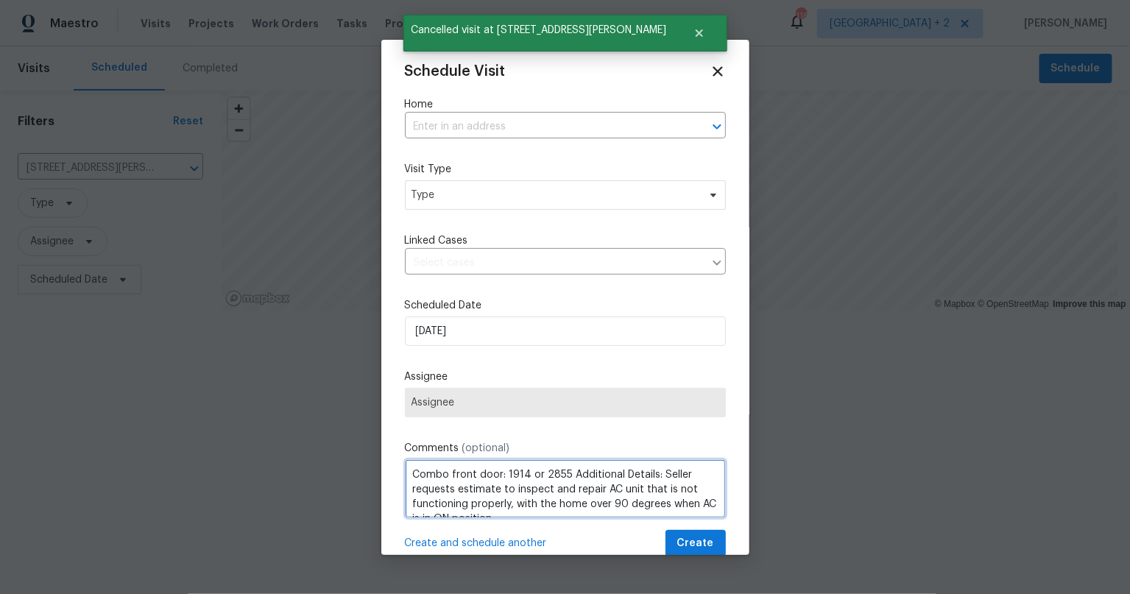
scroll to position [7, 0]
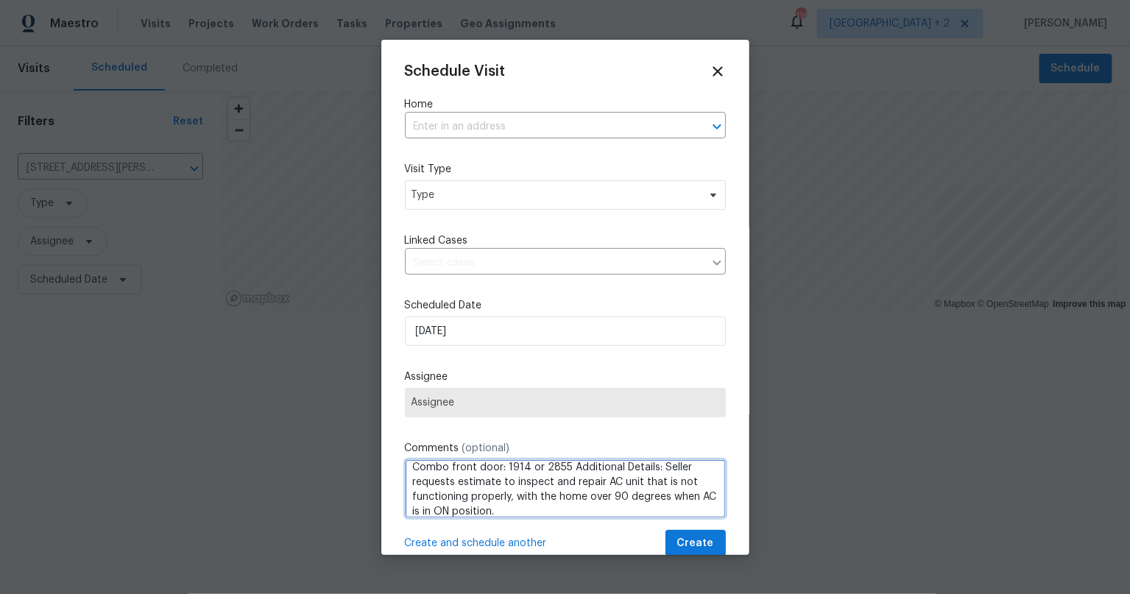
type textarea "Combo front door: 1914 or 2855 Additional Details: Seller requests estimate to …"
click at [135, 409] on div at bounding box center [565, 297] width 1130 height 594
click at [492, 120] on input "text" at bounding box center [545, 127] width 280 height 23
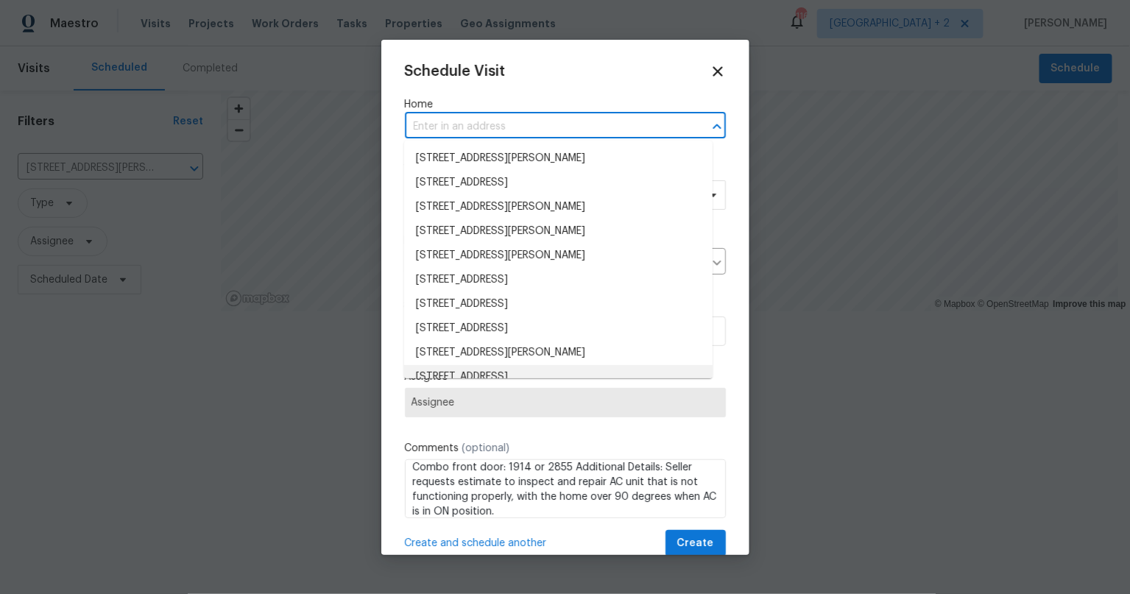
scroll to position [11, 0]
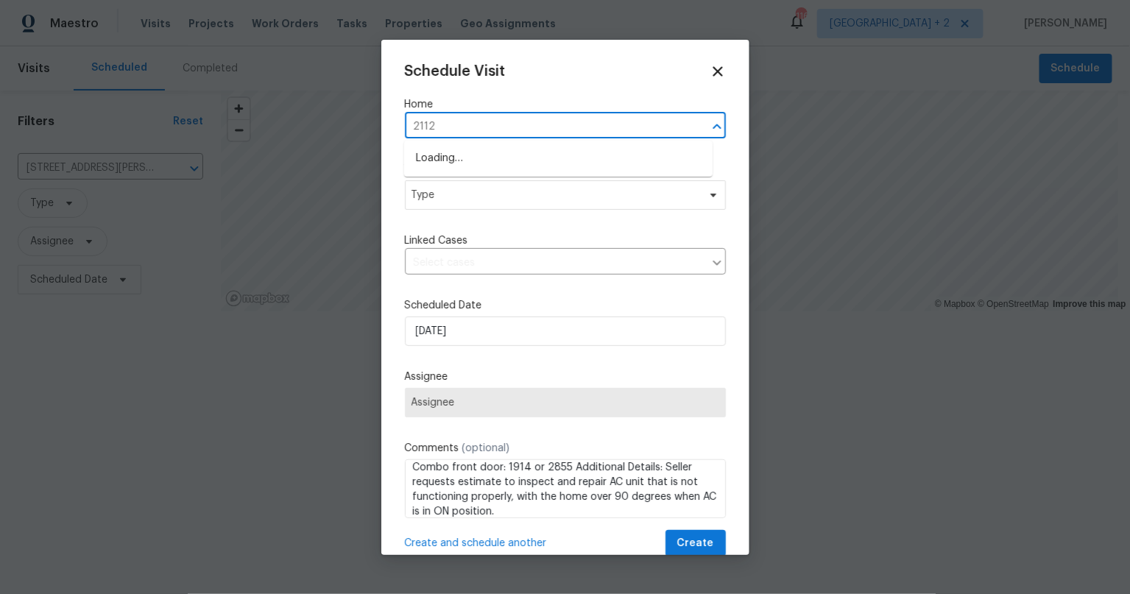
type input "2112 d"
click at [479, 164] on li "2112 Dewberry Ln, Pasadena, TX 77502" at bounding box center [558, 158] width 308 height 24
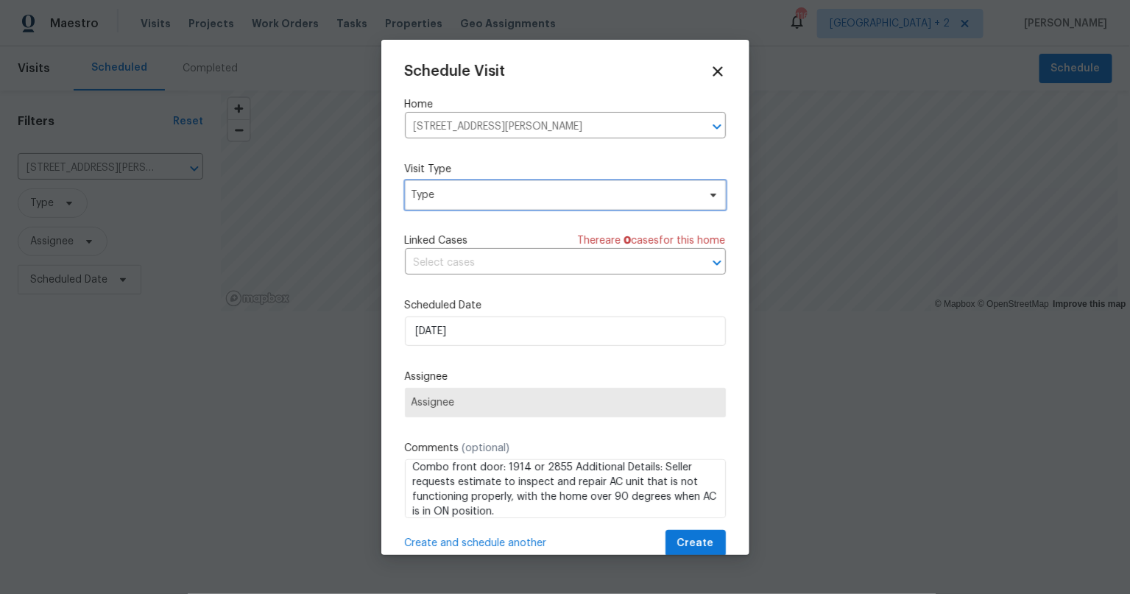
click at [480, 190] on span "Type" at bounding box center [554, 195] width 286 height 15
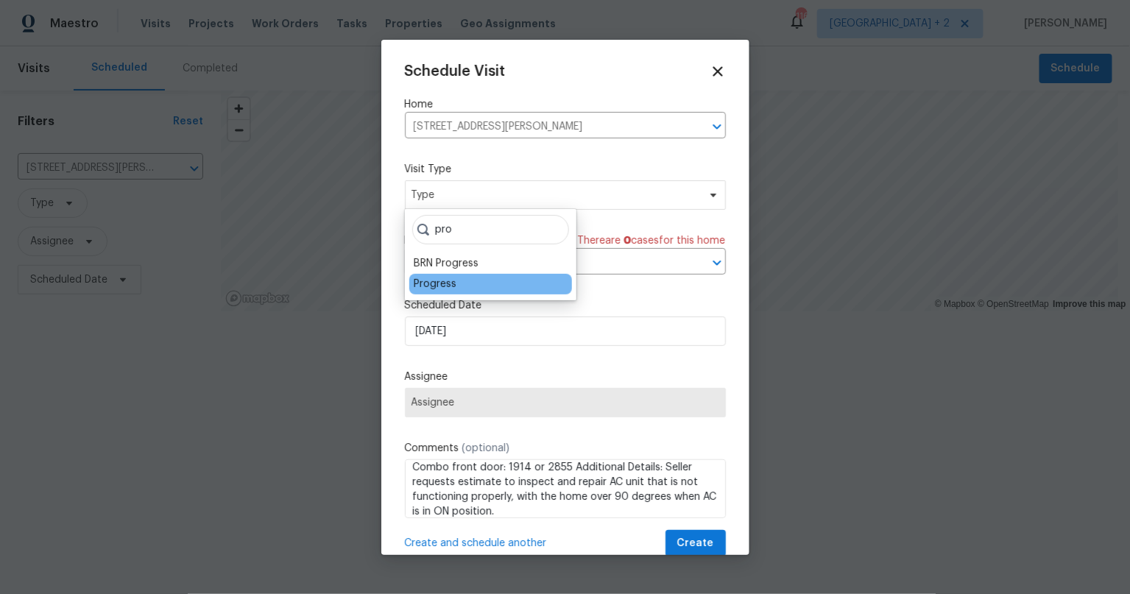
type input "pro"
click at [436, 288] on div "Progress" at bounding box center [435, 284] width 43 height 15
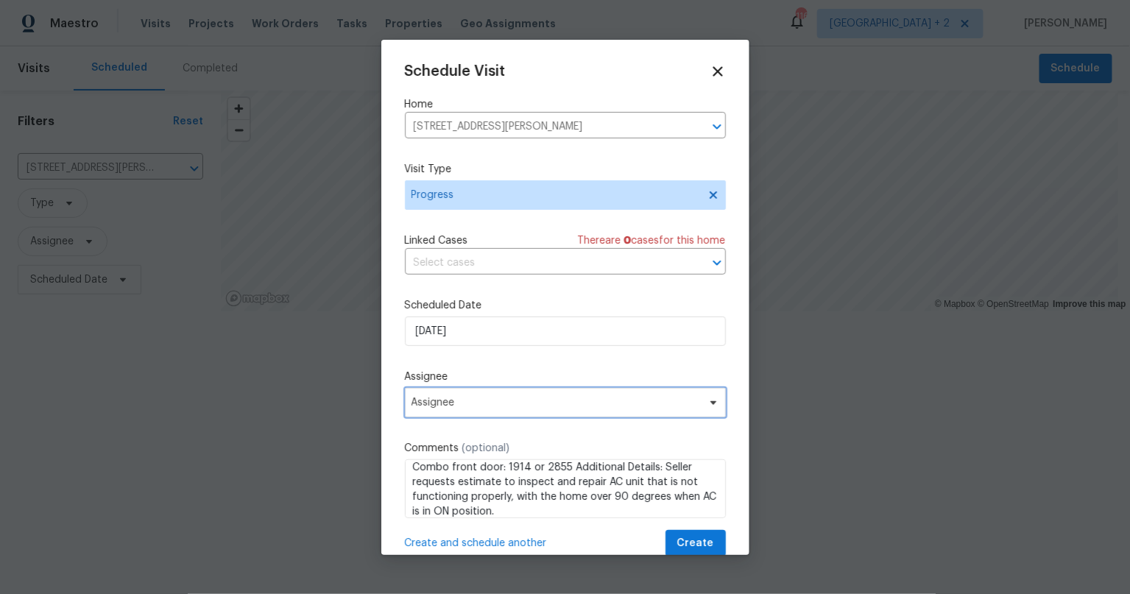
click at [484, 401] on span "Assignee" at bounding box center [555, 403] width 289 height 12
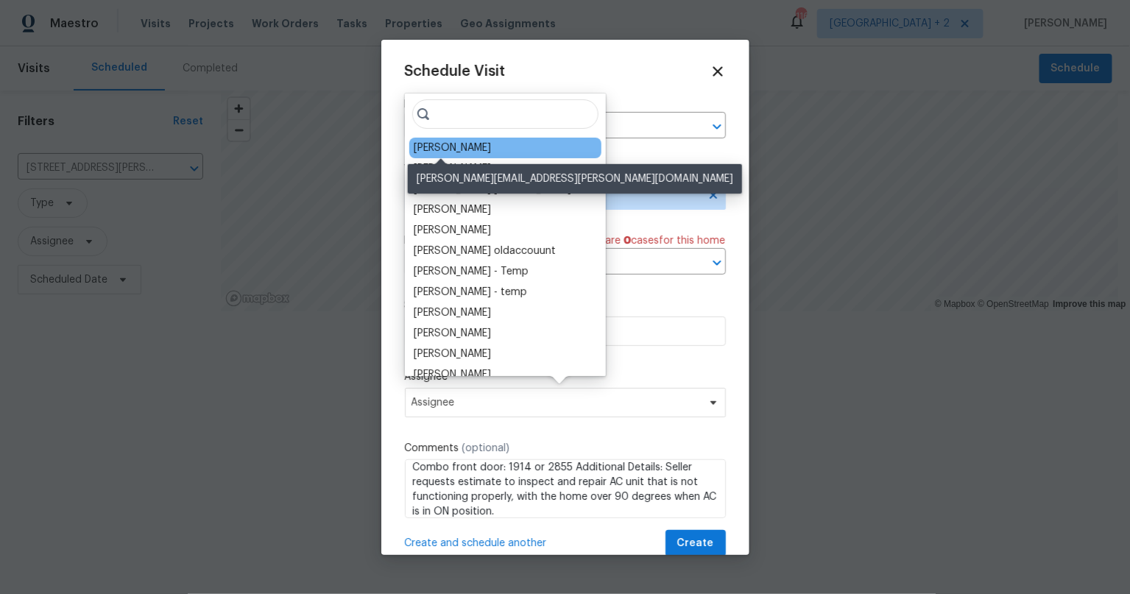
click at [451, 150] on div "Andy Taylor" at bounding box center [452, 148] width 77 height 15
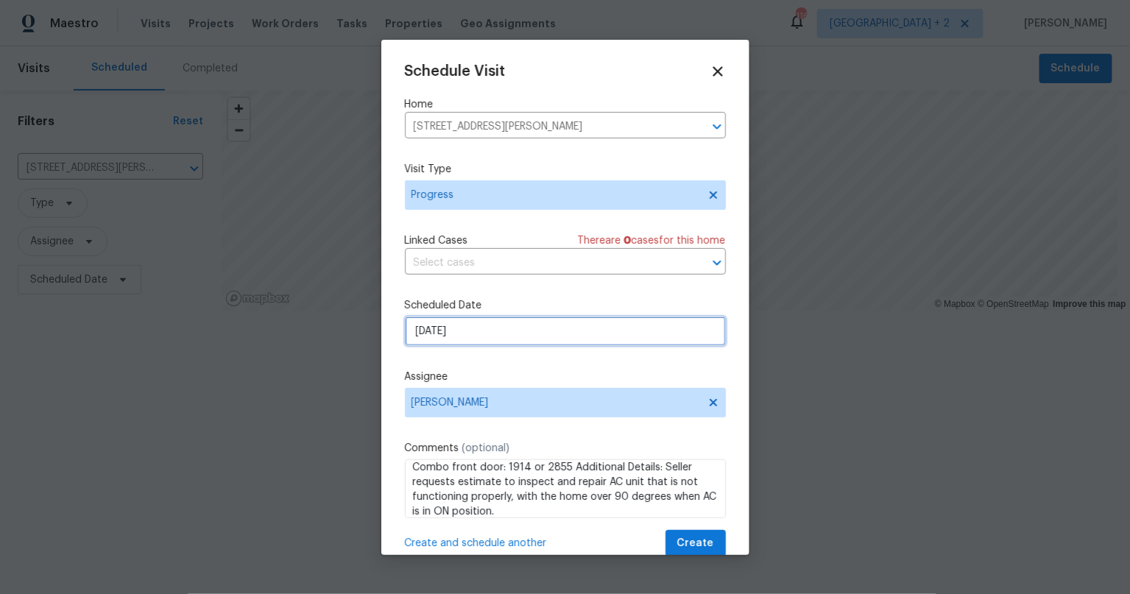
click at [447, 329] on input "[DATE]" at bounding box center [565, 331] width 321 height 29
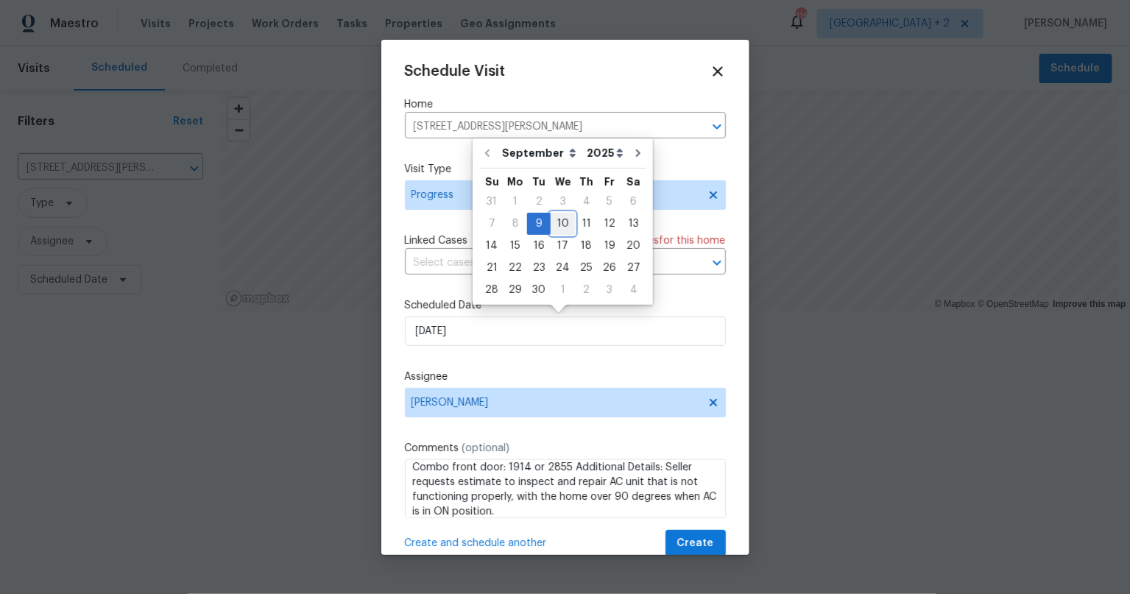
click at [562, 225] on div "10" at bounding box center [563, 223] width 24 height 21
type input "9/10/2025"
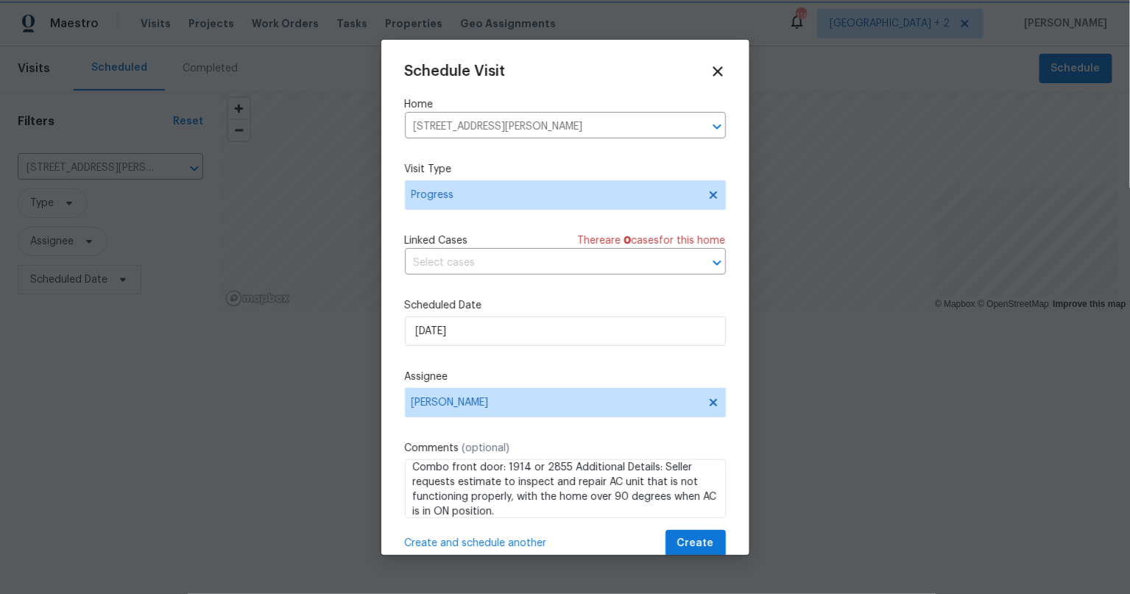
scroll to position [16, 0]
click at [704, 550] on button "Create" at bounding box center [695, 543] width 60 height 27
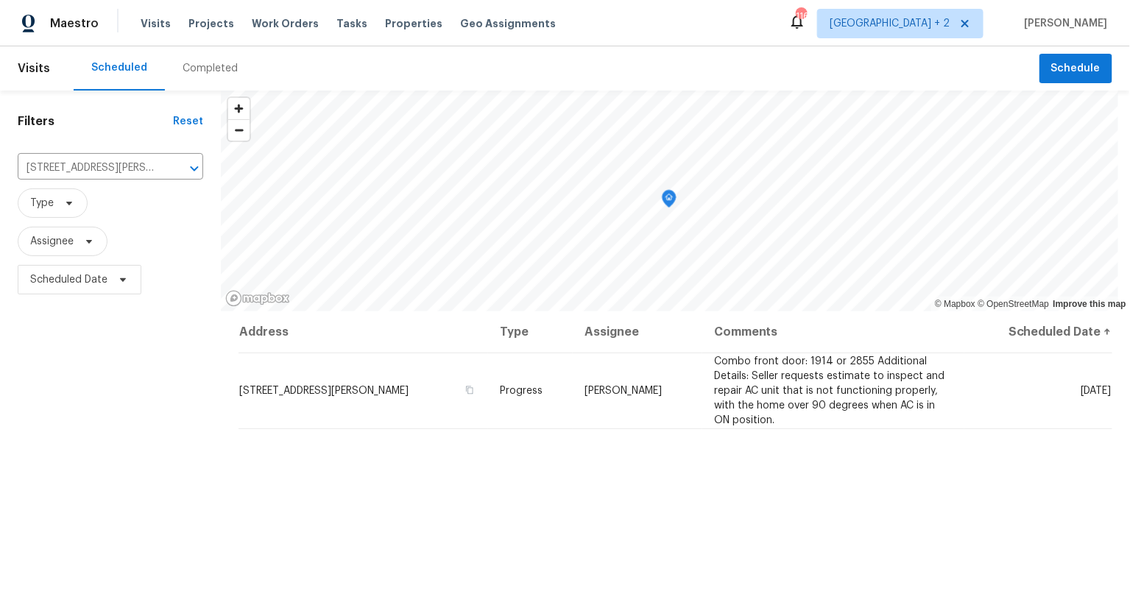
click at [251, 492] on div "Address Type Assignee Comments Scheduled Date ↑ 2112 Dewberry Ln, Pasadena, TX …" at bounding box center [675, 548] width 909 height 475
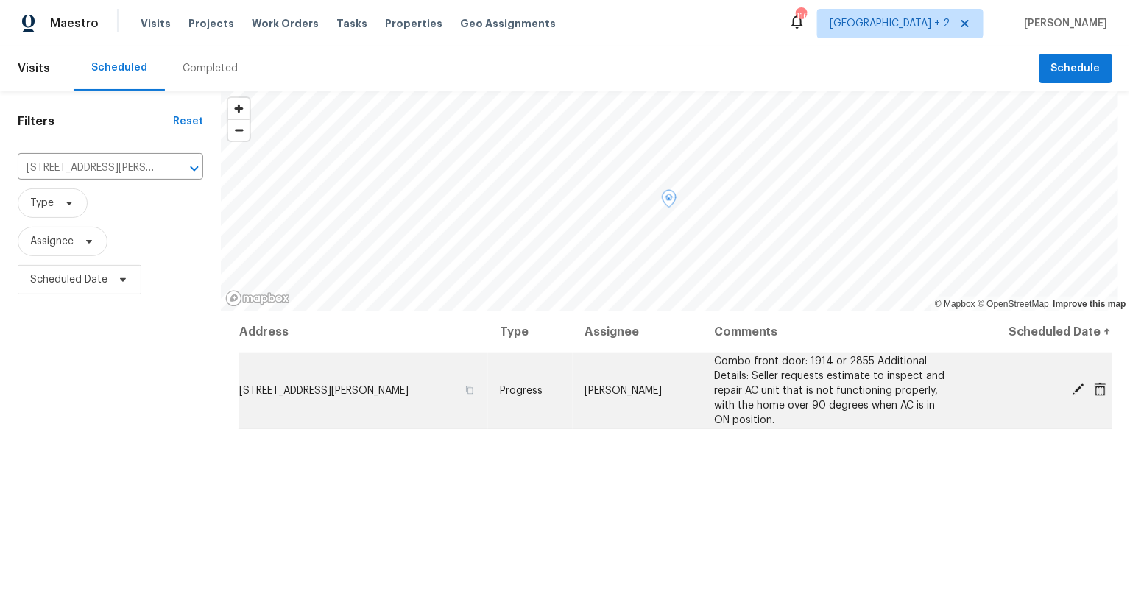
click at [306, 386] on span "2112 Dewberry Ln, Pasadena, TX 77502" at bounding box center [323, 391] width 169 height 10
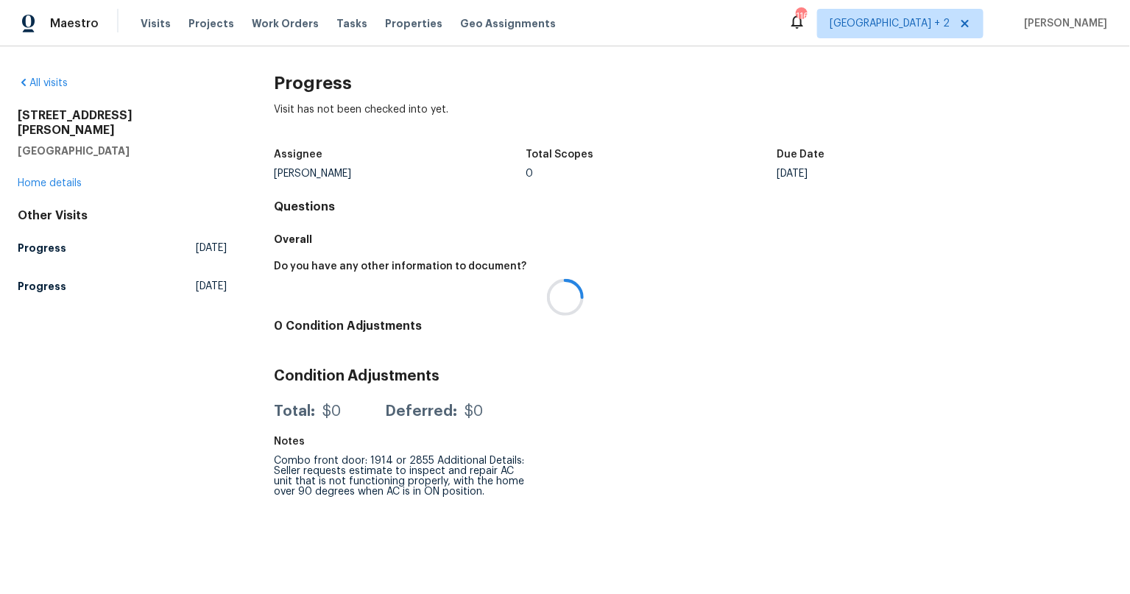
click at [36, 169] on div at bounding box center [565, 297] width 1130 height 594
click at [62, 178] on link "Home details" at bounding box center [50, 183] width 64 height 10
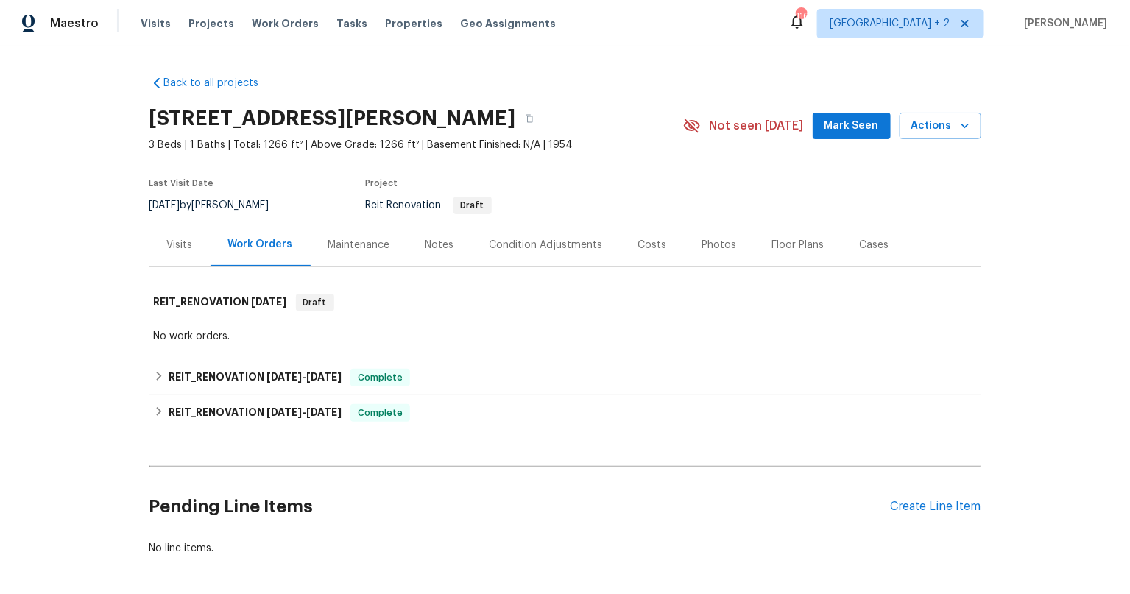
click at [427, 236] on div "Notes" at bounding box center [440, 244] width 64 height 43
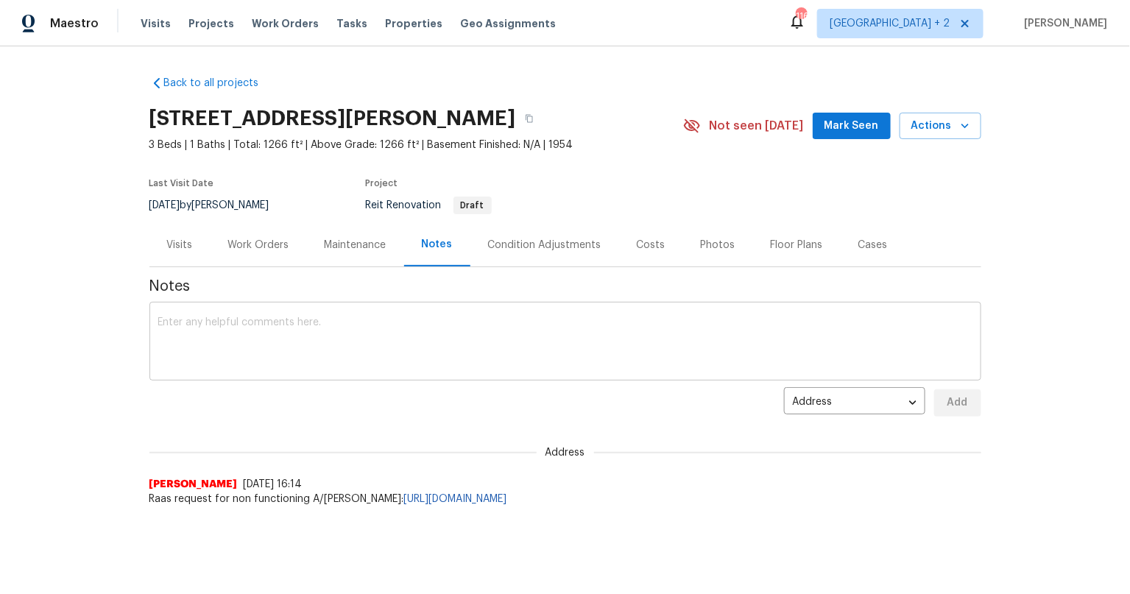
click at [425, 318] on textarea at bounding box center [565, 343] width 814 height 52
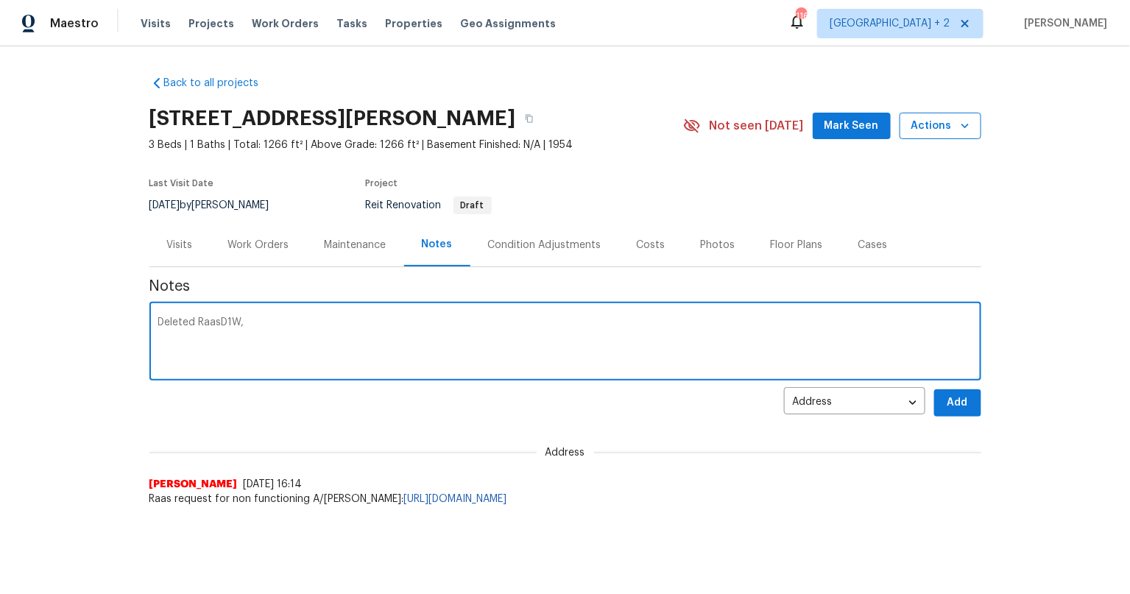
type textarea "Deleted RaasD1W,"
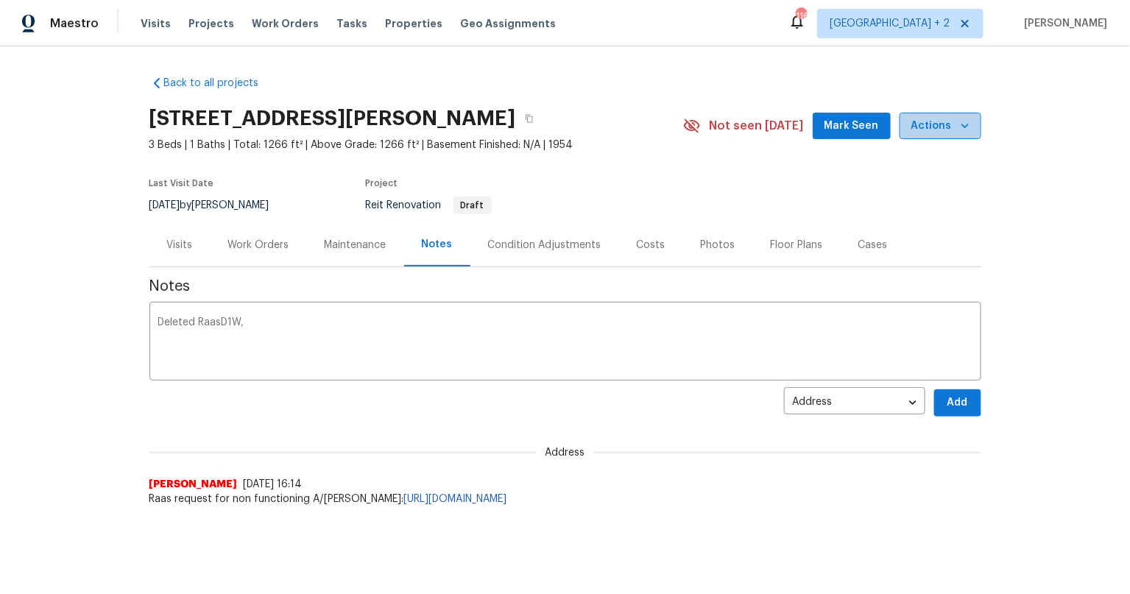
click at [959, 114] on button "Actions" at bounding box center [940, 126] width 82 height 27
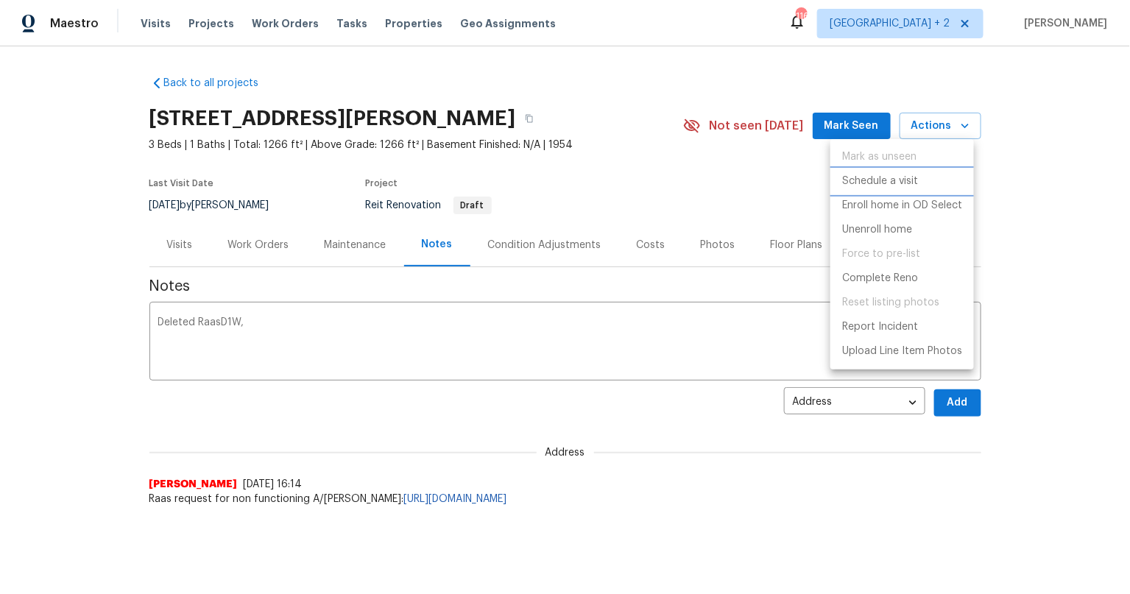
click at [909, 179] on p "Schedule a visit" at bounding box center [880, 181] width 76 height 15
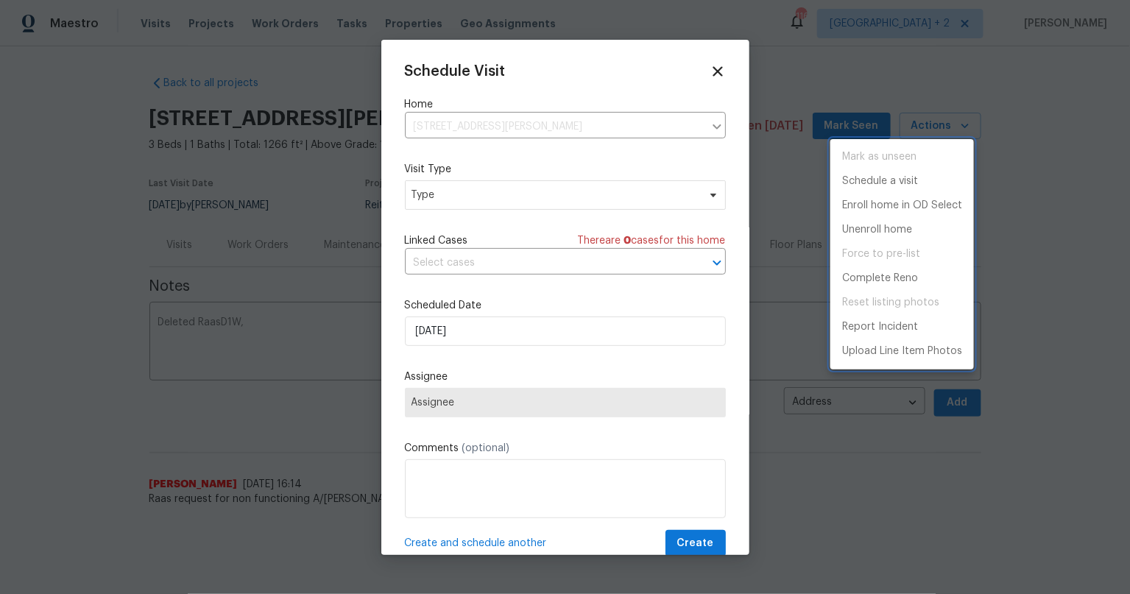
click at [506, 188] on div at bounding box center [565, 297] width 1130 height 594
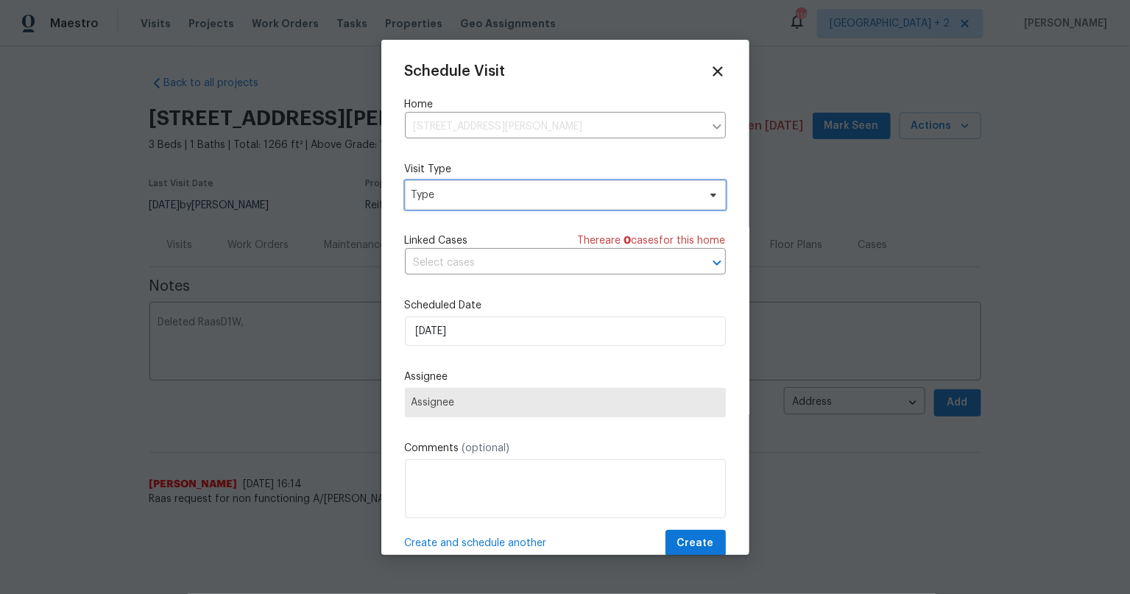
click at [509, 195] on span "Type" at bounding box center [554, 195] width 286 height 15
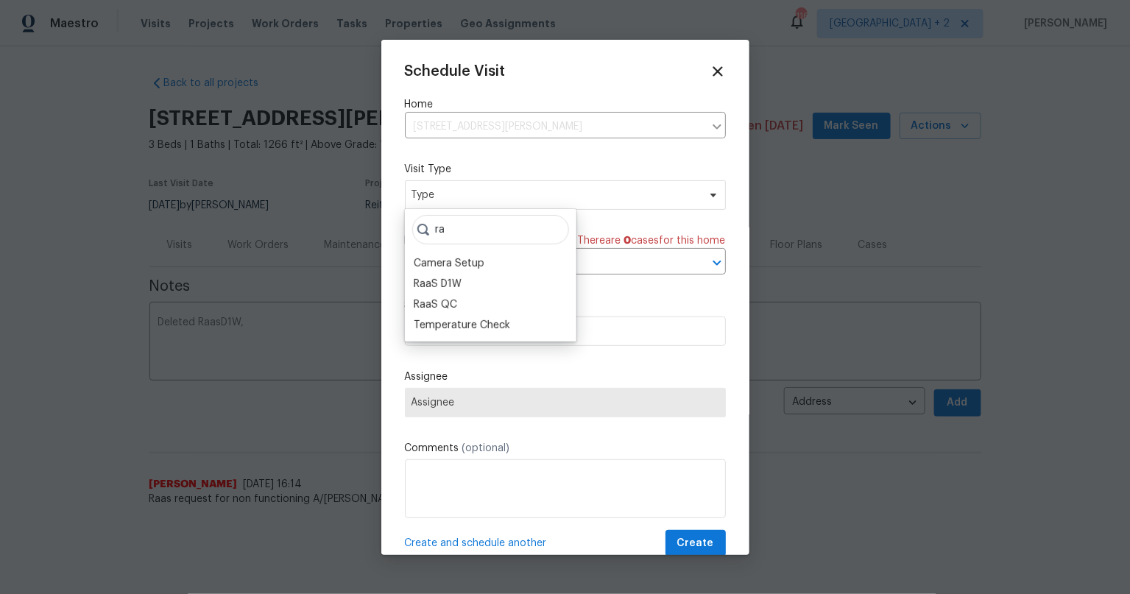
type input "ra"
click at [199, 336] on div at bounding box center [565, 297] width 1130 height 594
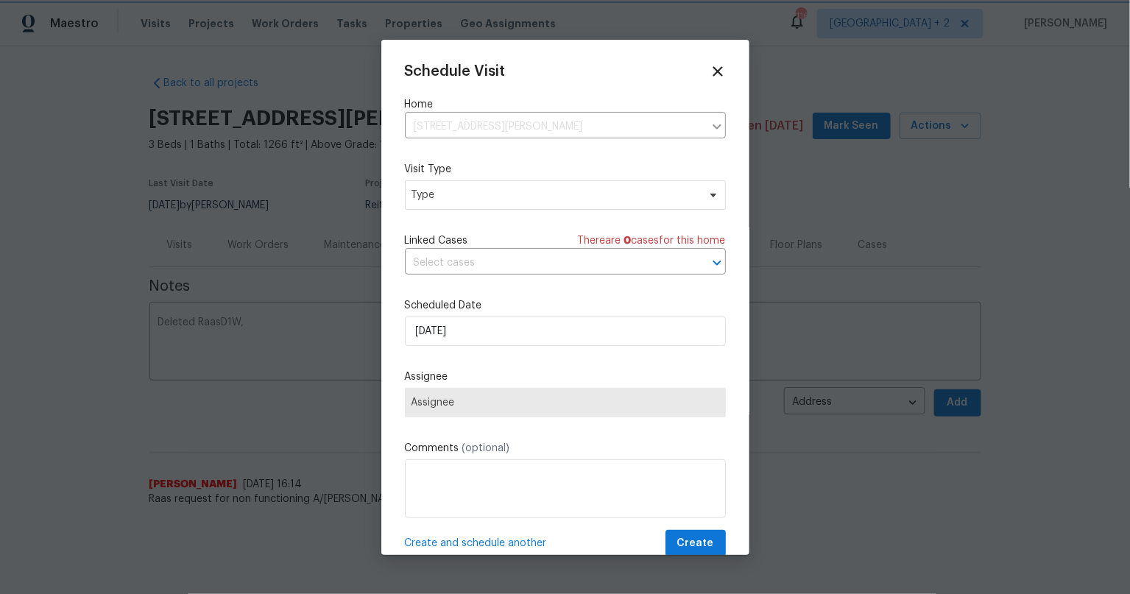
click at [205, 322] on div at bounding box center [565, 297] width 1130 height 594
drag, startPoint x: 710, startPoint y: 70, endPoint x: 642, endPoint y: 93, distance: 72.2
click at [710, 70] on icon at bounding box center [718, 71] width 16 height 16
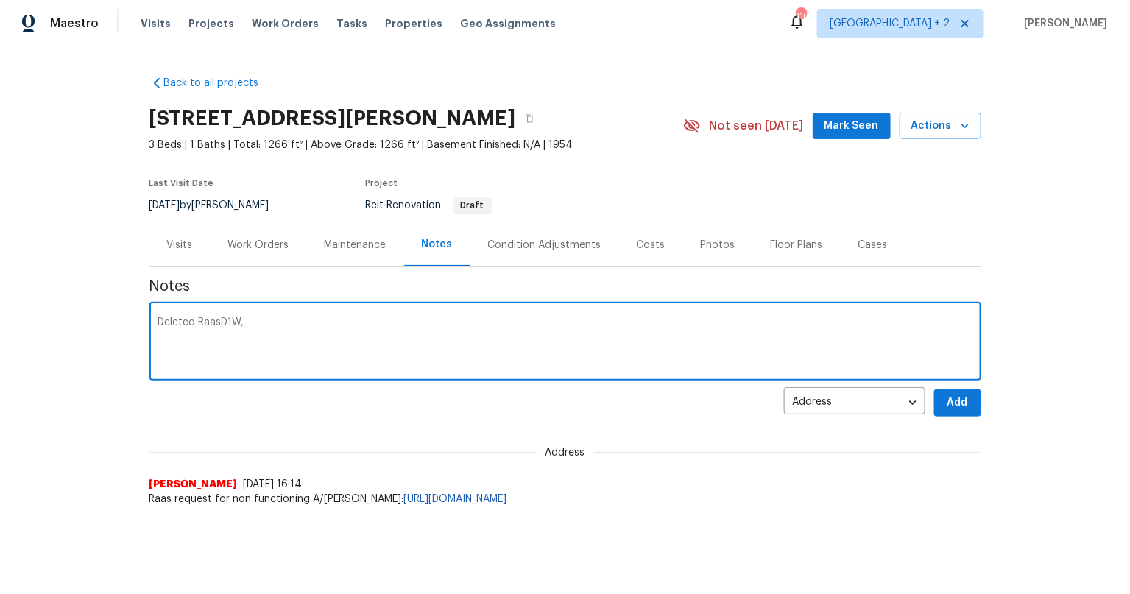
click at [213, 325] on textarea "Deleted RaasD1W," at bounding box center [565, 343] width 814 height 52
click at [293, 320] on textarea "Deleted RaaS D1W," at bounding box center [565, 343] width 814 height 52
type textarea "Deleted RaaS D1W, Created progress visit for Andy"
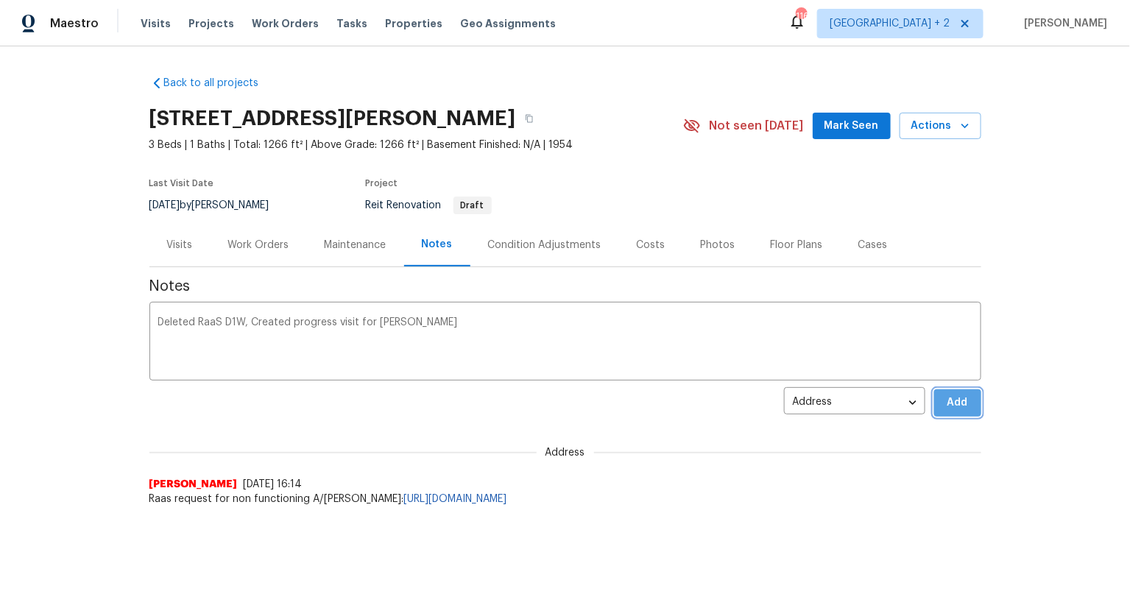
click at [936, 400] on button "Add" at bounding box center [957, 402] width 47 height 27
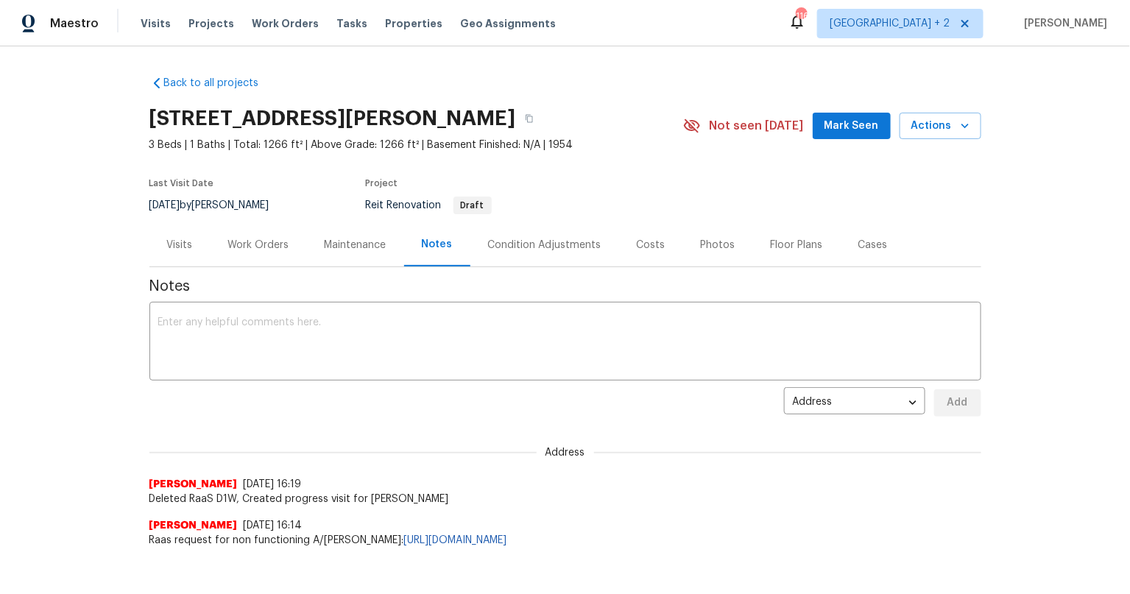
click at [135, 464] on div "Back to all projects 2112 Dewberry Ln, Pasadena, TX 77502 3 Beds | 1 Baths | To…" at bounding box center [565, 320] width 1130 height 548
click at [272, 243] on div "Work Orders" at bounding box center [258, 245] width 61 height 15
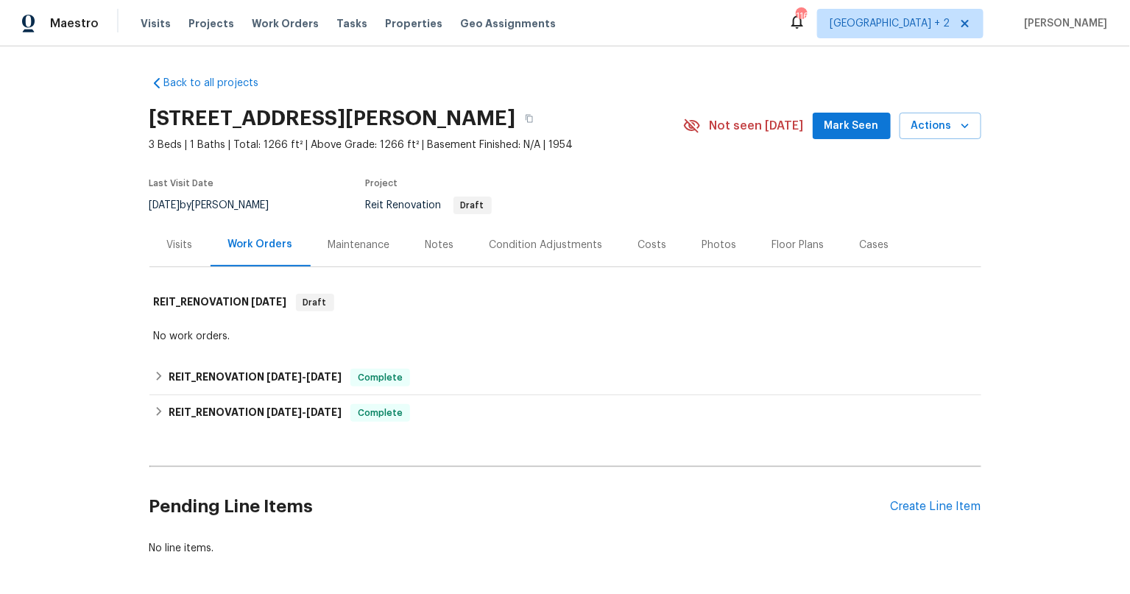
click at [328, 249] on div "Maintenance" at bounding box center [359, 245] width 62 height 15
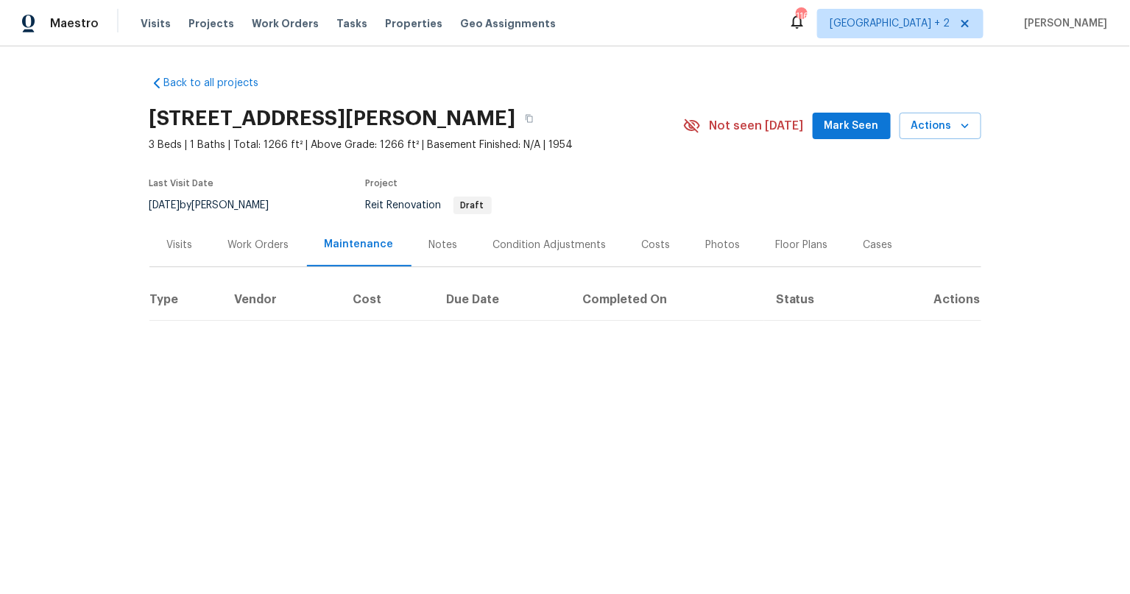
click at [175, 243] on div "Visits" at bounding box center [180, 245] width 26 height 15
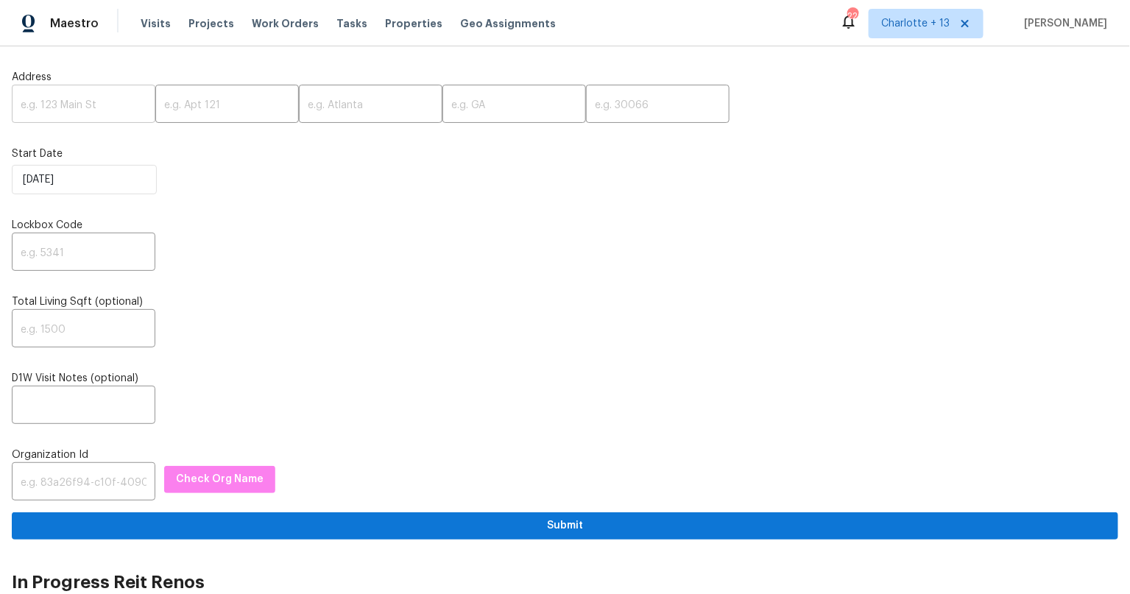
click at [71, 97] on input "text" at bounding box center [84, 105] width 144 height 35
paste input "[STREET_ADDRESS][PERSON_NAME]"
click at [125, 105] on input "[STREET_ADDRESS][PERSON_NAME]" at bounding box center [84, 105] width 144 height 35
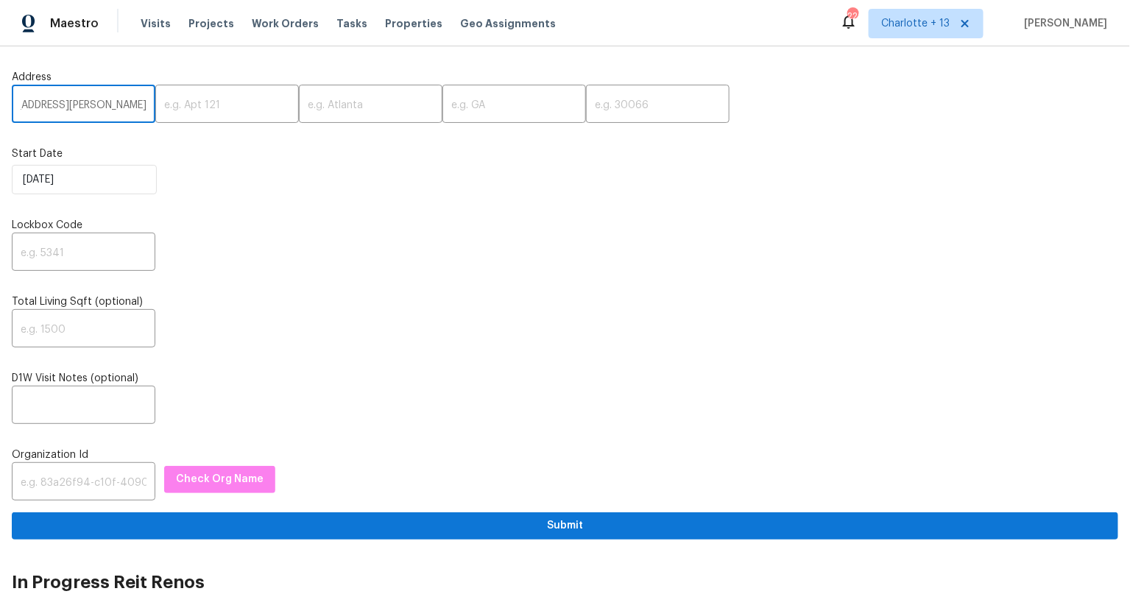
click at [125, 105] on input "[STREET_ADDRESS][PERSON_NAME]" at bounding box center [84, 105] width 144 height 35
type input "[STREET_ADDRESS]"
click at [619, 110] on input "text" at bounding box center [658, 105] width 144 height 35
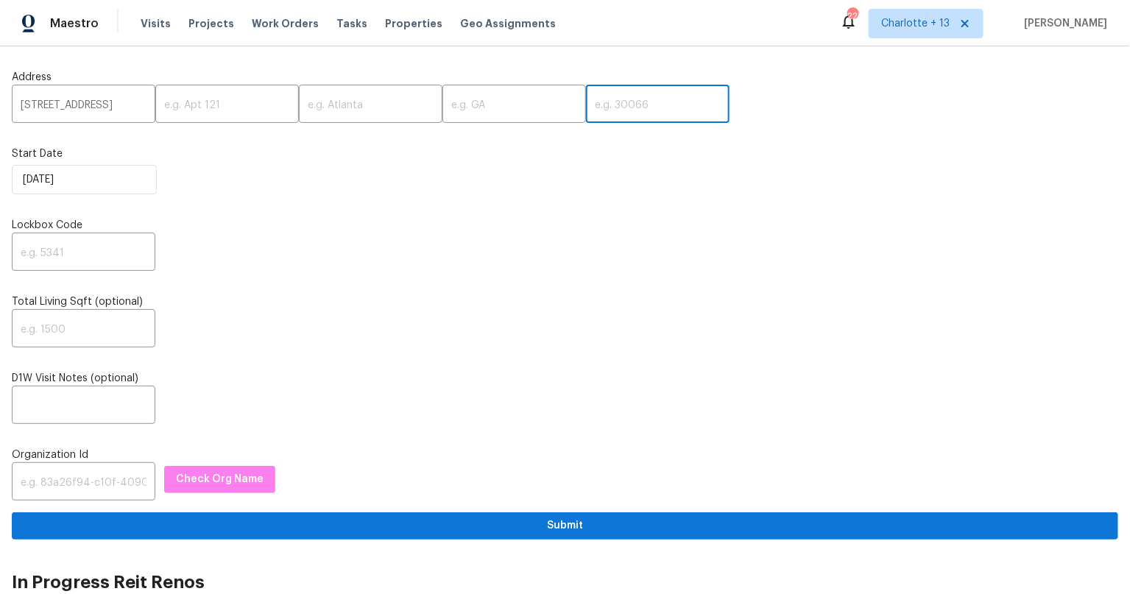
paste input "77532"
type input "77532"
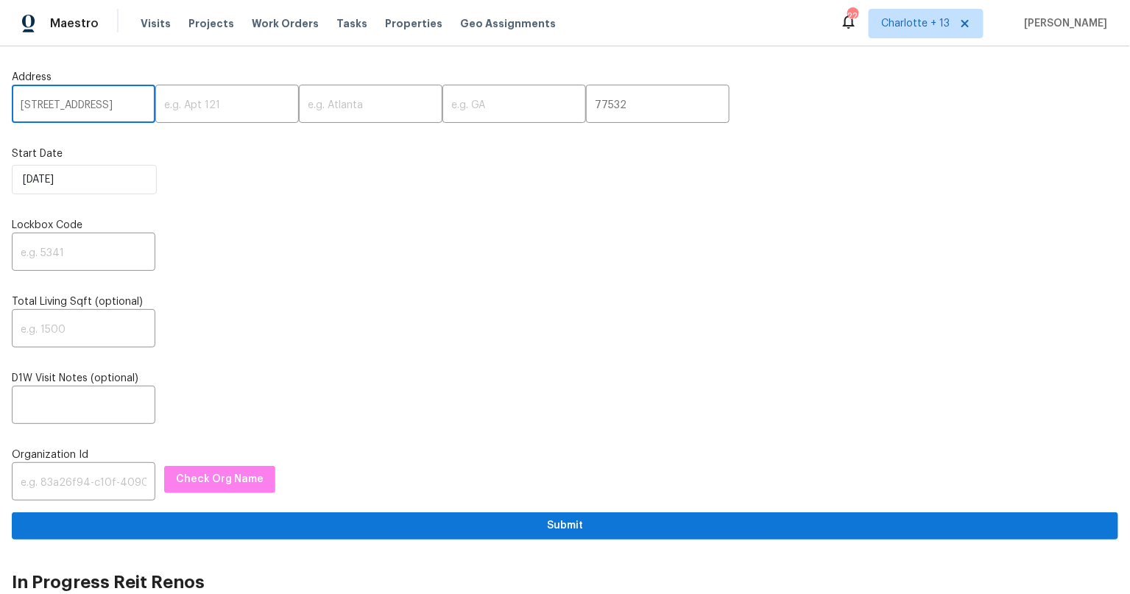
click at [124, 103] on input "[STREET_ADDRESS]" at bounding box center [84, 105] width 144 height 35
type input "[STREET_ADDRESS]"
click at [516, 107] on input "text" at bounding box center [514, 105] width 144 height 35
click at [356, 111] on input "text" at bounding box center [371, 105] width 144 height 35
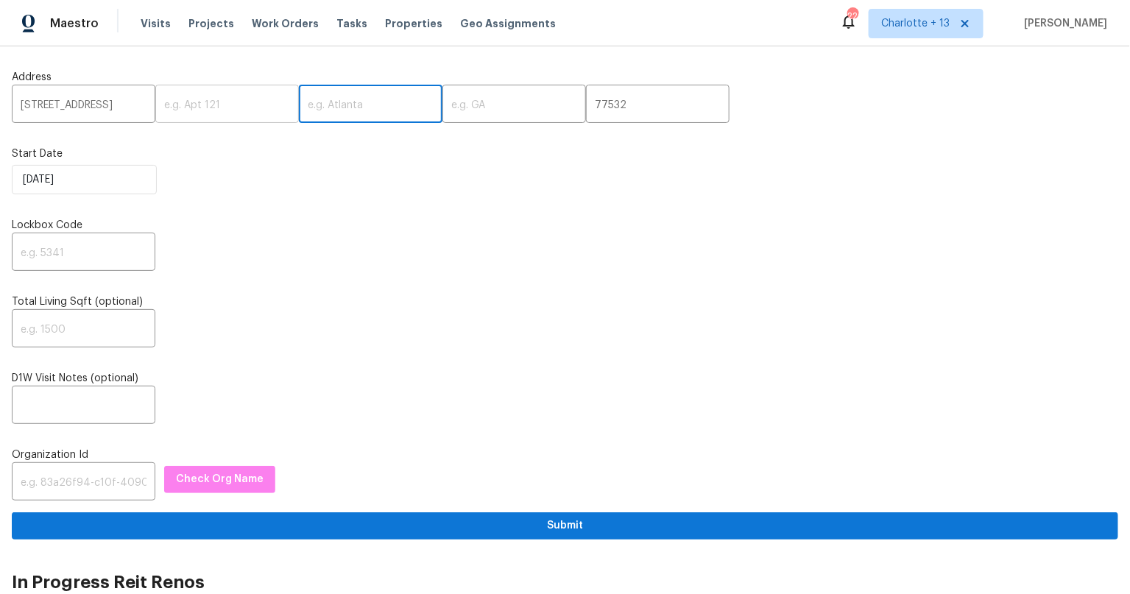
paste input "[PERSON_NAME]"
type input "[PERSON_NAME]"
click at [127, 105] on input "[STREET_ADDRESS]" at bounding box center [84, 105] width 144 height 35
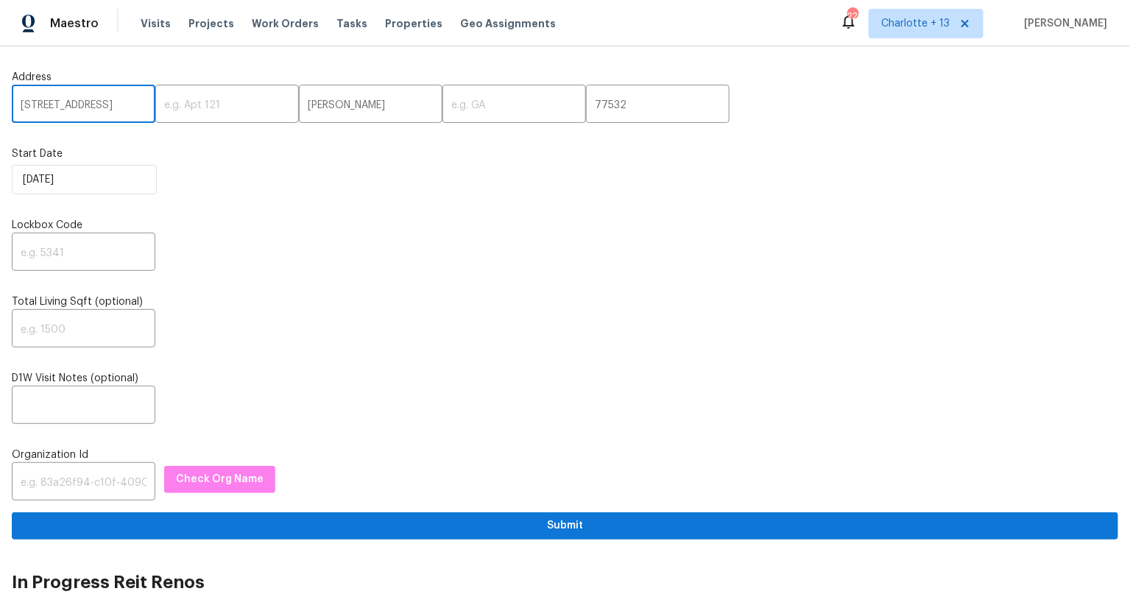
click at [127, 105] on input "[STREET_ADDRESS]" at bounding box center [84, 105] width 144 height 35
type input "[STREET_ADDRESS],,"
click at [464, 111] on input "text" at bounding box center [514, 105] width 144 height 35
paste input "[GEOGRAPHIC_DATA]"
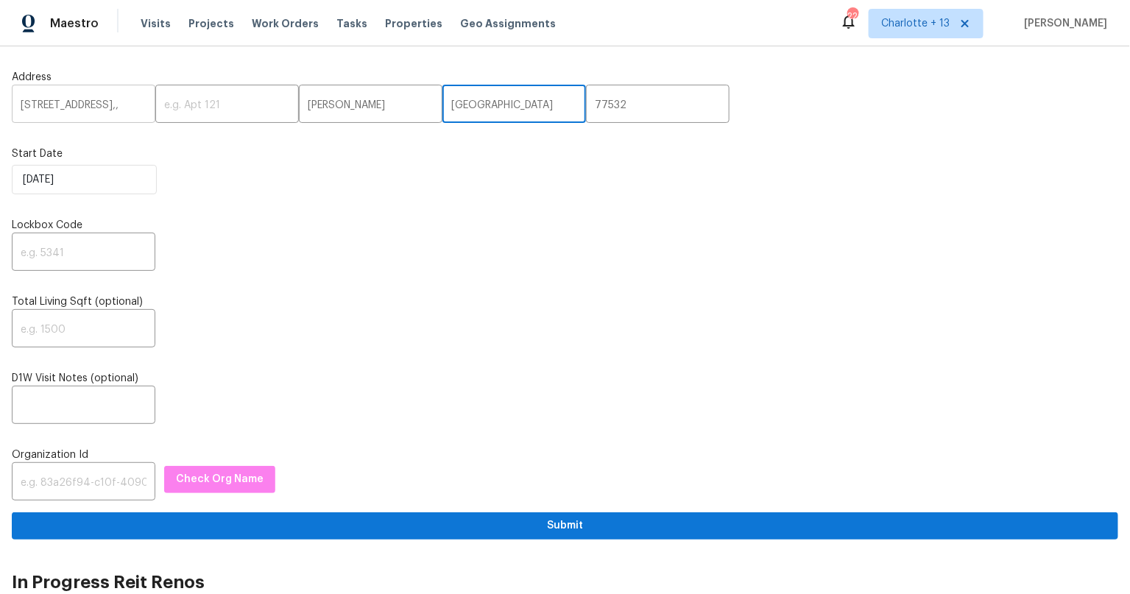
type input "[GEOGRAPHIC_DATA]"
click at [126, 94] on input "[STREET_ADDRESS],," at bounding box center [84, 105] width 144 height 35
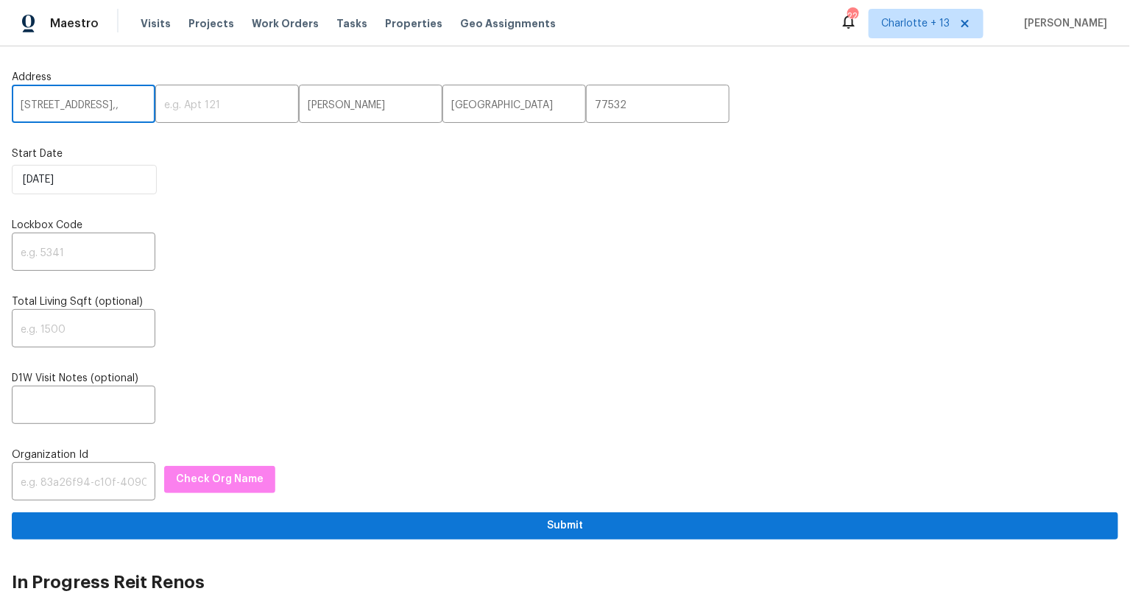
click at [134, 112] on input "[STREET_ADDRESS],," at bounding box center [84, 105] width 144 height 35
type input "20019 Nightbird Trl"
click at [304, 225] on label "Lockbox Code" at bounding box center [565, 225] width 1106 height 15
click at [79, 258] on input "text" at bounding box center [84, 253] width 144 height 35
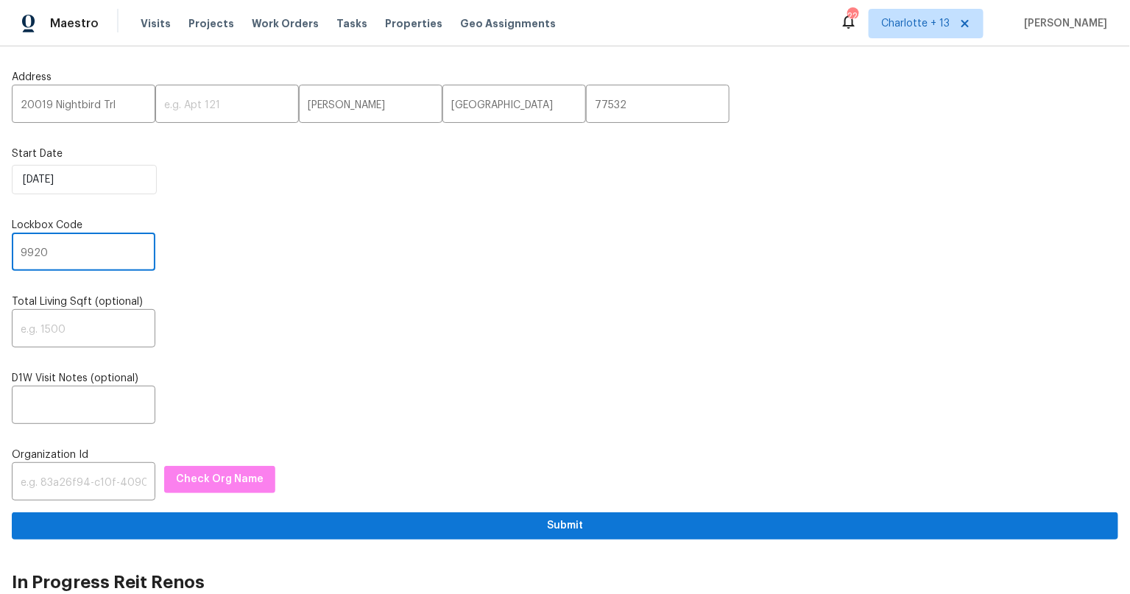
type input "9920"
click at [331, 266] on div "9920 ​" at bounding box center [565, 253] width 1106 height 35
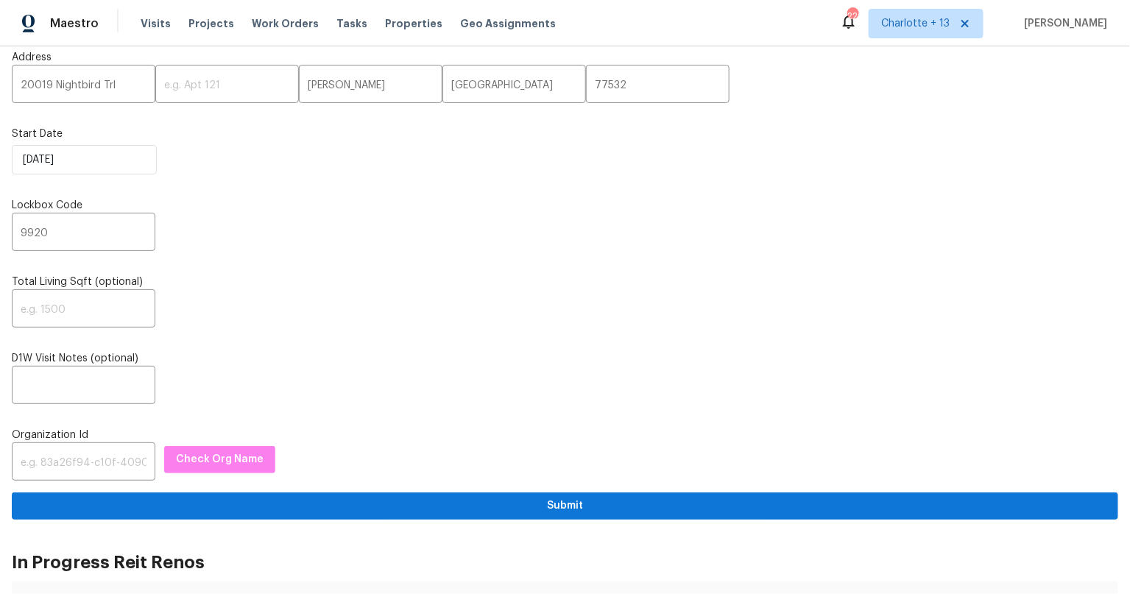
scroll to position [99, 0]
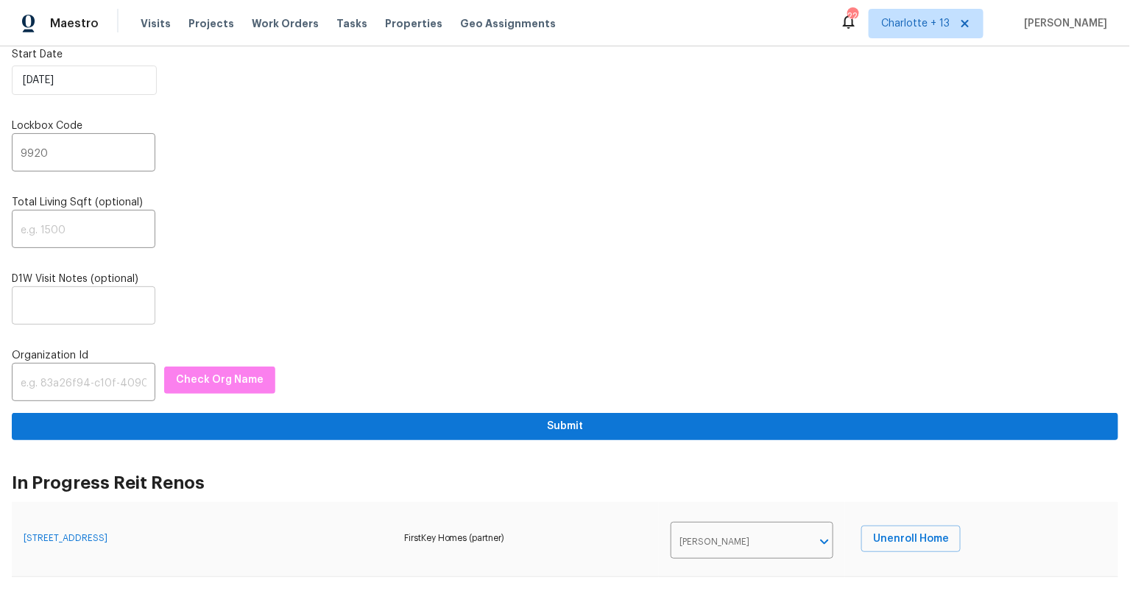
click at [57, 296] on input "text" at bounding box center [84, 307] width 144 height 35
paste input "Lockbox: 9920 (garage trim), Igloo: 91175892 Additional Details: - Home is curr…"
type input "Lockbox: 9920 (garage trim), Igloo: 91175892 Additional Details: - Home is curr…"
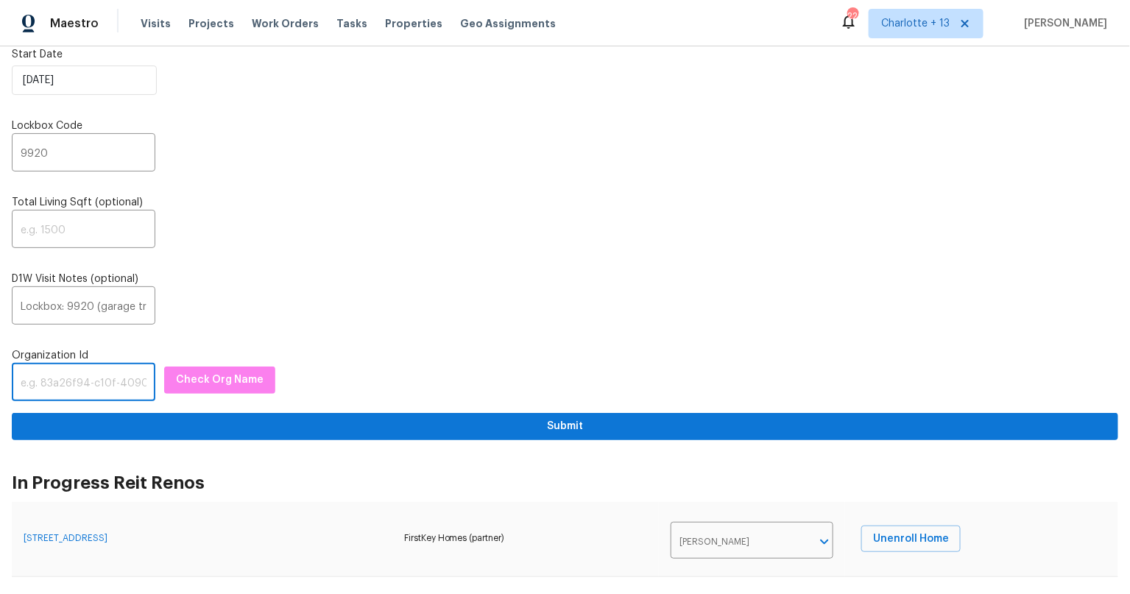
click at [60, 383] on input "text" at bounding box center [84, 384] width 144 height 35
paste input "845f7ff3-78ac-4044-be1e-2a70ff45d03f"
type input "845f7ff3-78ac-4044-be1e-2a70ff45d03f"
click at [216, 367] on button "Check Org Name" at bounding box center [219, 380] width 111 height 27
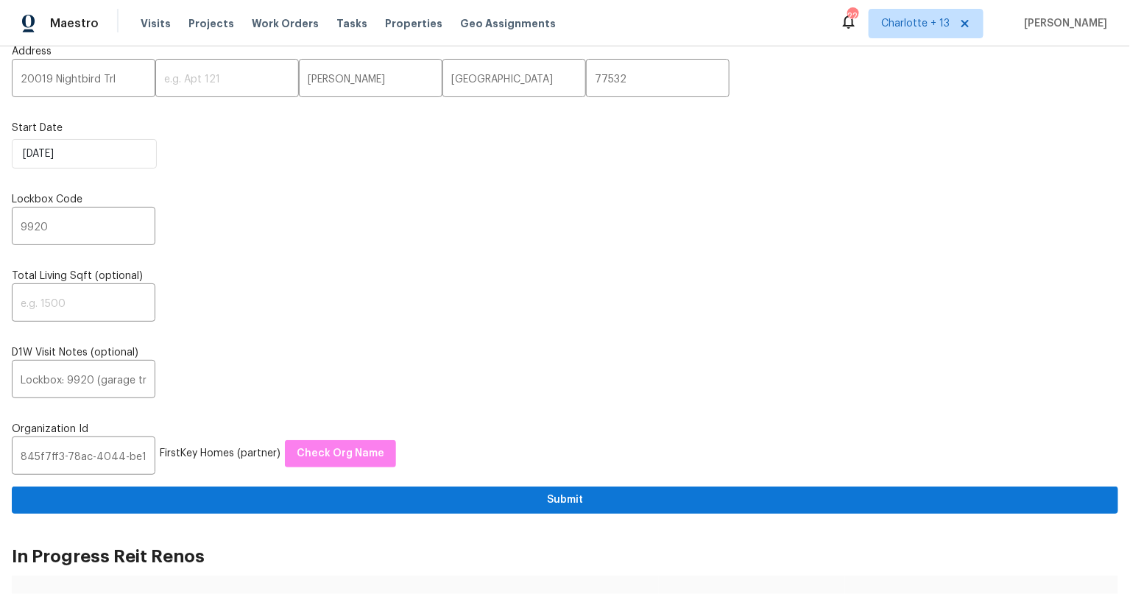
scroll to position [0, 0]
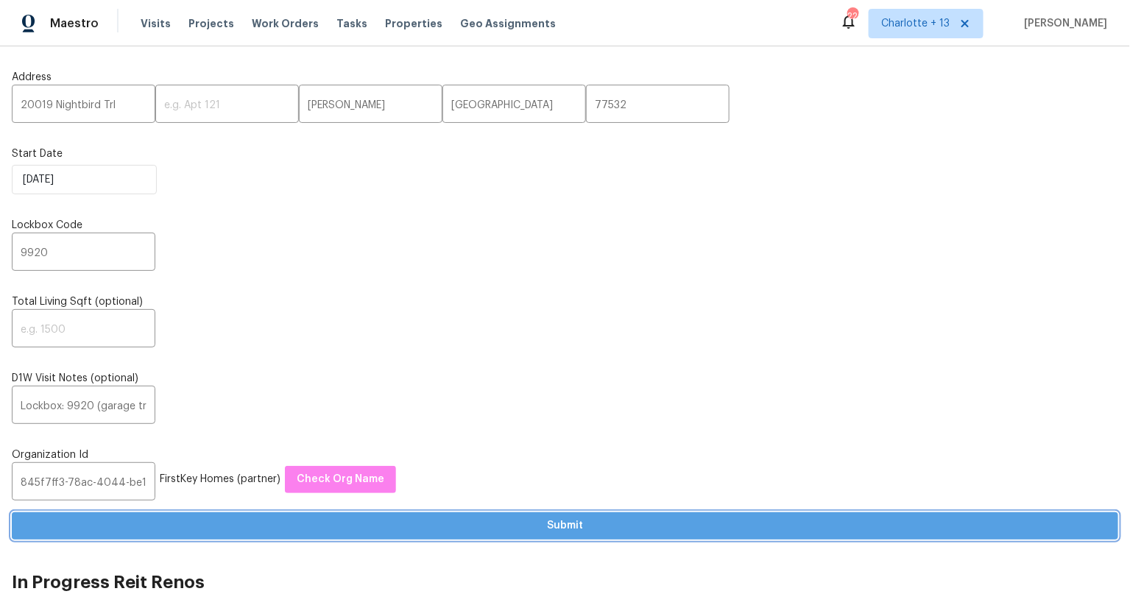
click at [565, 526] on span "Submit" at bounding box center [565, 526] width 1083 height 18
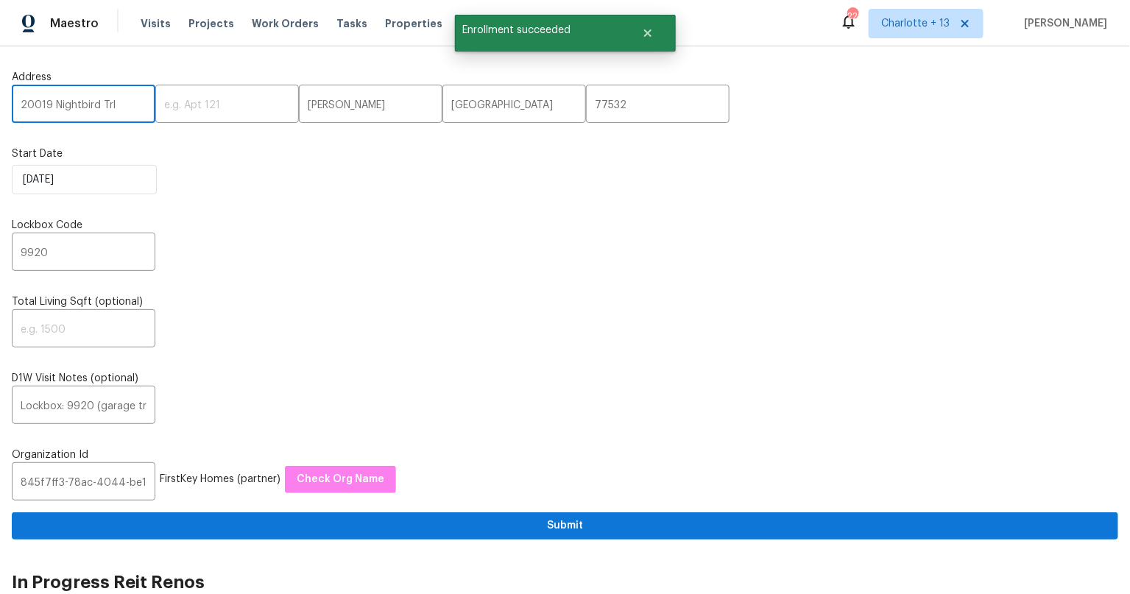
click at [74, 107] on input "20019 Nightbird Trl" at bounding box center [84, 105] width 144 height 35
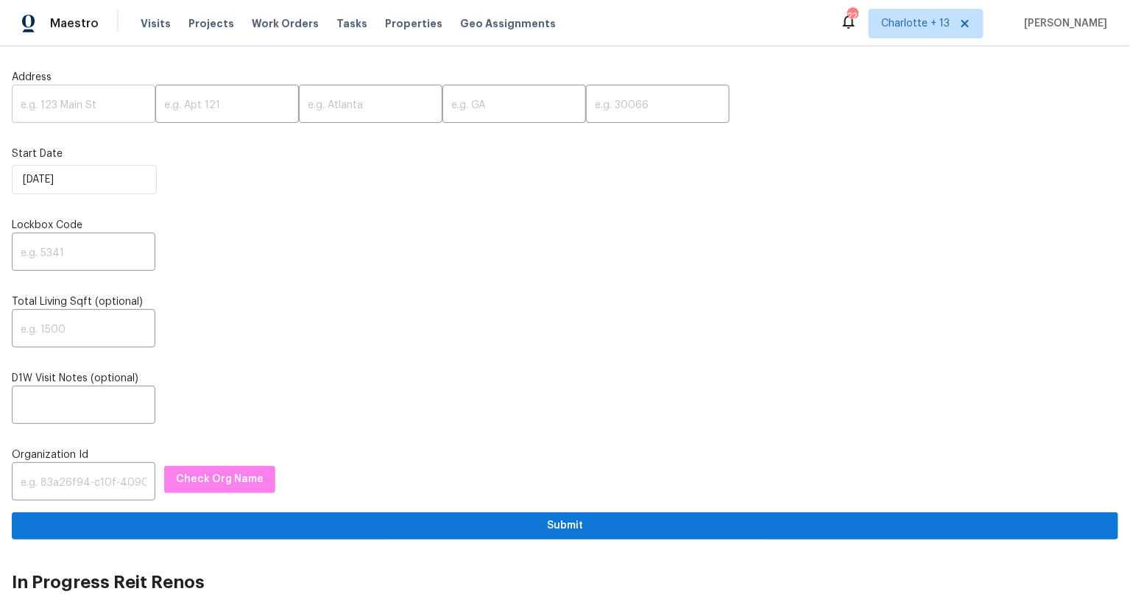
click at [69, 98] on input "text" at bounding box center [84, 105] width 144 height 35
paste input "[STREET_ADDRESS]"
click at [127, 108] on input "[STREET_ADDRESS]" at bounding box center [84, 105] width 144 height 35
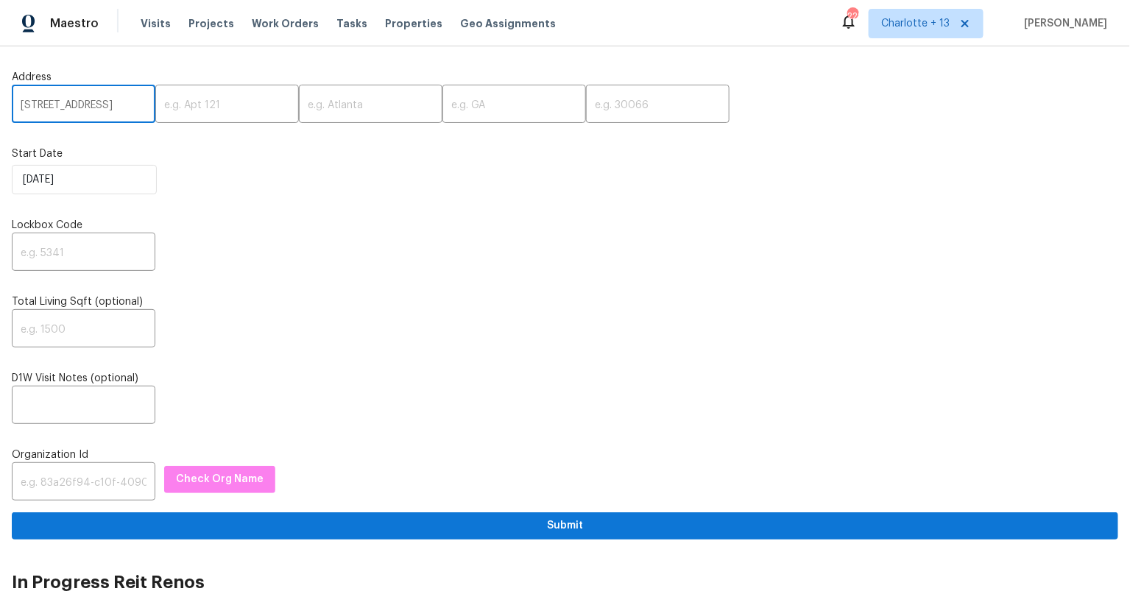
scroll to position [0, 31]
type input "[STREET_ADDRESS]"
click at [634, 107] on input "text" at bounding box center [658, 105] width 144 height 35
paste input "77082"
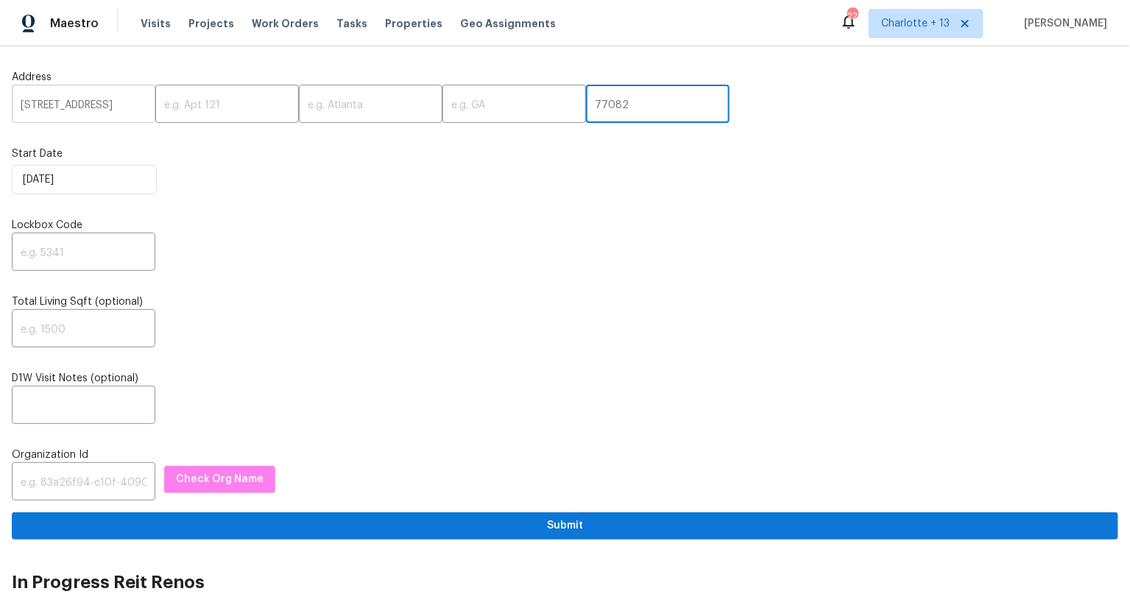
type input "77082"
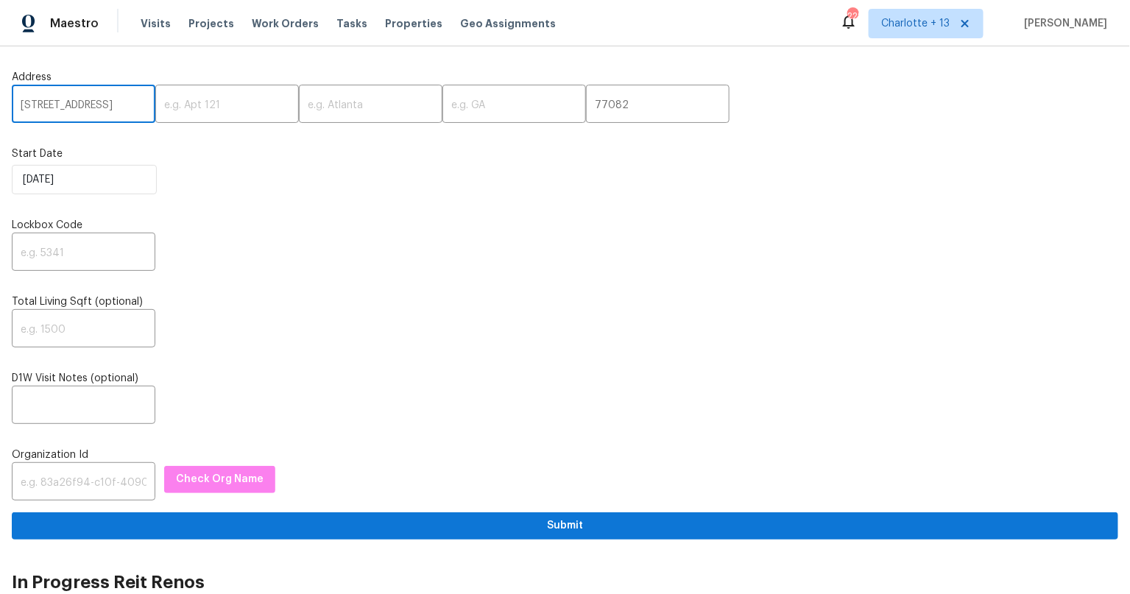
click at [117, 105] on input "[STREET_ADDRESS]" at bounding box center [84, 105] width 144 height 35
type input "[STREET_ADDRESS]"
click at [345, 109] on input "text" at bounding box center [371, 105] width 144 height 35
paste input "[GEOGRAPHIC_DATA]"
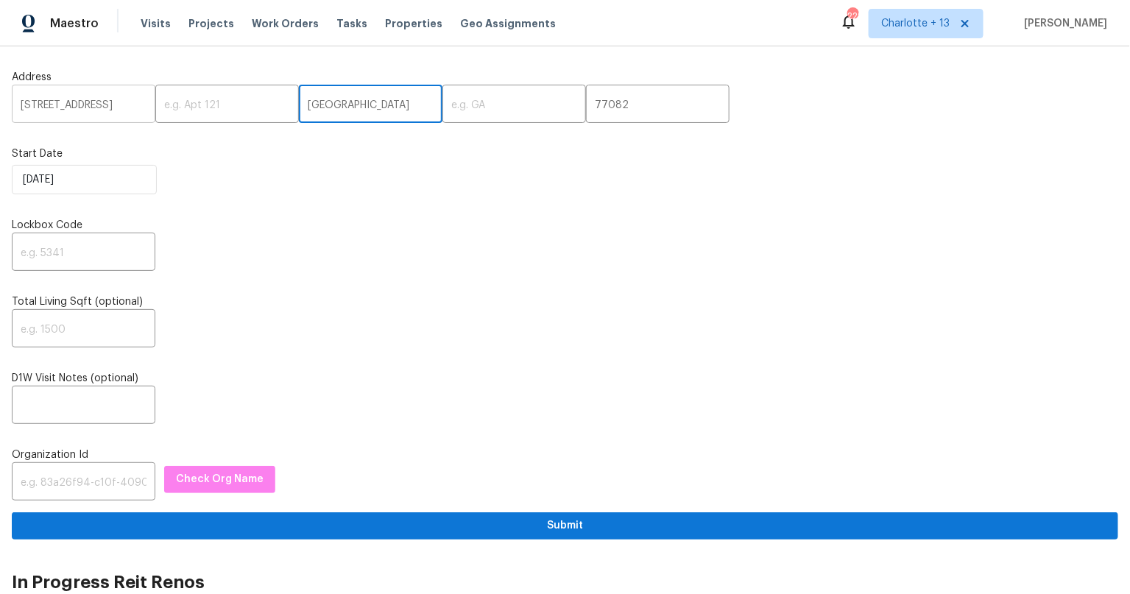
type input "[GEOGRAPHIC_DATA]"
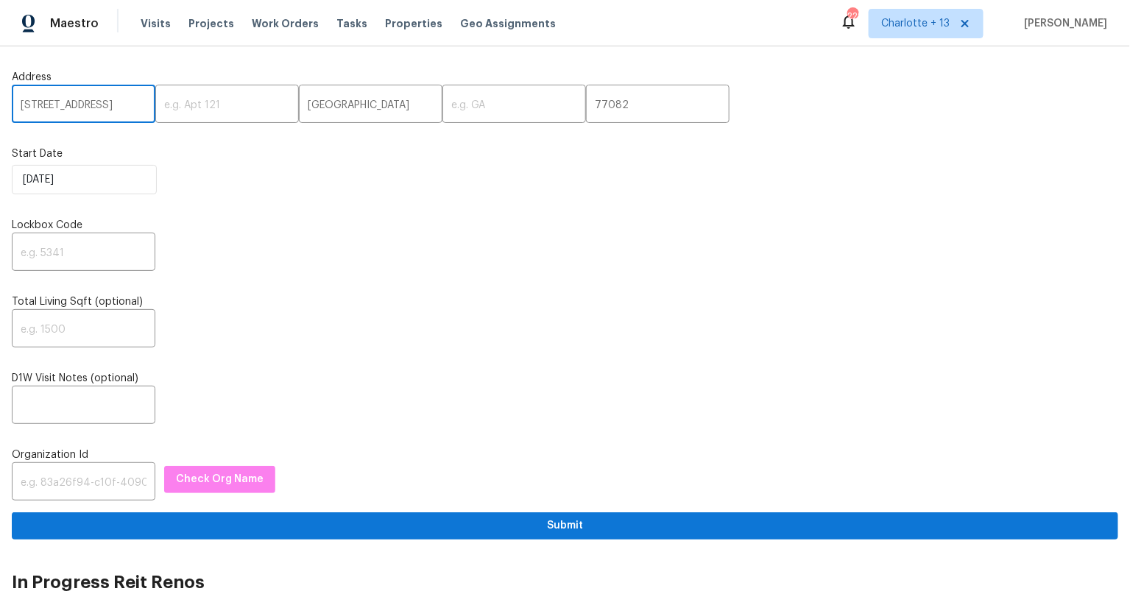
click at [122, 104] on input "[STREET_ADDRESS]" at bounding box center [84, 105] width 144 height 35
type input "[STREET_ADDRESS],,"
click at [442, 109] on input "text" at bounding box center [514, 105] width 144 height 35
click at [473, 105] on input "text" at bounding box center [514, 105] width 144 height 35
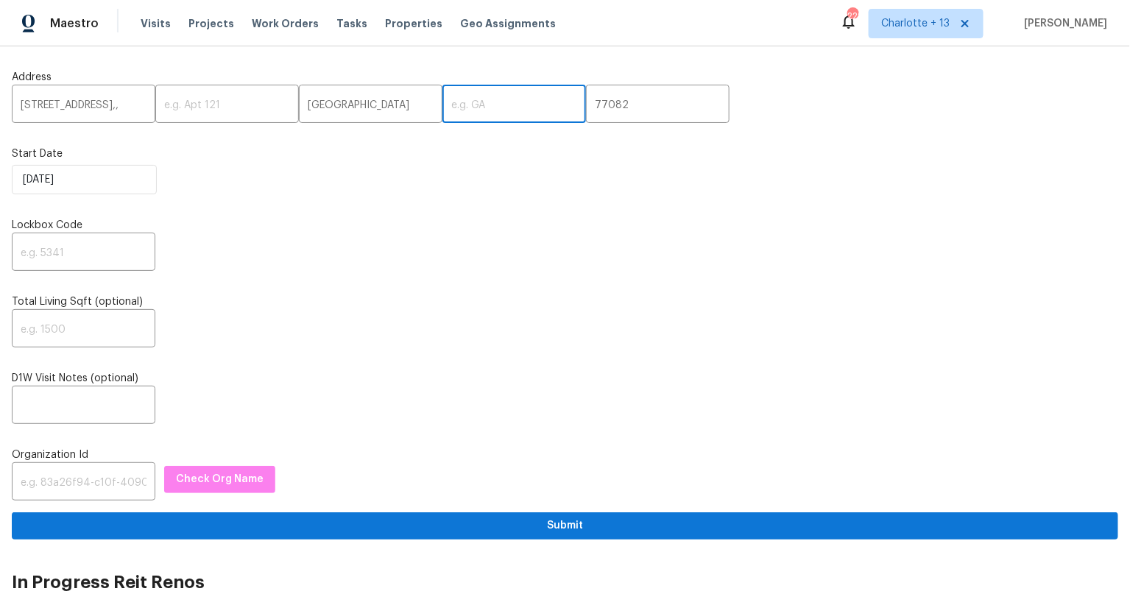
paste input "[GEOGRAPHIC_DATA]"
type input "[GEOGRAPHIC_DATA]"
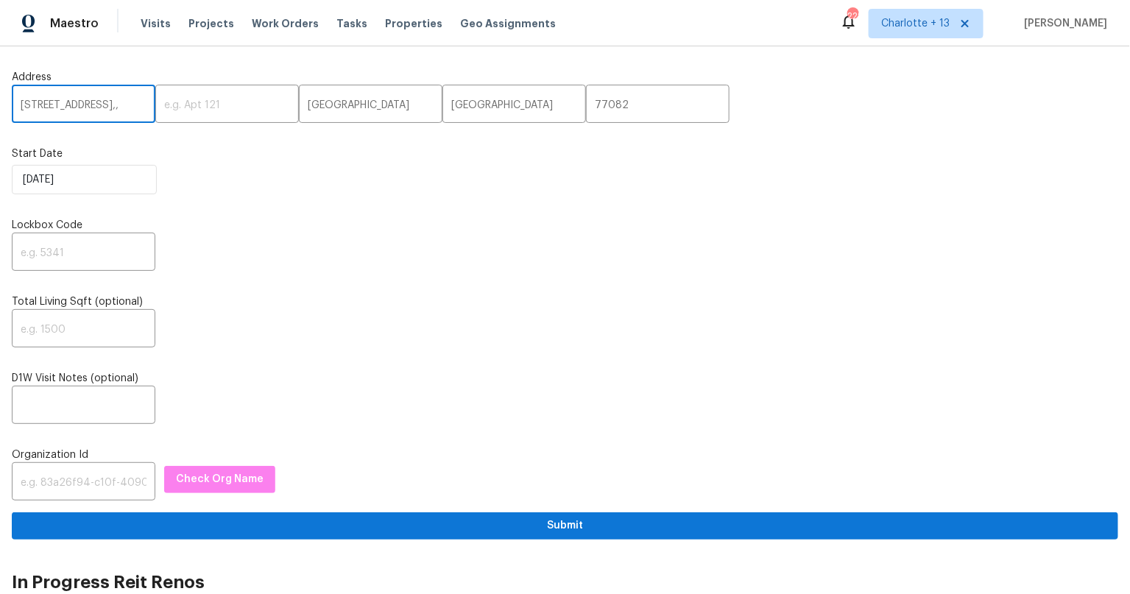
click at [124, 110] on input "[STREET_ADDRESS],," at bounding box center [84, 105] width 144 height 35
type input "[STREET_ADDRESS]"
click at [70, 202] on div "Address [STREET_ADDRESS] ​ Start Date [DATE] Lockbox Code ​ Total Living Sqft (…" at bounding box center [565, 298] width 1106 height 481
click at [89, 236] on input "text" at bounding box center [84, 253] width 144 height 35
click at [92, 238] on input "text" at bounding box center [84, 253] width 144 height 35
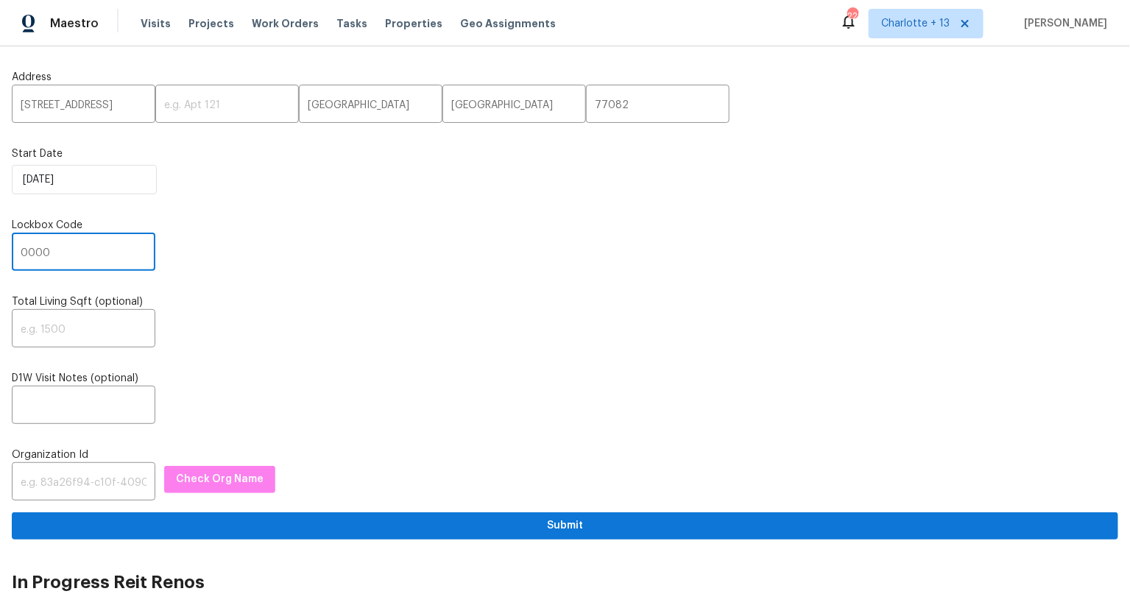
type input "0000"
click at [307, 286] on div "Address [STREET_ADDRESS] ​ Start Date [DATE] Lockbox Code 0000 ​ Total Living S…" at bounding box center [565, 298] width 1106 height 481
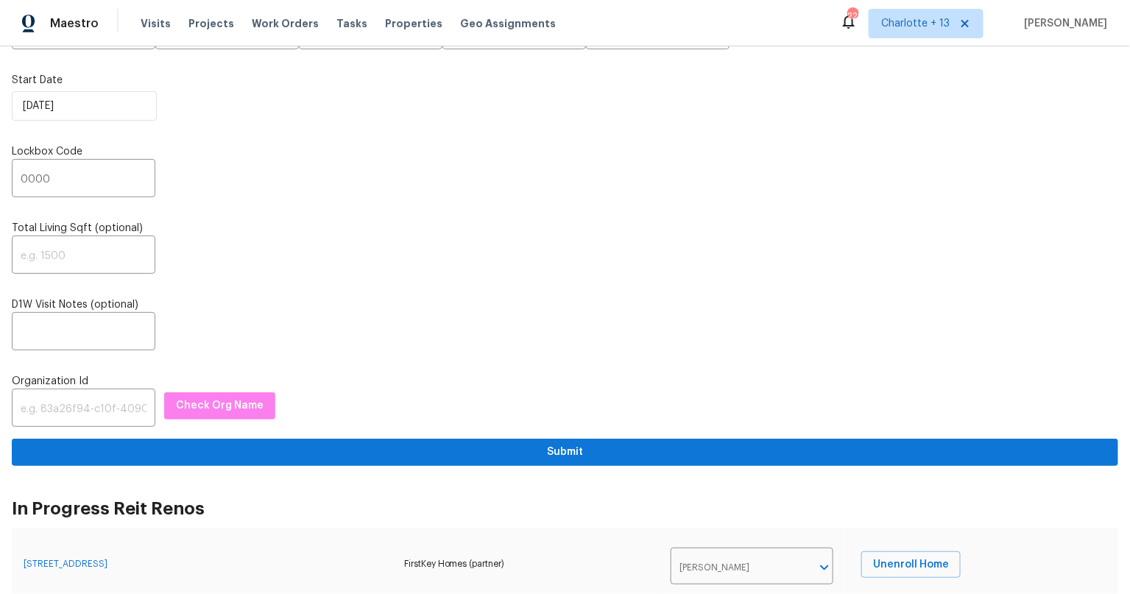
scroll to position [153, 0]
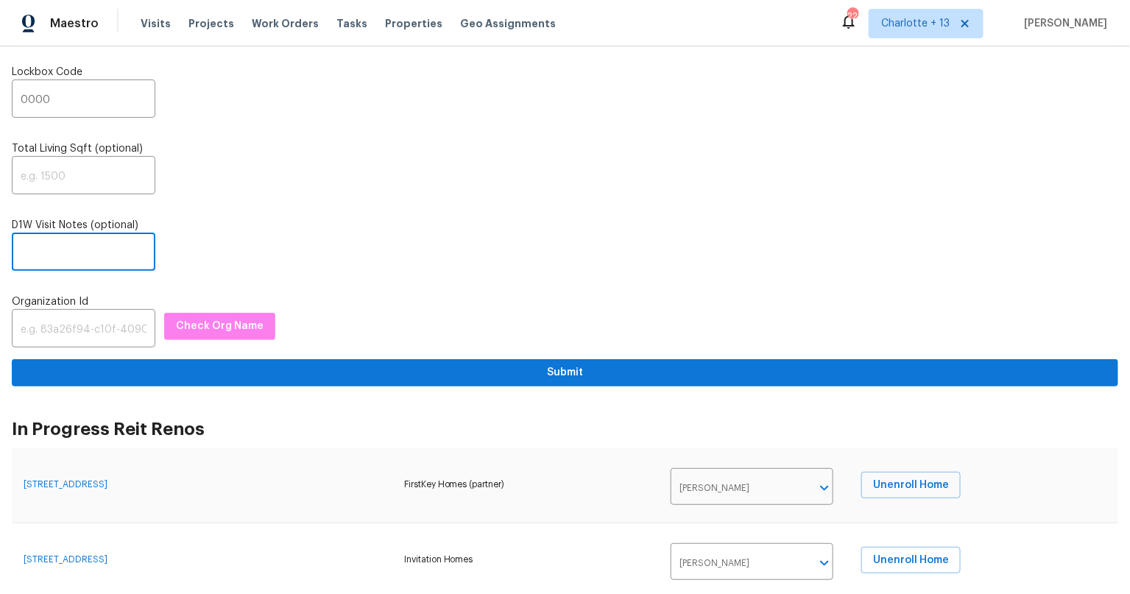
click at [93, 236] on input "text" at bounding box center [84, 253] width 144 height 35
paste input "Lockbox (850 | alt: 1914 / 1915 / 1299) garage door or back door Additional Det…"
type input "Lockbox (850 | alt: 1914 / 1915 / 1299) garage door or back door Additional Det…"
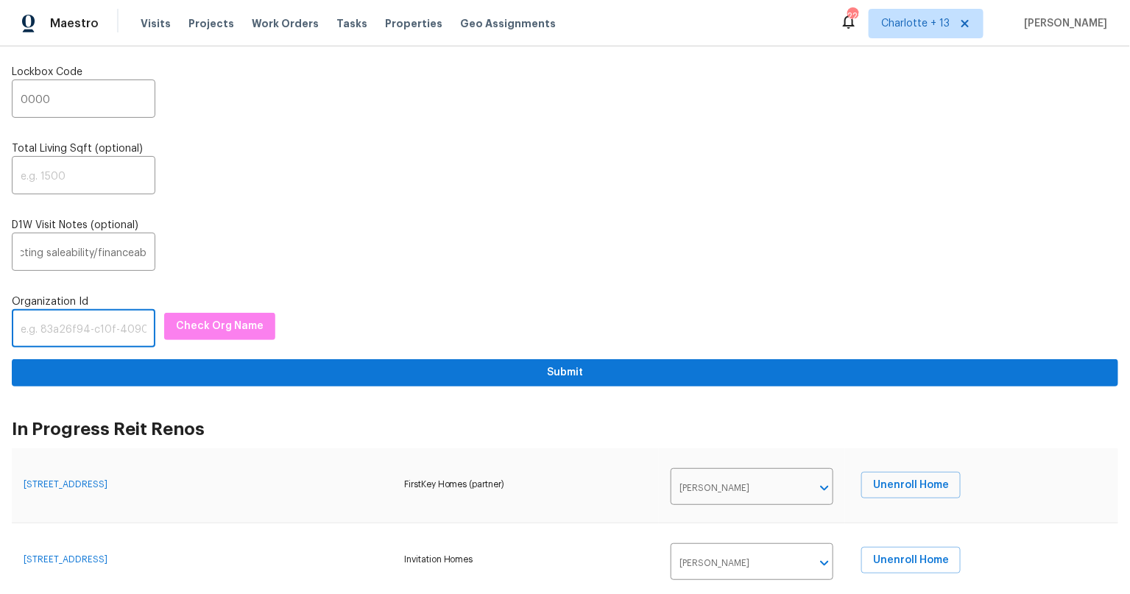
click at [83, 342] on input "text" at bounding box center [84, 330] width 144 height 35
click at [64, 329] on input "text" at bounding box center [84, 330] width 144 height 35
paste input "845f7ff3-78ac-4044-be1e-2a70ff45d03f"
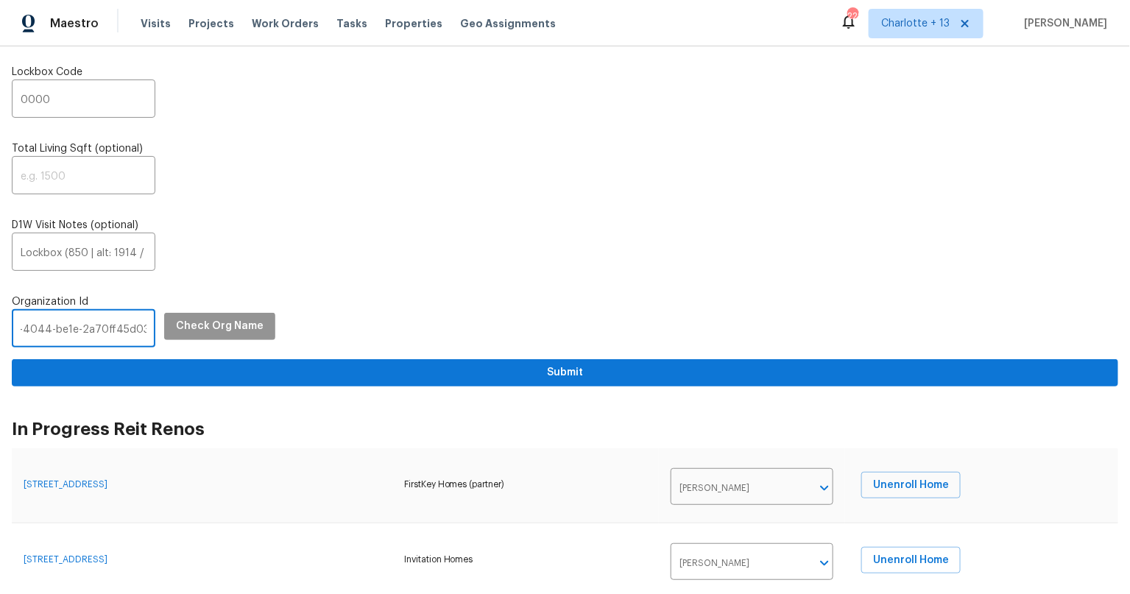
type input "845f7ff3-78ac-4044-be1e-2a70ff45d03f"
click at [221, 328] on span "Check Org Name" at bounding box center [220, 326] width 88 height 18
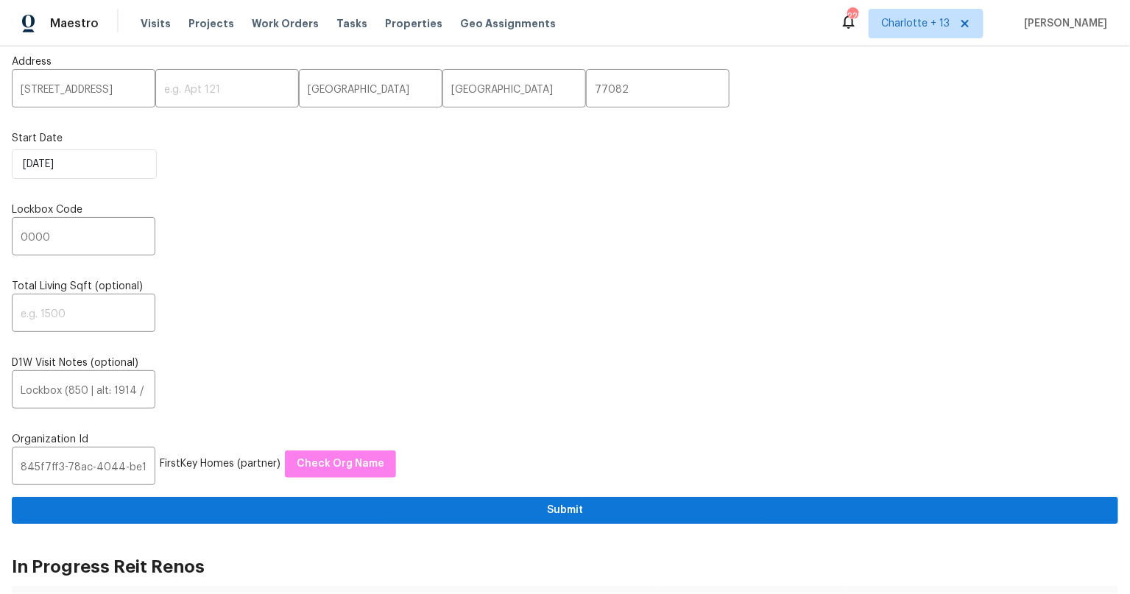
scroll to position [0, 0]
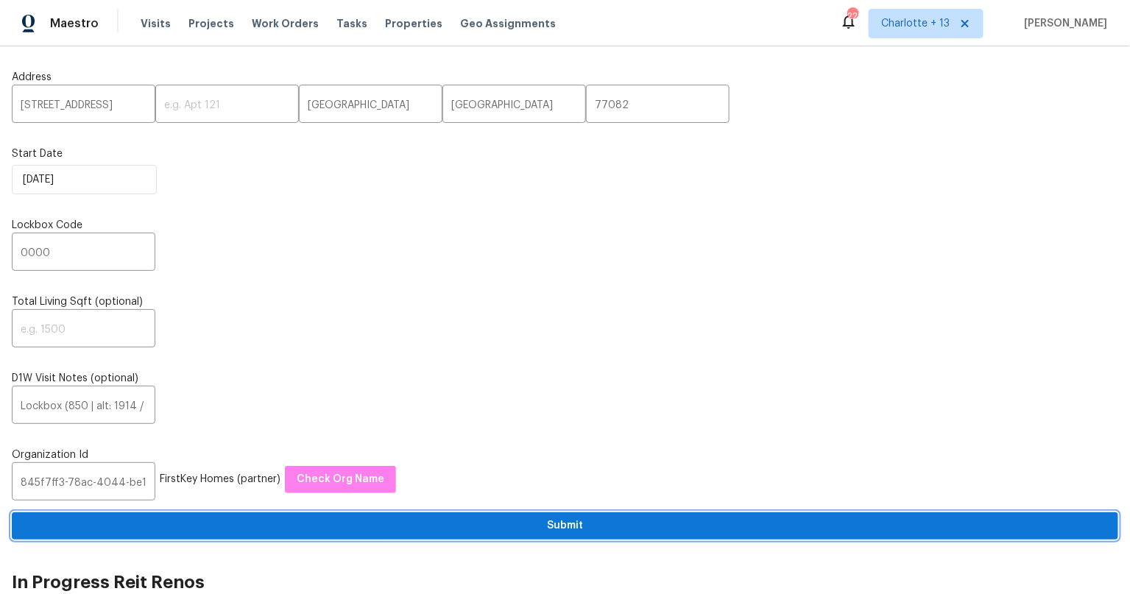
click at [551, 521] on span "Submit" at bounding box center [565, 526] width 1083 height 18
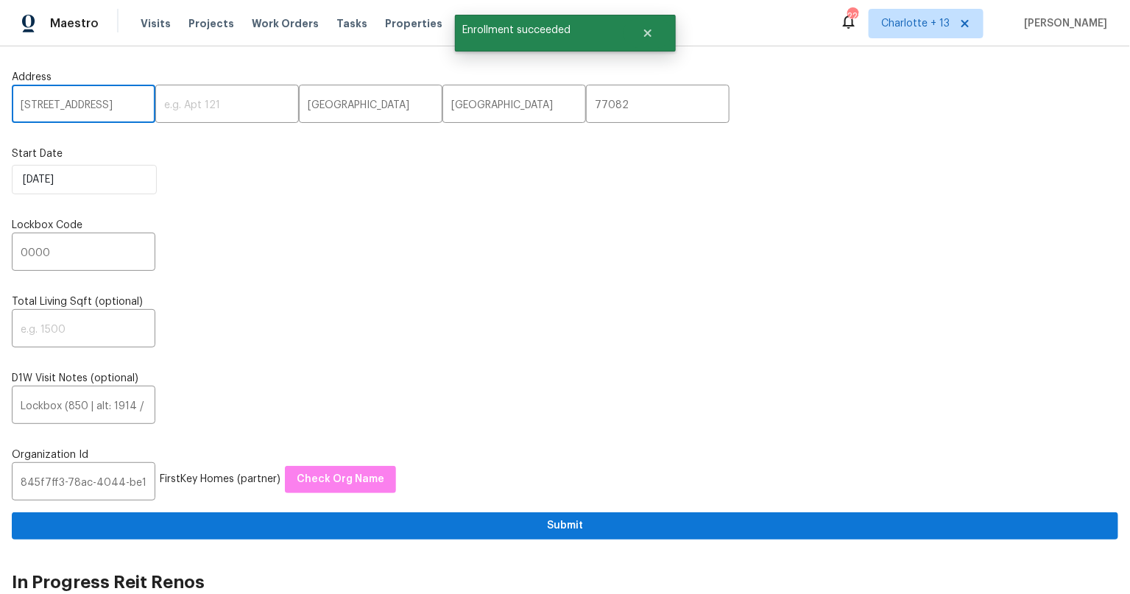
click at [68, 103] on input "[STREET_ADDRESS]" at bounding box center [84, 105] width 144 height 35
click at [71, 105] on input "[STREET_ADDRESS]" at bounding box center [84, 105] width 144 height 35
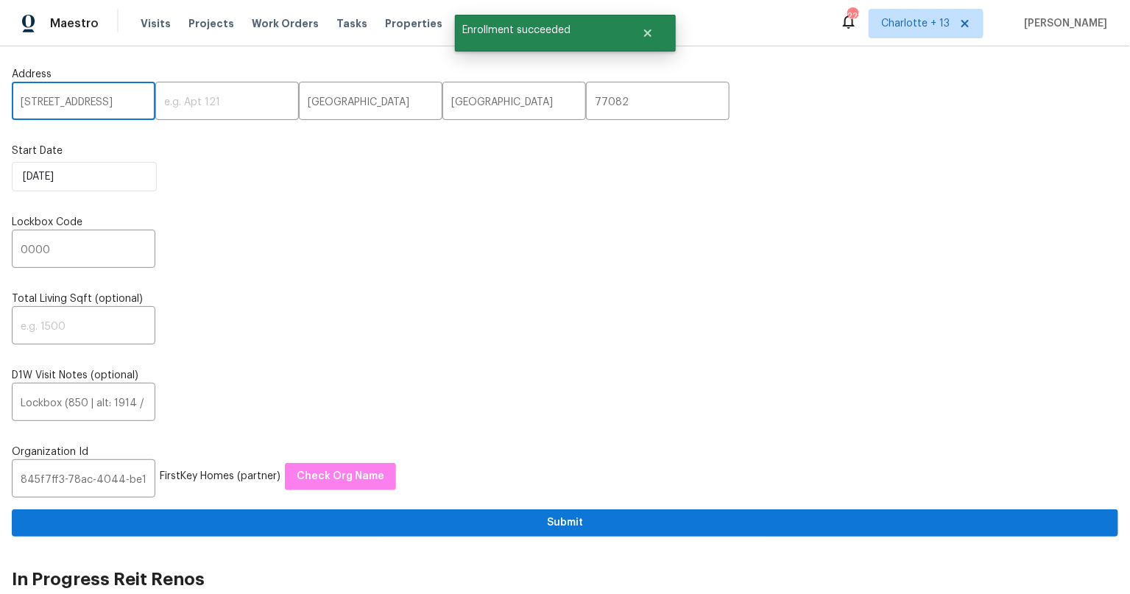
click at [71, 105] on input "[STREET_ADDRESS]" at bounding box center [84, 102] width 144 height 35
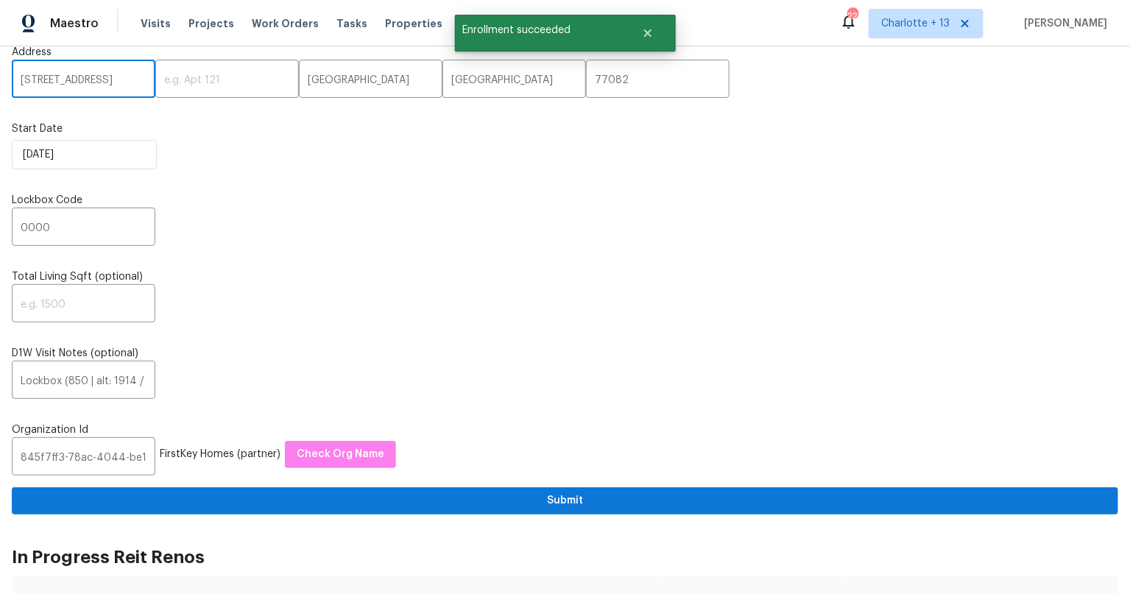
scroll to position [65, 0]
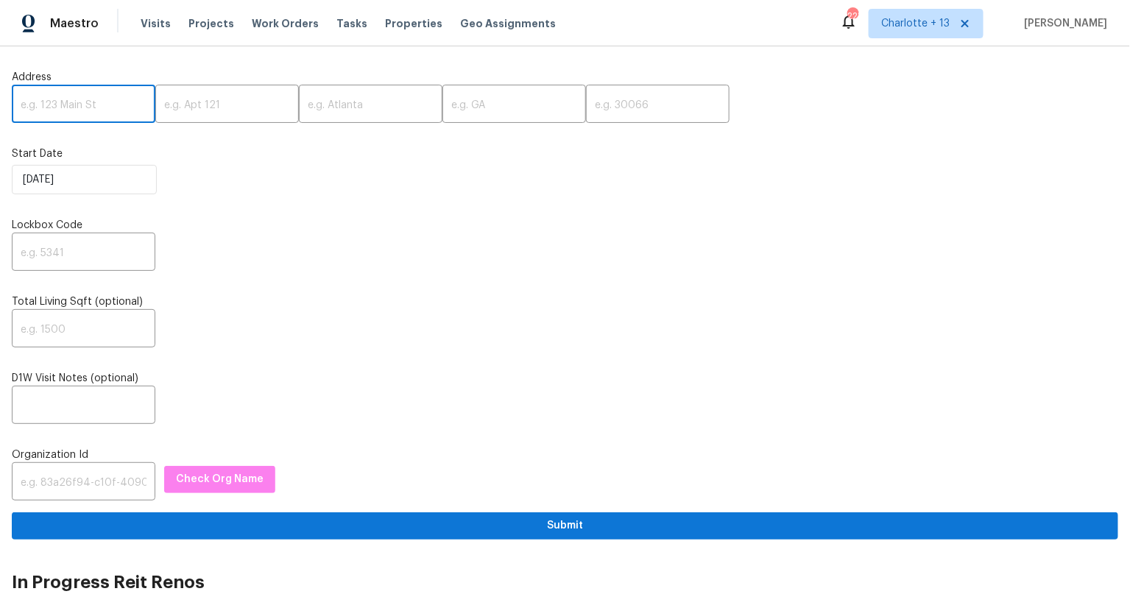
click at [77, 100] on input "text" at bounding box center [84, 105] width 144 height 35
paste input "[STREET_ADDRESS]"
click at [126, 99] on input "[STREET_ADDRESS]" at bounding box center [84, 105] width 144 height 35
click at [126, 99] on input "2105 Sandtree Ct SW, Atlanta, GA 30331" at bounding box center [84, 105] width 144 height 35
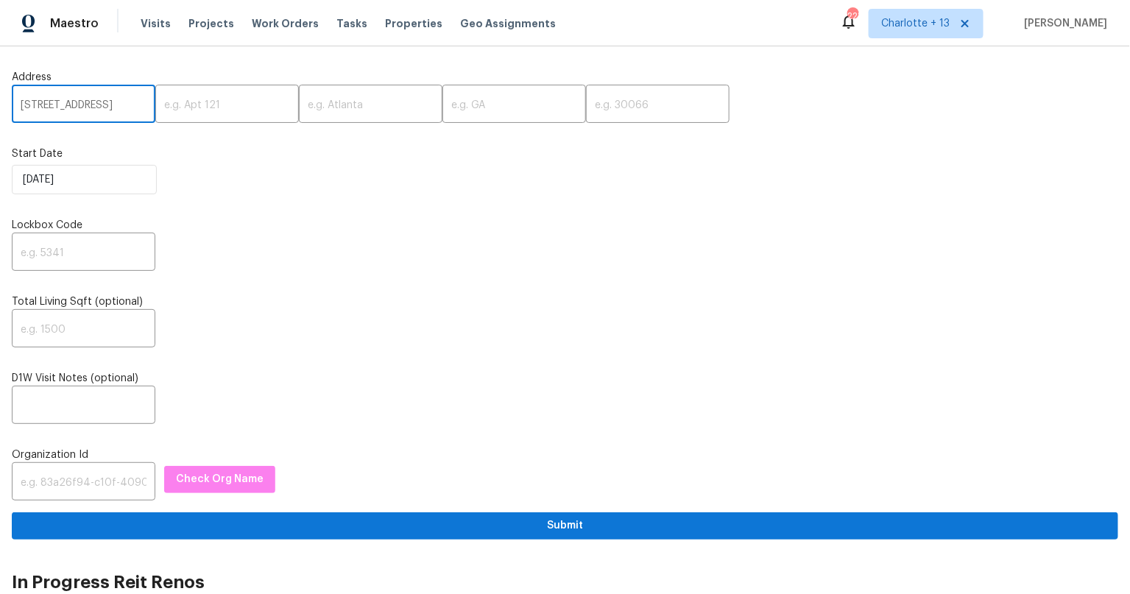
click at [126, 99] on input "2105 Sandtree Ct SW, Atlanta, GA 30331" at bounding box center [84, 105] width 144 height 35
click at [126, 110] on input "2105 Sandtree Ct SW, Atlanta, GA 30331" at bounding box center [84, 105] width 144 height 35
click at [126, 105] on input "2105 Sandtree Ct SW, Atlanta, GA 30331" at bounding box center [84, 105] width 144 height 35
type input "2105 Sandtree Ct SW, Atlanta, GA 30331"
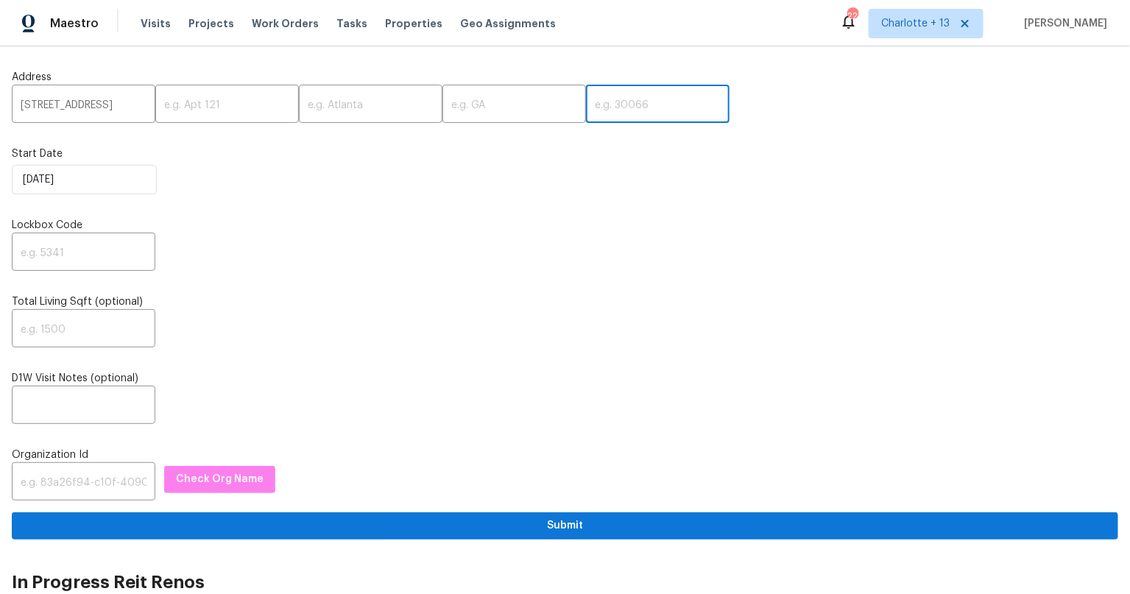
click at [623, 111] on input "text" at bounding box center [658, 105] width 144 height 35
paste input "30331"
type input "30331"
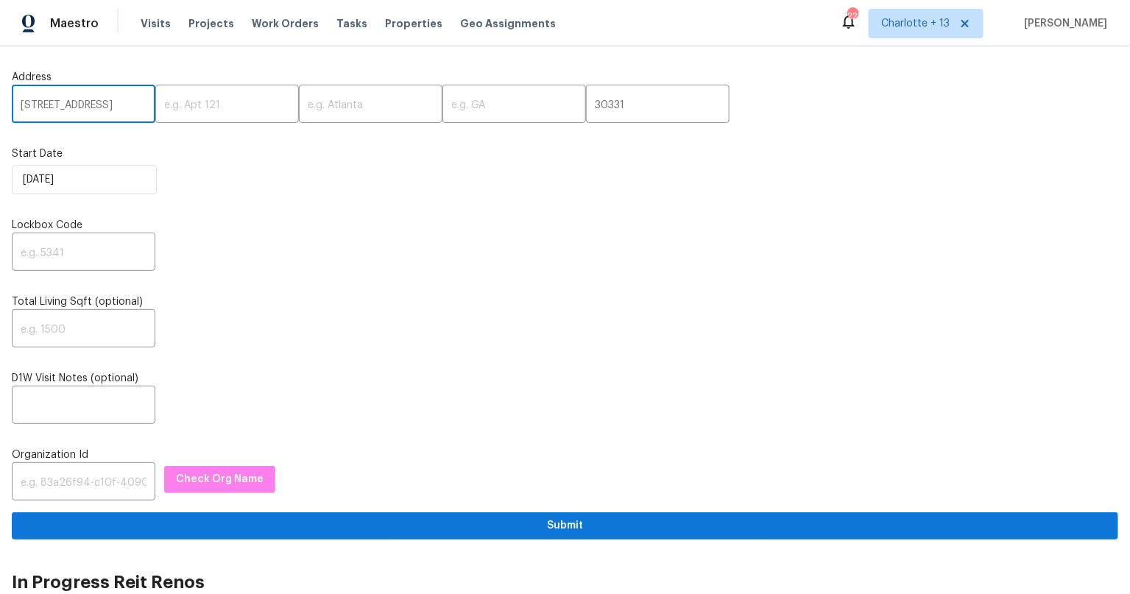
click at [139, 108] on input "2105 Sandtree Ct SW, Atlanta, GA 30331" at bounding box center [84, 105] width 144 height 35
click at [135, 107] on input "2105 Sandtree Ct SW, Atlanta, GA 30331" at bounding box center [84, 105] width 144 height 35
type input "2105 Sandtree Ct SW,, GA 30331"
click at [367, 106] on input "text" at bounding box center [371, 105] width 144 height 35
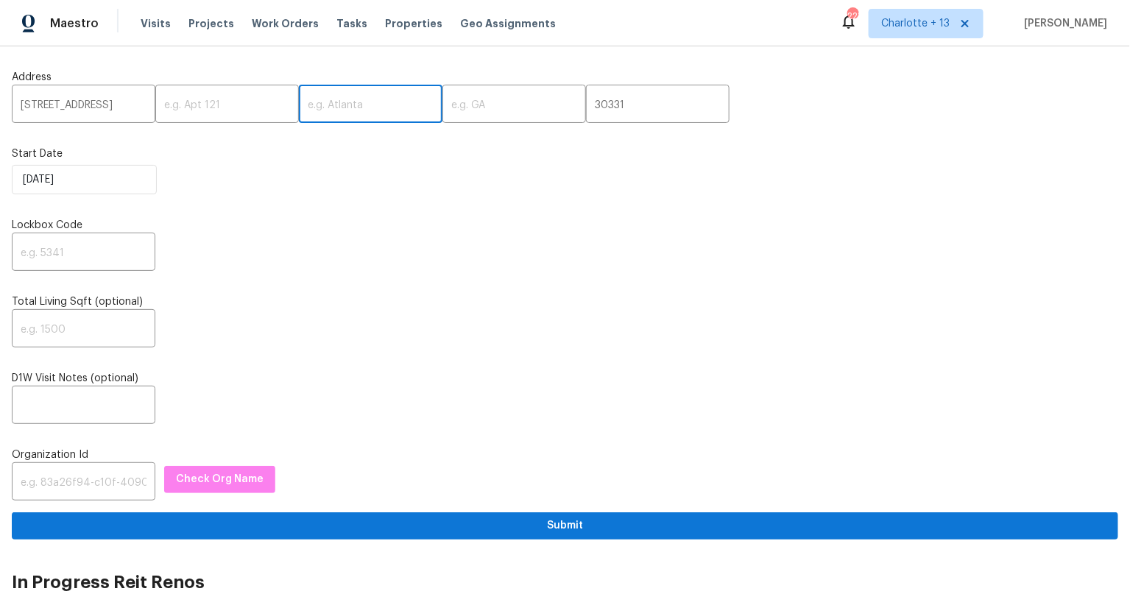
paste input "Atlanta"
type input "Atlanta"
click at [135, 102] on input "2105 Sandtree Ct SW,, GA 30331" at bounding box center [84, 105] width 144 height 35
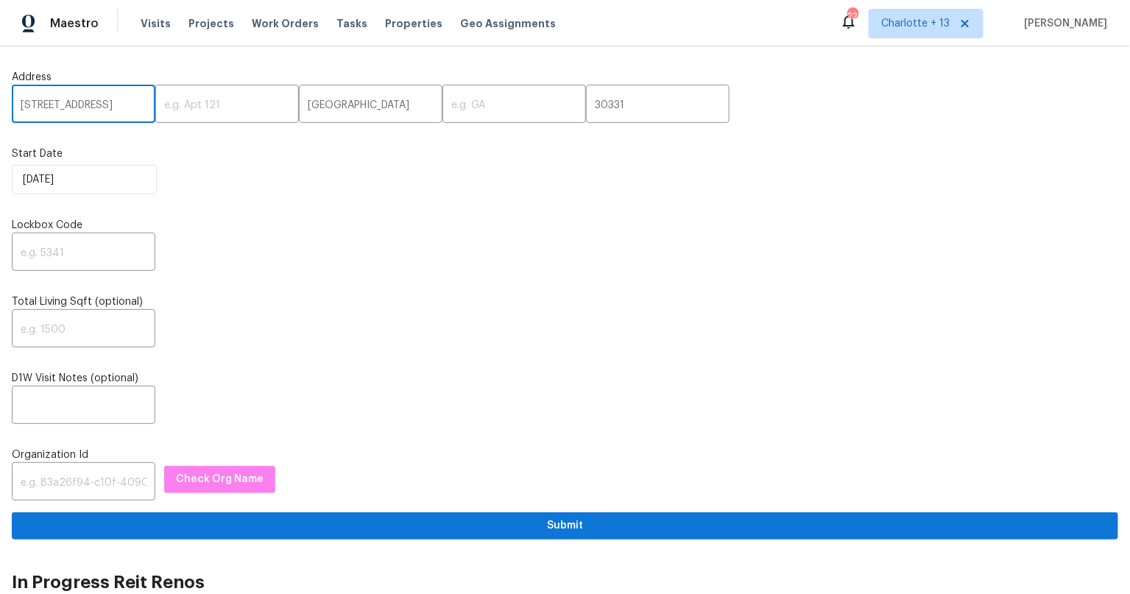
click at [135, 102] on input "2105 Sandtree Ct SW,, GA 30331" at bounding box center [84, 105] width 144 height 35
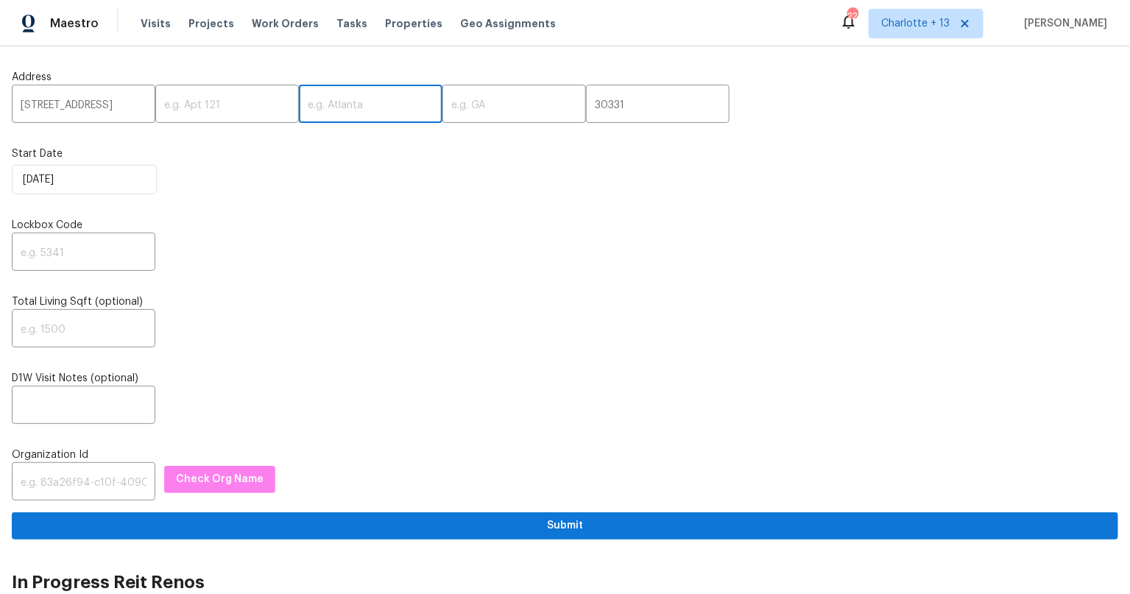
type input "Atlanta"
click at [133, 102] on input "2105 Sandtree Ct SW,, GA 30331" at bounding box center [84, 105] width 144 height 35
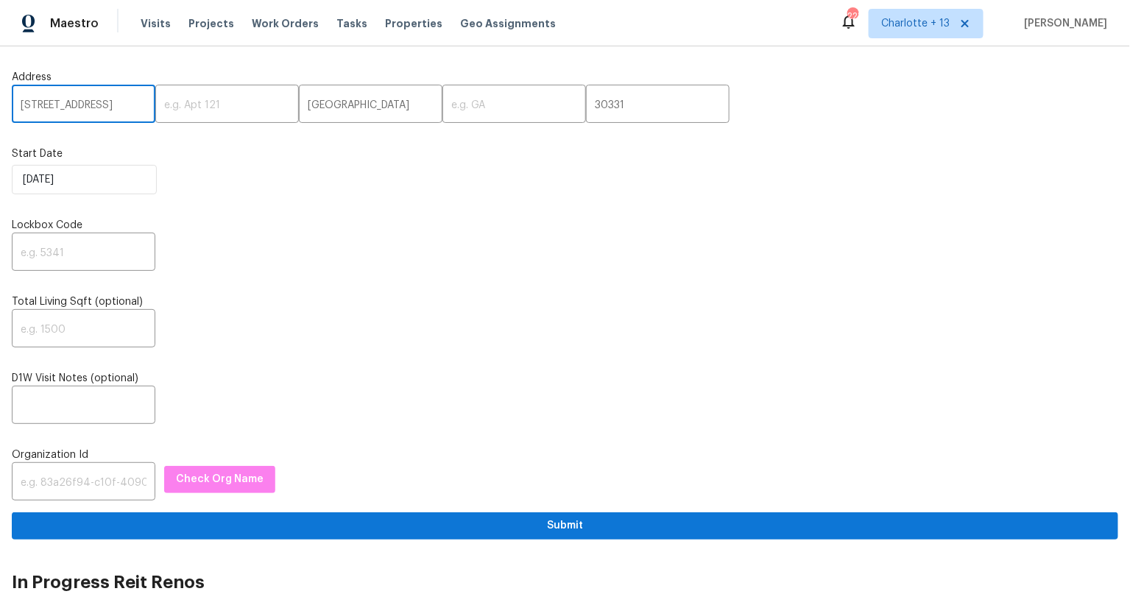
click at [135, 105] on input "2105 Sandtree Ct SW,, GA 30331" at bounding box center [84, 105] width 144 height 35
type input "2105 Sandtree Ct SW,, 30331"
click at [450, 110] on input "text" at bounding box center [514, 105] width 144 height 35
paste input "GA"
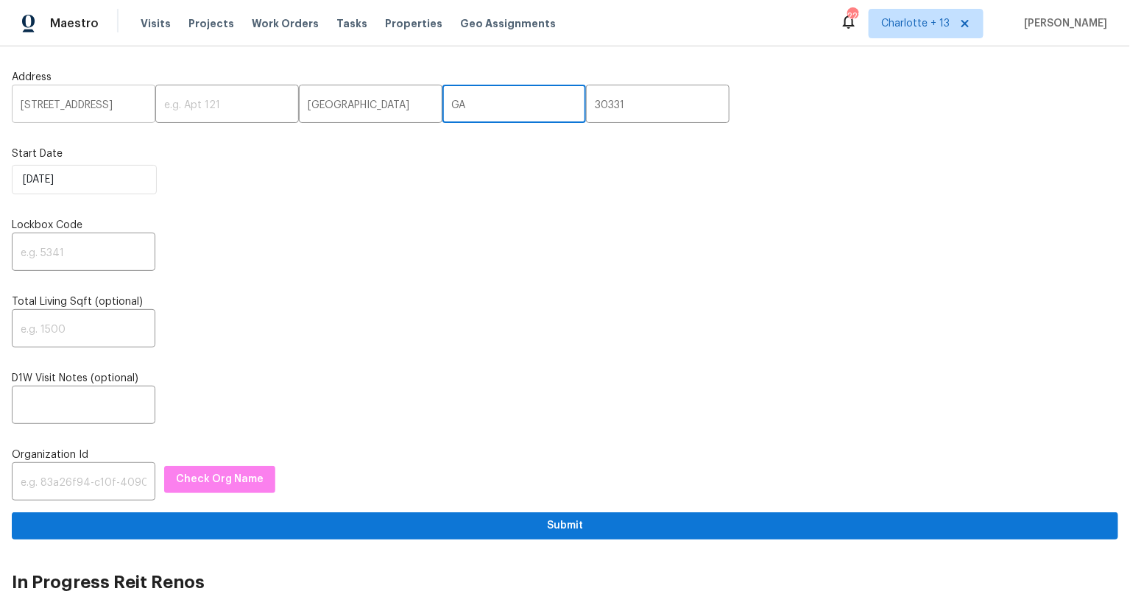
type input "GA"
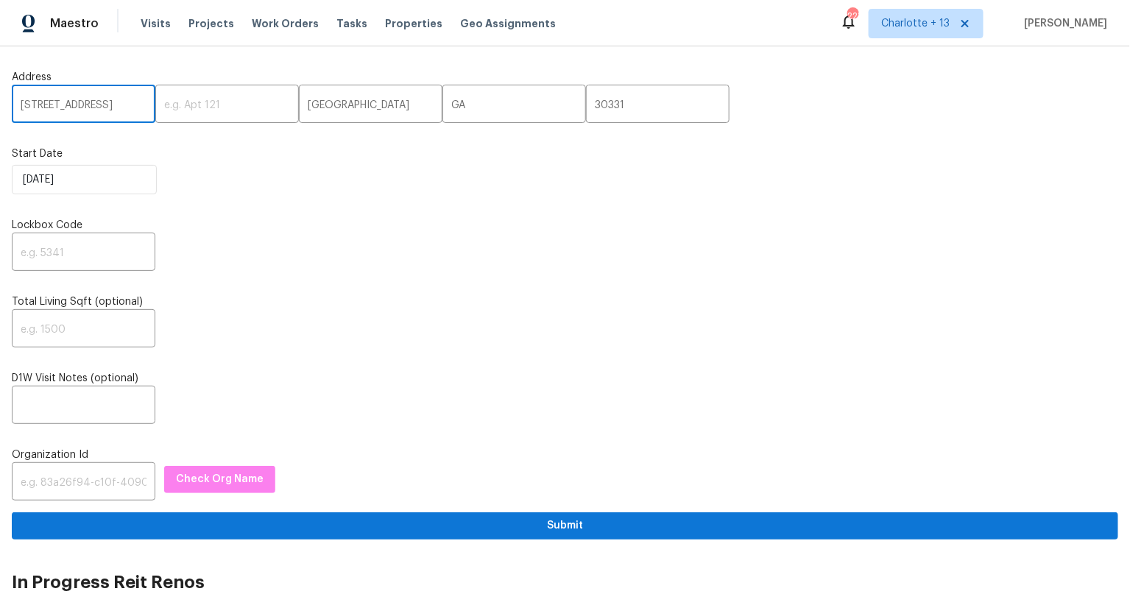
click at [124, 99] on input "2105 Sandtree Ct SW,, 30331" at bounding box center [84, 105] width 144 height 35
drag, startPoint x: 121, startPoint y: 104, endPoint x: 205, endPoint y: 106, distance: 83.9
click at [205, 106] on div "2105 Sandtree Ct SW,, 30331 ​ ​ Atlanta ​ GA ​ 30331 ​" at bounding box center [565, 105] width 1106 height 35
click at [130, 110] on input "2105 Sandtree Ct SW,, 30331" at bounding box center [84, 105] width 144 height 35
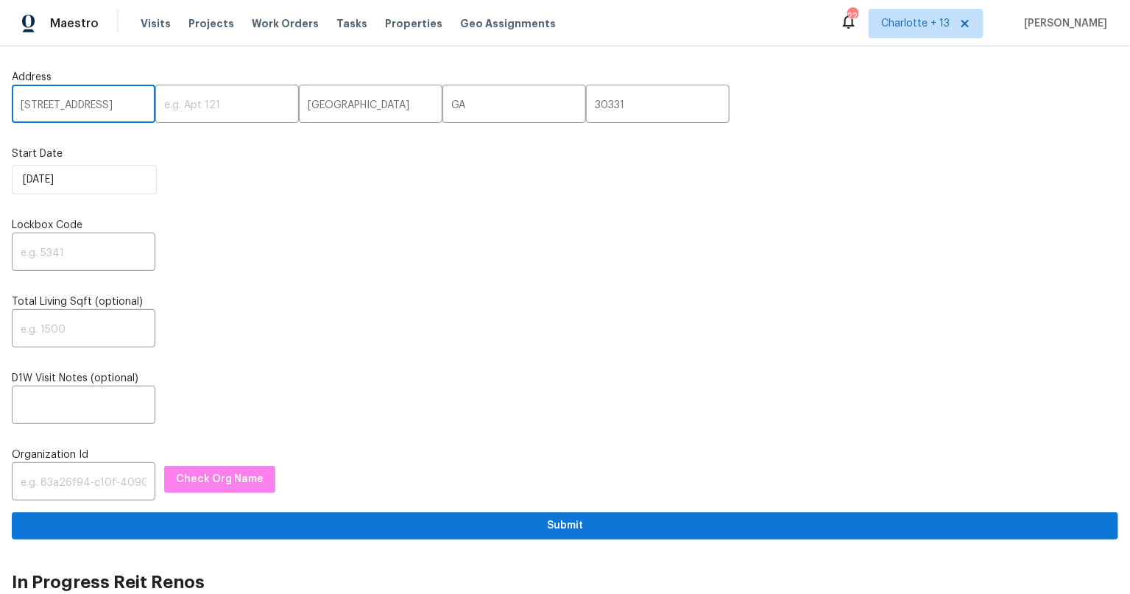
drag, startPoint x: 116, startPoint y: 106, endPoint x: 119, endPoint y: 139, distance: 33.2
click at [103, 108] on input "2105 Sandtree Ct SW,, 30331" at bounding box center [84, 105] width 144 height 35
type input "2105 Sandtree Ct SW"
click at [231, 291] on div "Address 2105 Sandtree Ct SW ​ ​ Atlanta ​ GA ​ 30331 ​ Start Date 9/9/2025 Lock…" at bounding box center [565, 298] width 1106 height 481
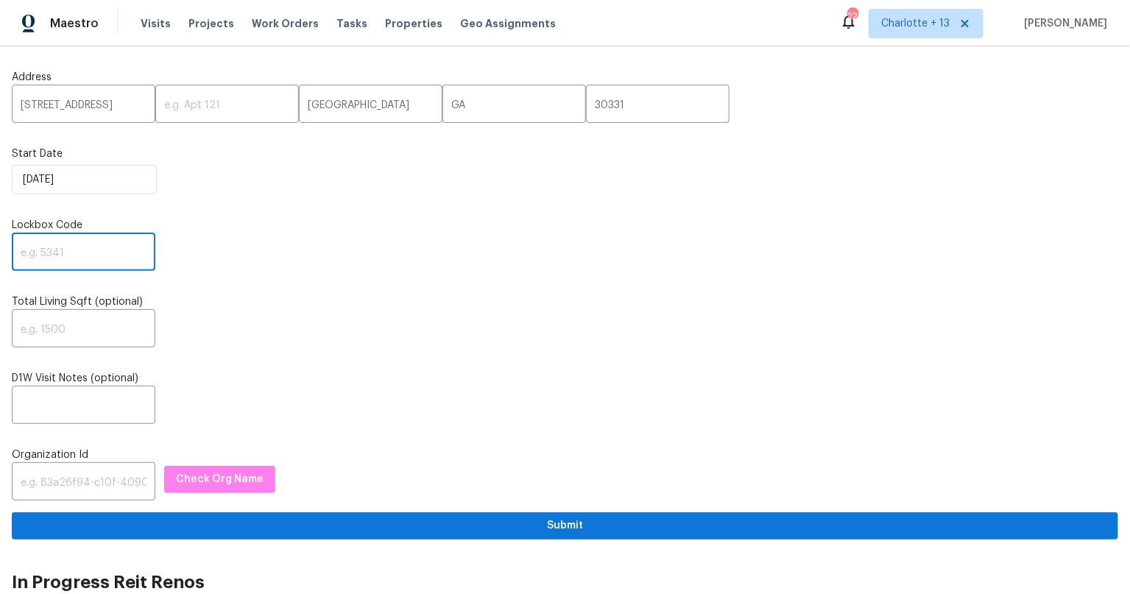
click at [43, 244] on input "text" at bounding box center [84, 253] width 144 height 35
type input "1914"
click at [210, 320] on div "​" at bounding box center [565, 330] width 1106 height 35
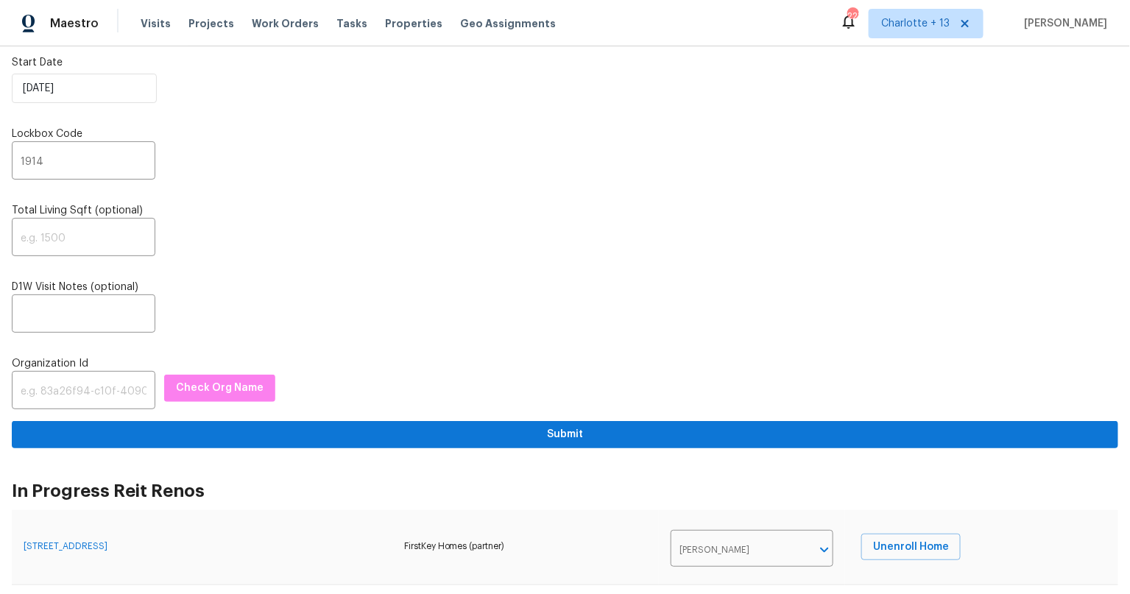
scroll to position [102, 0]
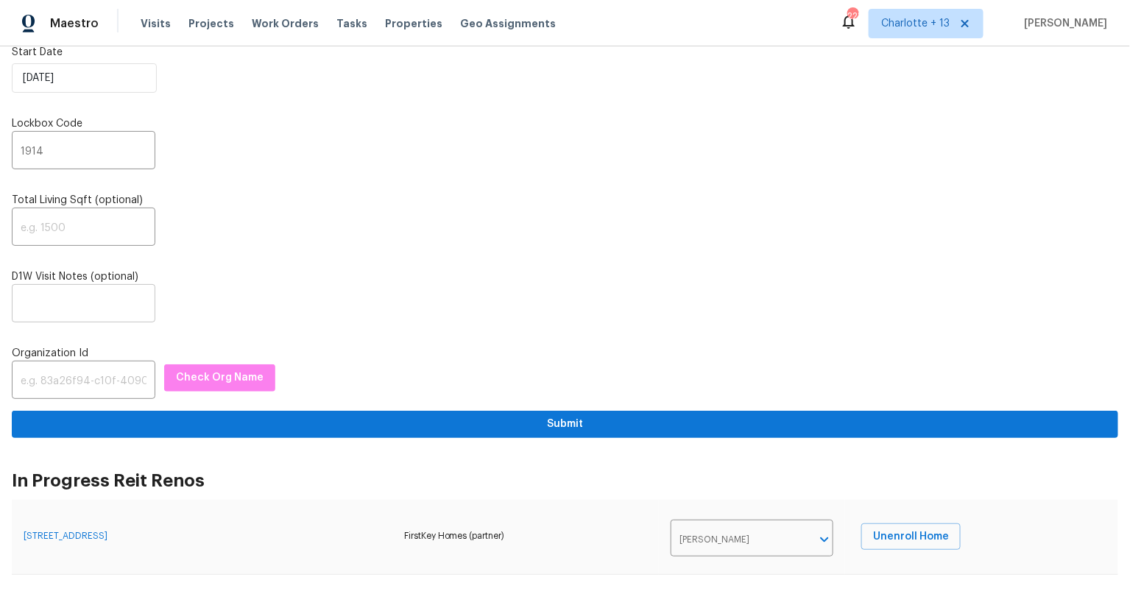
click at [85, 296] on input "text" at bounding box center [84, 305] width 144 height 35
paste input "Lockbox: 1914, Igloo: 19141850 Additional Details: - Home is currently listed a…"
type input "Lockbox: 1914, Igloo: 19141850 Additional Details: - Home is currently listed a…"
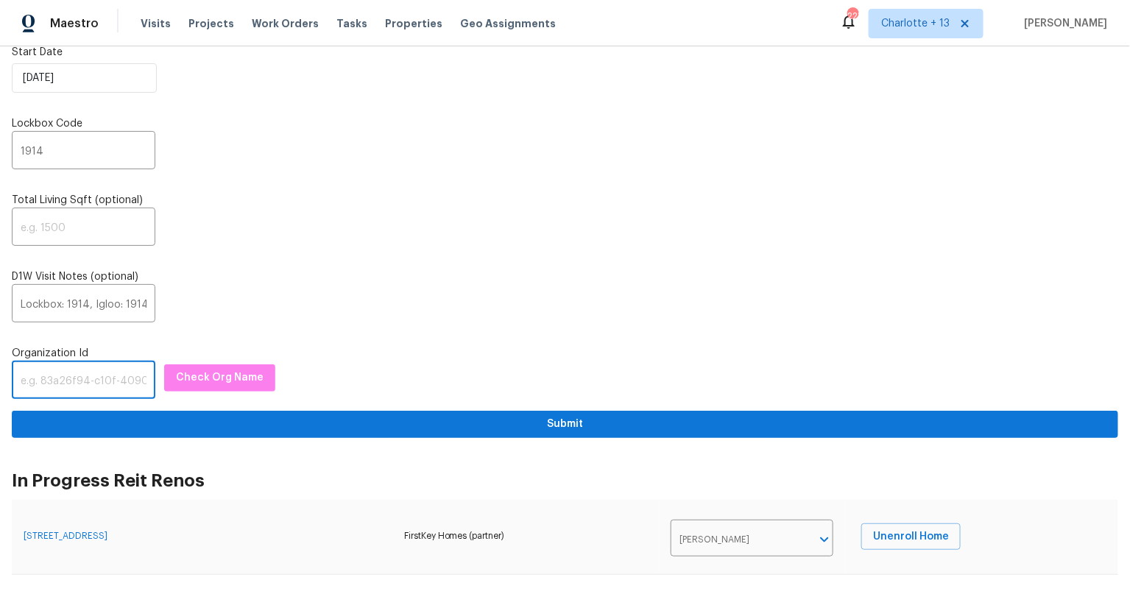
click at [82, 390] on input "text" at bounding box center [84, 381] width 144 height 35
drag, startPoint x: 63, startPoint y: 371, endPoint x: 119, endPoint y: 378, distance: 55.6
click at [63, 371] on input "text" at bounding box center [84, 381] width 144 height 35
paste input "845f7ff3-78ac-4044-be1e-2a70ff45d03f"
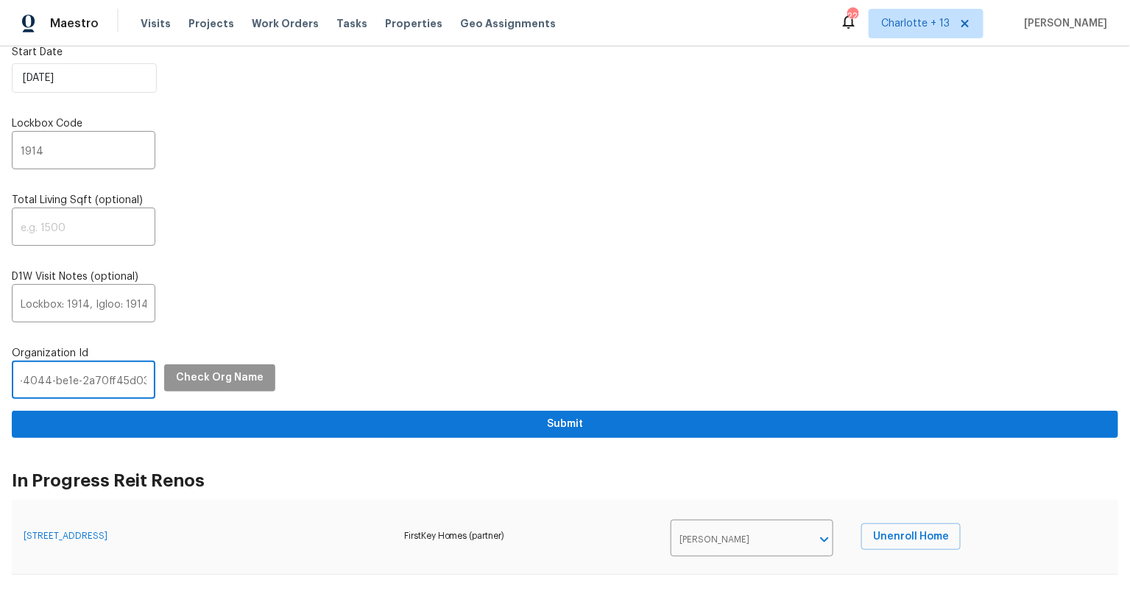
type input "845f7ff3-78ac-4044-be1e-2a70ff45d03f"
click at [233, 369] on span "Check Org Name" at bounding box center [220, 378] width 88 height 18
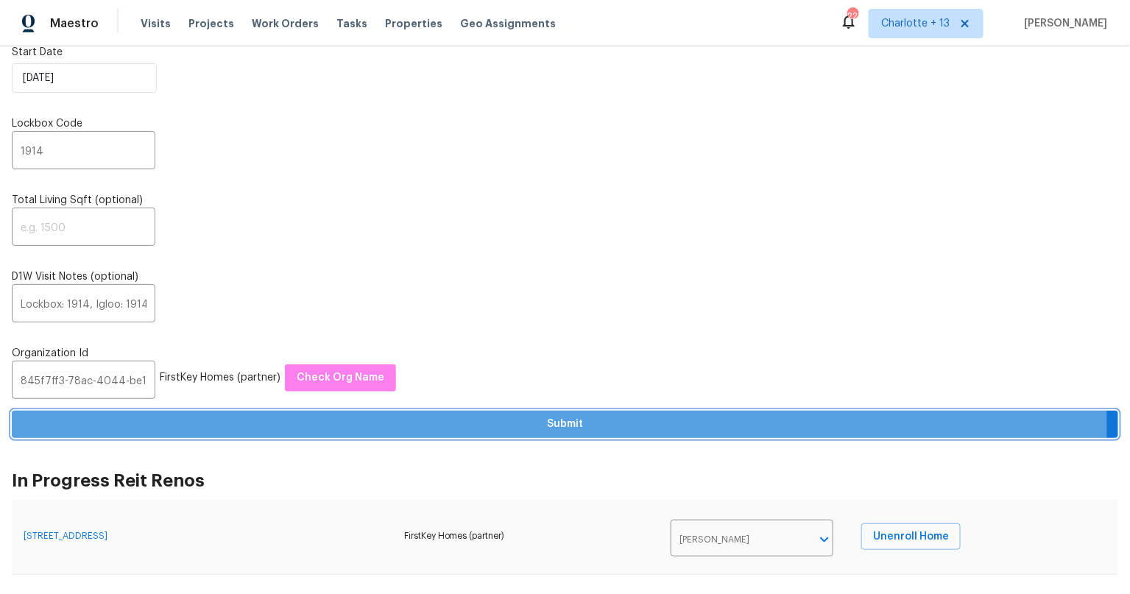
click at [559, 423] on span "Submit" at bounding box center [565, 424] width 1083 height 18
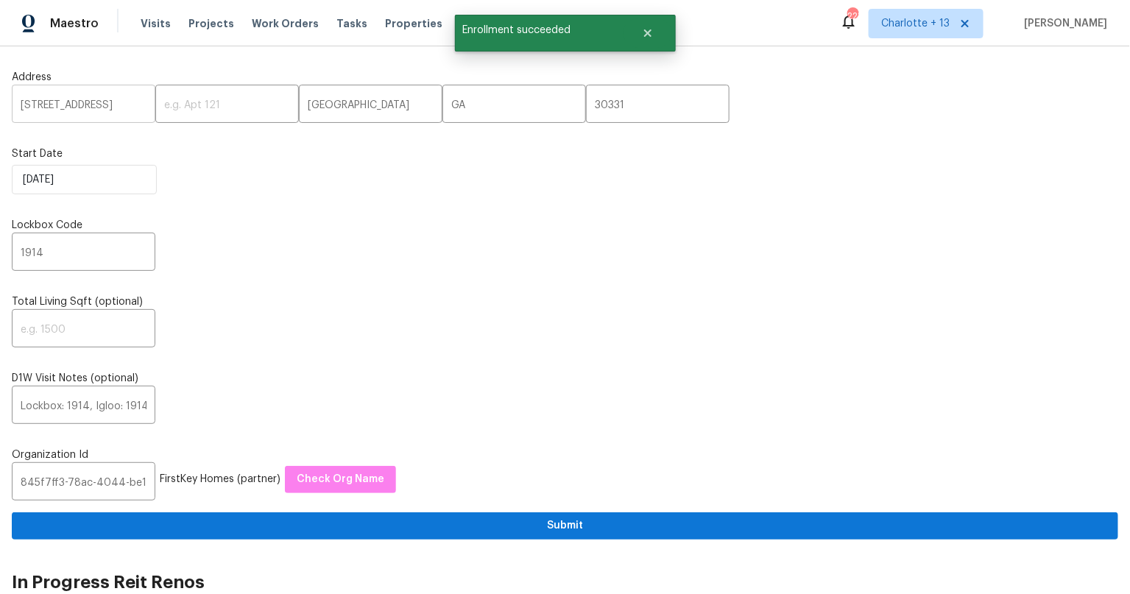
click at [63, 100] on input "2105 Sandtree Ct SW" at bounding box center [84, 105] width 144 height 35
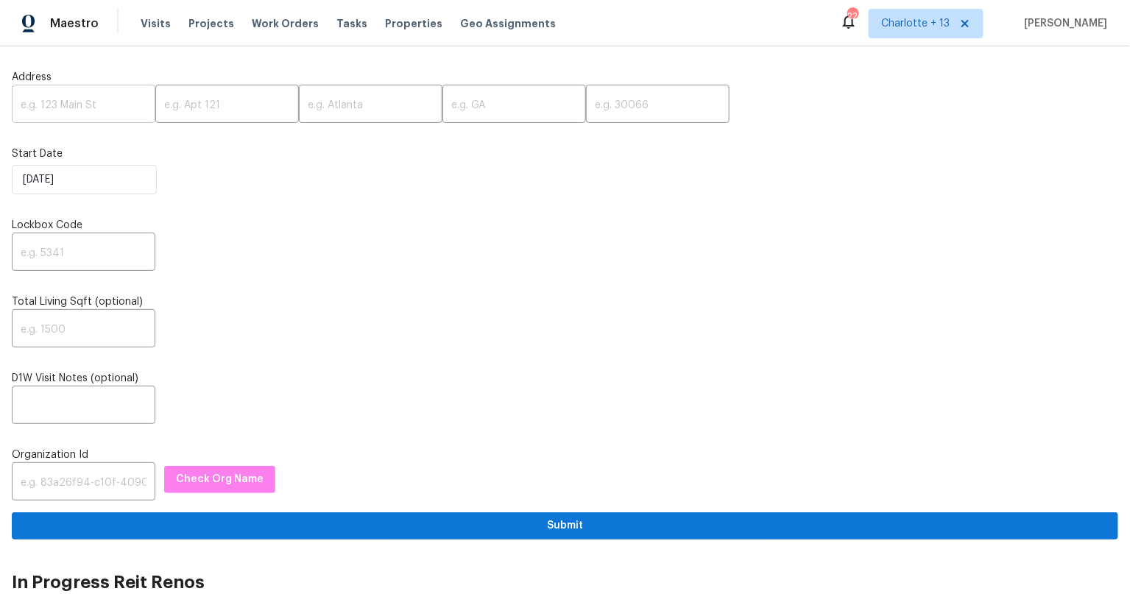
click at [77, 104] on input "text" at bounding box center [84, 105] width 144 height 35
paste input "[STREET_ADDRESS][PERSON_NAME]"
click at [118, 104] on input "[STREET_ADDRESS][PERSON_NAME]" at bounding box center [84, 105] width 144 height 35
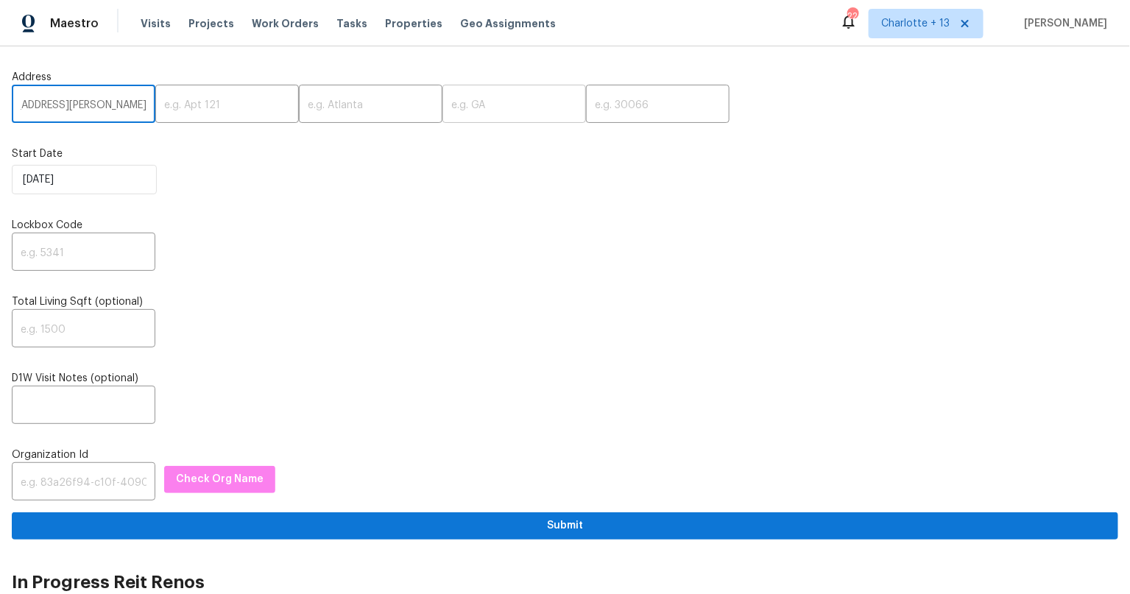
scroll to position [0, 54]
type input "3689 Laurie Woods Ln, Decatur, GA"
click at [626, 88] on input "text" at bounding box center [658, 105] width 144 height 35
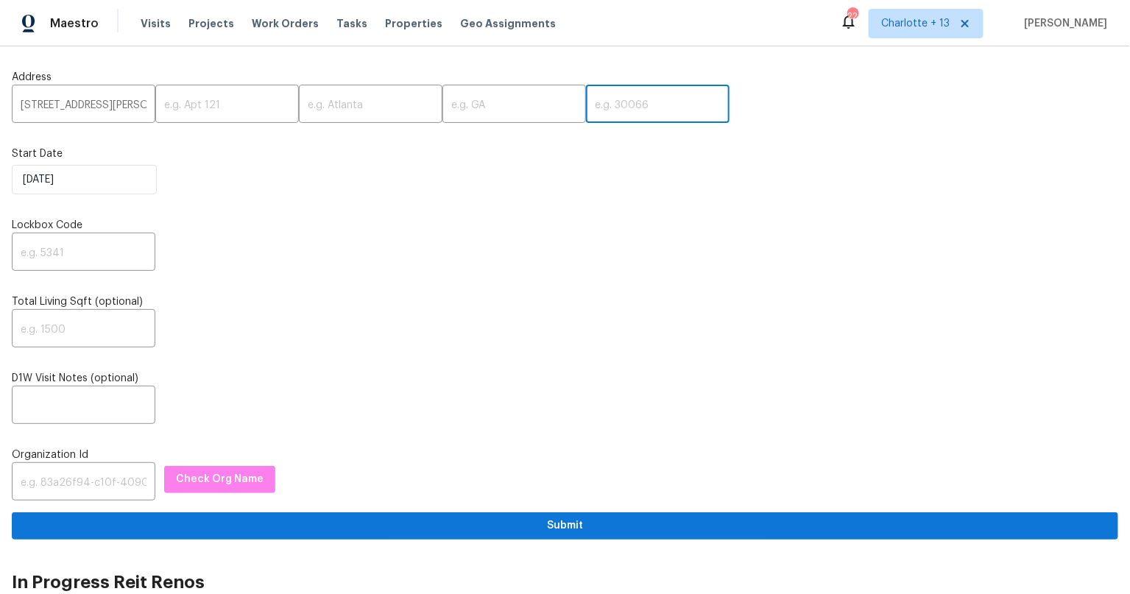
paste input "30034"
type input "30034"
click at [132, 109] on input "3689 Laurie Woods Ln, Decatur, GA" at bounding box center [84, 105] width 144 height 35
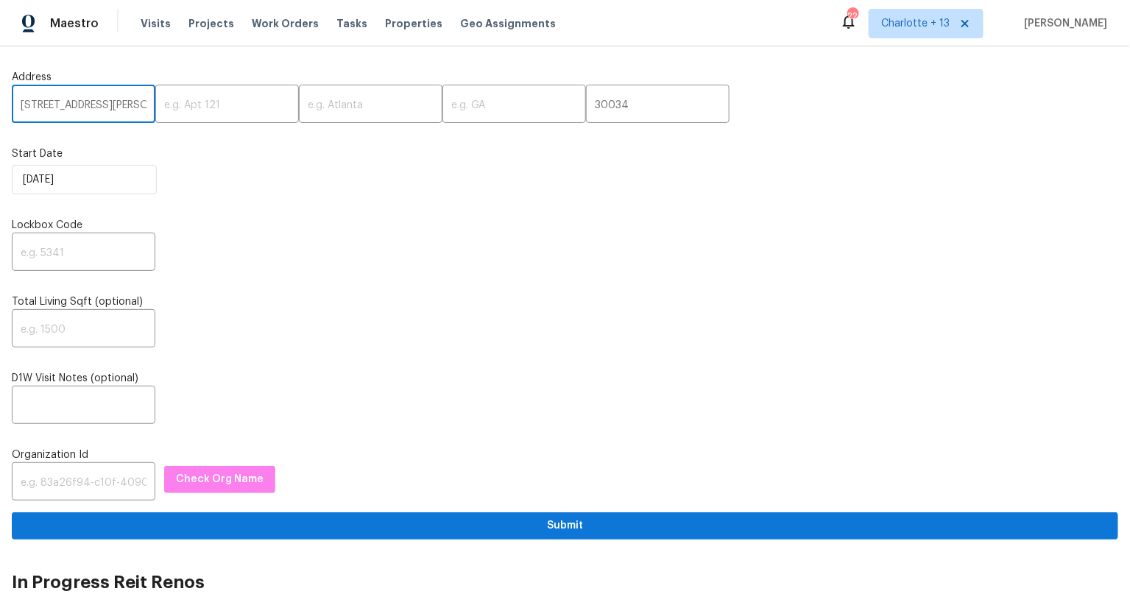
drag, startPoint x: 119, startPoint y: 106, endPoint x: 42, endPoint y: 106, distance: 77.3
click at [42, 106] on input "3689 Laurie Woods Ln, Decatur, GA" at bounding box center [84, 105] width 144 height 35
drag, startPoint x: 73, startPoint y: 103, endPoint x: 202, endPoint y: 113, distance: 129.2
click at [268, 115] on div "3689 Laurie Woods Ln, Decatur, GA ​ ​ ​ ​ 30034 ​" at bounding box center [565, 105] width 1106 height 35
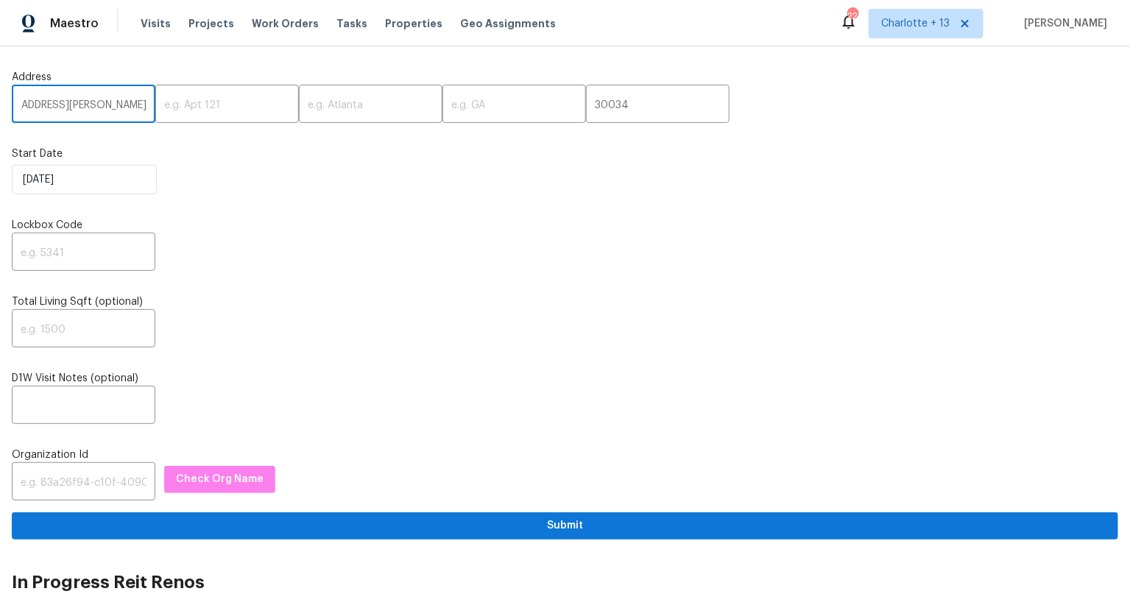
click at [110, 107] on input "3689 Laurie Woods Ln, Decatur, GA" at bounding box center [84, 105] width 144 height 35
click at [92, 105] on input "3689 Laurie Woods Ln, Decatur, GA" at bounding box center [84, 105] width 144 height 35
type input "3689 Laurie Woods Ln,, GA"
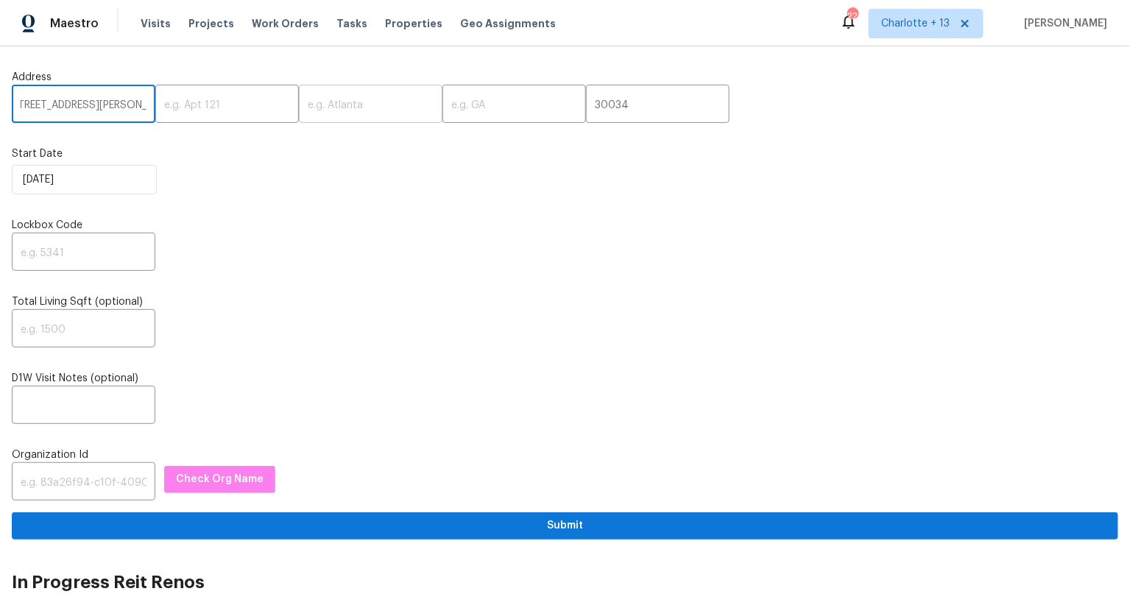
click at [328, 106] on input "text" at bounding box center [371, 105] width 144 height 35
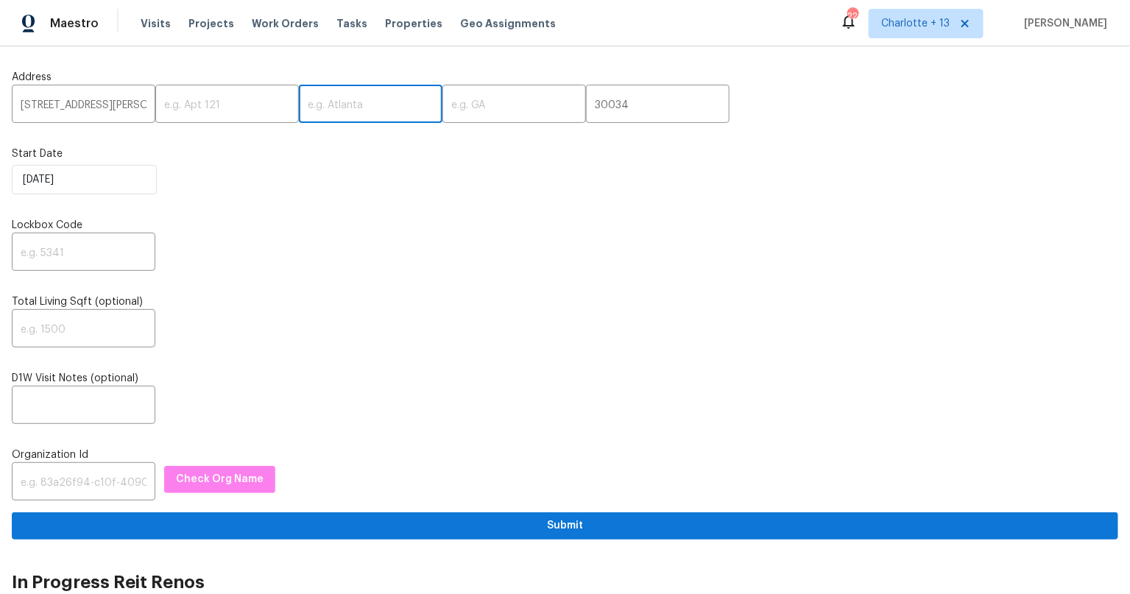
paste input "Decatur"
type input "Decatur"
click at [126, 105] on input "3689 Laurie Woods Ln,, GA" at bounding box center [84, 105] width 144 height 35
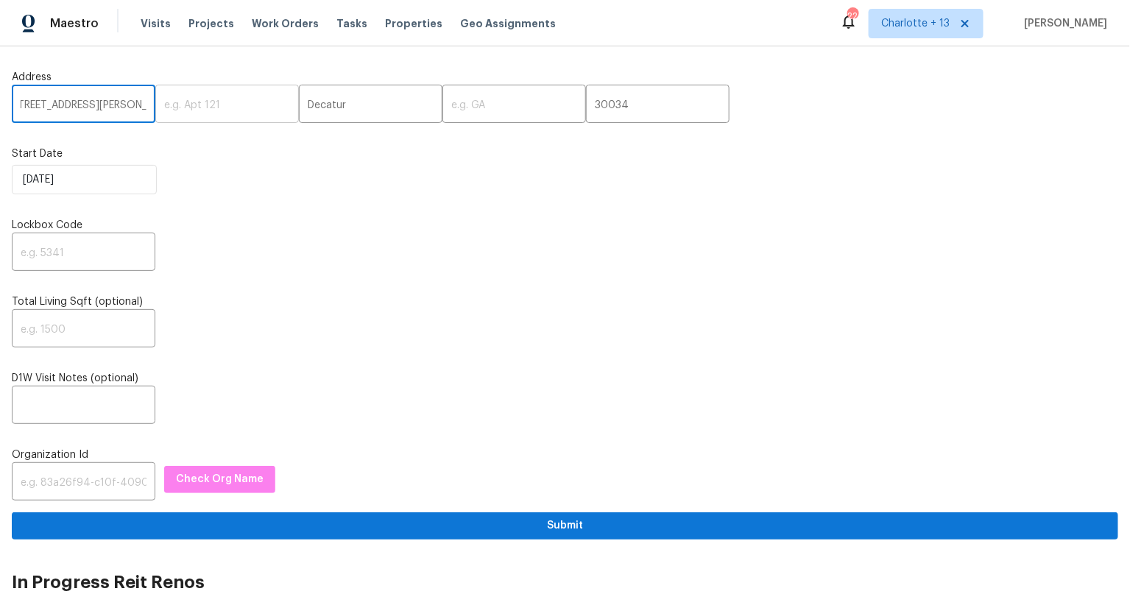
drag, startPoint x: 100, startPoint y: 105, endPoint x: 189, endPoint y: 108, distance: 89.1
click at [189, 108] on div "3689 Laurie Woods Ln,, GA ​ ​ Decatur ​ ​ 30034 ​" at bounding box center [565, 105] width 1106 height 35
click at [124, 103] on input "3689 Laurie Woods Ln,, GA" at bounding box center [84, 105] width 144 height 35
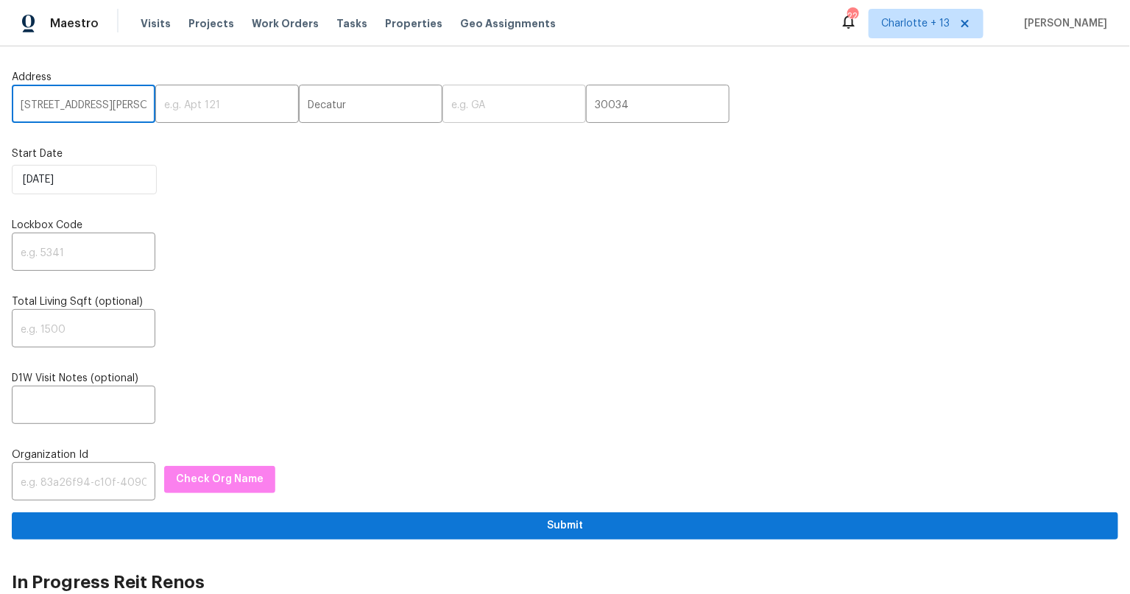
type input "3689 Laurie Woods Ln,,"
click at [452, 105] on input "text" at bounding box center [514, 105] width 144 height 35
paste input "GA"
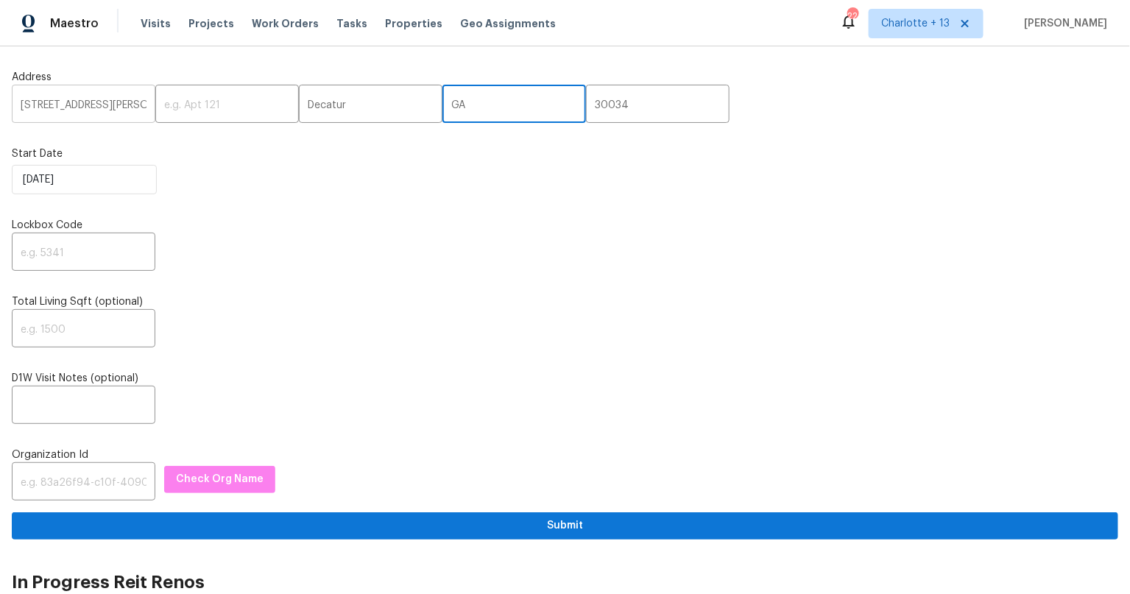
type input "GA"
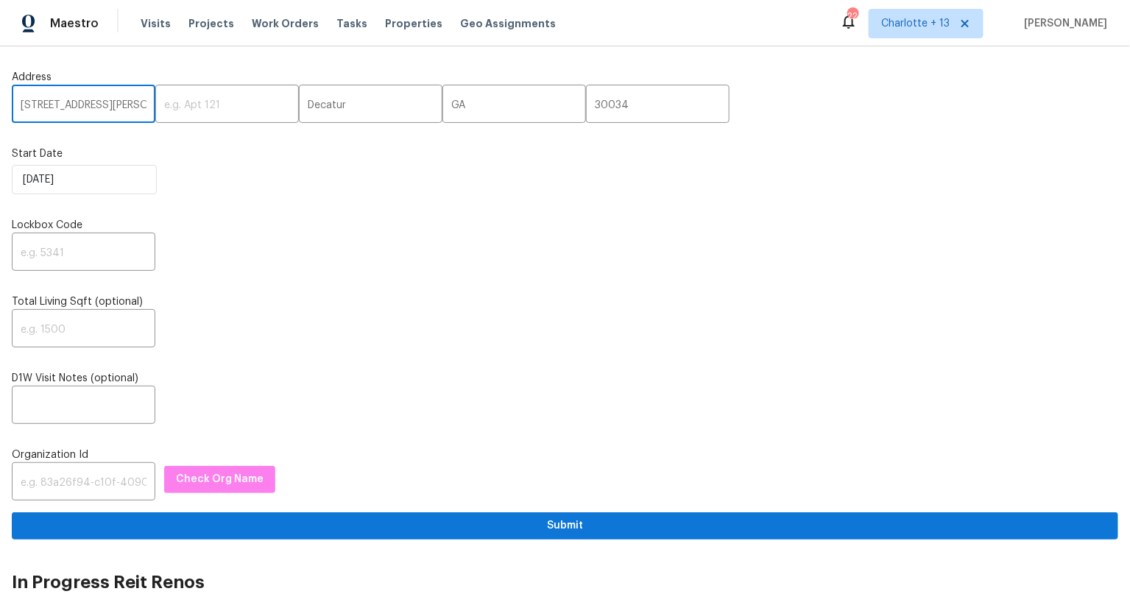
click at [131, 100] on input "3689 Laurie Woods Ln,," at bounding box center [84, 105] width 144 height 35
drag, startPoint x: 121, startPoint y: 108, endPoint x: 181, endPoint y: 113, distance: 59.8
click at [181, 113] on div "3689 Laurie Woods Ln,, ​ ​ Decatur ​ GA ​ 30034 ​" at bounding box center [565, 105] width 1106 height 35
click at [133, 108] on input "3689 Laurie Woods Ln,," at bounding box center [84, 105] width 144 height 35
type input "3689 Laurie Woods Ln"
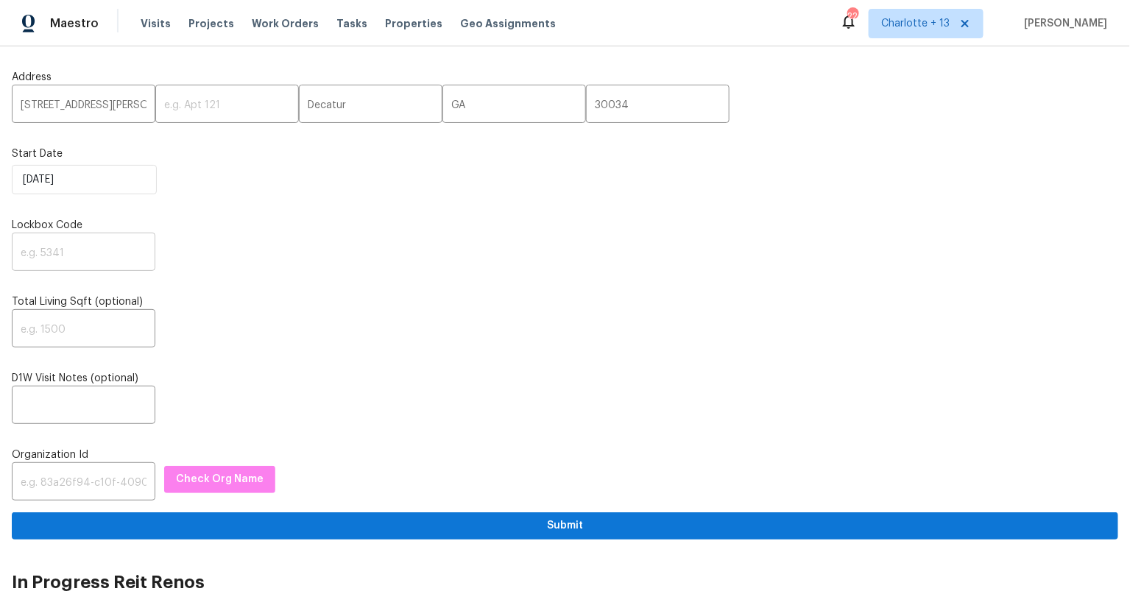
drag, startPoint x: 240, startPoint y: 255, endPoint x: 146, endPoint y: 267, distance: 94.9
click at [238, 255] on div "​" at bounding box center [565, 253] width 1106 height 35
click at [73, 255] on input "text" at bounding box center [84, 253] width 144 height 35
type input "1914"
click at [273, 300] on label "Total Living Sqft (optional)" at bounding box center [565, 301] width 1106 height 15
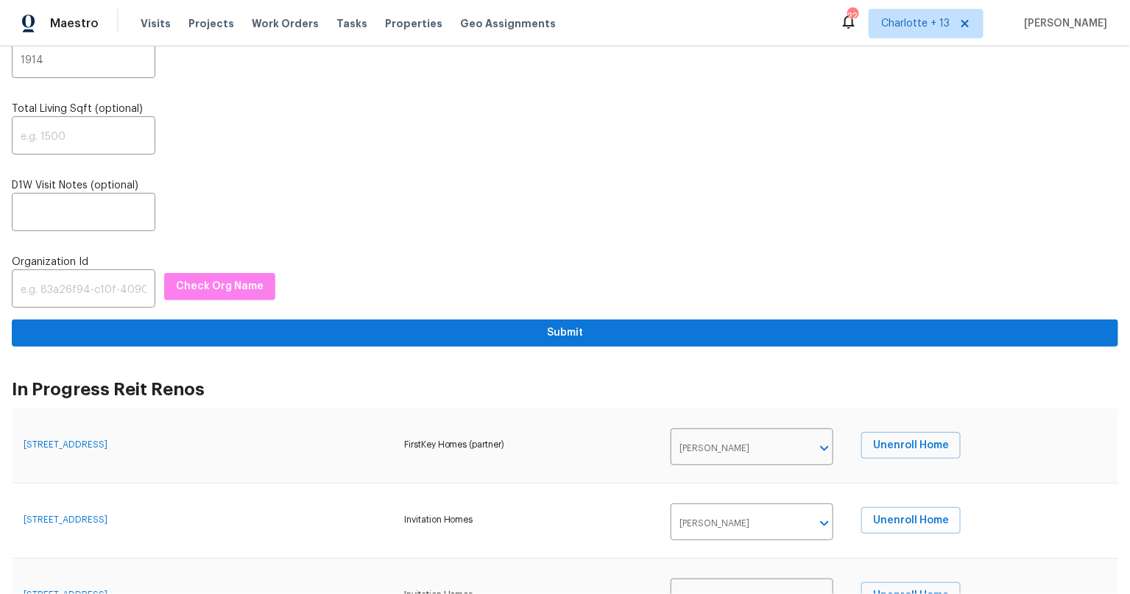
scroll to position [194, 0]
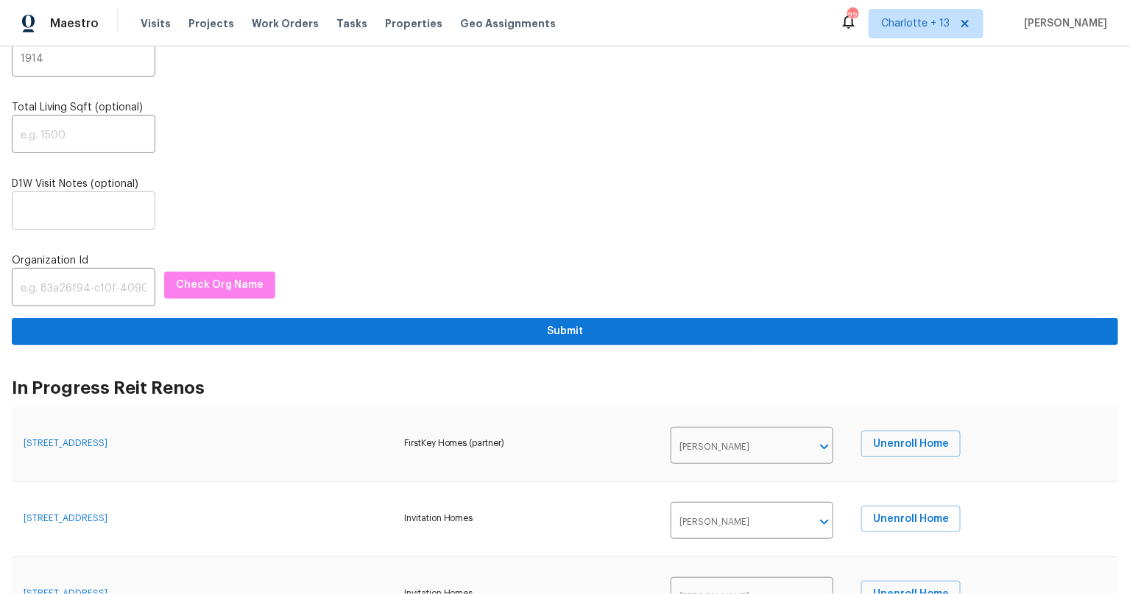
click at [72, 197] on input "text" at bounding box center [84, 212] width 144 height 35
paste input "Lockbox: 1914, Igloo: 34720445 Additional Details: - Home is currently listed a…"
type input "Lockbox: 1914, Igloo: 34720445 Additional Details: - Home is currently listed a…"
drag, startPoint x: 367, startPoint y: 235, endPoint x: 347, endPoint y: 241, distance: 20.9
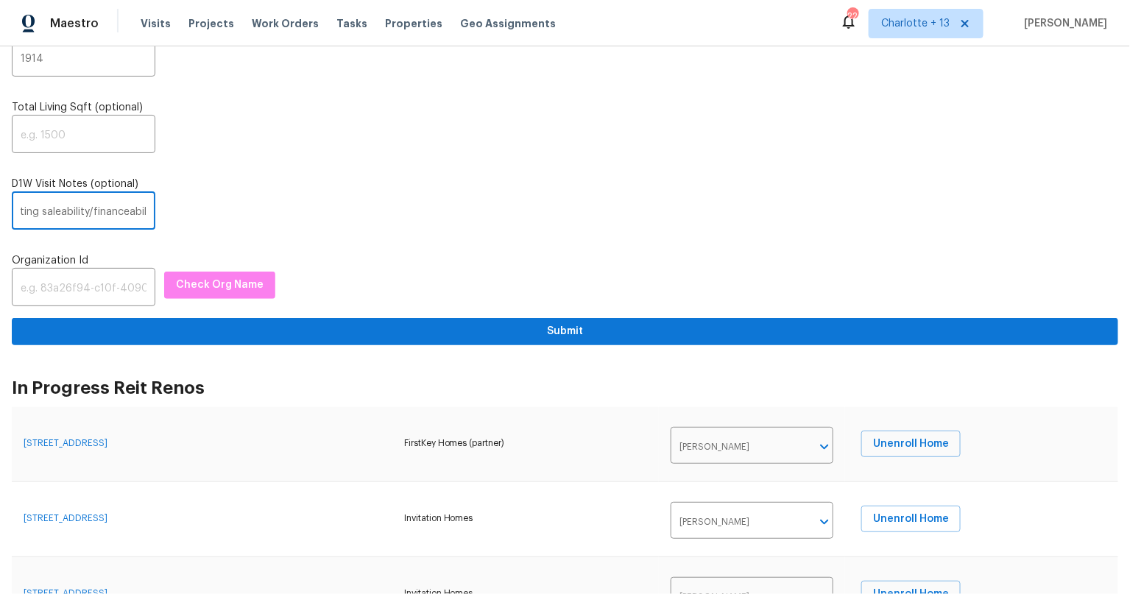
click at [366, 235] on div "Address 3689 Laurie Woods Ln ​ ​ Decatur ​ GA ​ 30034 ​ Start Date 9/9/2025 Loc…" at bounding box center [565, 104] width 1106 height 481
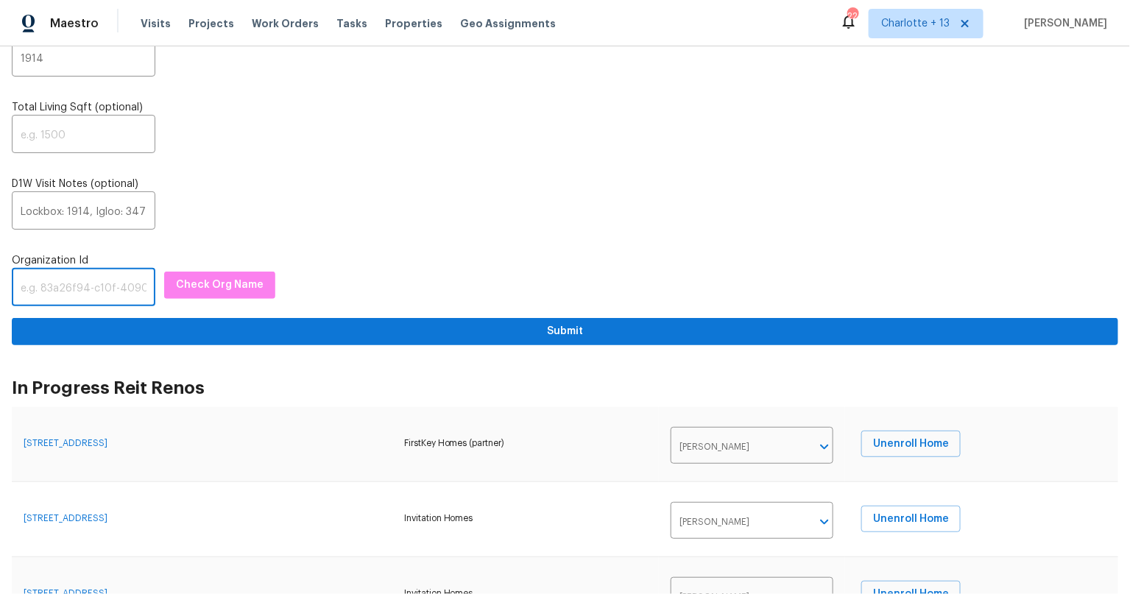
click at [81, 280] on input "text" at bounding box center [84, 289] width 144 height 35
paste input "845f7ff3-78ac-4044-be1e-2a70ff45d03f"
type input "845f7ff3-78ac-4044-be1e-2a70ff45d03f"
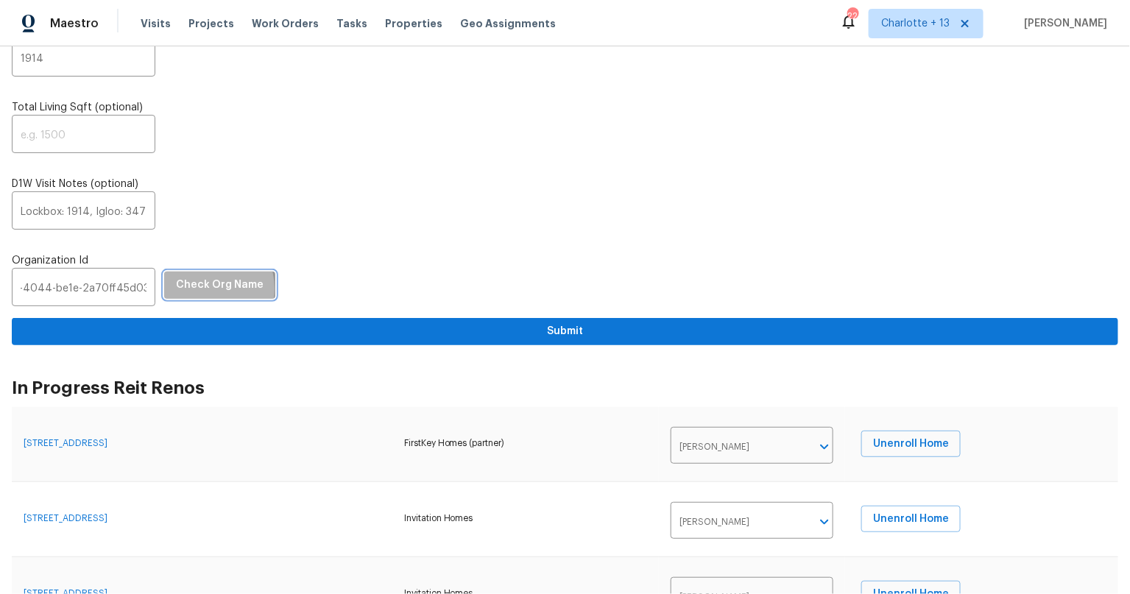
click at [194, 286] on span "Check Org Name" at bounding box center [220, 285] width 88 height 18
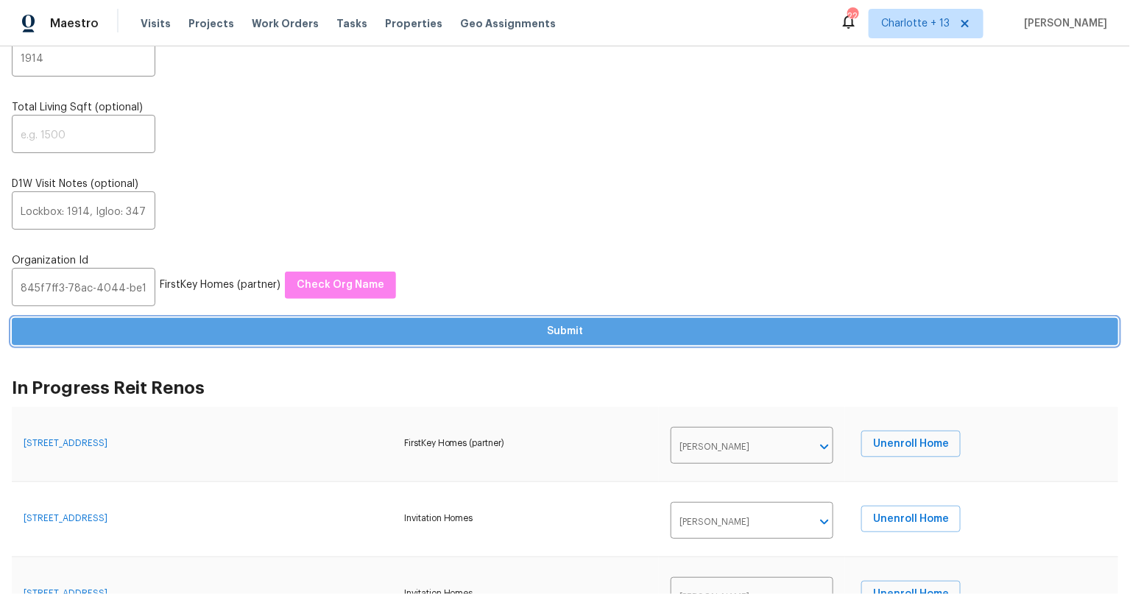
click at [565, 333] on span "Submit" at bounding box center [565, 331] width 1083 height 18
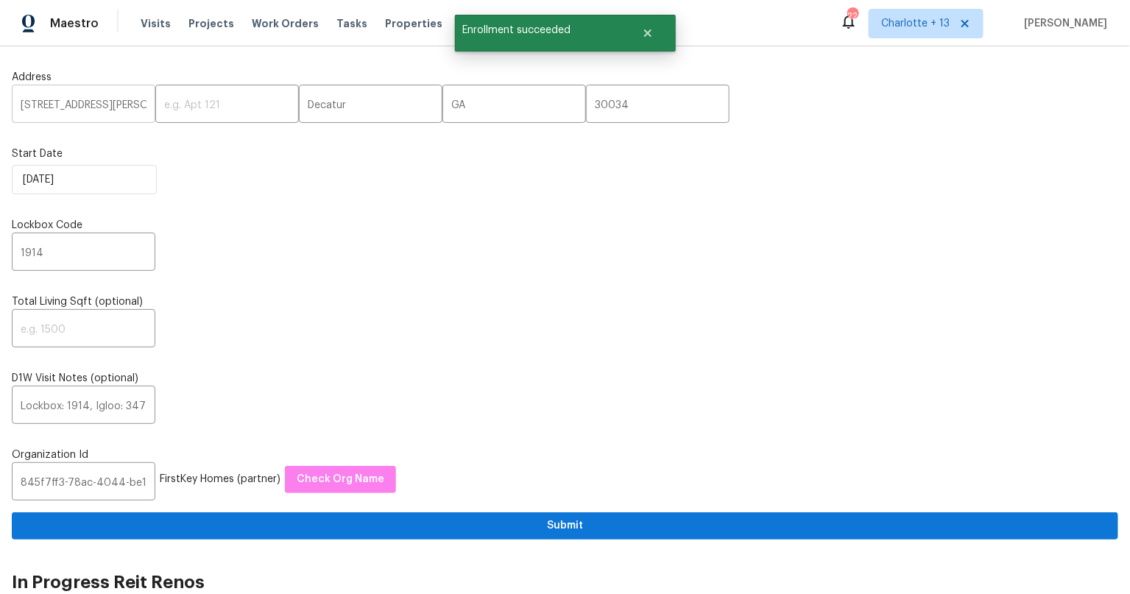
click at [61, 108] on input "3689 Laurie Woods Ln" at bounding box center [84, 105] width 144 height 35
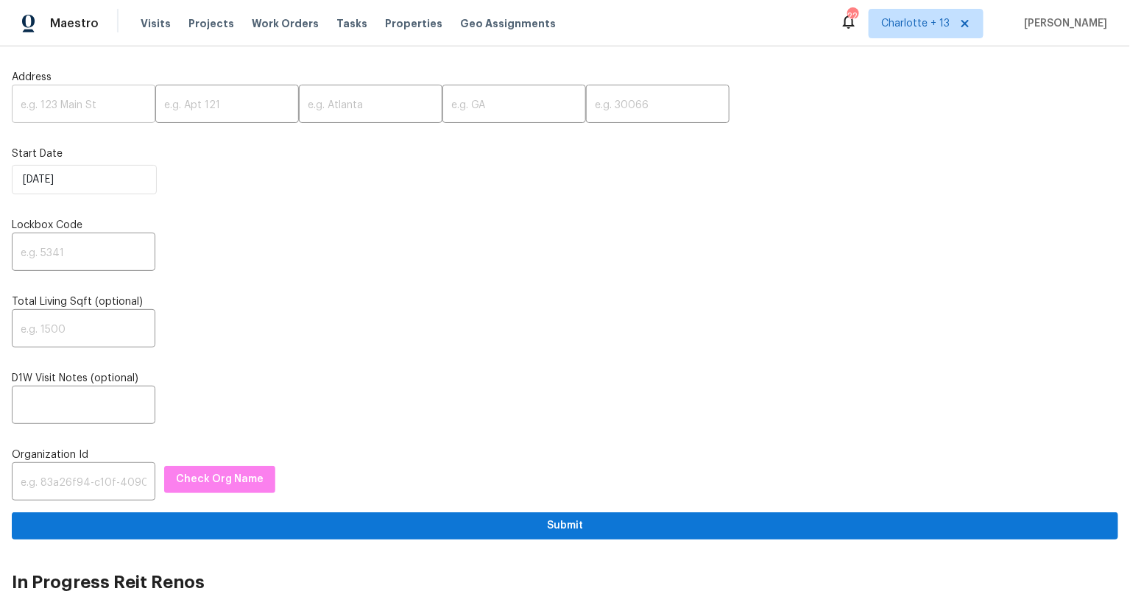
click at [71, 102] on input "text" at bounding box center [84, 105] width 144 height 35
paste input "4480 Joseph Dr, Snellville, GA 30039"
click at [116, 101] on input "4480 Joseph Dr, Snellville, GA 30039" at bounding box center [84, 105] width 144 height 35
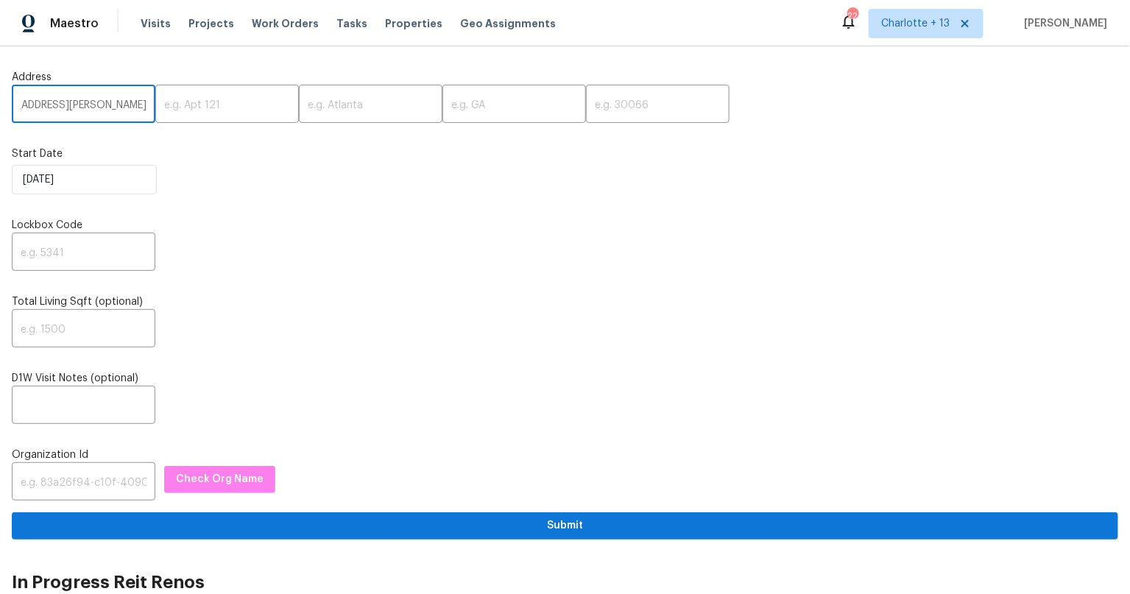
scroll to position [0, 27]
type input "4480 Joseph Dr, Snellville, GA"
click at [586, 118] on input "text" at bounding box center [658, 105] width 144 height 35
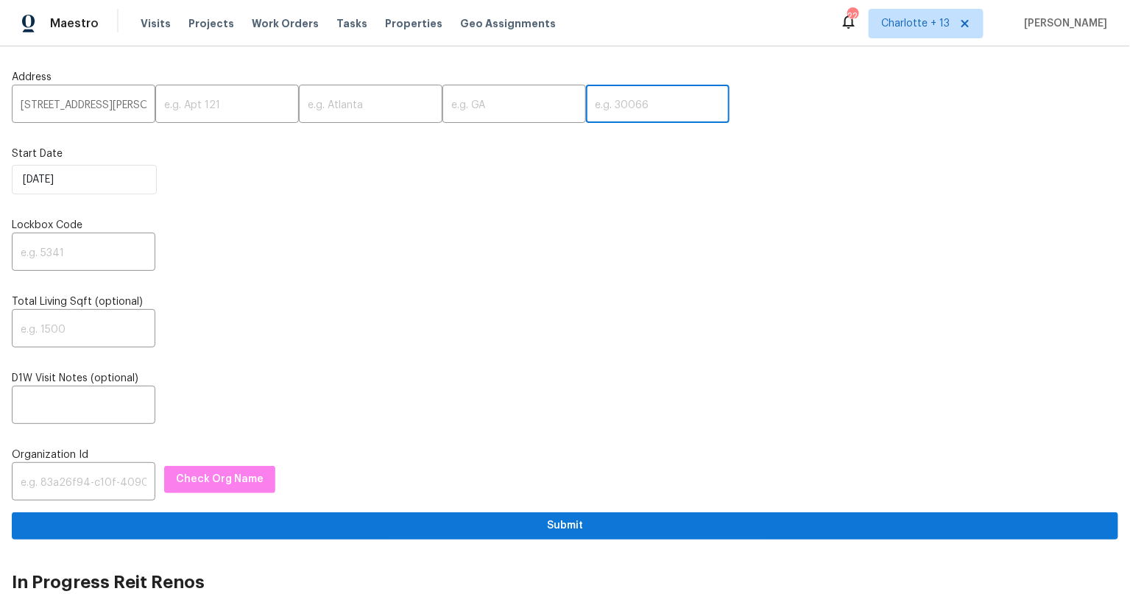
paste input "30039"
type input "30039"
click at [116, 104] on input "4480 Joseph Dr, Snellville, GA" at bounding box center [84, 105] width 144 height 35
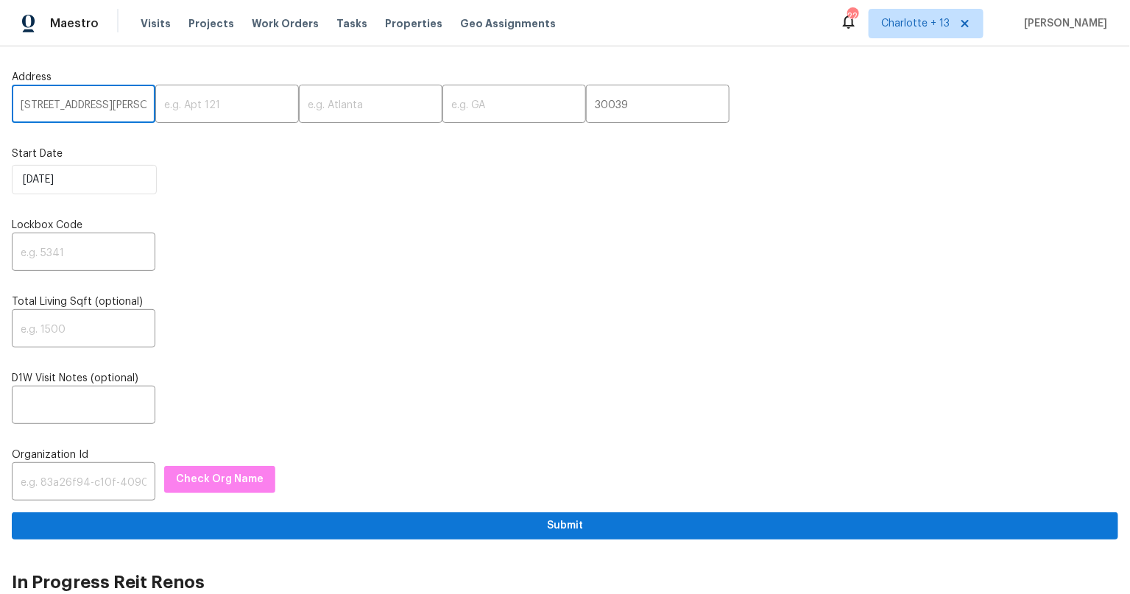
click at [116, 104] on input "4480 Joseph Dr, Snellville, GA" at bounding box center [84, 105] width 144 height 35
type input "4480 Joseph Dr,, GA"
click at [407, 110] on input "text" at bounding box center [371, 105] width 144 height 35
paste input "Snellville"
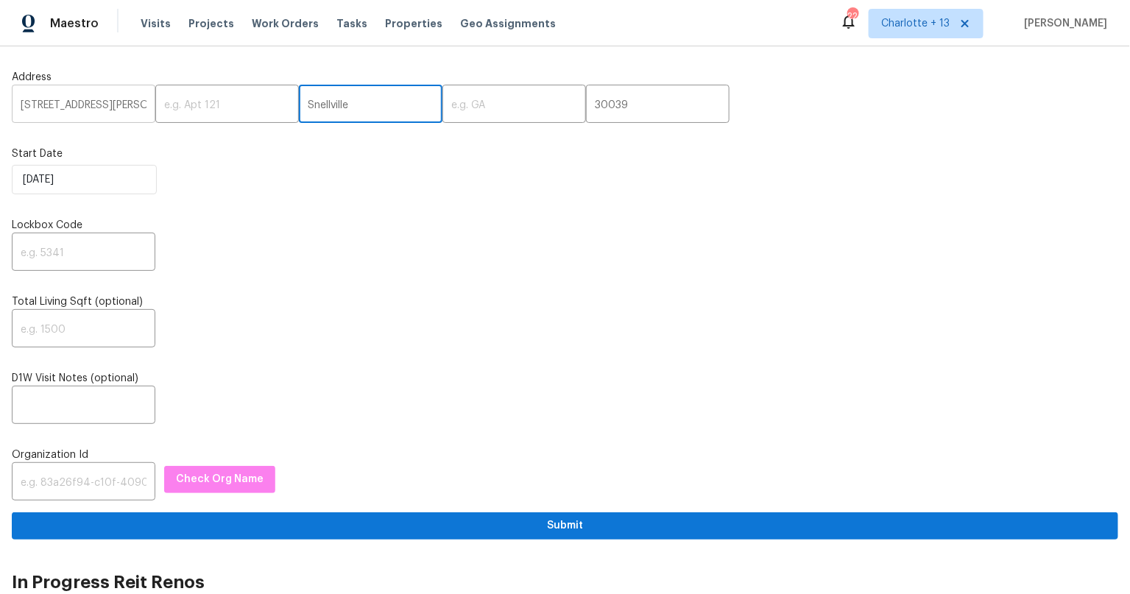
type input "Snellville"
click at [111, 109] on input "4480 Joseph Dr,, GA" at bounding box center [84, 105] width 144 height 35
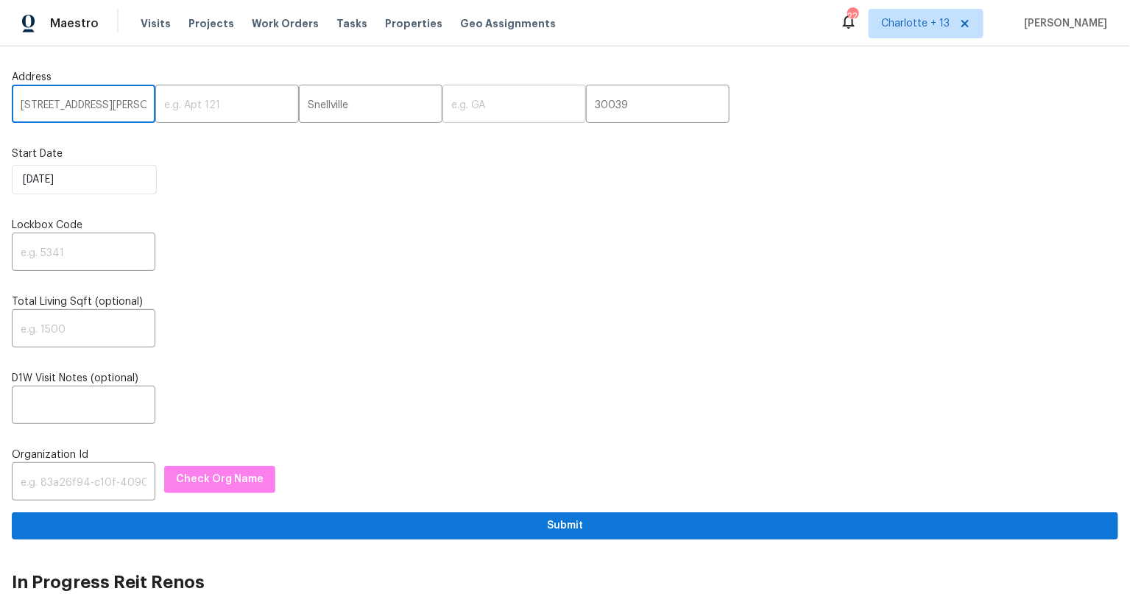
type input "4480 Joseph Dr,,"
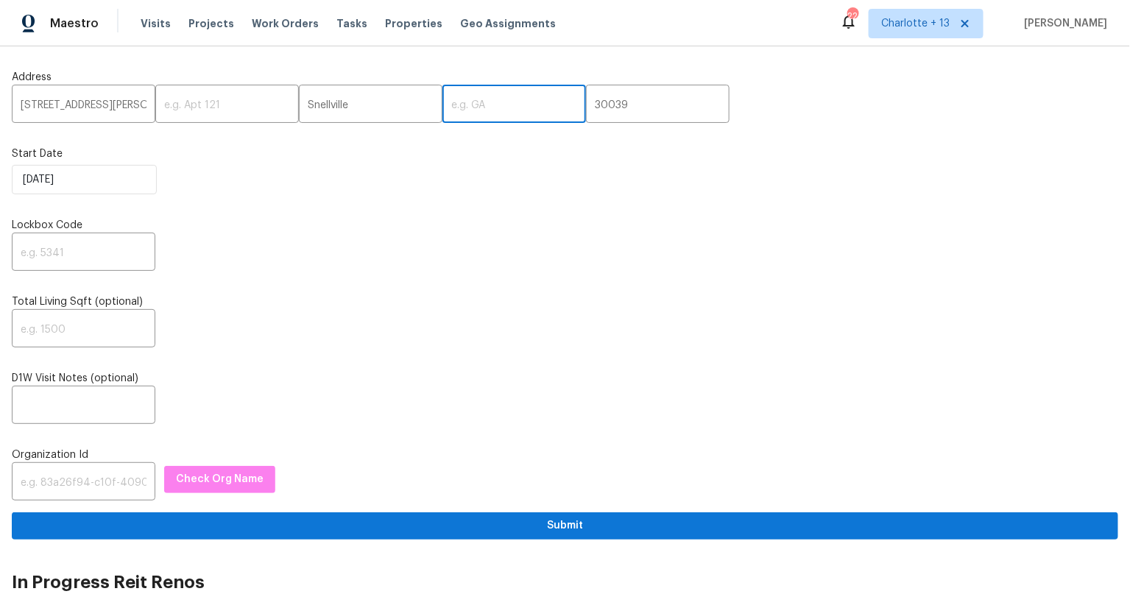
click at [442, 99] on input "text" at bounding box center [514, 105] width 144 height 35
paste input "GA"
type input "GA"
click at [111, 109] on input "4480 Joseph Dr,," at bounding box center [84, 105] width 144 height 35
type input "4480 Joseph Dr"
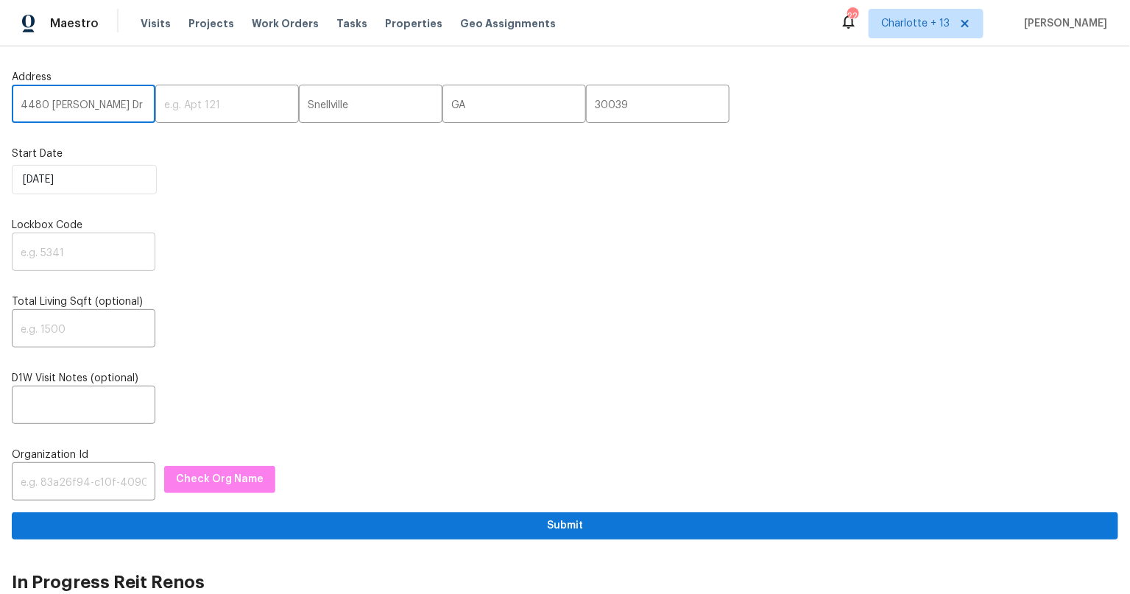
click at [61, 252] on input "text" at bounding box center [84, 253] width 144 height 35
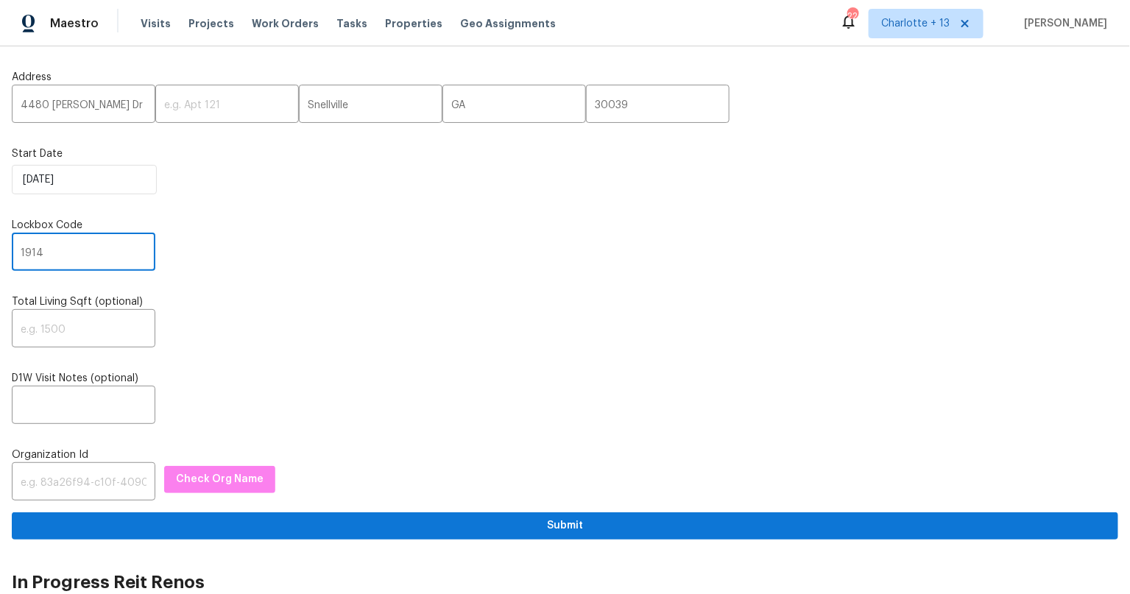
type input "1914"
click at [257, 288] on div "Address 4480 Joseph Dr ​ ​ Snellville ​ GA ​ 30039 ​ Start Date 9/9/2025 Lockbo…" at bounding box center [565, 298] width 1106 height 481
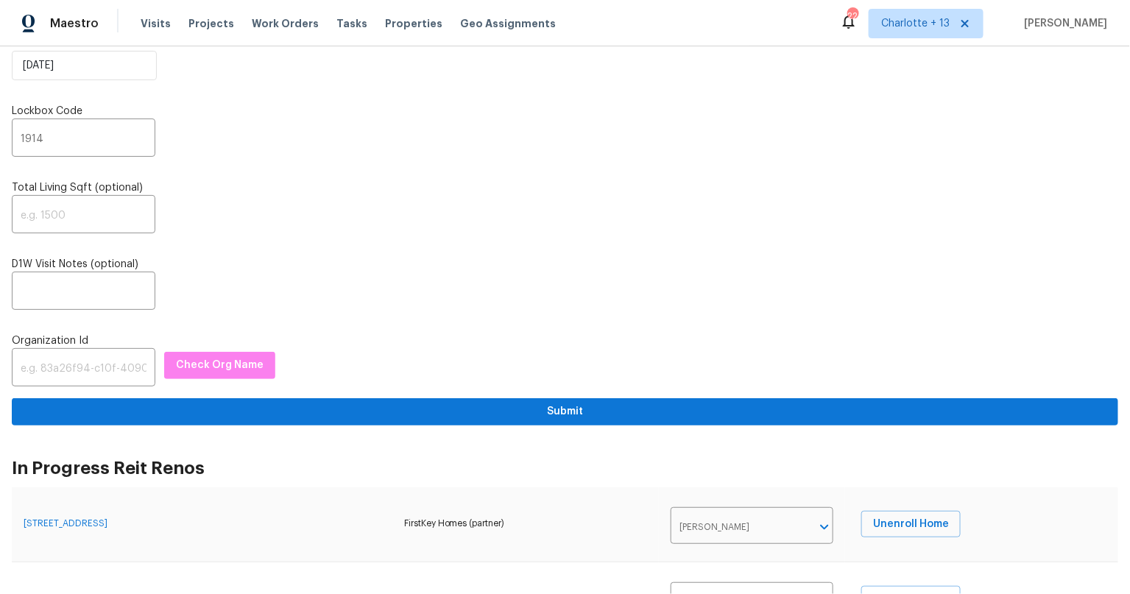
scroll to position [120, 0]
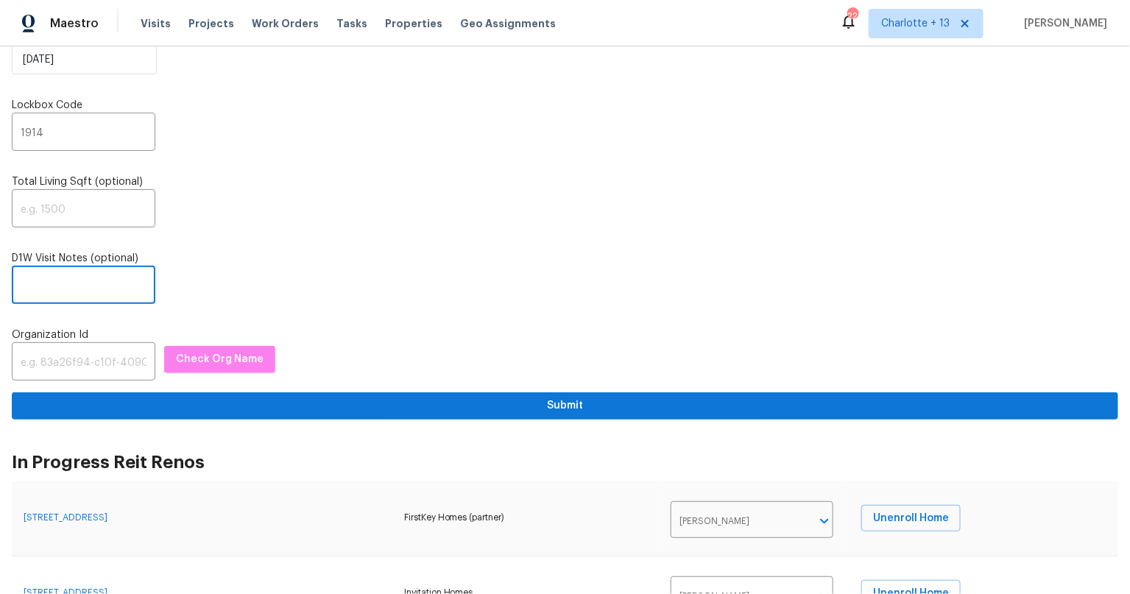
click at [75, 281] on input "text" at bounding box center [84, 286] width 144 height 35
paste input "Lockbox: 1914 Additional Details: - Home is currently listed and has experience…"
type input "Lockbox: 1914 Additional Details: - Home is currently listed and has experience…"
click at [301, 279] on div "Lockbox: 1914 Additional Details: - Home is currently listed and has experience…" at bounding box center [565, 286] width 1106 height 35
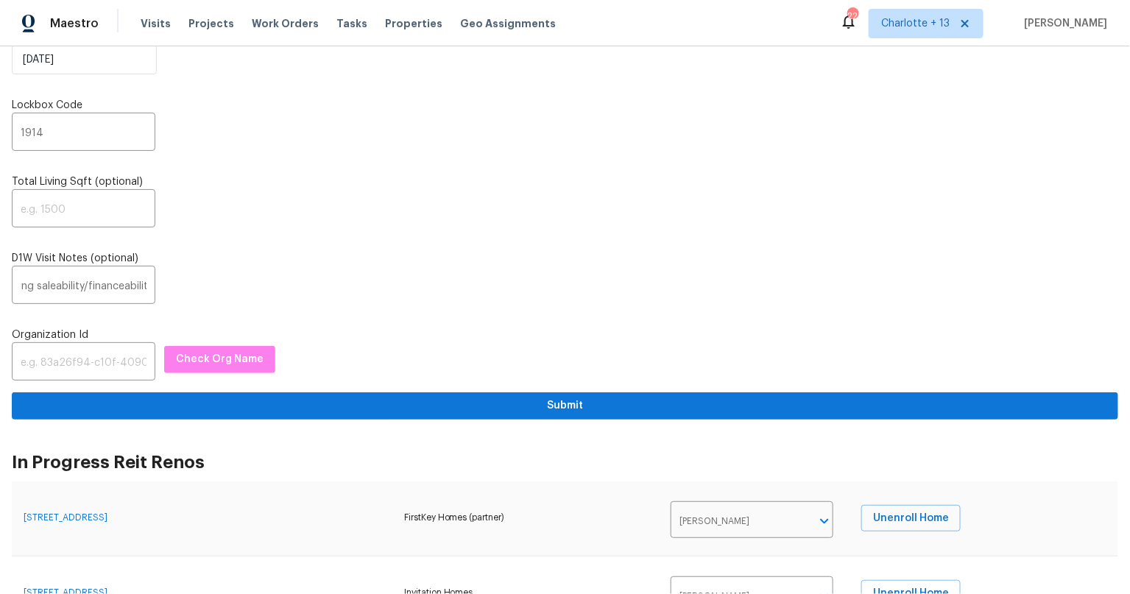
scroll to position [0, 0]
click at [70, 353] on input "text" at bounding box center [84, 363] width 144 height 35
click at [80, 349] on input "text" at bounding box center [84, 363] width 144 height 35
paste input "845f7ff3-78ac-4044-be1e-2a70ff45d03f"
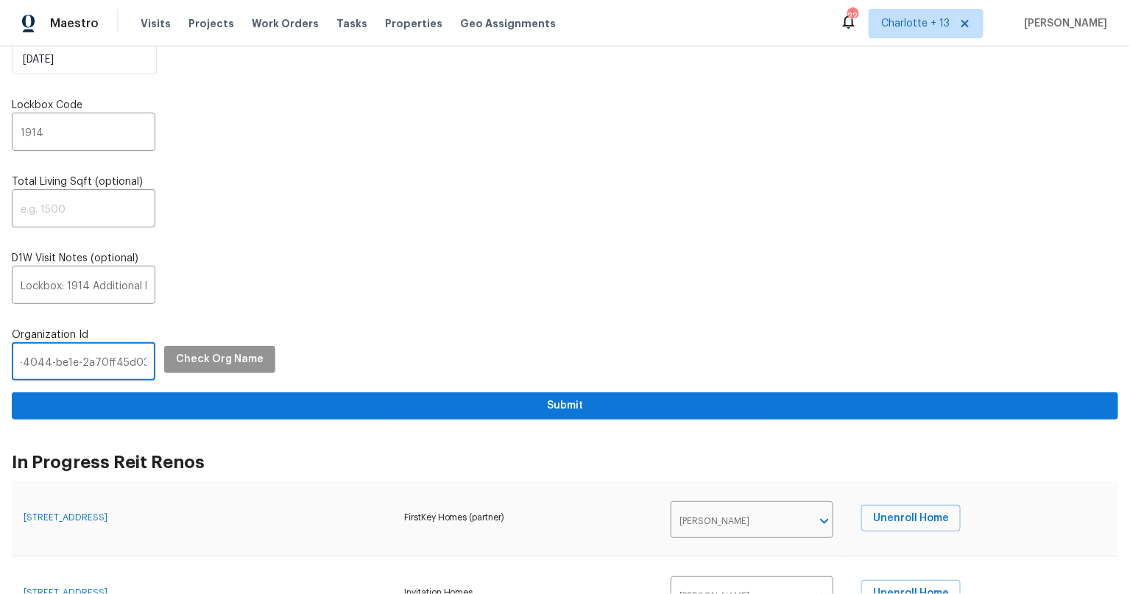
type input "845f7ff3-78ac-4044-be1e-2a70ff45d03f"
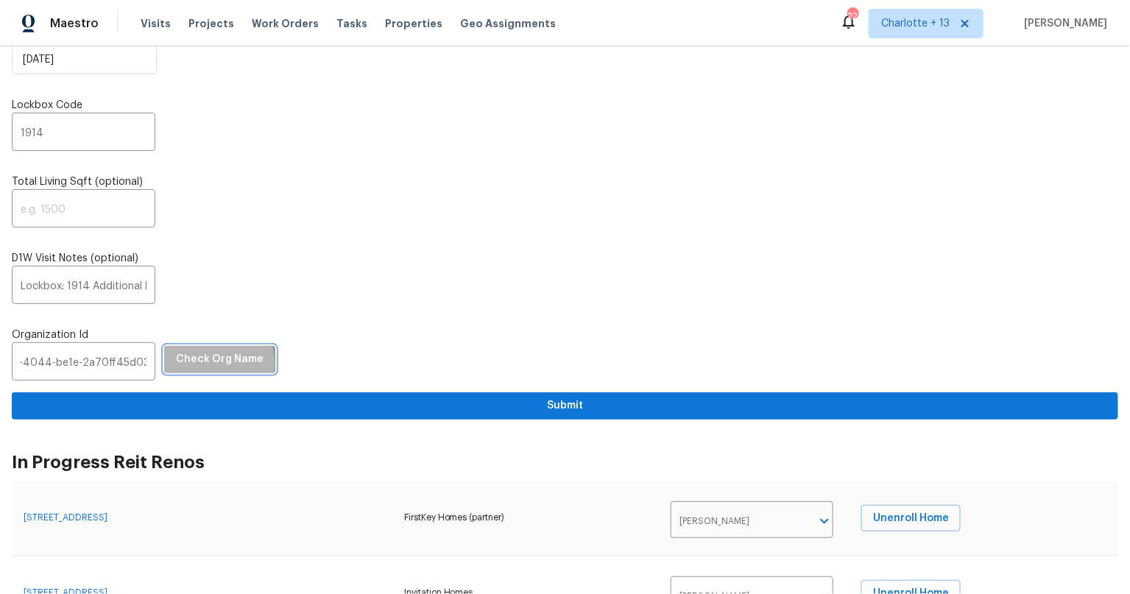
click at [199, 361] on span "Check Org Name" at bounding box center [220, 359] width 88 height 18
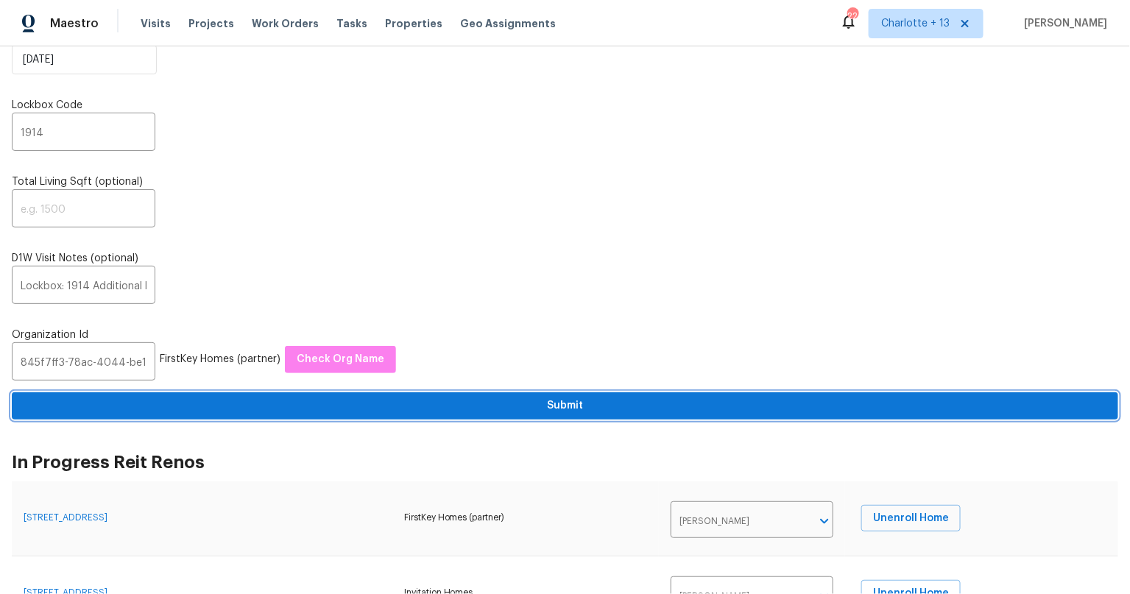
click at [591, 400] on span "Submit" at bounding box center [565, 406] width 1083 height 18
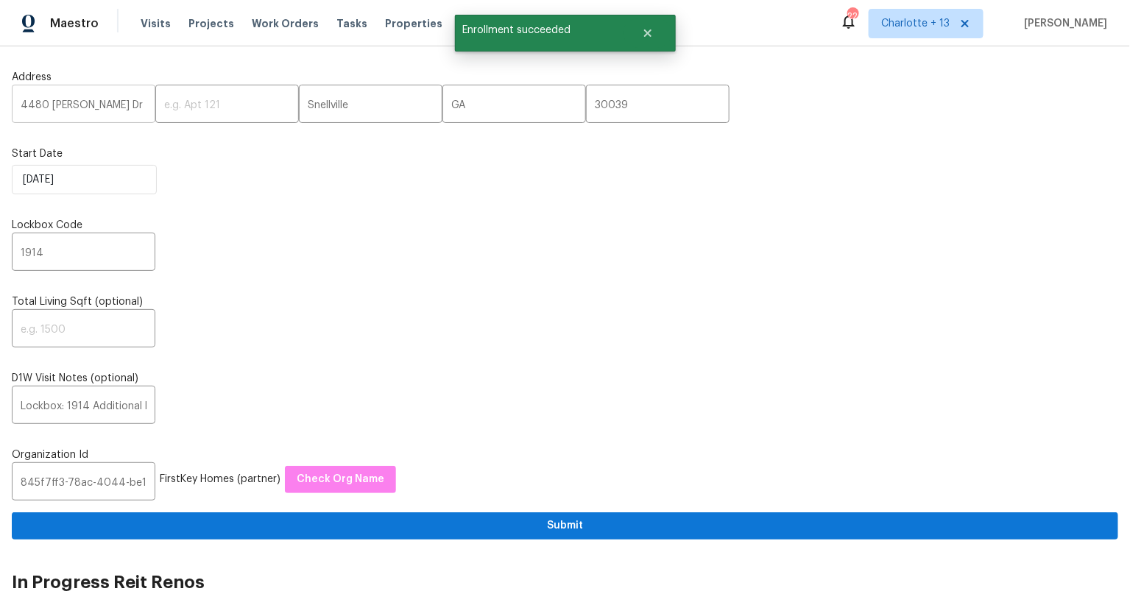
click at [59, 105] on input "4480 Joseph Dr" at bounding box center [84, 105] width 144 height 35
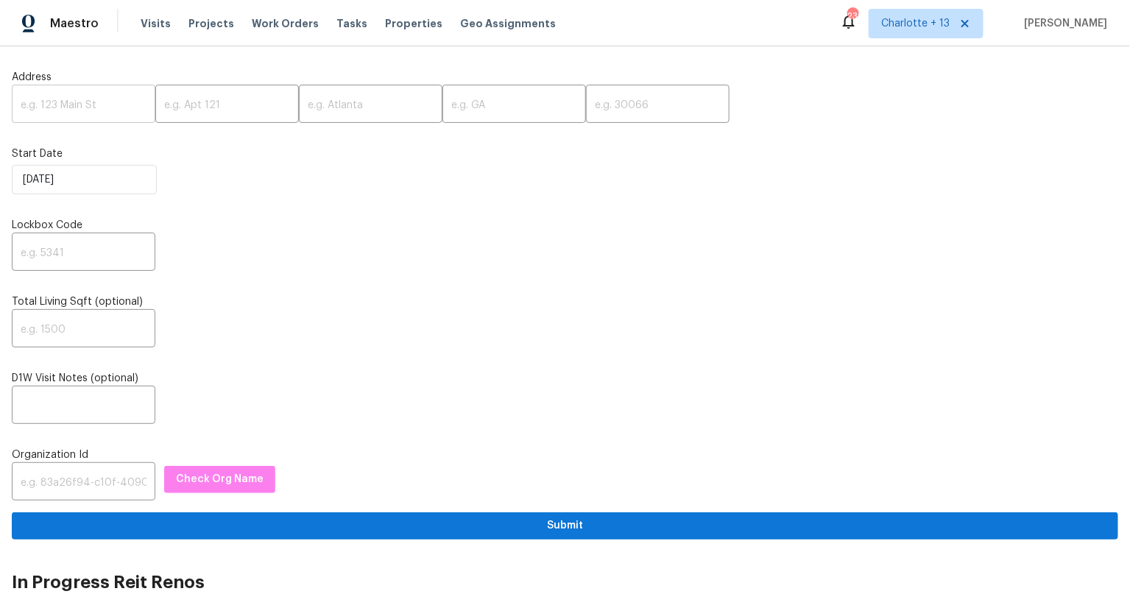
click at [81, 106] on input "text" at bounding box center [84, 105] width 144 height 35
paste input "[STREET_ADDRESS]"
type input "[STREET_ADDRESS]"
drag, startPoint x: 618, startPoint y: 105, endPoint x: 690, endPoint y: 121, distance: 73.9
click at [630, 107] on input "text" at bounding box center [658, 105] width 144 height 35
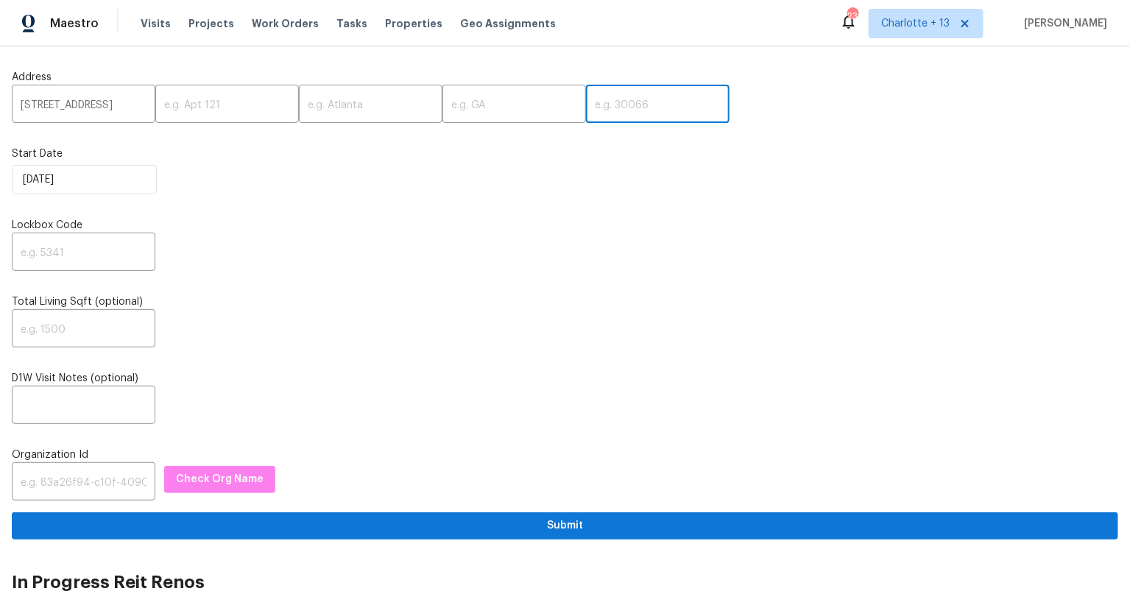
paste input "30058"
type input "30058"
click at [442, 101] on input "text" at bounding box center [514, 105] width 144 height 35
paste input "GA"
type input "GA"
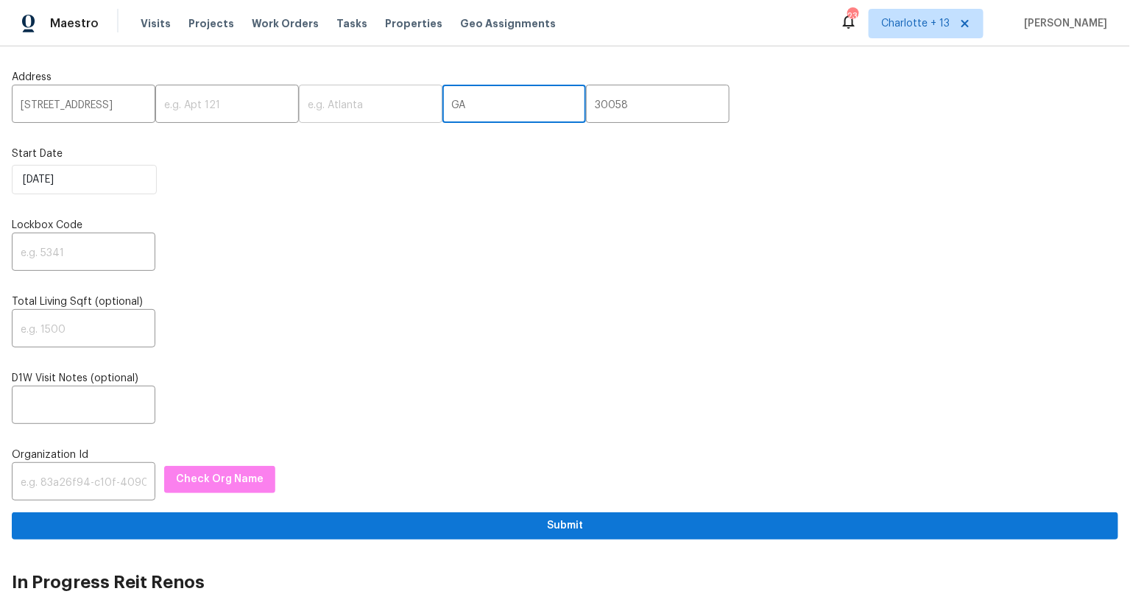
click at [328, 105] on input "text" at bounding box center [371, 105] width 144 height 35
paste input "Lithonia"
type input "Lithonia"
drag, startPoint x: 392, startPoint y: 275, endPoint x: 274, endPoint y: 311, distance: 123.2
click at [389, 274] on div "Address [STREET_ADDRESS] ​ Start Date [DATE] Lockbox Code ​ Total Living Sqft (…" at bounding box center [565, 298] width 1106 height 481
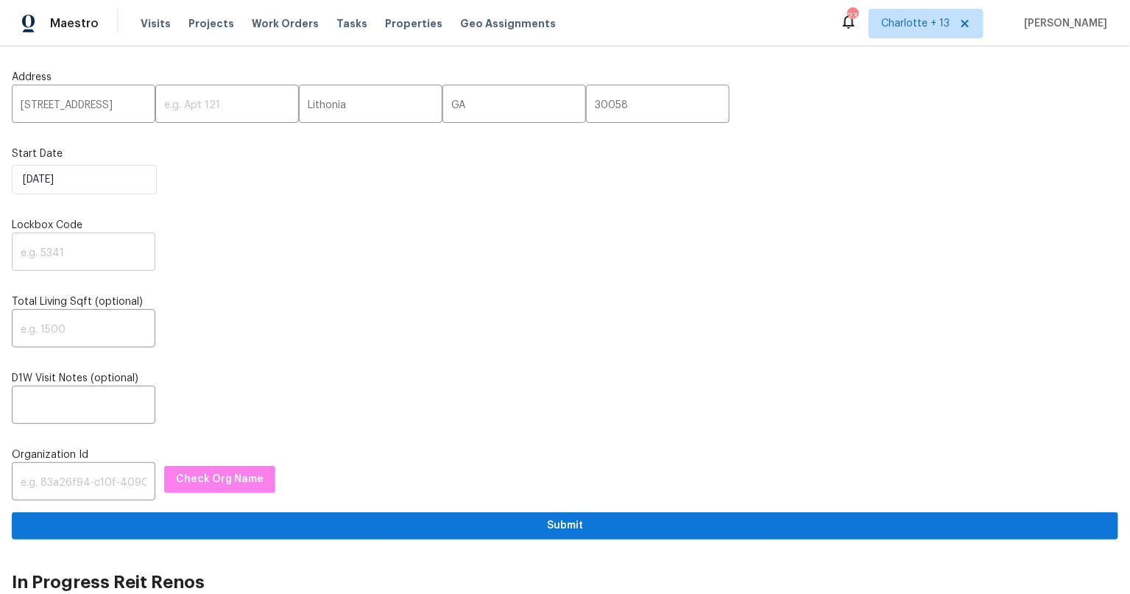
click at [68, 255] on input "text" at bounding box center [84, 253] width 144 height 35
type input "1914"
click at [283, 303] on label "Total Living Sqft (optional)" at bounding box center [565, 301] width 1106 height 15
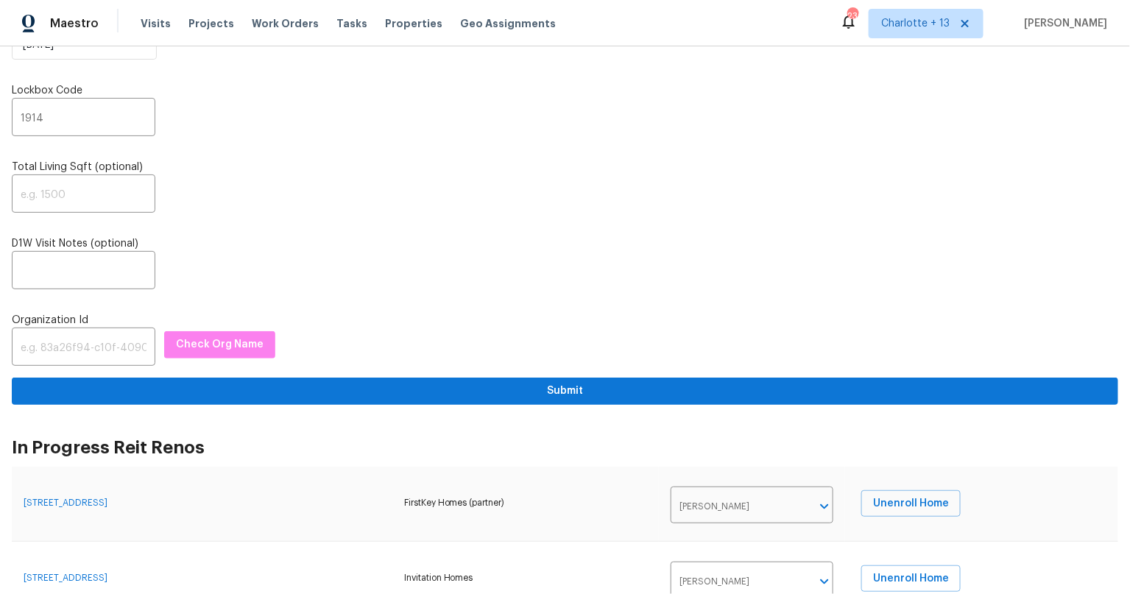
scroll to position [137, 0]
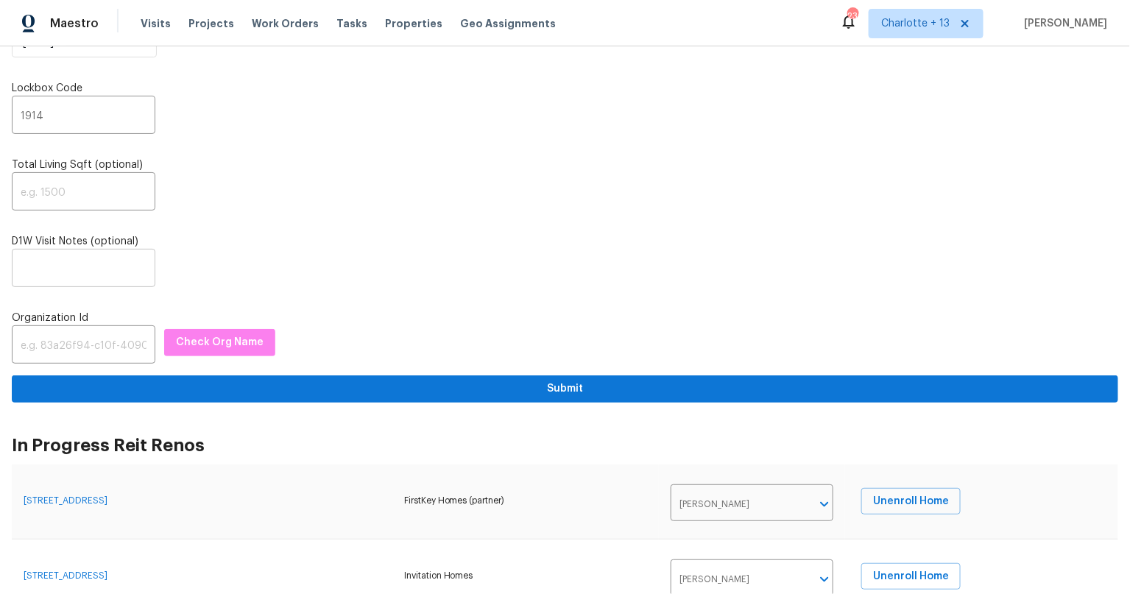
click at [65, 256] on input "text" at bounding box center [84, 269] width 144 height 35
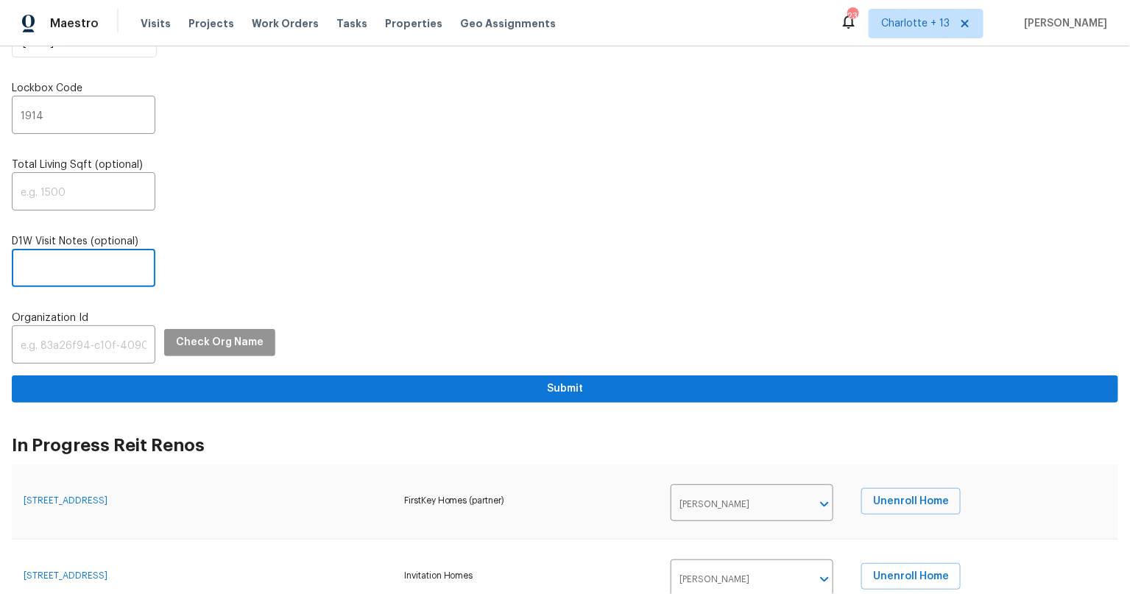
paste input "Lockbox: 1914, Igloo: 19141850 Additional Details: - Home is currently listed a…"
type input "Lockbox: 1914, Igloo: 19141850 Additional Details: - Home is currently listed a…"
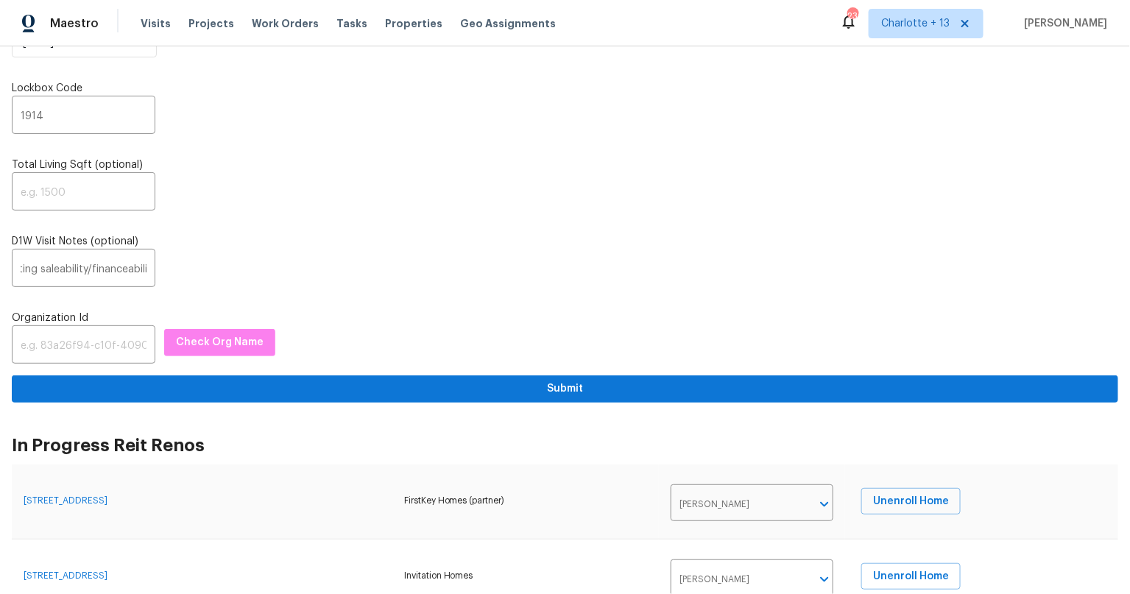
drag, startPoint x: 451, startPoint y: 270, endPoint x: 314, endPoint y: 323, distance: 147.5
click at [450, 270] on div "Lockbox: 1914, Igloo: 19141850 Additional Details: - Home is currently listed a…" at bounding box center [565, 269] width 1106 height 35
click at [126, 341] on input "text" at bounding box center [84, 346] width 144 height 35
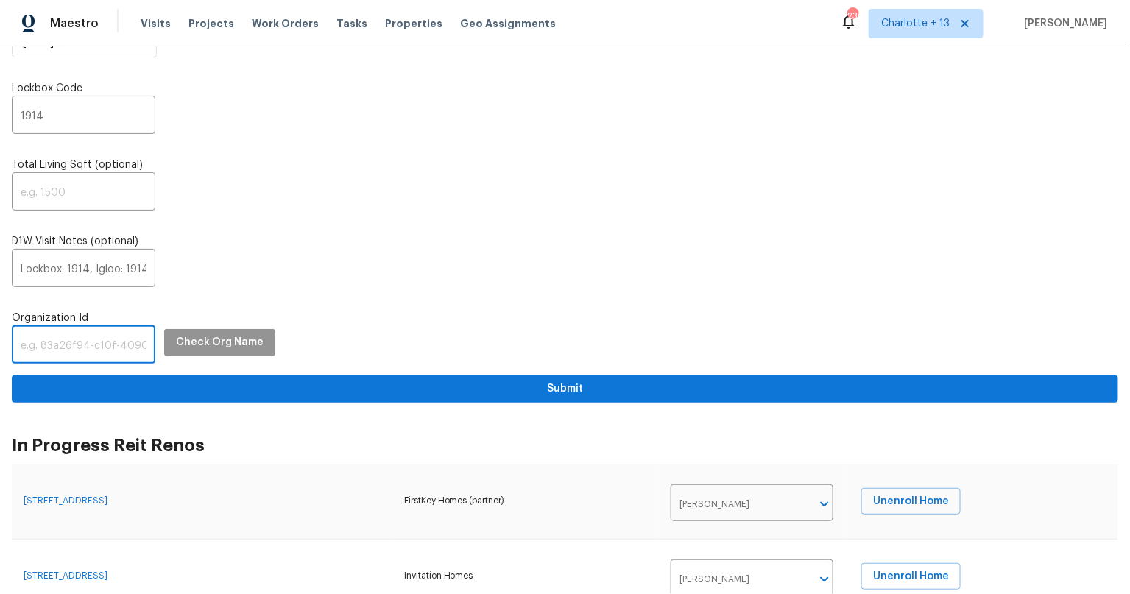
paste input "845f7ff3-78ac-4044-be1e-2a70ff45d03f"
type input "845f7ff3-78ac-4044-be1e-2a70ff45d03f"
click at [238, 338] on span "Check Org Name" at bounding box center [220, 342] width 88 height 18
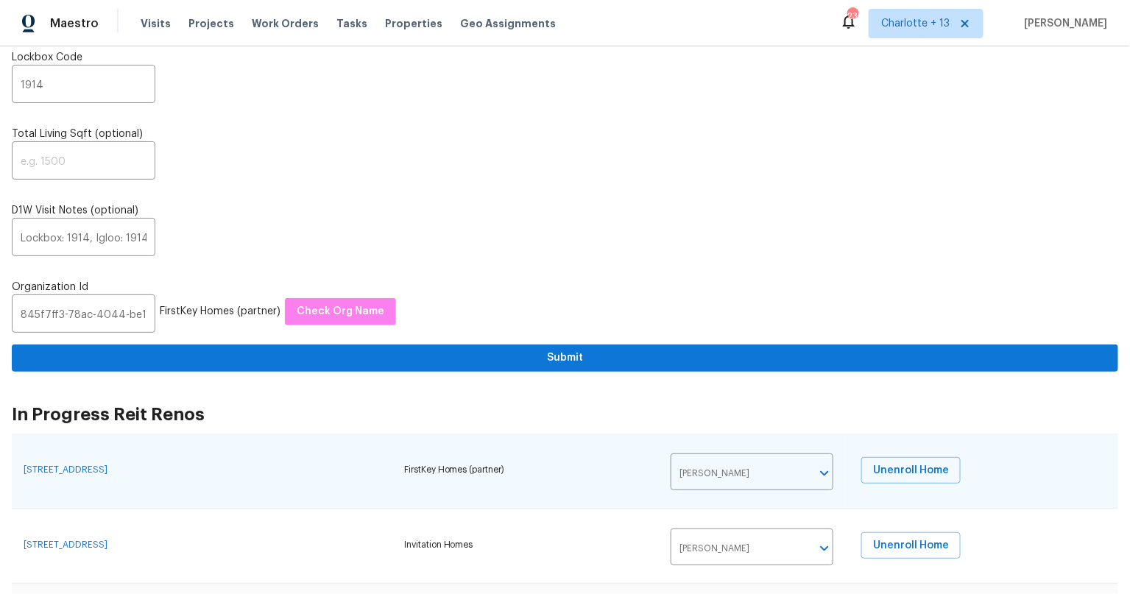
scroll to position [260, 0]
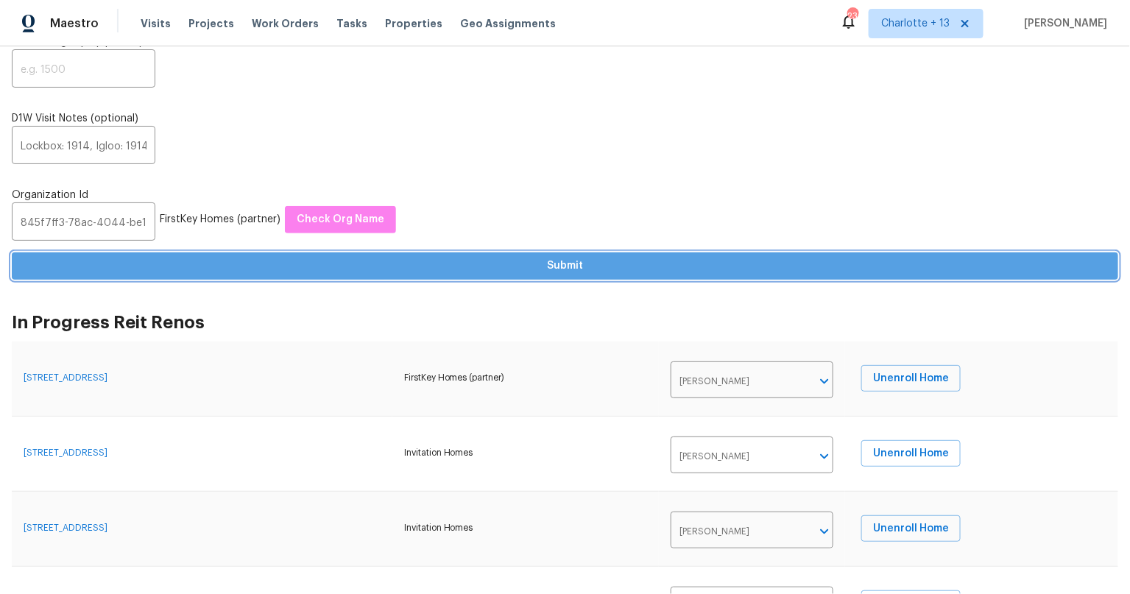
click at [572, 264] on span "Submit" at bounding box center [565, 266] width 1083 height 18
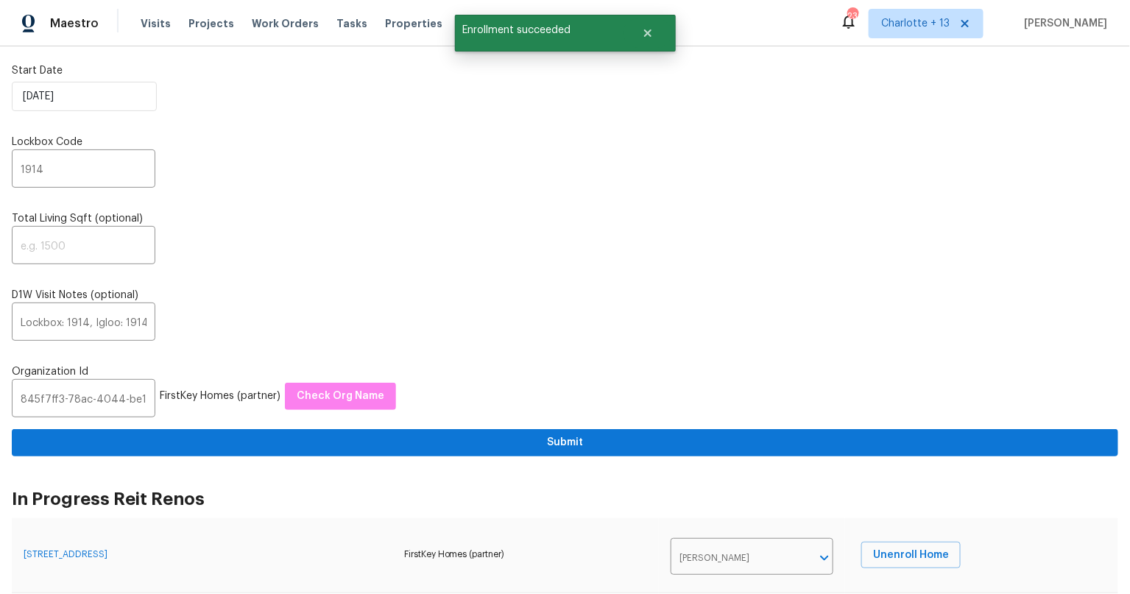
scroll to position [0, 0]
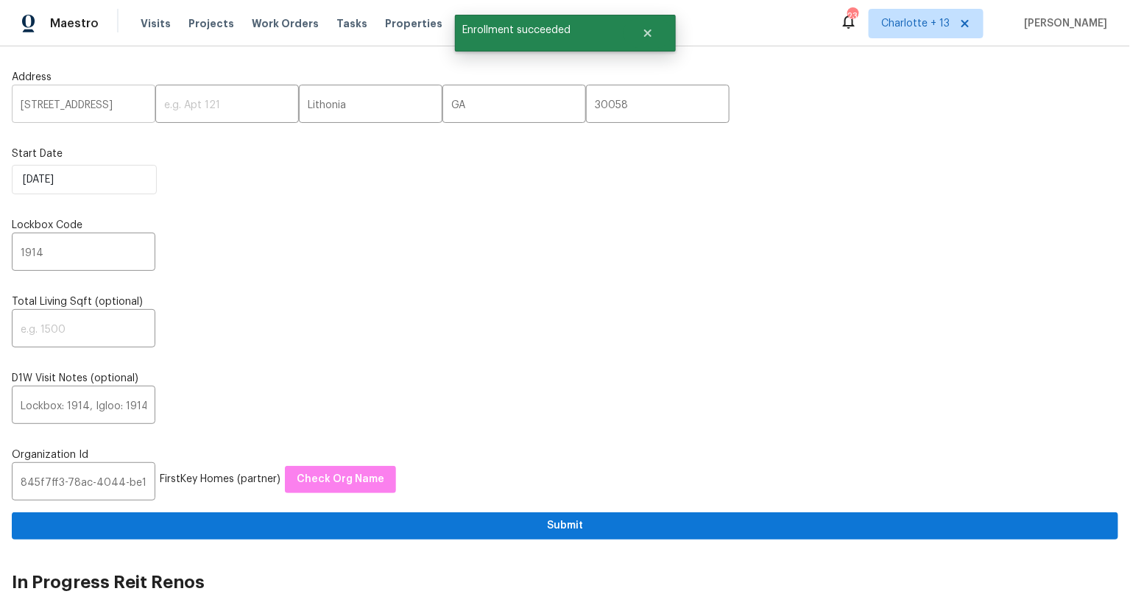
click at [79, 108] on input "6112 Shadow Rock Ln" at bounding box center [84, 105] width 144 height 35
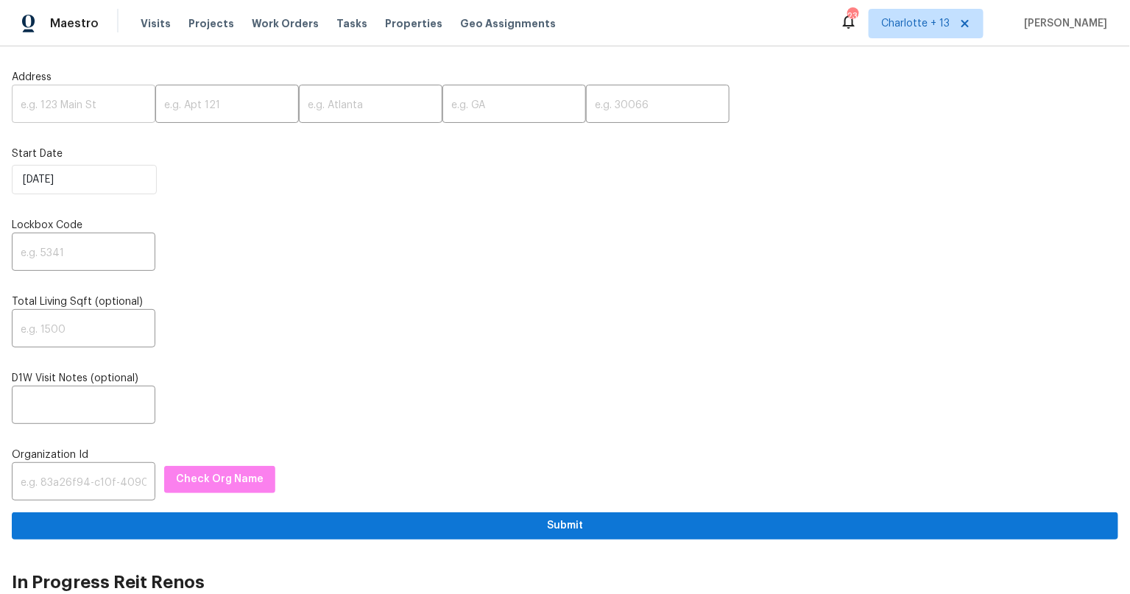
click at [85, 108] on input "text" at bounding box center [84, 105] width 144 height 35
paste input "[STREET_ADDRESS]"
type input "[STREET_ADDRESS]"
click at [312, 107] on input "text" at bounding box center [371, 105] width 144 height 35
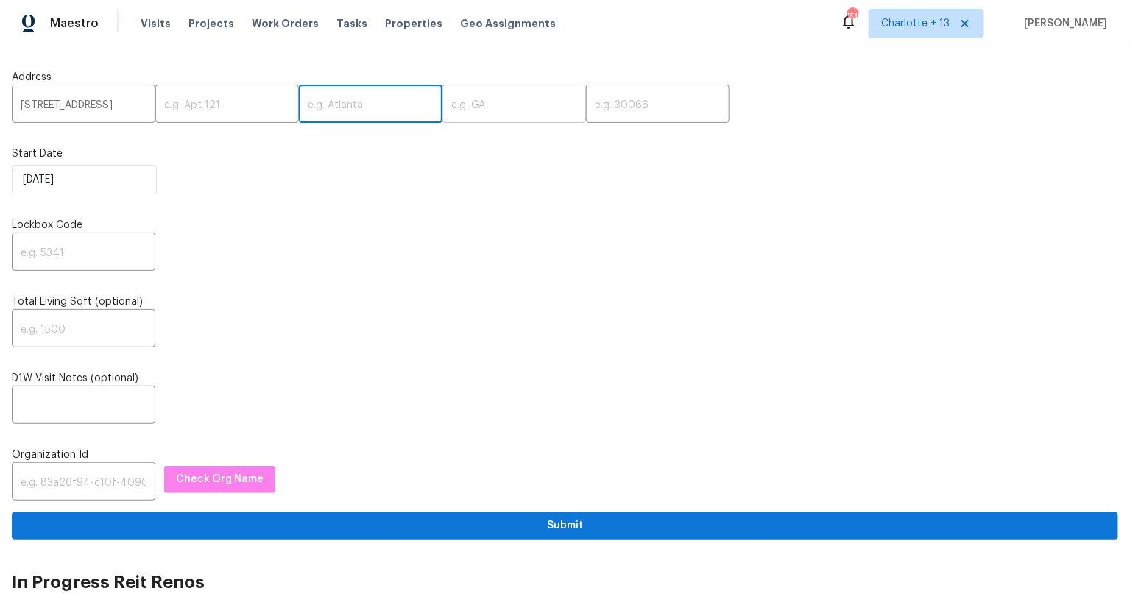
paste input "Riverdale"
type input "Riverdale"
drag, startPoint x: 454, startPoint y: 100, endPoint x: 473, endPoint y: 105, distance: 18.9
click at [454, 100] on input "text" at bounding box center [514, 105] width 144 height 35
paste input "GA"
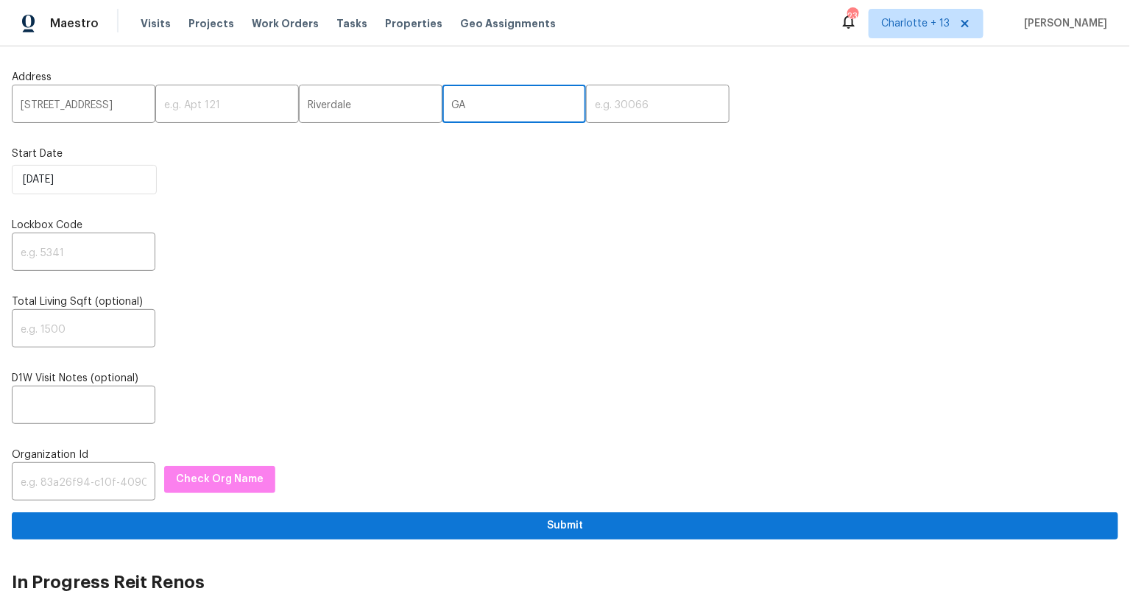
type input "GA"
click at [616, 112] on input "text" at bounding box center [658, 105] width 144 height 35
paste input "30274"
type input "30274"
drag, startPoint x: 509, startPoint y: 290, endPoint x: 141, endPoint y: 242, distance: 371.1
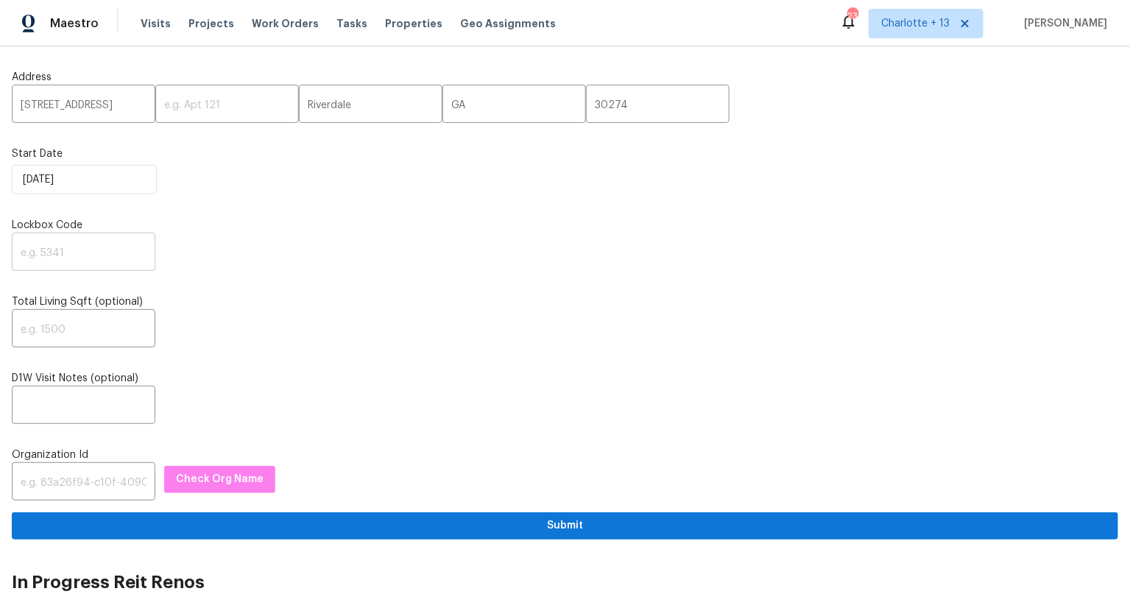
click at [509, 290] on div "Address [STREET_ADDRESS] ​ Start Date [DATE] Lockbox Code ​ Total Living Sqft (…" at bounding box center [565, 298] width 1106 height 481
click at [57, 245] on input "text" at bounding box center [84, 253] width 144 height 35
type input "1914"
click at [245, 319] on div "​" at bounding box center [565, 330] width 1106 height 35
click at [55, 410] on input "text" at bounding box center [84, 406] width 144 height 35
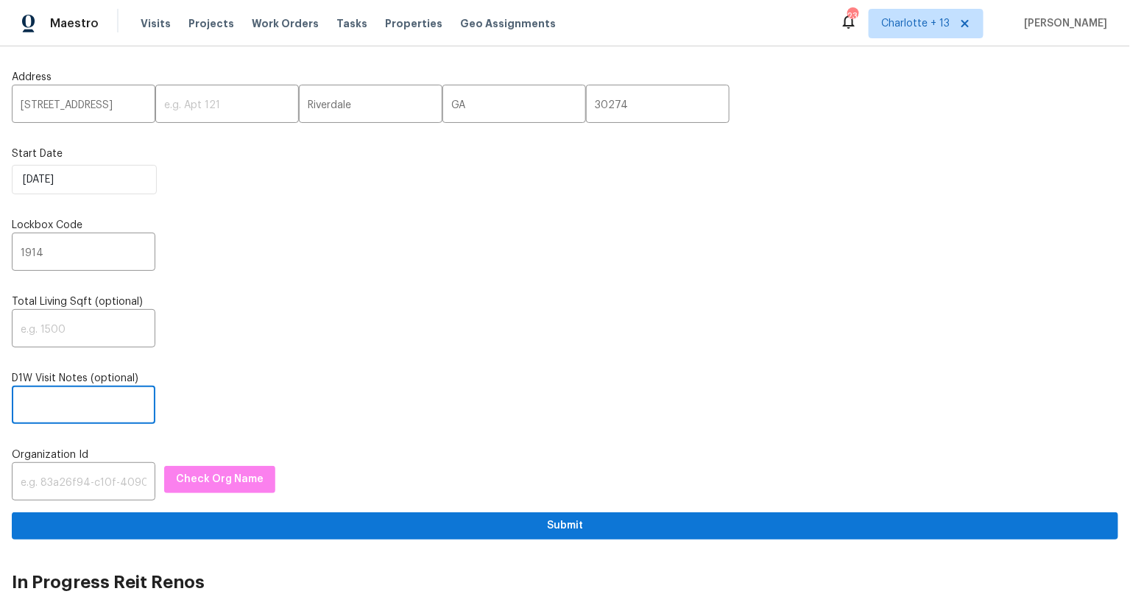
click at [47, 389] on input "text" at bounding box center [84, 406] width 144 height 35
paste input "Lockbox: 1914, Igloo: 19141850 Additional Details: - Home is currently listed a…"
type input "Lockbox: 1914, Igloo: 19141850 Additional Details: - Home is currently listed a…"
click at [392, 374] on label "D1W Visit Notes (optional)" at bounding box center [565, 378] width 1106 height 15
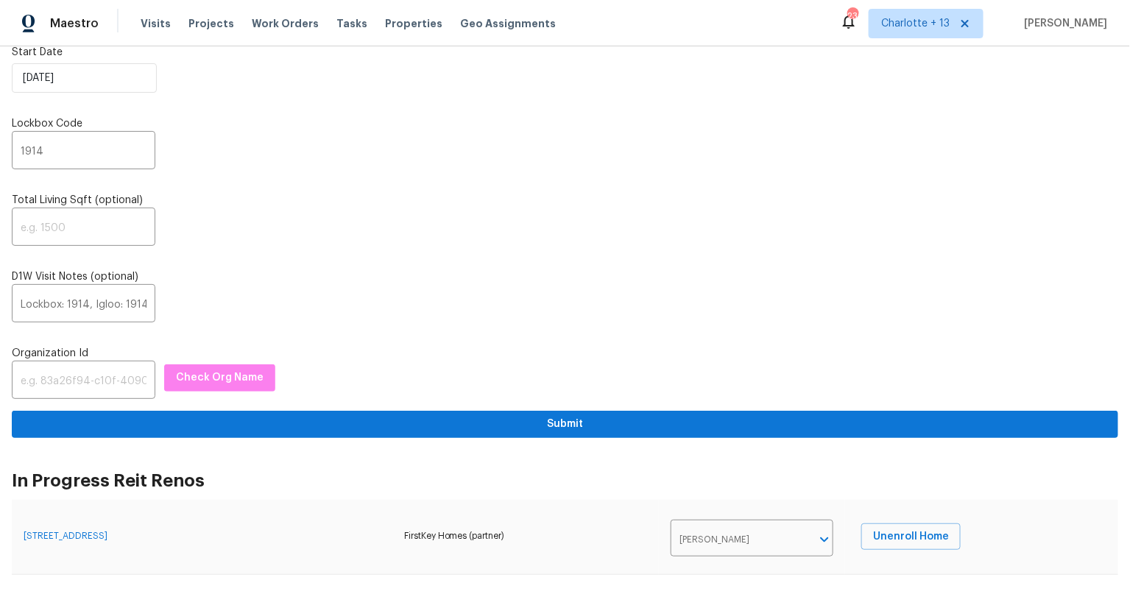
scroll to position [110, 0]
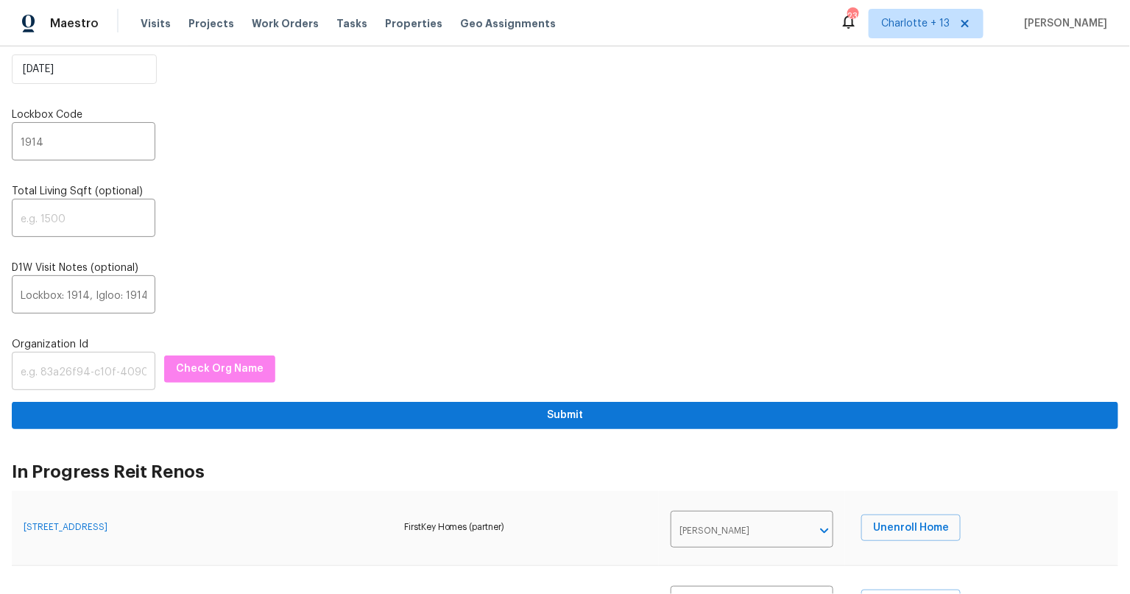
click at [73, 366] on input "text" at bounding box center [84, 373] width 144 height 35
click at [91, 367] on input "text" at bounding box center [84, 373] width 144 height 35
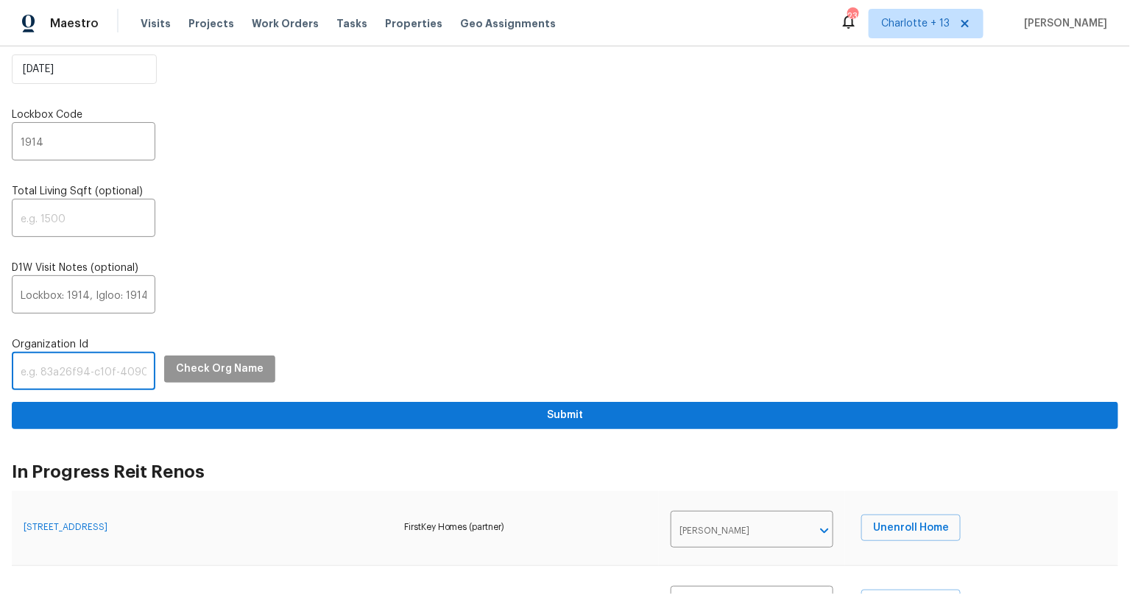
paste input "845f7ff3-78ac-4044-be1e-2a70ff45d03f"
type input "845f7ff3-78ac-4044-be1e-2a70ff45d03f"
click at [227, 356] on button "Check Org Name" at bounding box center [219, 369] width 111 height 27
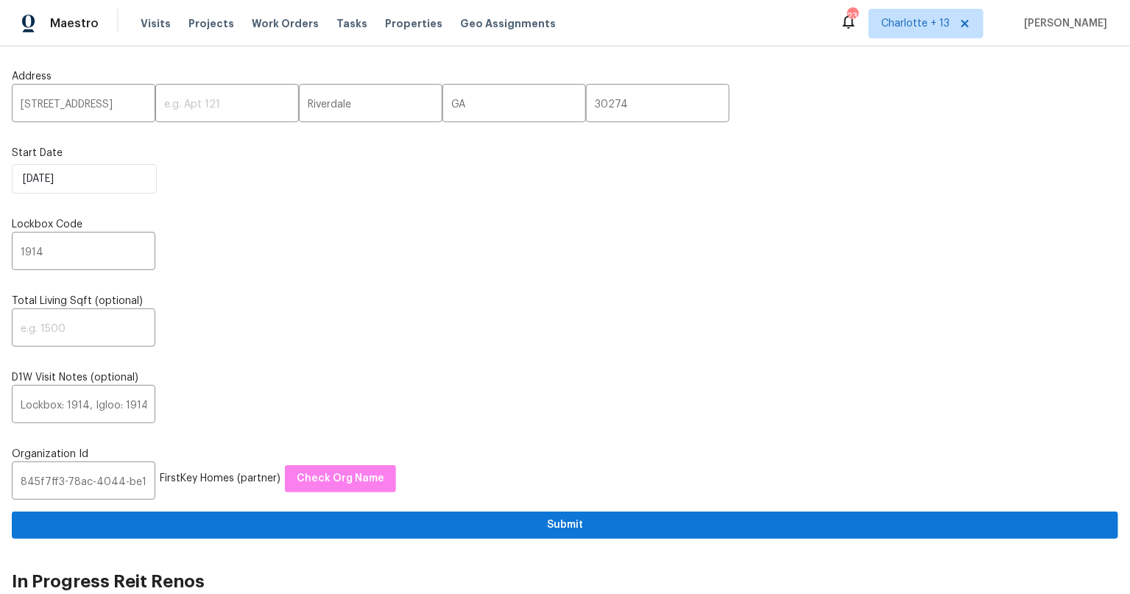
scroll to position [0, 0]
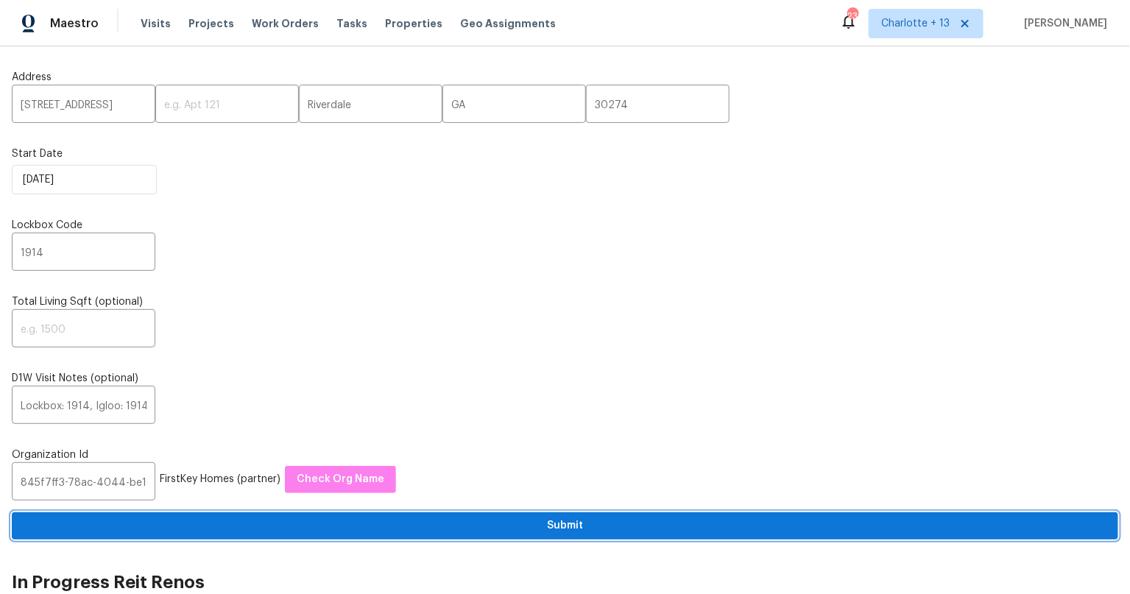
click at [576, 526] on span "Submit" at bounding box center [565, 526] width 1083 height 18
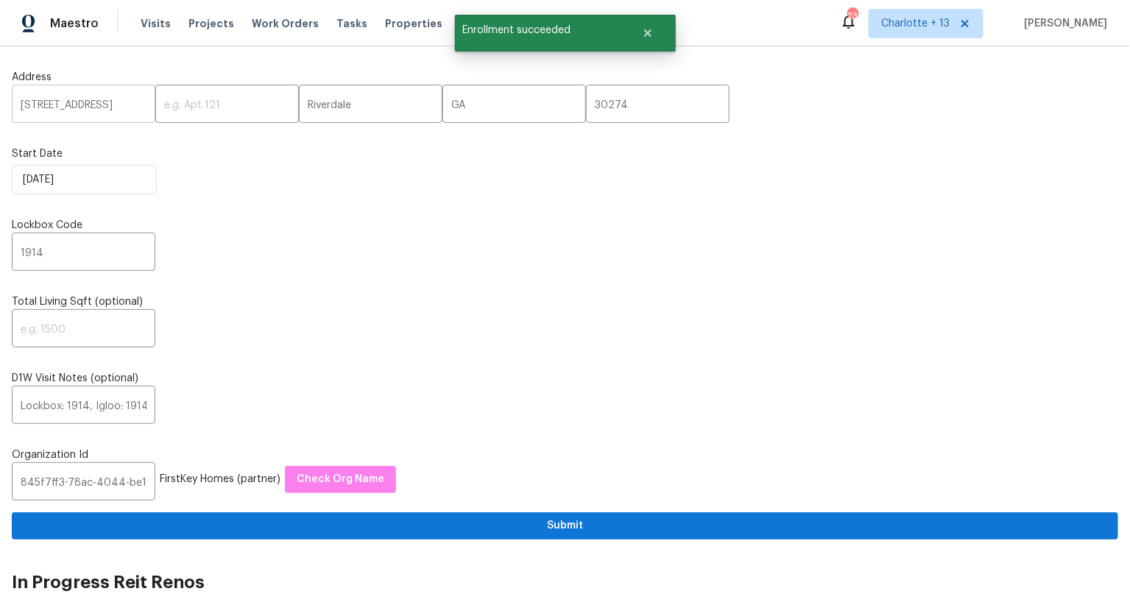
click at [55, 107] on input "8455 Cedar Creek Rdg" at bounding box center [84, 105] width 144 height 35
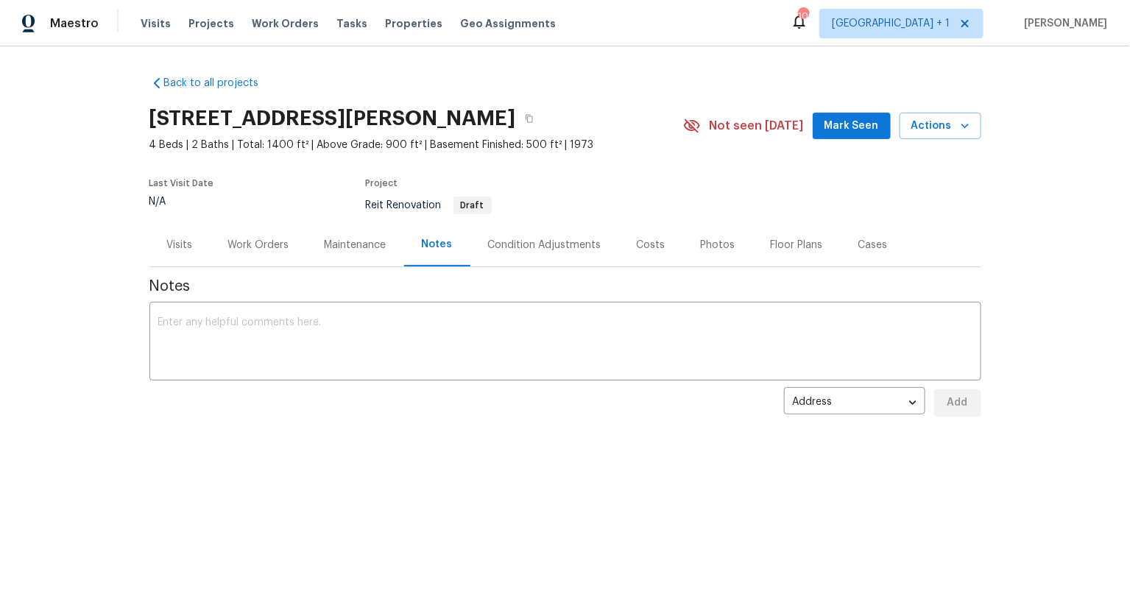
click at [437, 243] on div "Notes" at bounding box center [437, 244] width 31 height 15
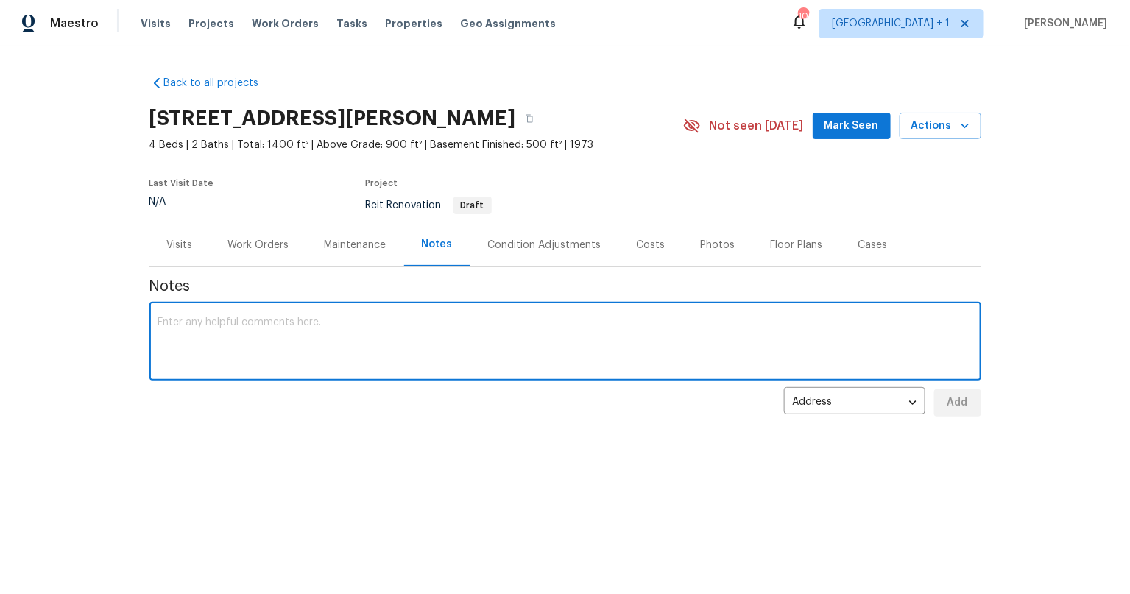
click at [495, 329] on textarea at bounding box center [565, 343] width 814 height 52
paste textarea "[URL][DOMAIN_NAME]"
type textarea "Raas Request. Slack link: [URL][DOMAIN_NAME]"
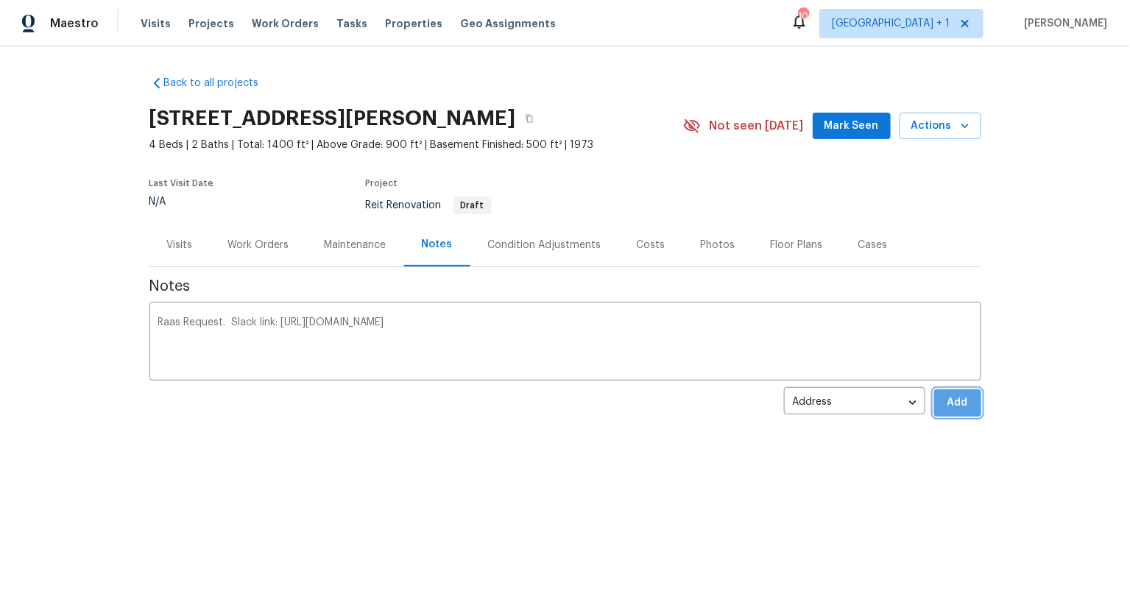
click at [952, 403] on span "Add" at bounding box center [958, 403] width 24 height 18
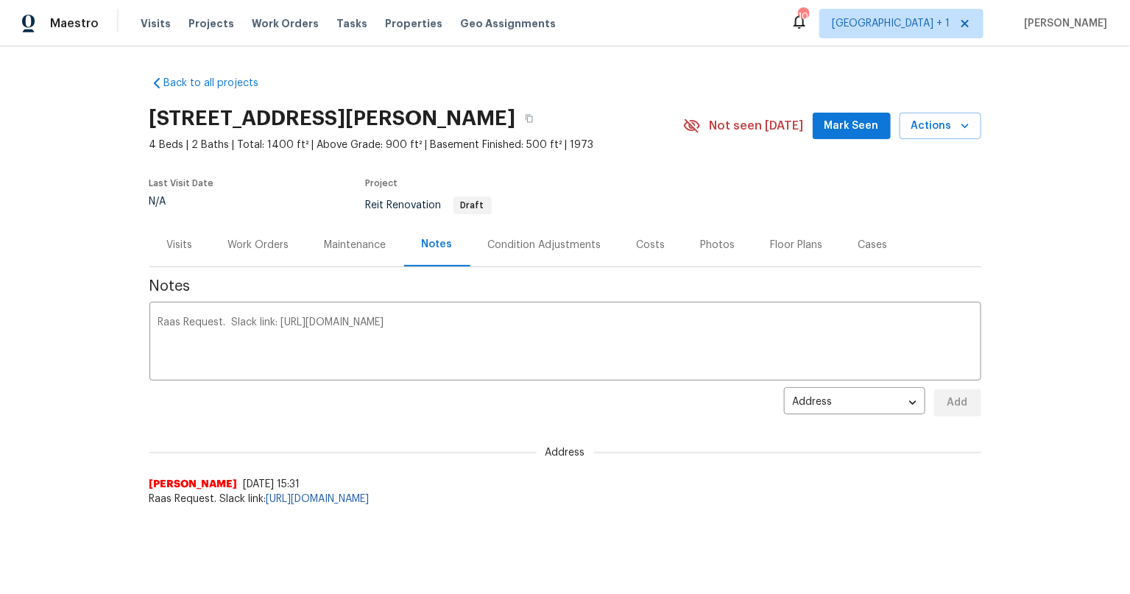
click at [169, 239] on div "Visits" at bounding box center [180, 245] width 26 height 15
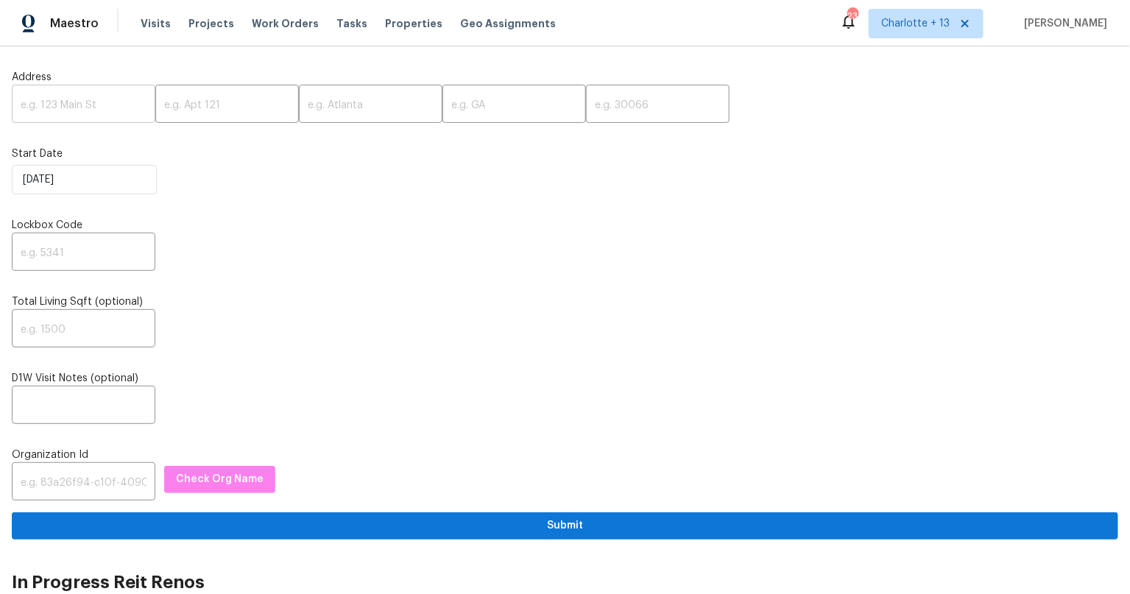
click at [51, 103] on input "text" at bounding box center [84, 105] width 144 height 35
paste input "[STREET_ADDRESS][PERSON_NAME]"
type input "[STREET_ADDRESS][PERSON_NAME]"
click at [347, 105] on input "text" at bounding box center [371, 105] width 144 height 35
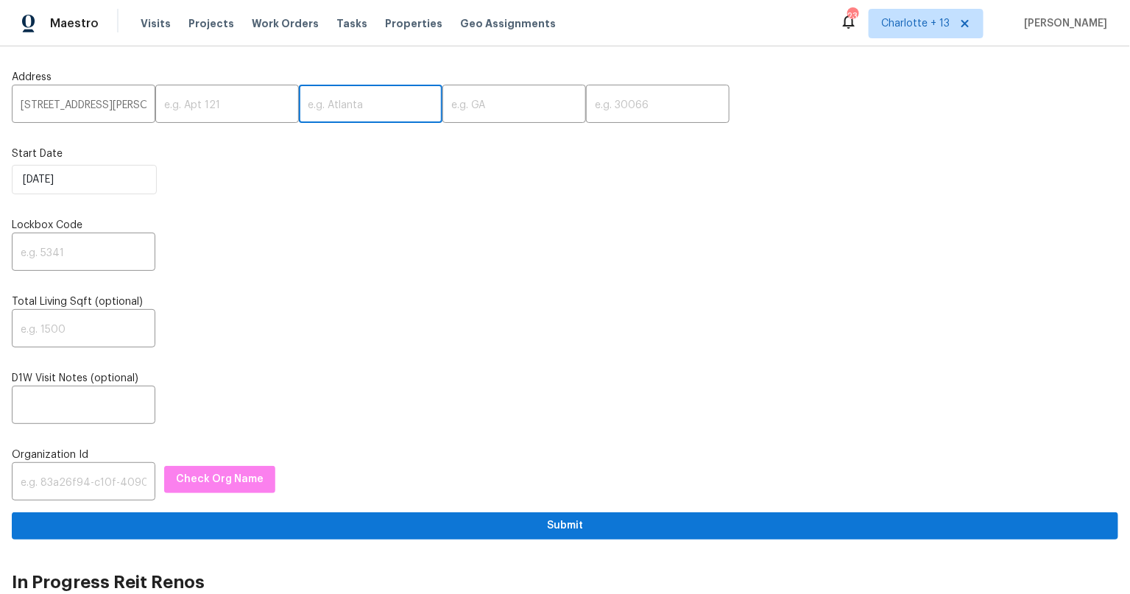
paste input "[GEOGRAPHIC_DATA]"
type input "[GEOGRAPHIC_DATA]"
click at [469, 100] on input "text" at bounding box center [514, 105] width 144 height 35
paste input "[GEOGRAPHIC_DATA]"
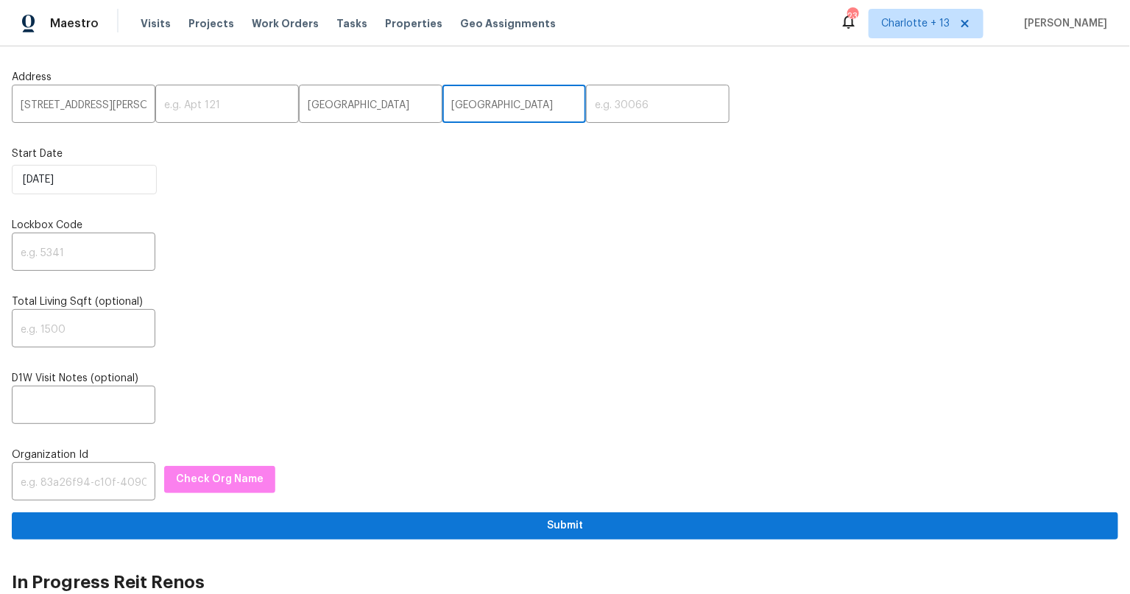
type input "[GEOGRAPHIC_DATA]"
click at [606, 99] on input "text" at bounding box center [658, 105] width 144 height 35
paste input "77502"
type input "77502"
drag, startPoint x: 702, startPoint y: 200, endPoint x: 356, endPoint y: 202, distance: 346.0
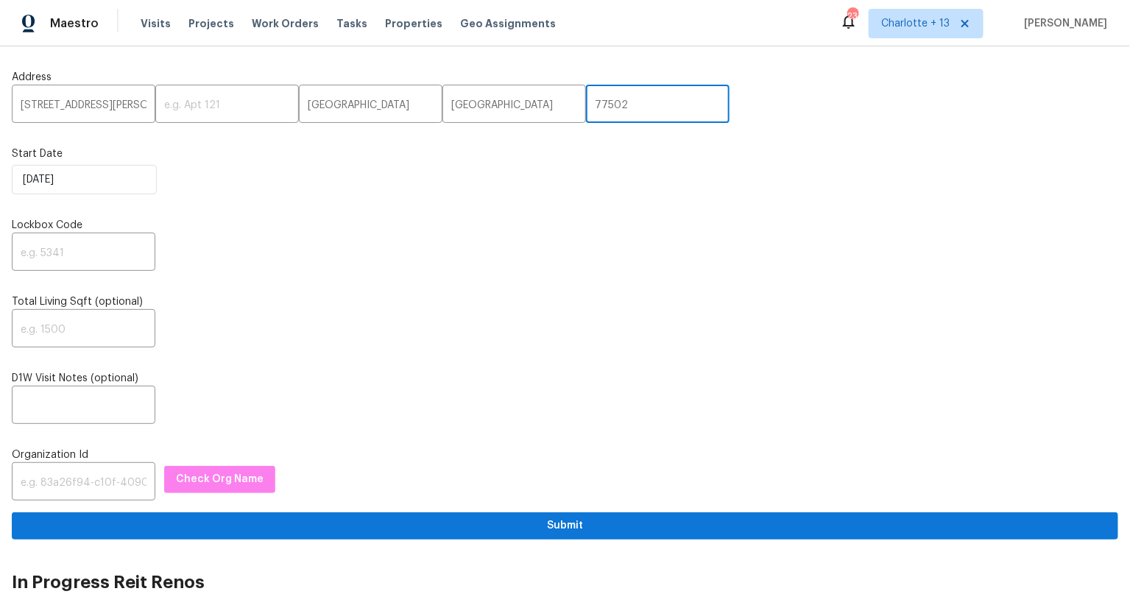
click at [698, 199] on div "Address [STREET_ADDRESS][PERSON_NAME] ​ Start Date [DATE] Lockbox Code ​ Total …" at bounding box center [565, 298] width 1106 height 481
click at [62, 249] on input "text" at bounding box center [84, 253] width 144 height 35
click at [59, 250] on input "text" at bounding box center [84, 253] width 144 height 35
type input "0000"
click at [306, 280] on div "Address [STREET_ADDRESS][PERSON_NAME] ​ Start Date [DATE] Lockbox Code 0000 ​ T…" at bounding box center [565, 298] width 1106 height 481
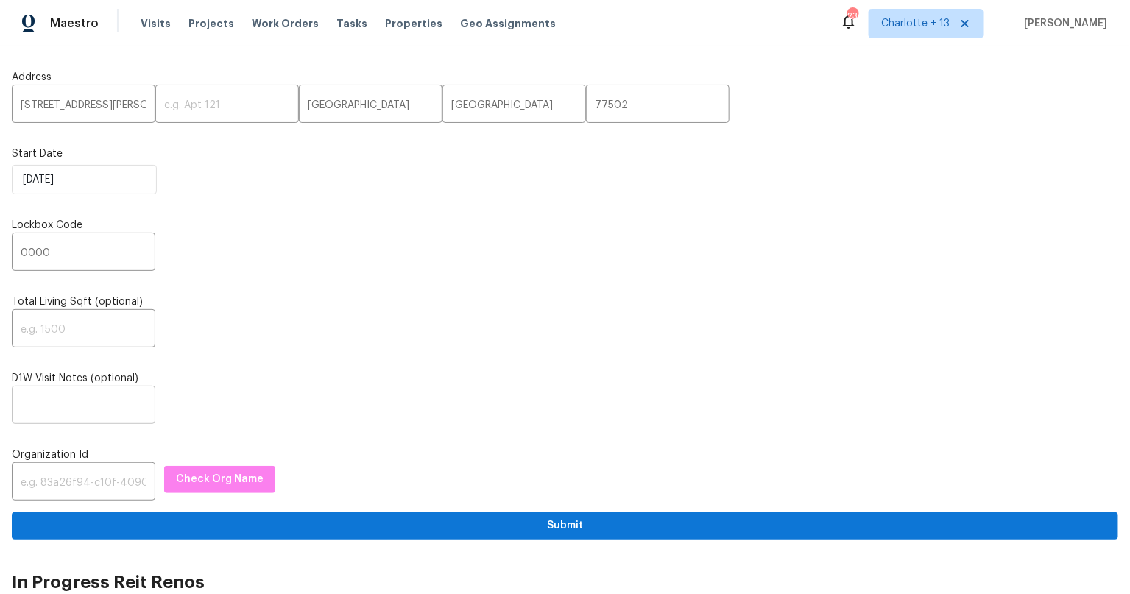
click at [65, 406] on input "text" at bounding box center [84, 406] width 144 height 35
click at [53, 401] on input "text" at bounding box center [84, 406] width 144 height 35
paste input "Combo front door: 1914 or 2855 Additional Details: Seller requests estimate to …"
type input "Combo front door: 1914 or 2855 Additional Details: Seller requests estimate to …"
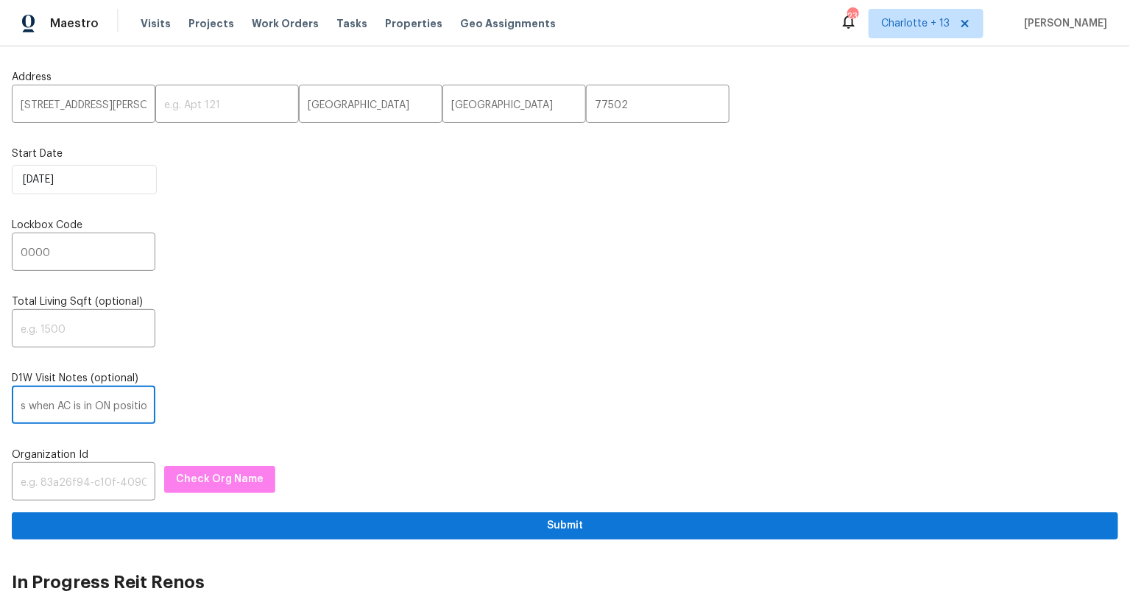
click at [397, 401] on div "Combo front door: 1914 or 2855 Additional Details: Seller requests estimate to …" at bounding box center [565, 406] width 1106 height 35
click at [72, 483] on input "text" at bounding box center [84, 483] width 144 height 35
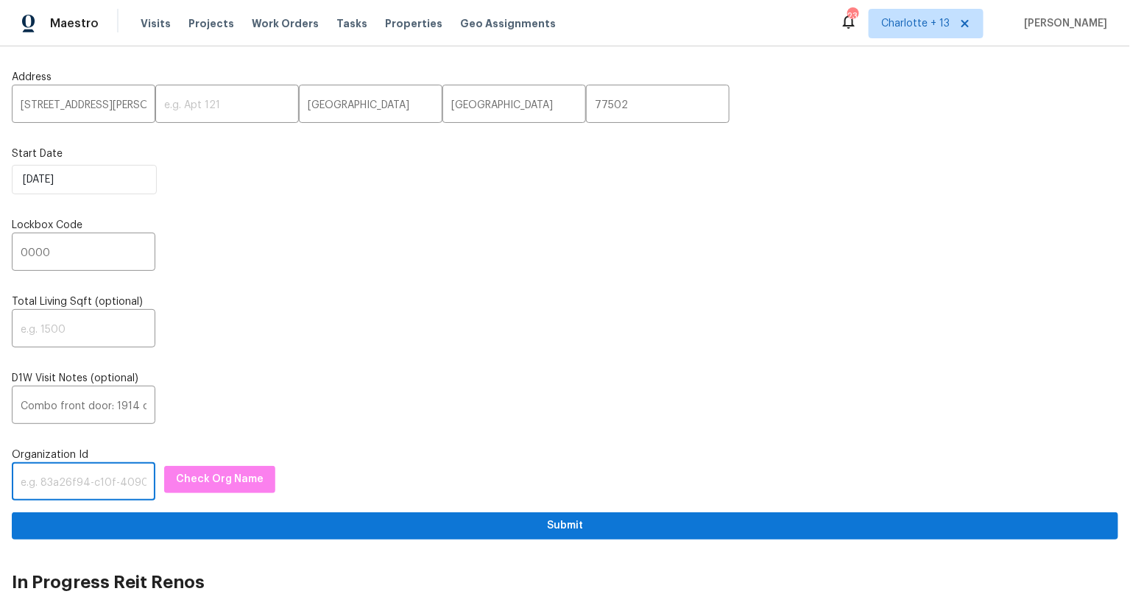
click at [58, 475] on input "text" at bounding box center [84, 483] width 144 height 35
paste input "1349d153-b359-4f9b-b4dd-758ff939cc37"
type input "1349d153-b359-4f9b-b4dd-758ff939cc37"
click at [218, 484] on span "Check Org Name" at bounding box center [220, 479] width 88 height 18
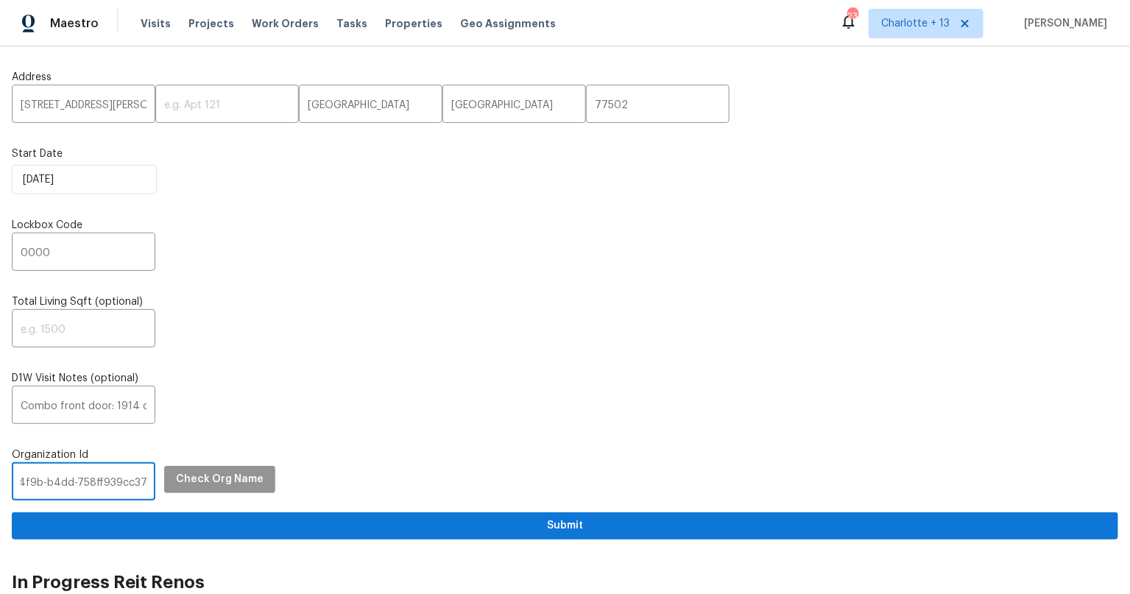
scroll to position [0, 0]
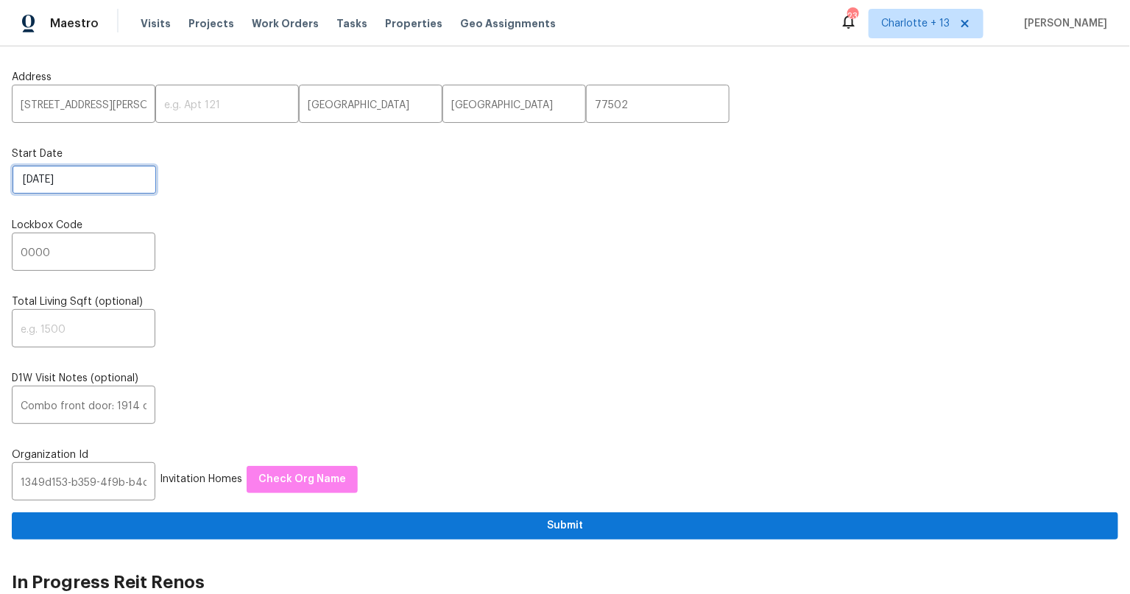
click at [78, 180] on input "[DATE]" at bounding box center [84, 179] width 145 height 29
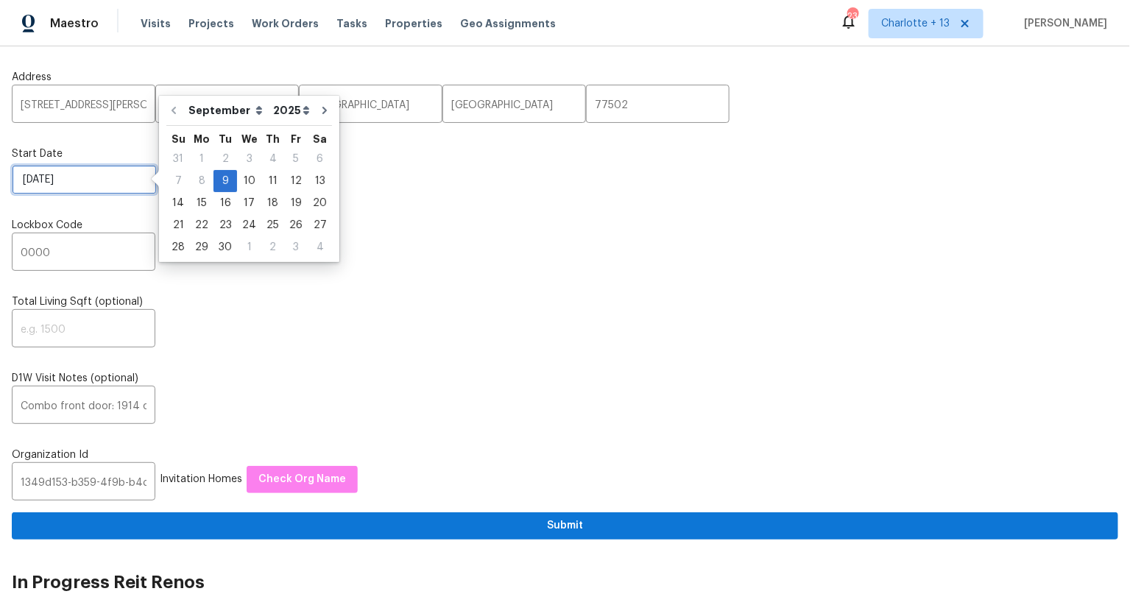
click at [78, 180] on input "[DATE]" at bounding box center [84, 179] width 145 height 29
click at [387, 377] on label "D1W Visit Notes (optional)" at bounding box center [565, 378] width 1106 height 15
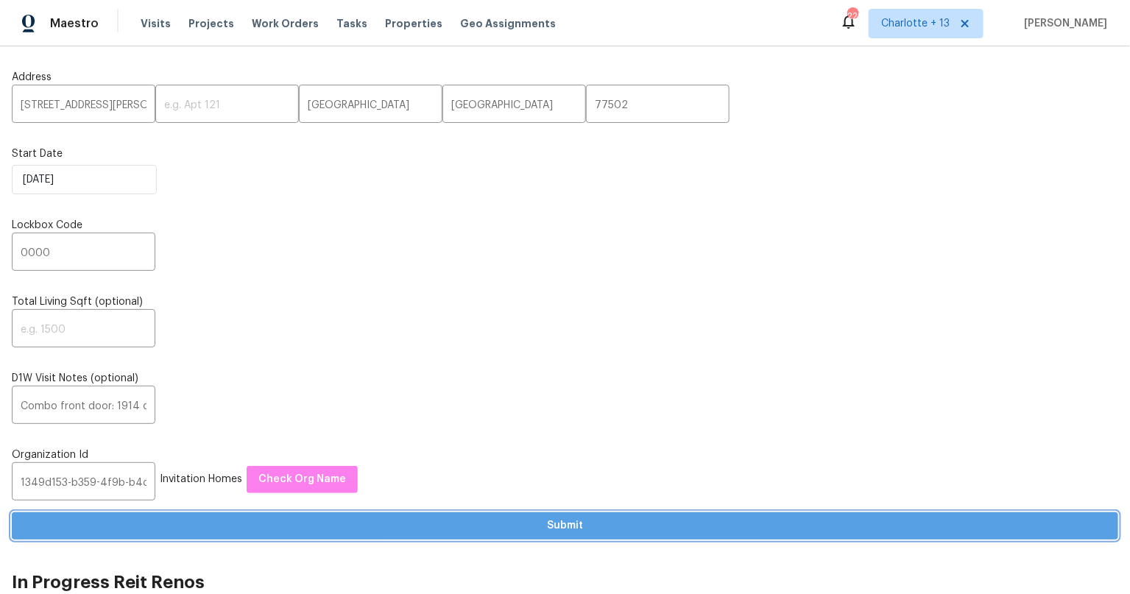
click at [577, 524] on span "Submit" at bounding box center [565, 526] width 1083 height 18
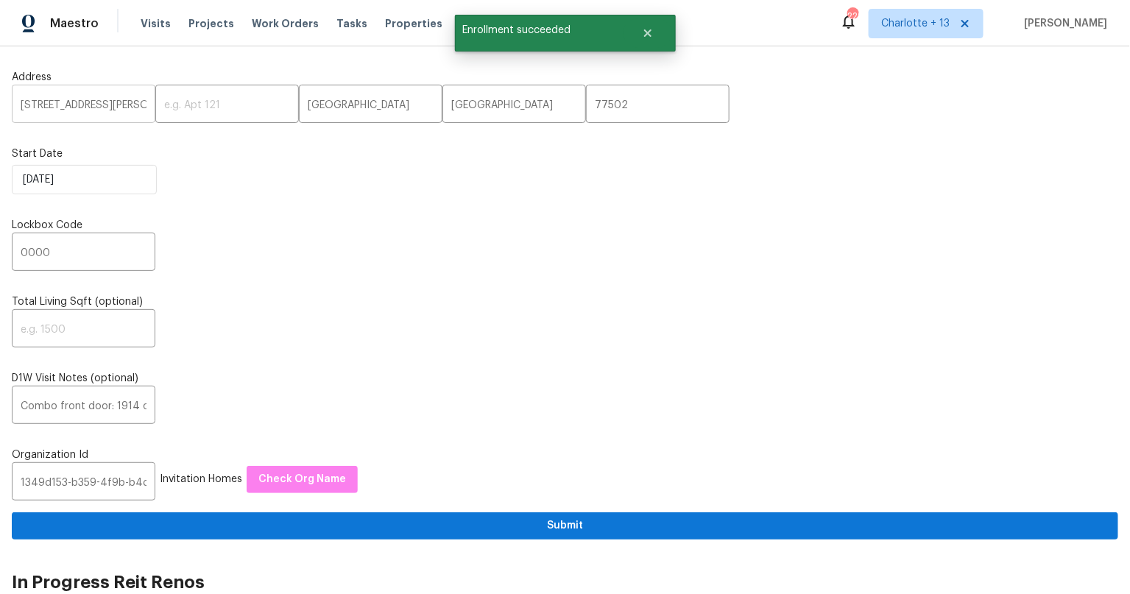
click at [67, 116] on input "[STREET_ADDRESS][PERSON_NAME]" at bounding box center [84, 105] width 144 height 35
